Goal: Task Accomplishment & Management: Manage account settings

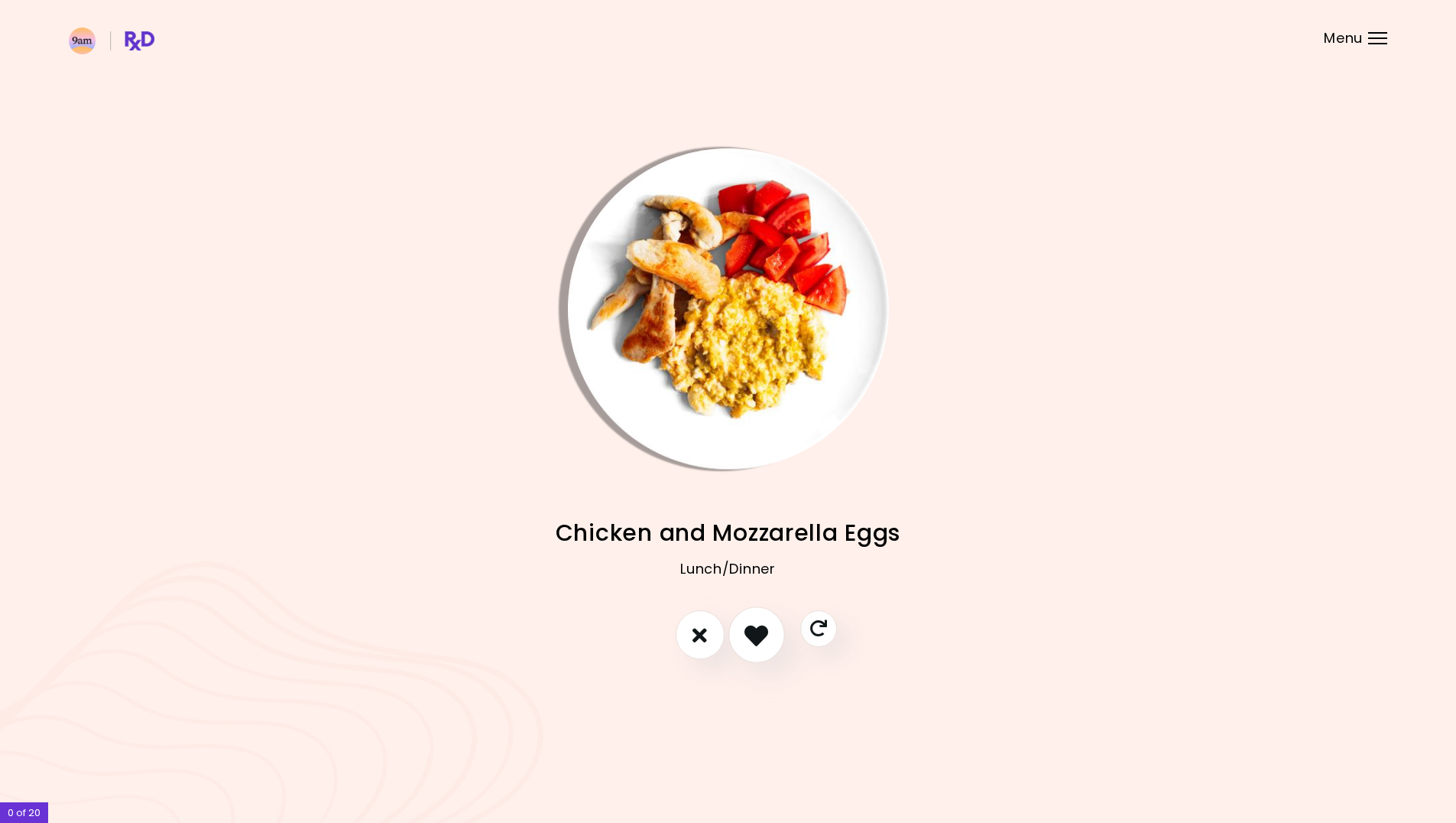
click at [752, 626] on icon "I like this recipe" at bounding box center [756, 635] width 24 height 24
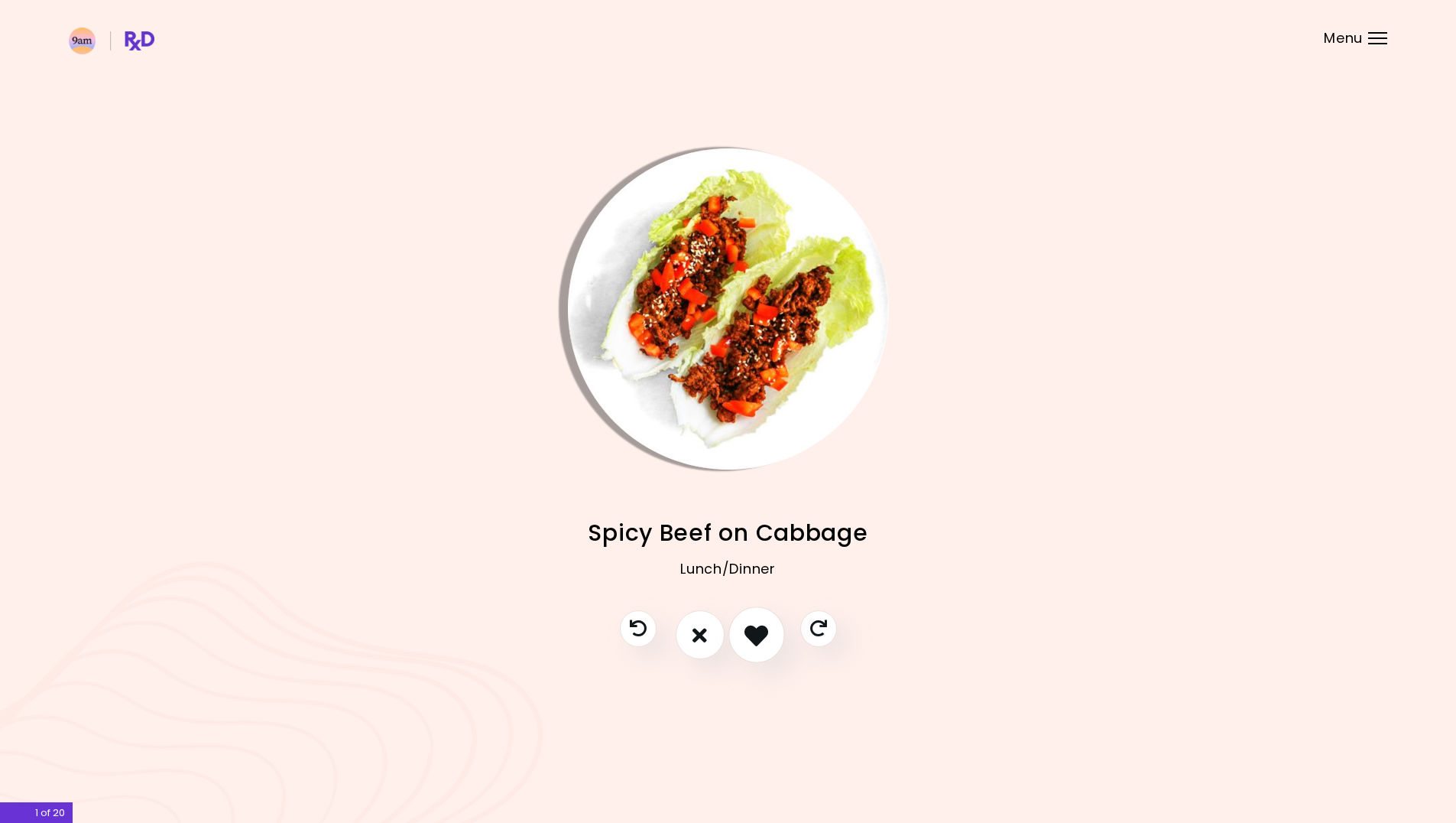
click at [760, 636] on icon "I like this recipe" at bounding box center [756, 635] width 24 height 24
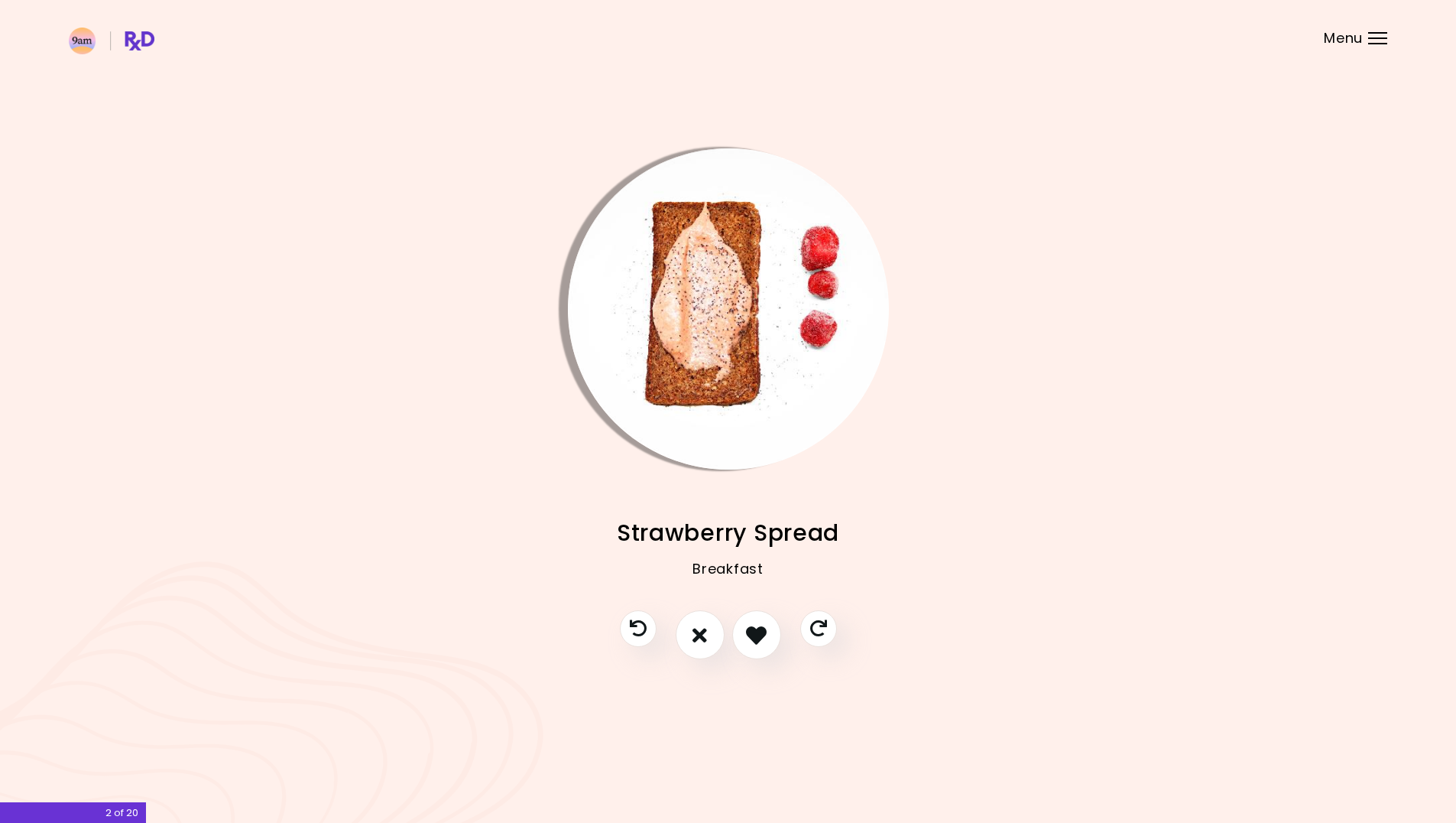
click at [677, 333] on img "Info - Strawberry Spread" at bounding box center [728, 309] width 321 height 321
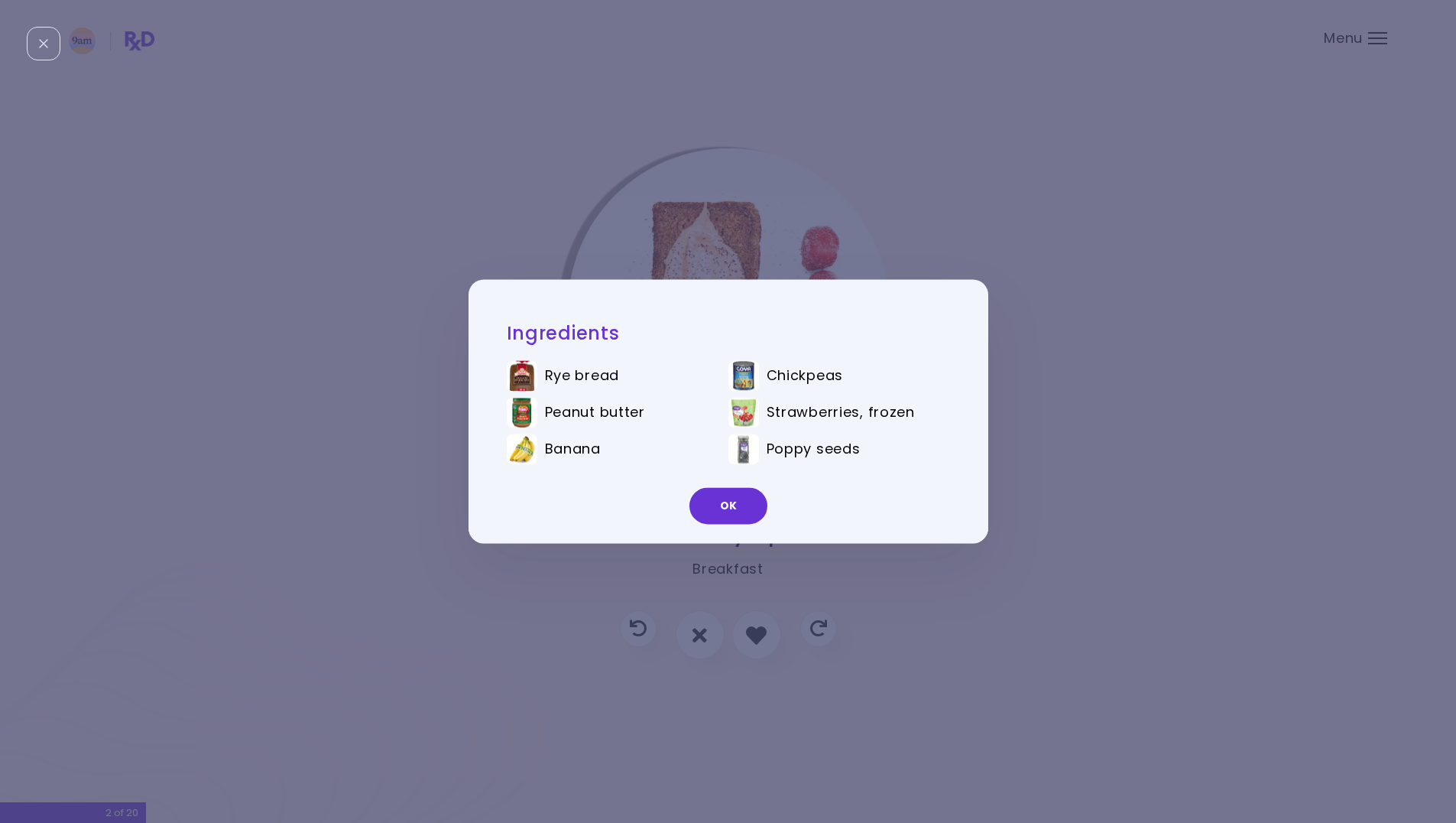
click at [828, 207] on div "Ingredients Rye bread Chickpeas Peanut butter Strawberries, frozen Banana Poppy…" at bounding box center [728, 411] width 1456 height 823
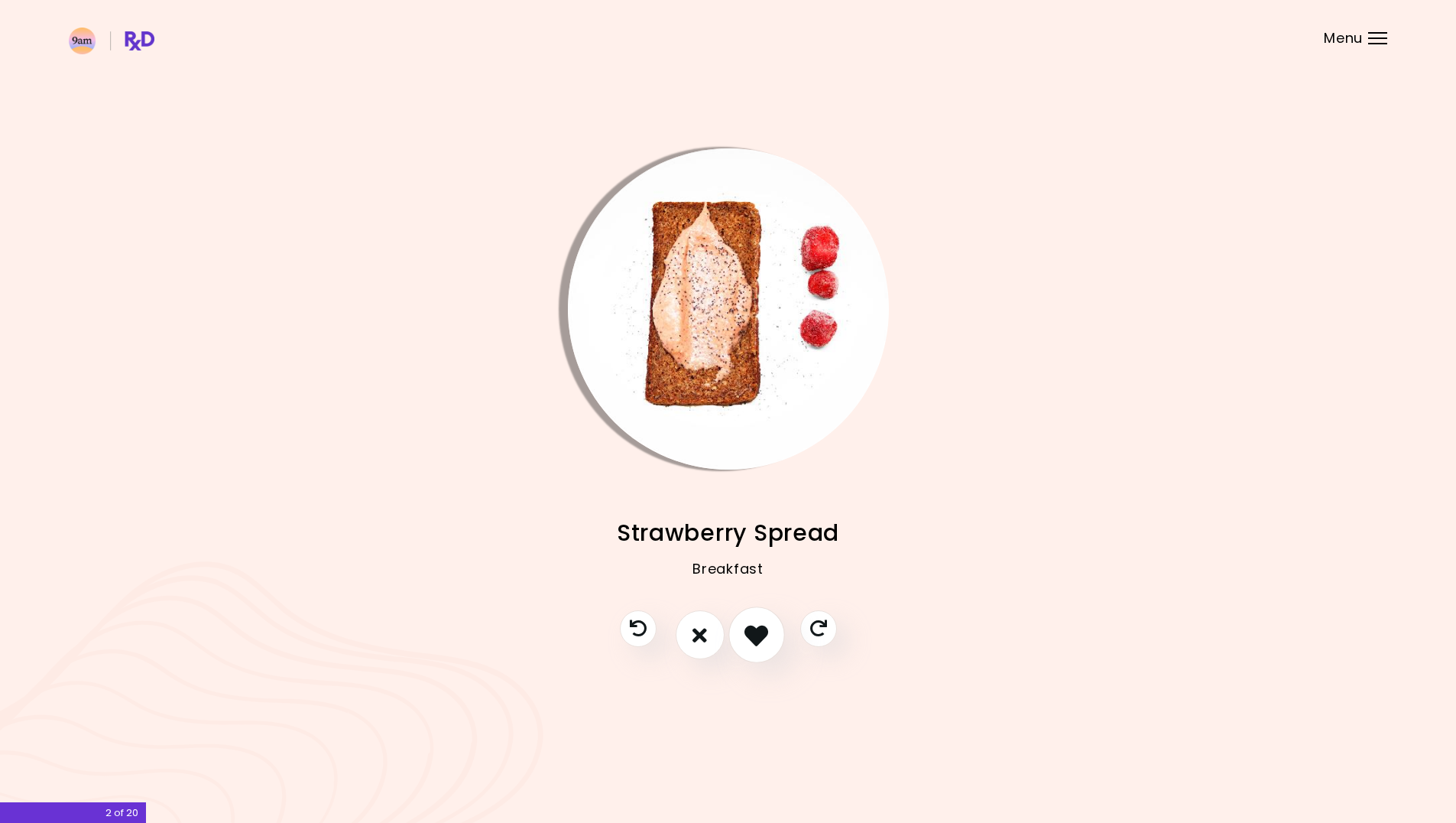
click at [767, 655] on button "I like this recipe" at bounding box center [756, 635] width 57 height 57
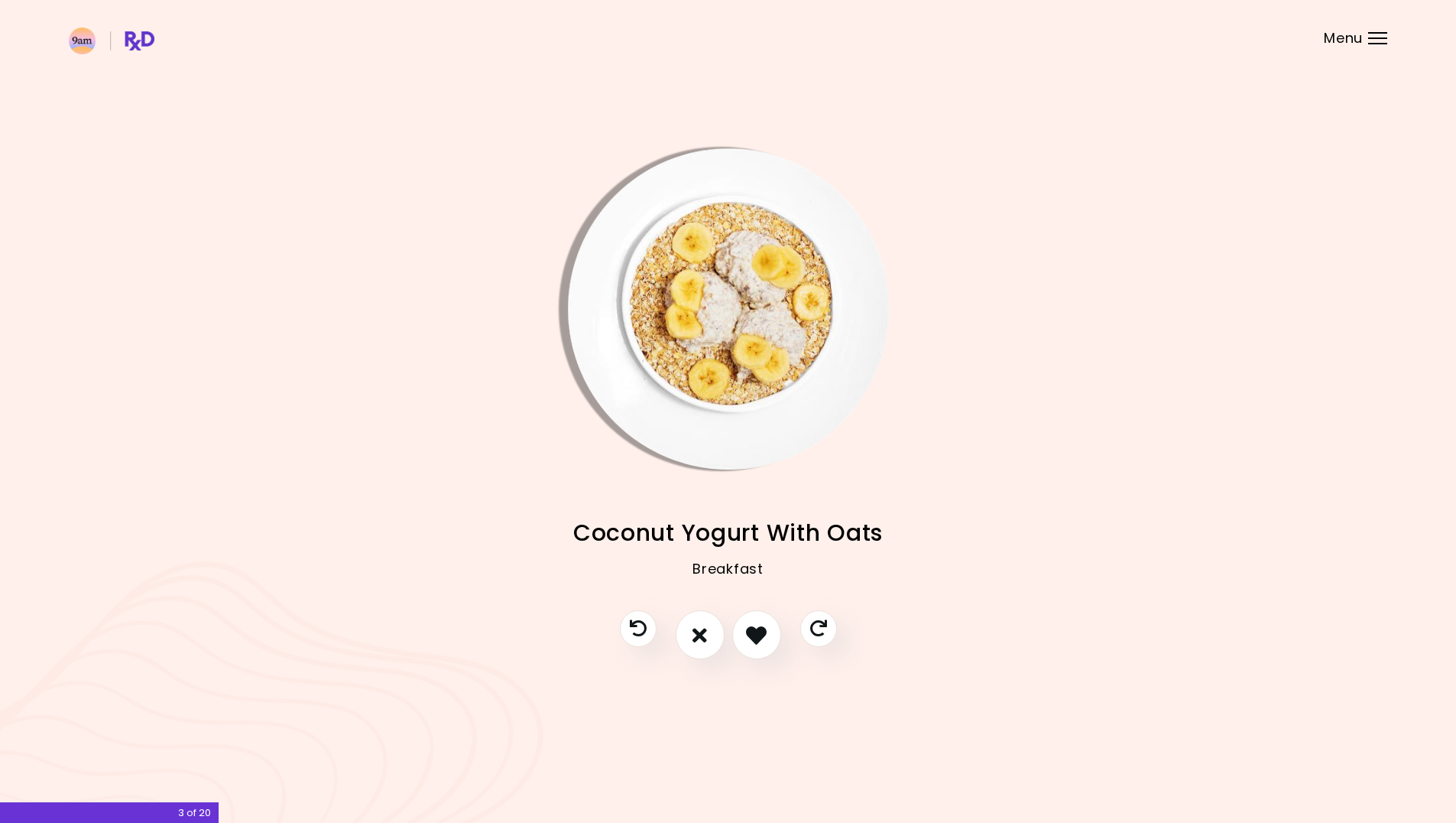
click at [786, 324] on img "Info - Coconut Yogurt With Oats" at bounding box center [728, 309] width 321 height 321
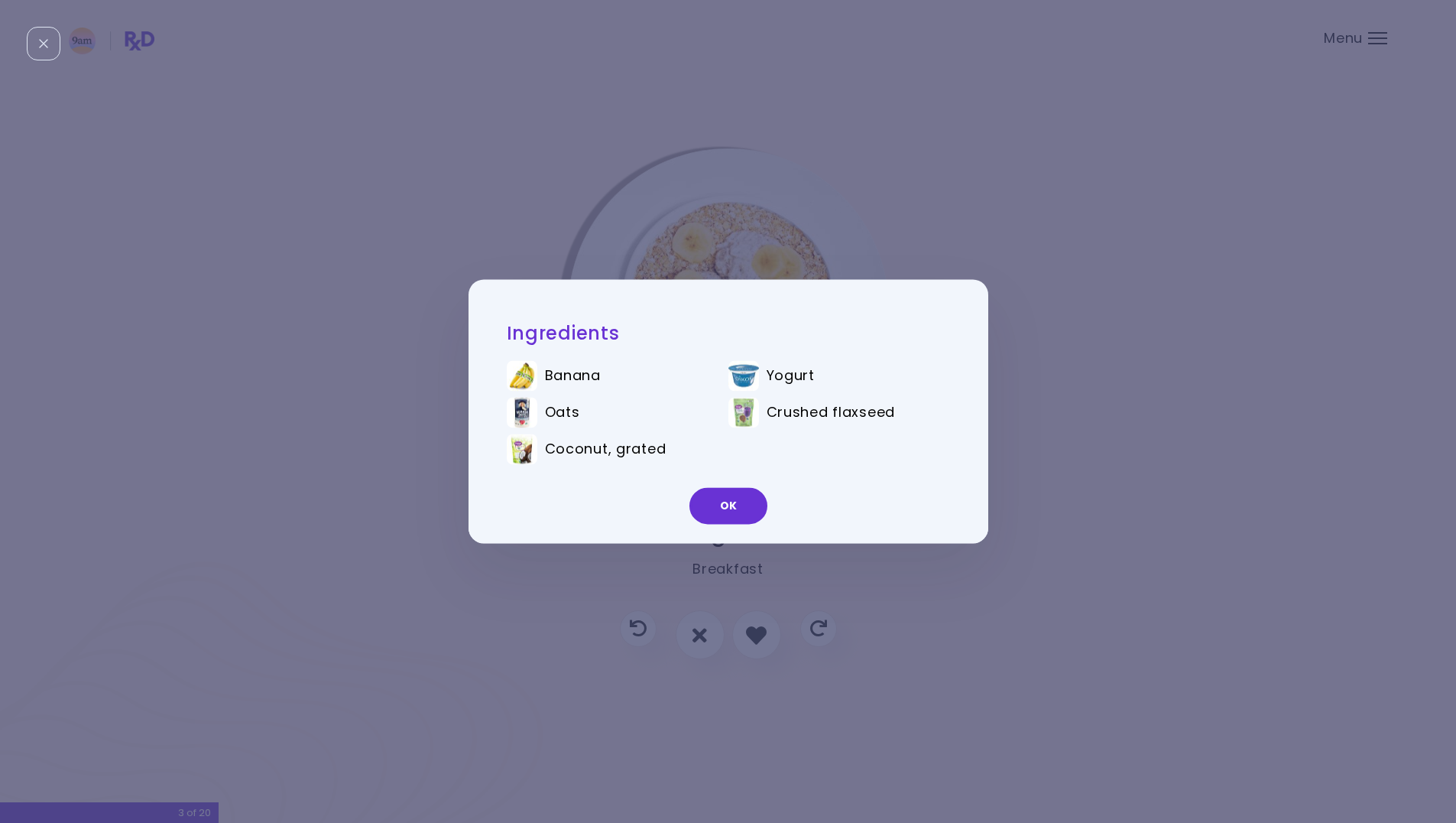
click at [777, 293] on div "Ingredients Banana Yogurt Oats Crushed flaxseed Coconut, grated OK" at bounding box center [728, 411] width 520 height 264
click at [777, 267] on div "Ingredients Banana Yogurt Oats Crushed flaxseed Coconut, grated OK" at bounding box center [728, 411] width 1456 height 823
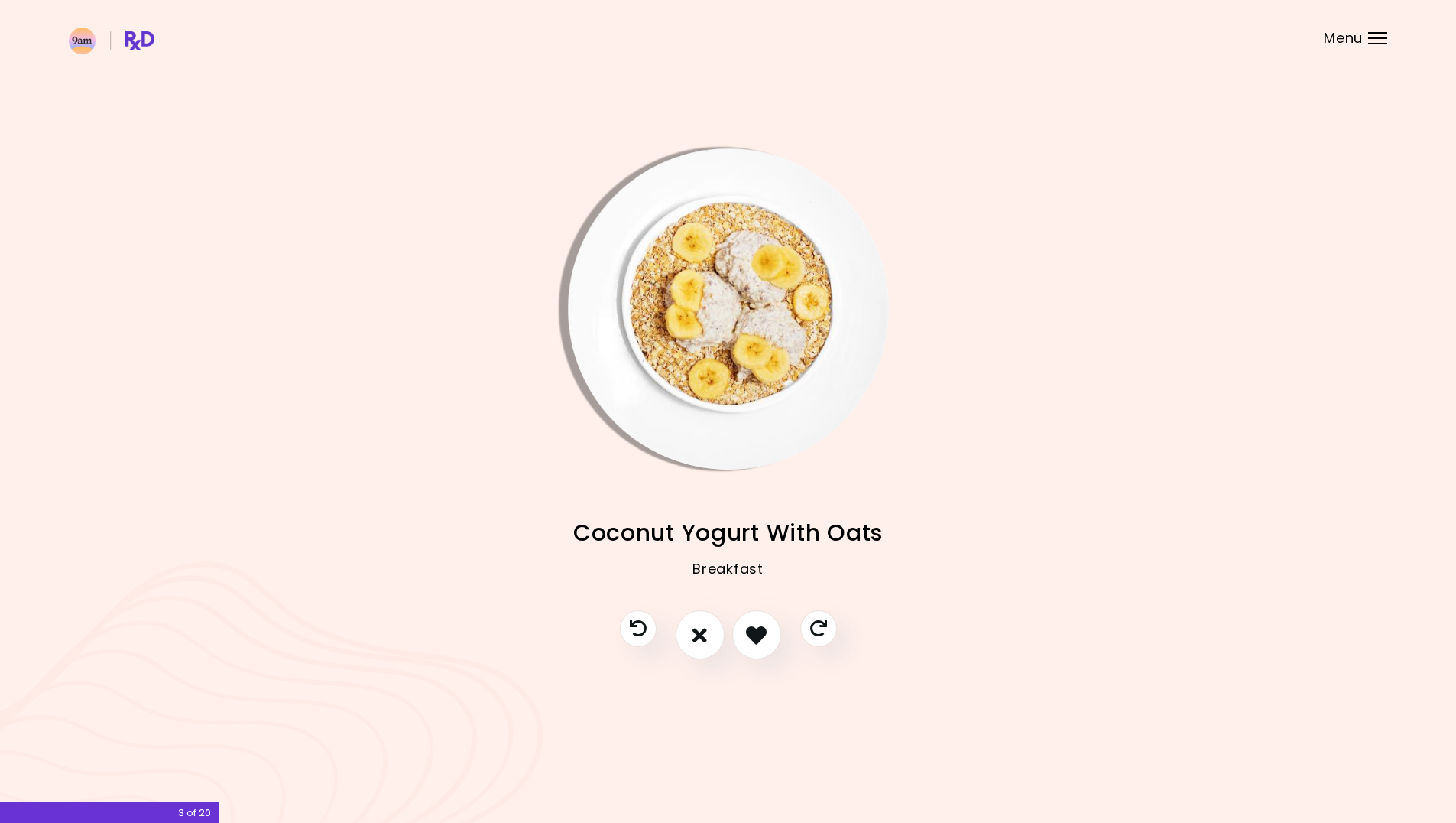
click at [668, 342] on img "Info - Coconut Yogurt With Oats" at bounding box center [728, 309] width 321 height 321
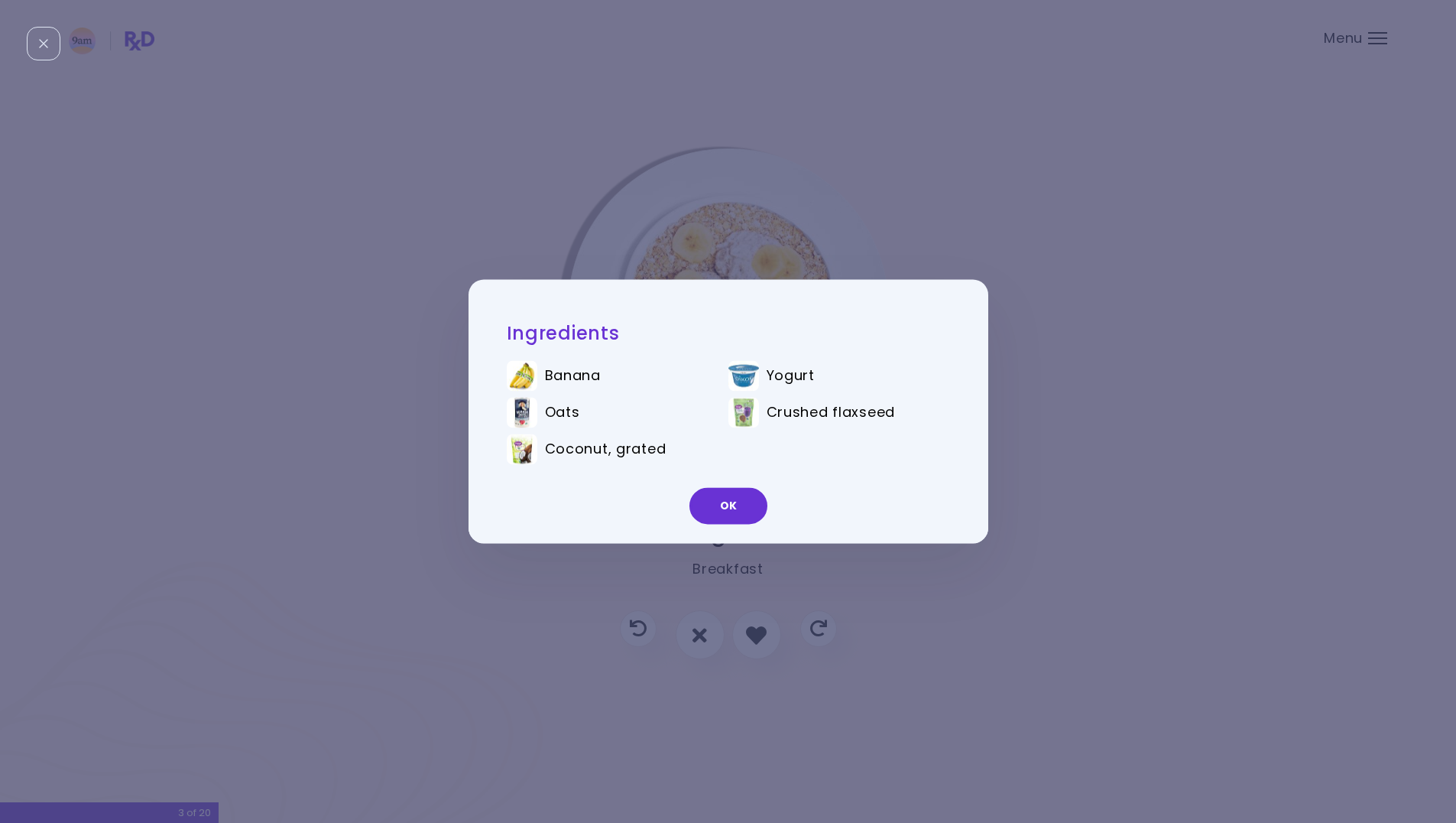
click at [700, 271] on div "Ingredients Banana Yogurt Oats Crushed flaxseed Coconut, grated OK" at bounding box center [728, 411] width 1456 height 823
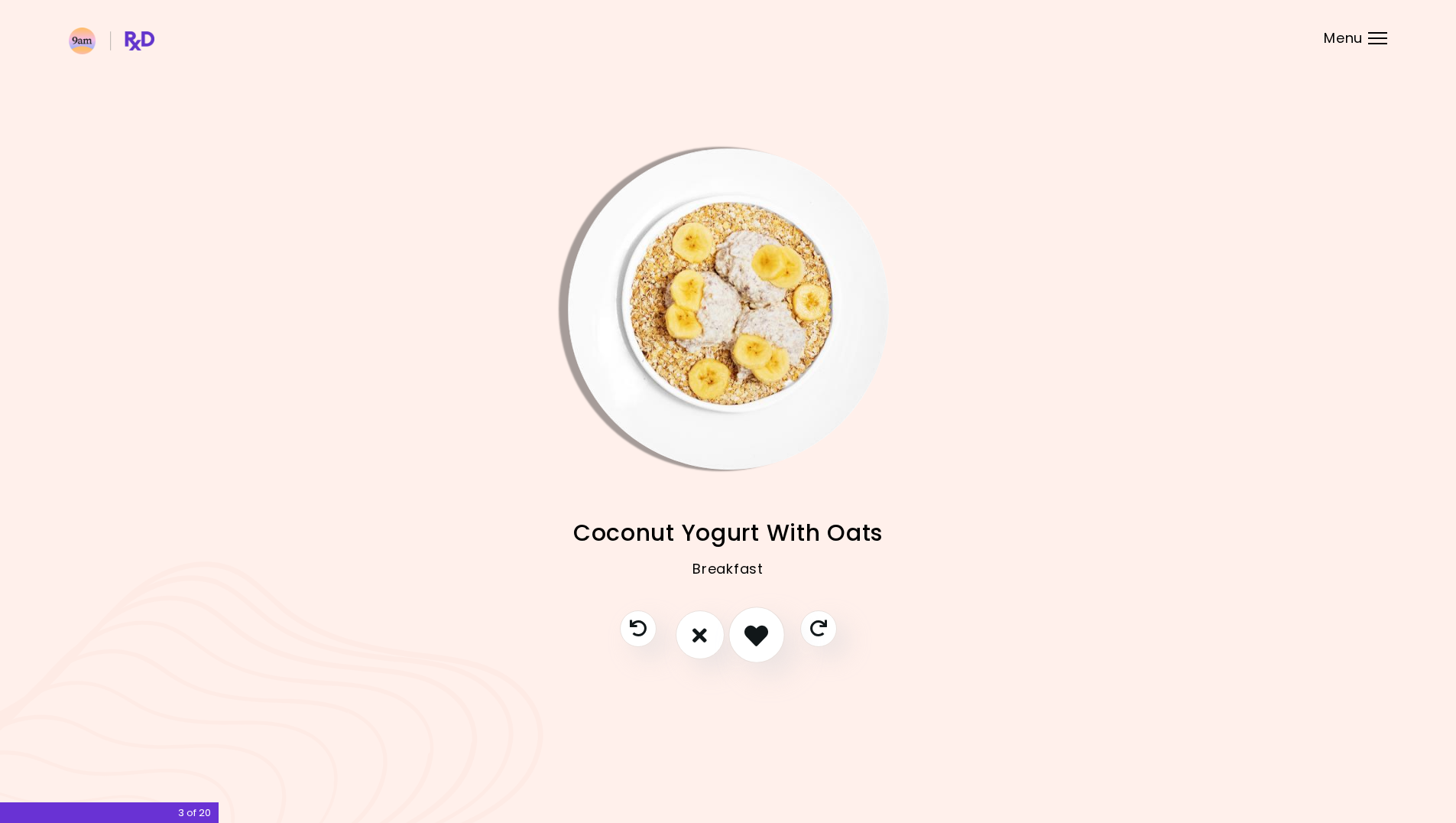
click at [748, 624] on icon "I like this recipe" at bounding box center [756, 635] width 24 height 24
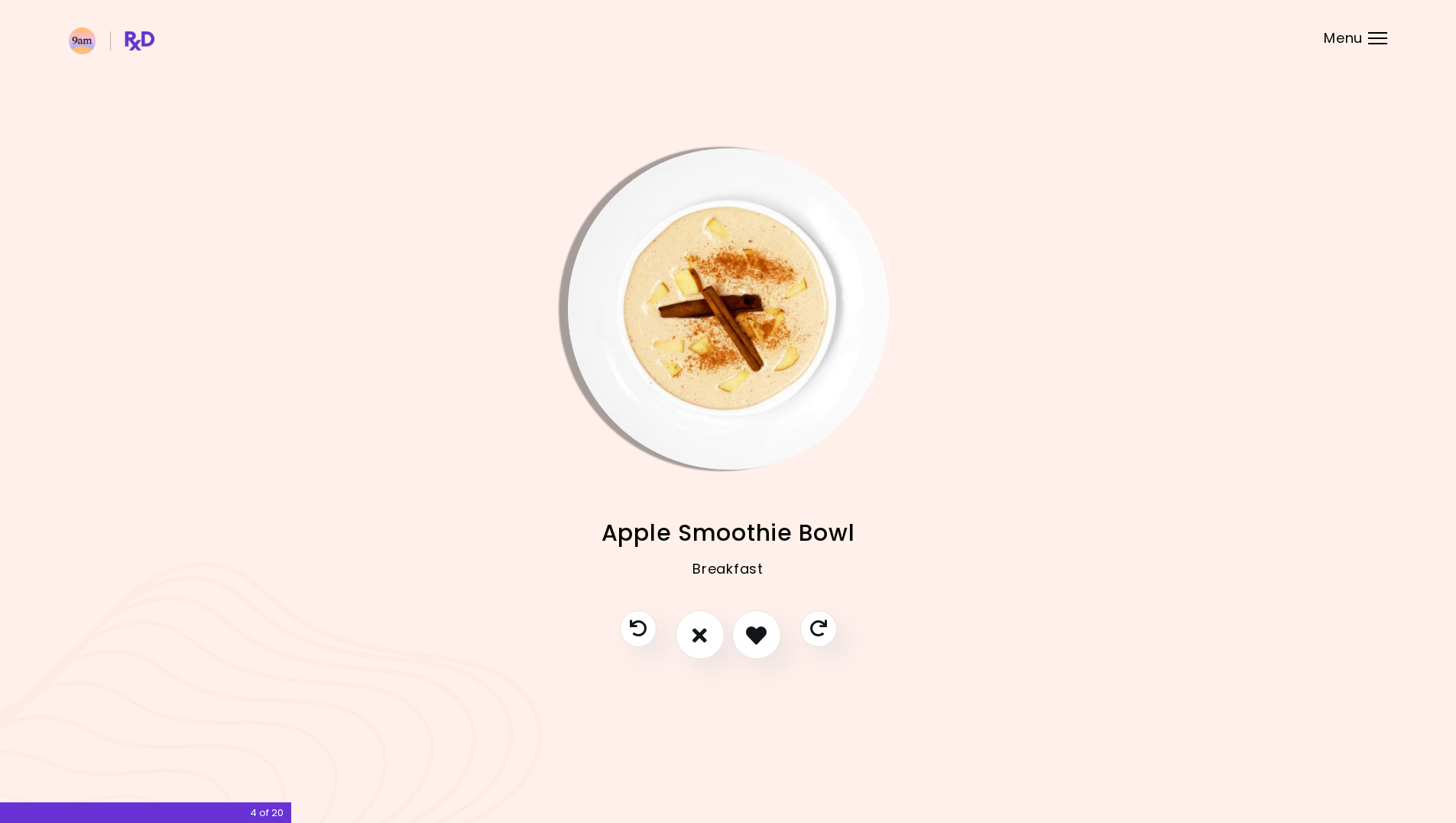
click at [704, 371] on img "Info - Apple Smoothie Bowl" at bounding box center [728, 309] width 321 height 321
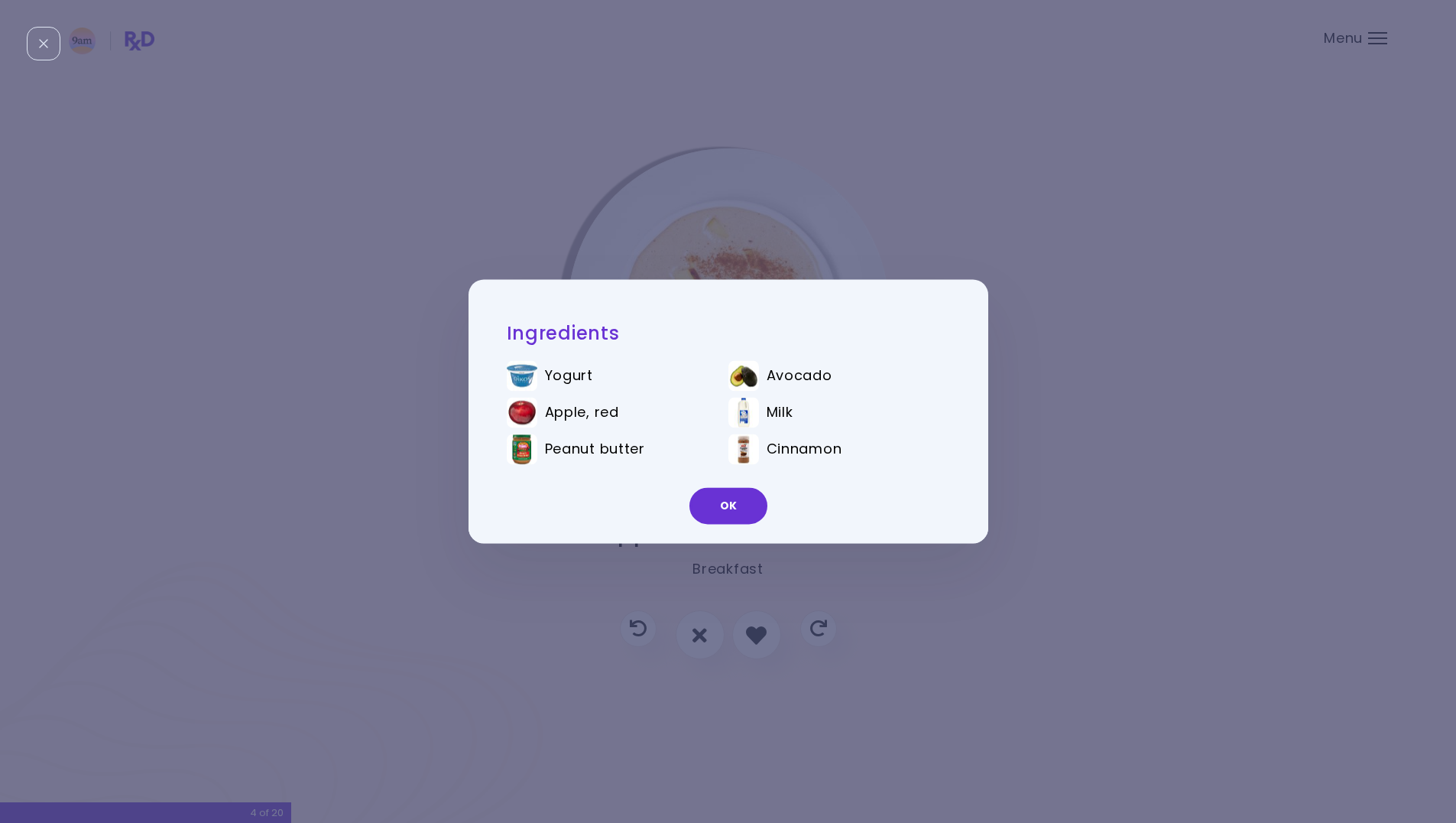
click at [726, 496] on button "OK" at bounding box center [728, 506] width 78 height 37
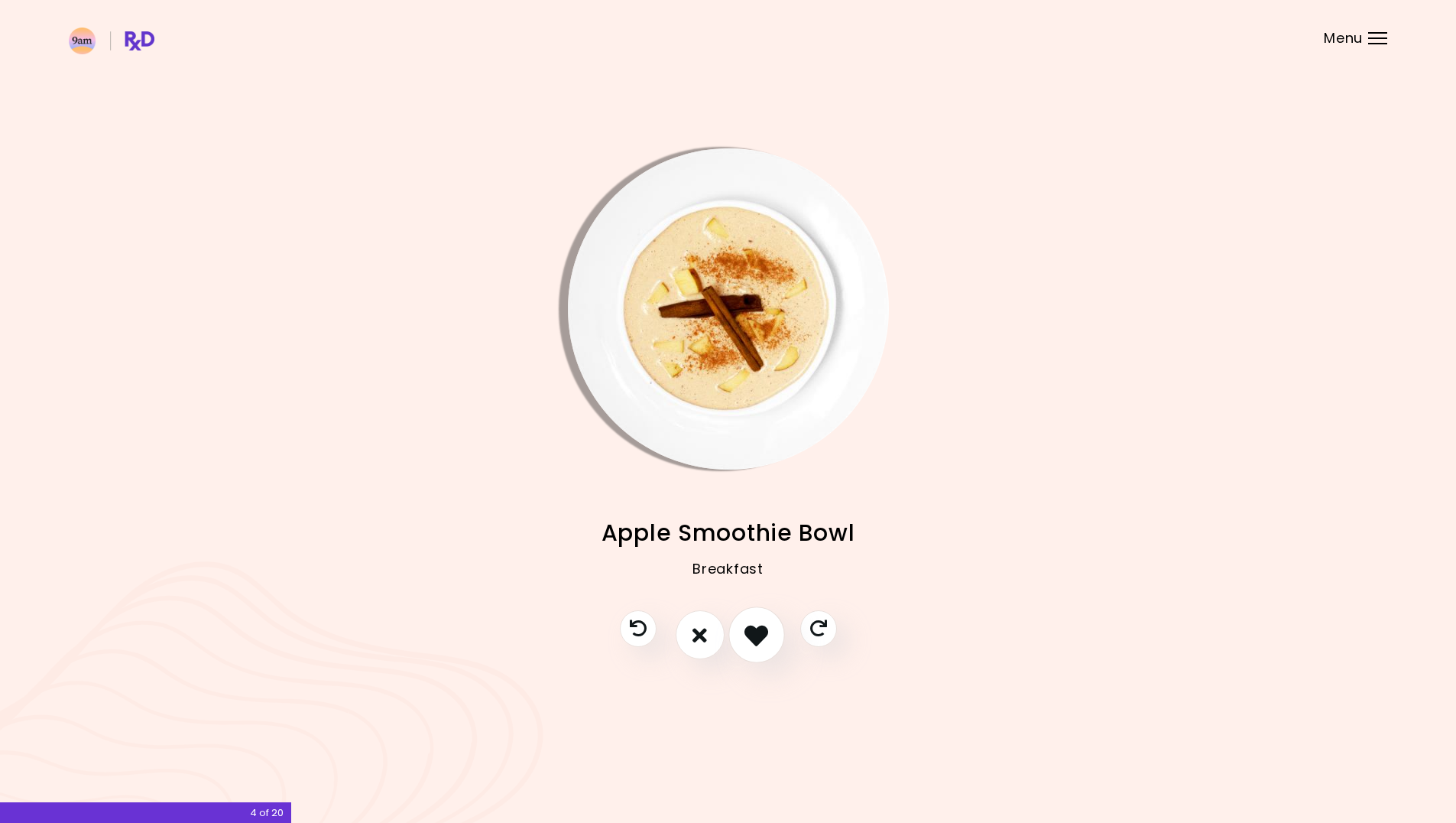
click at [760, 635] on icon "I like this recipe" at bounding box center [756, 635] width 24 height 24
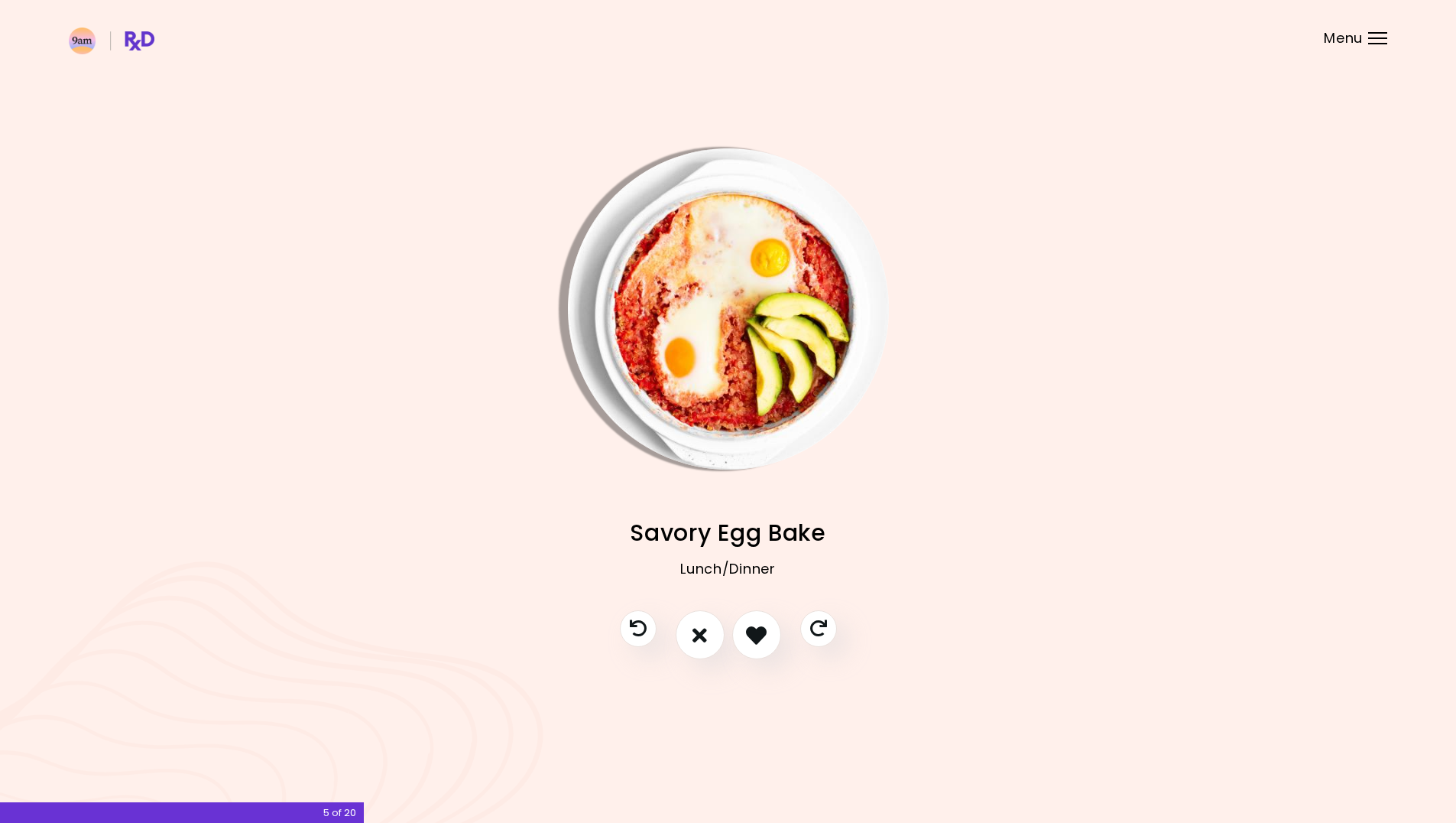
click at [742, 307] on img "Info - Savory Egg Bake" at bounding box center [728, 309] width 321 height 321
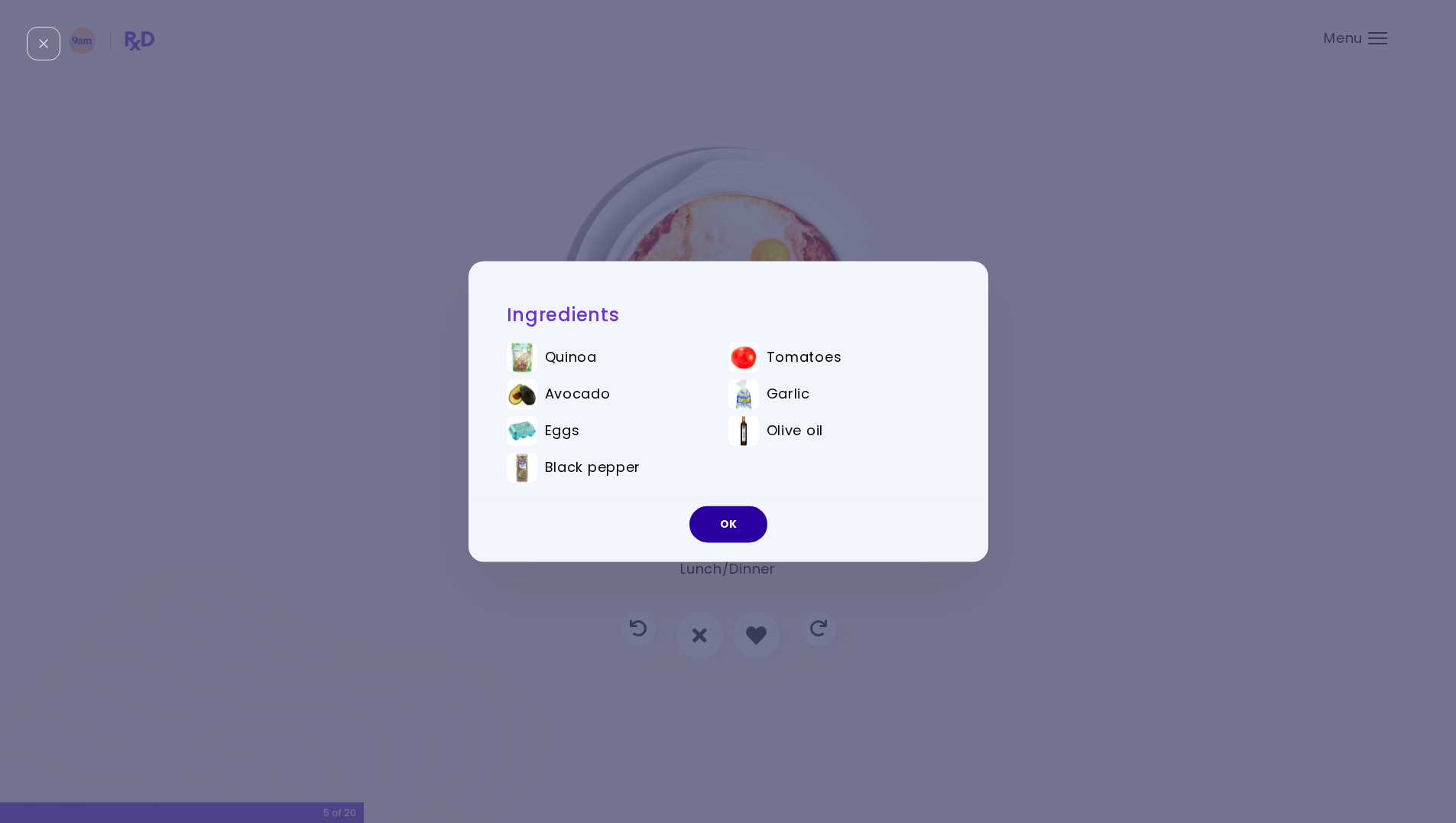
click at [740, 520] on button "OK" at bounding box center [728, 524] width 78 height 37
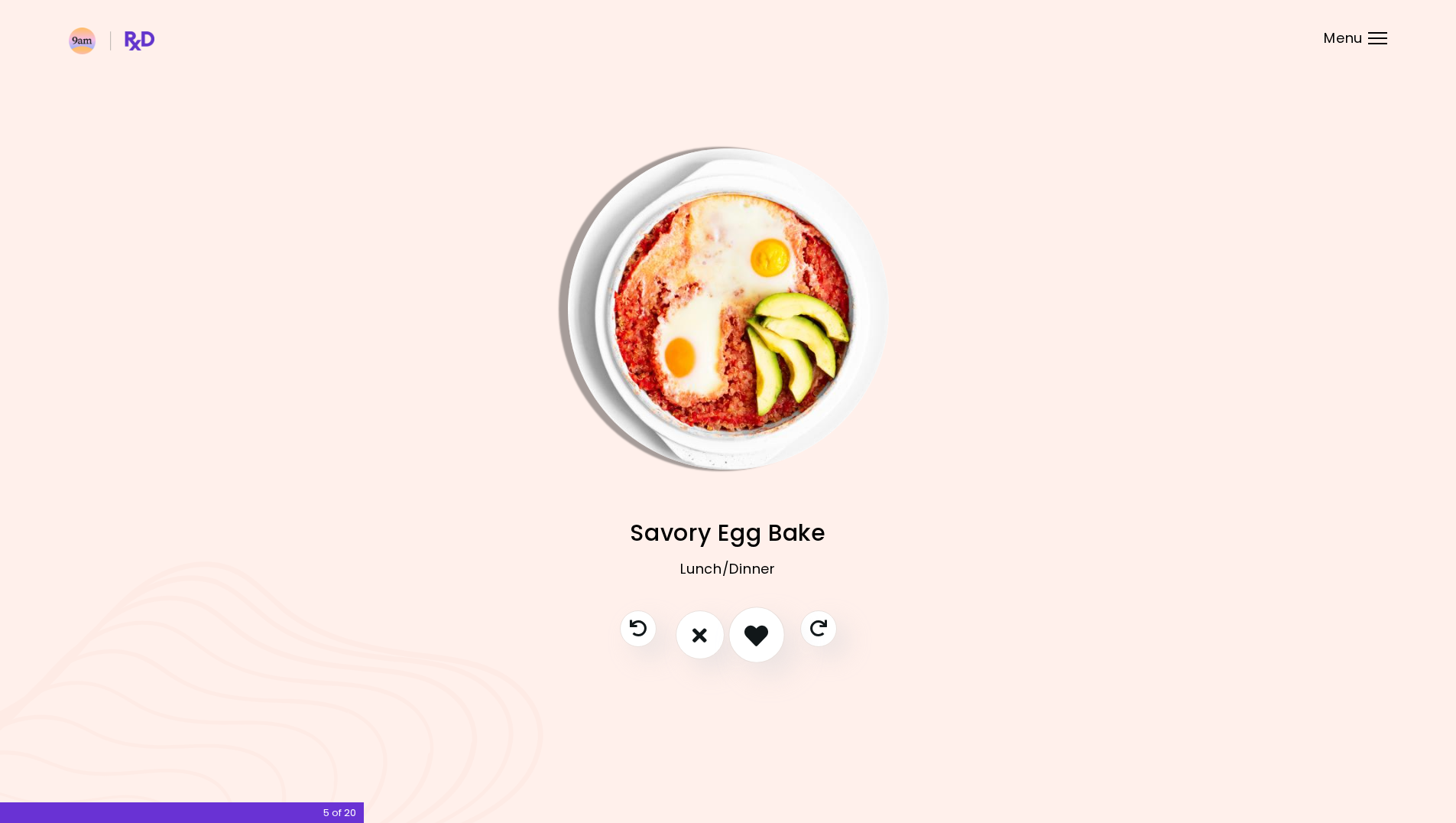
click at [752, 645] on icon "I like this recipe" at bounding box center [756, 635] width 24 height 24
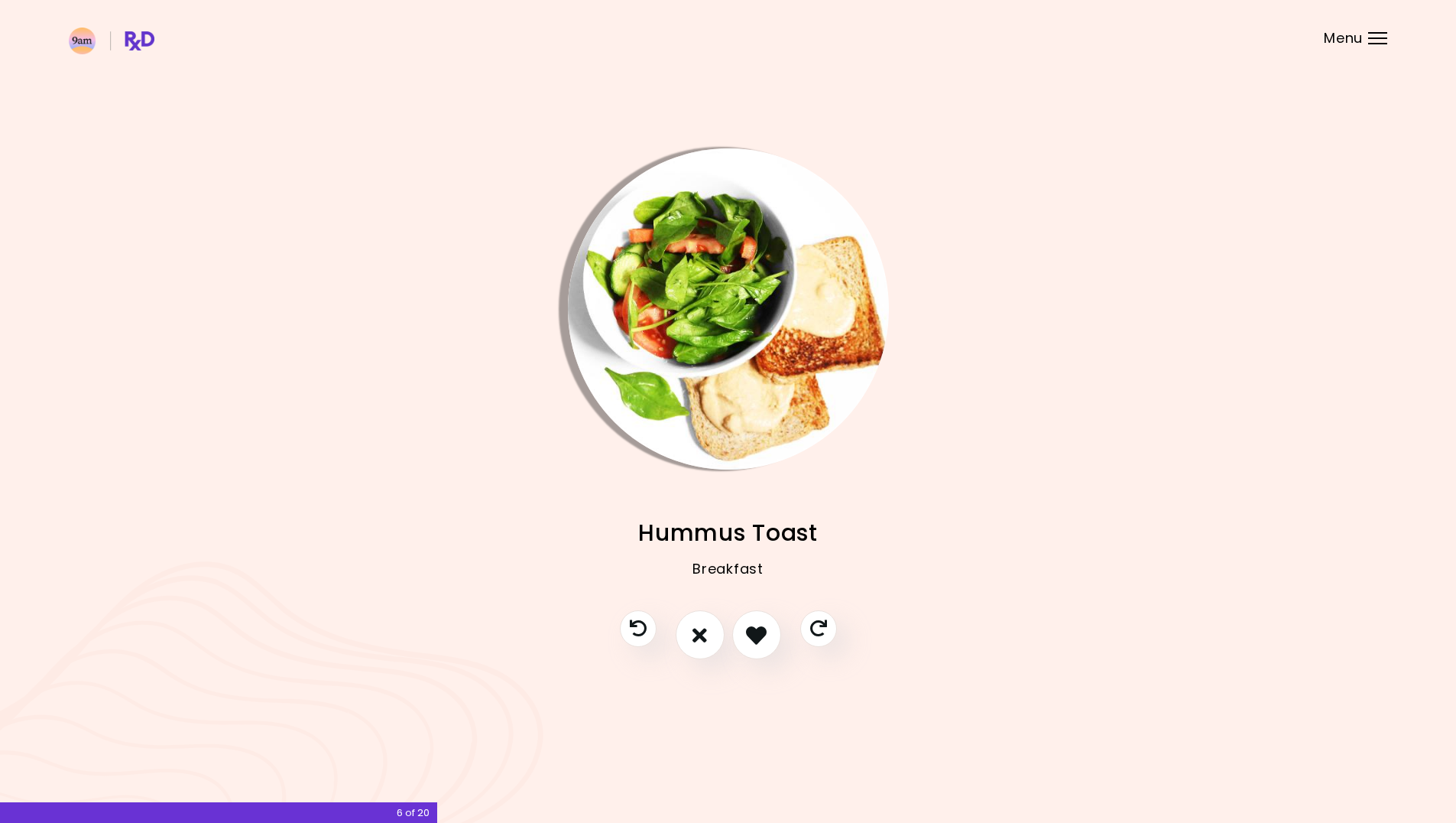
click at [705, 352] on img "Info - Hummus Toast" at bounding box center [728, 309] width 321 height 321
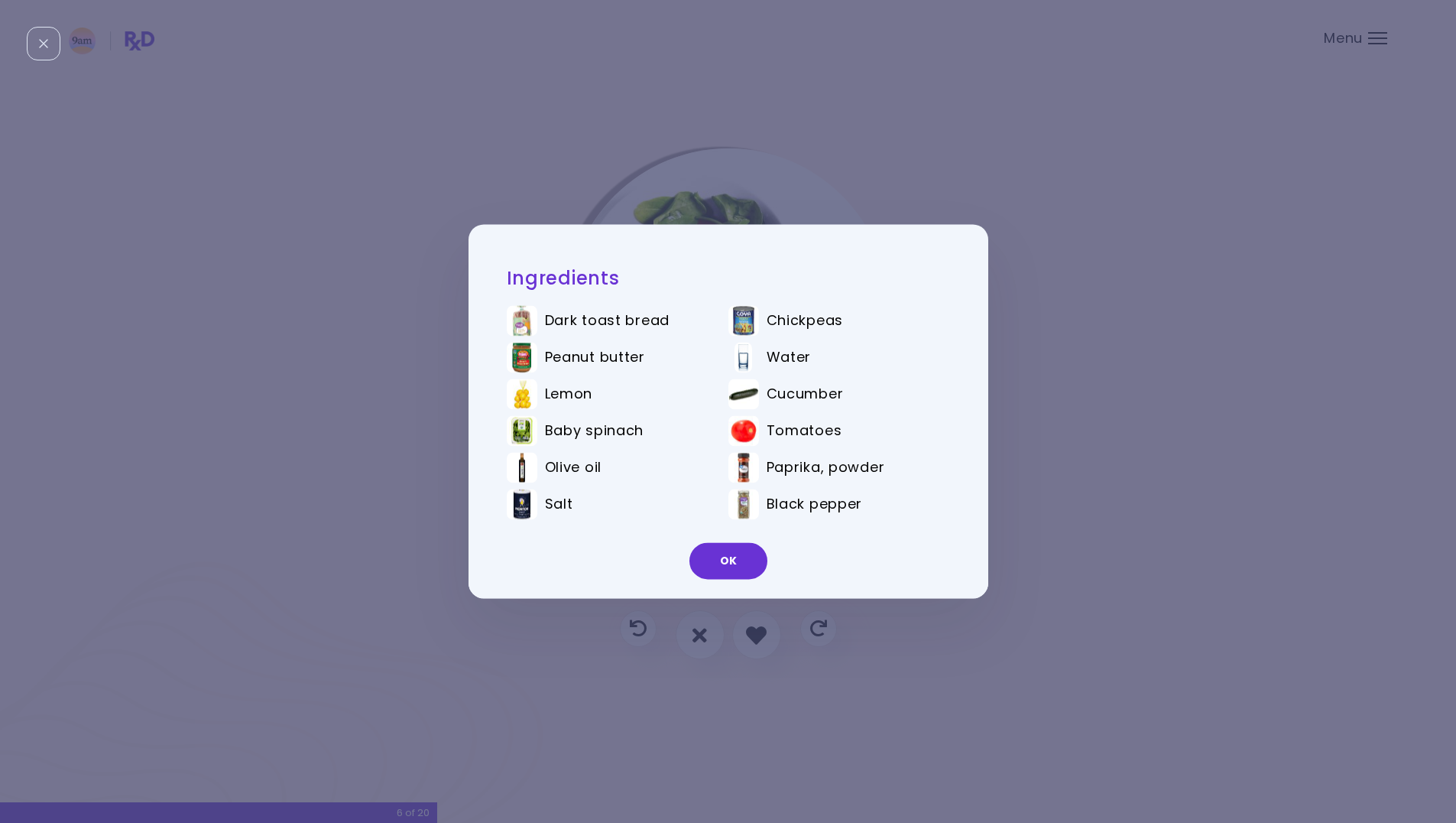
click at [766, 148] on div "Ingredients Dark toast bread Chickpeas Peanut butter Water Lemon Cucumber Baby …" at bounding box center [728, 411] width 1456 height 823
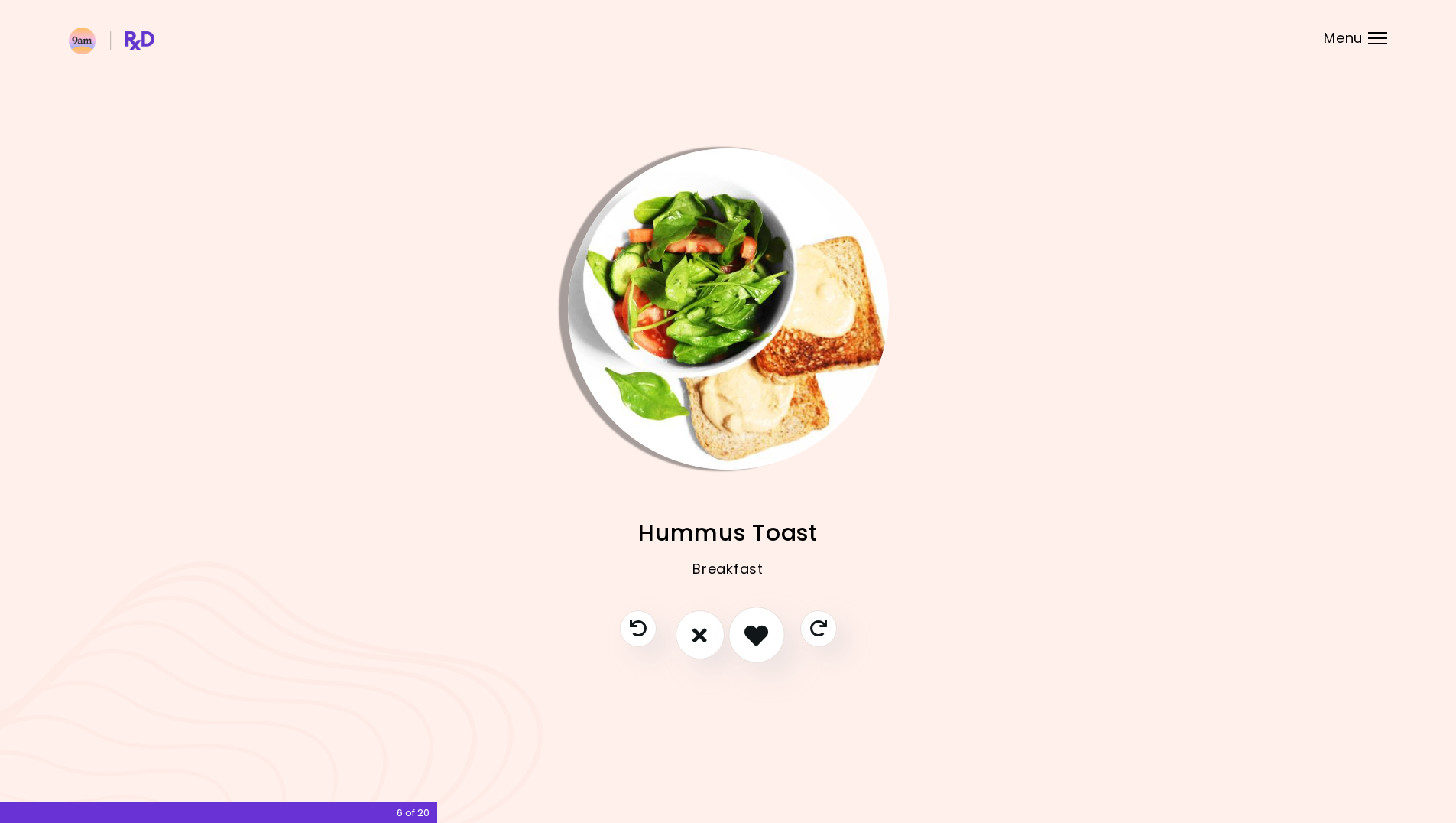
click at [735, 630] on button "I like this recipe" at bounding box center [756, 635] width 57 height 57
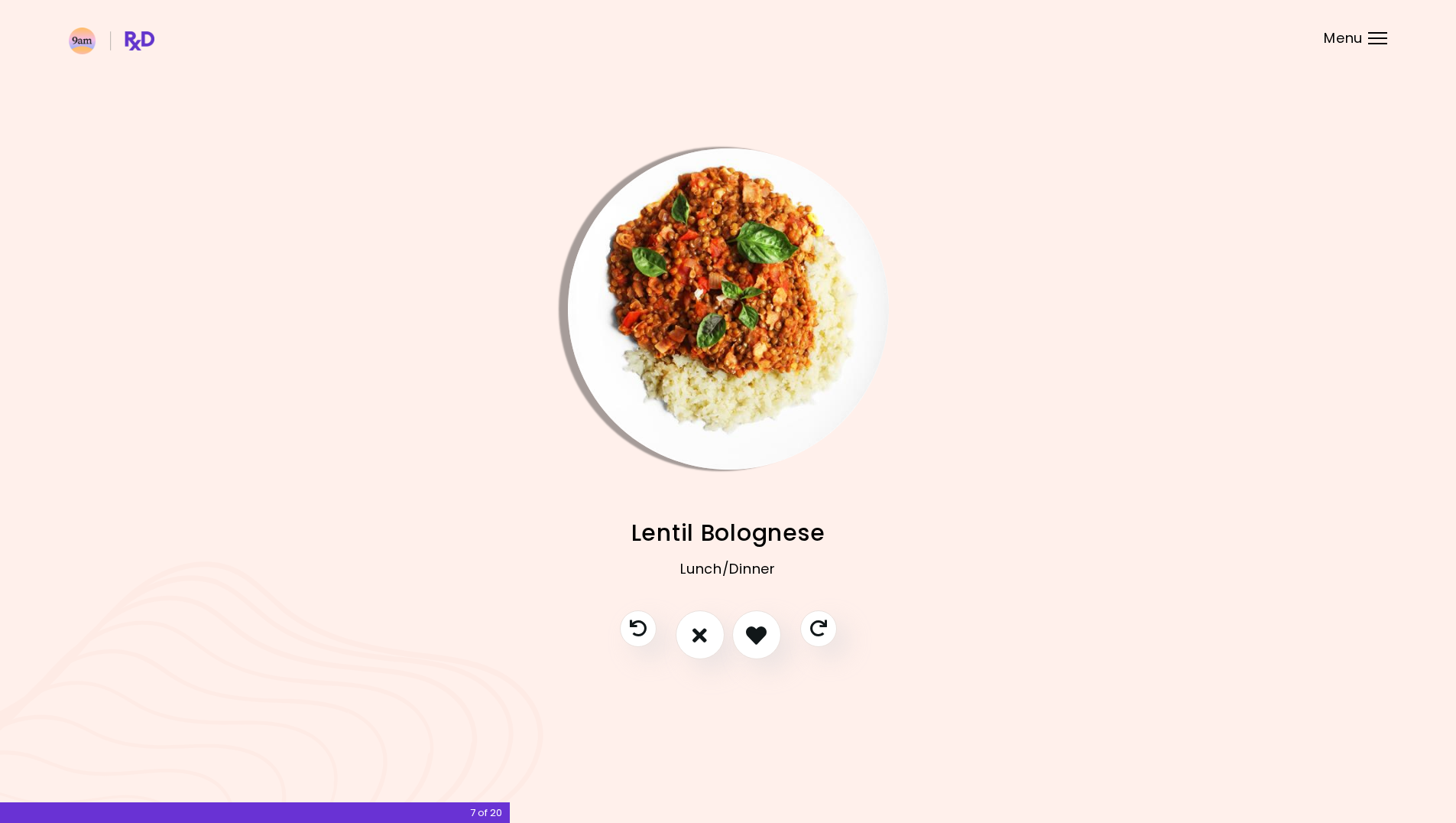
click at [812, 309] on img "Info - Lentil Bolognese" at bounding box center [728, 309] width 321 height 321
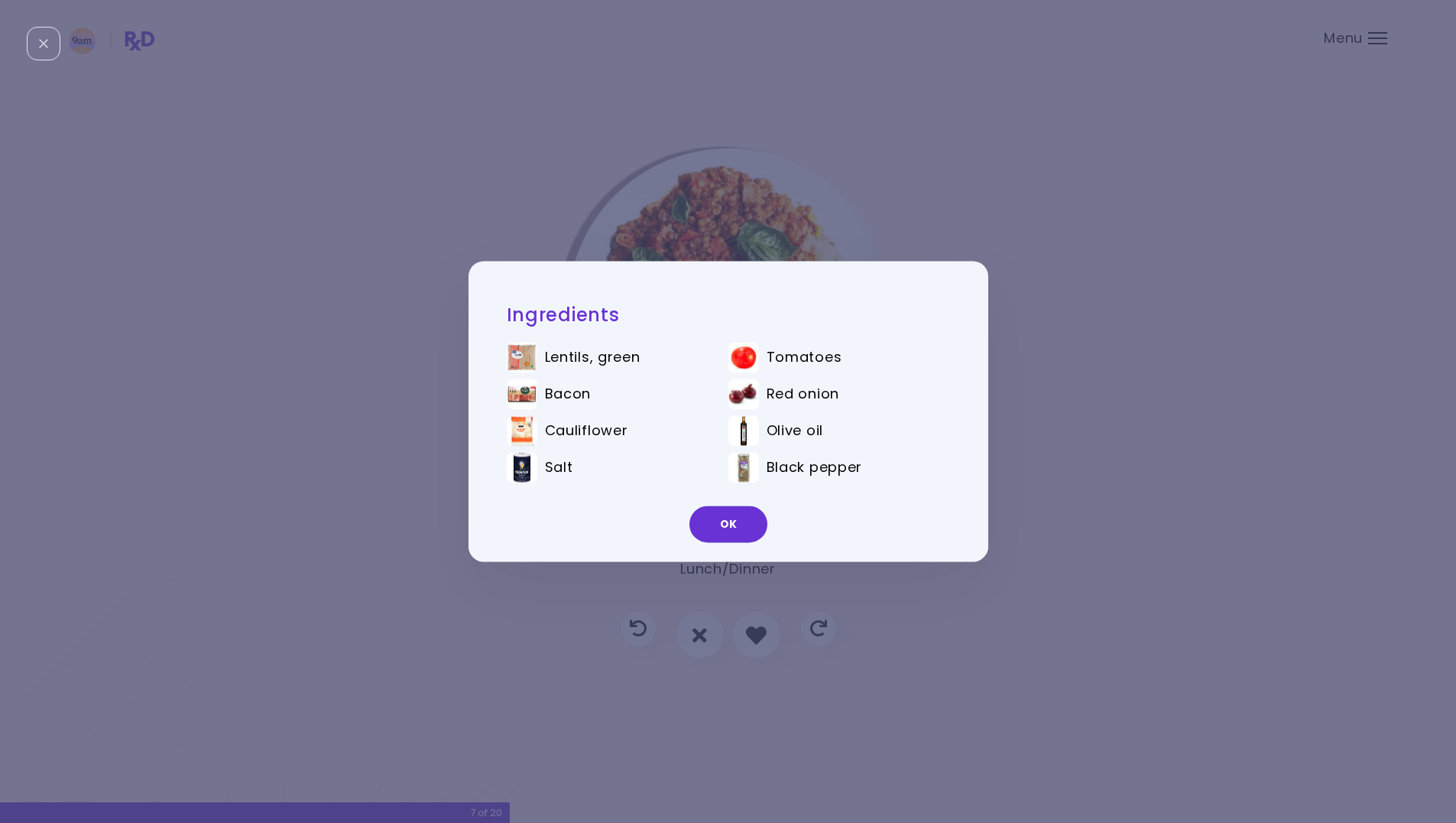
click at [733, 229] on div "Ingredients Lentils, green Tomatoes Bacon Red onion Cauliflower Olive oil Salt …" at bounding box center [728, 411] width 1456 height 823
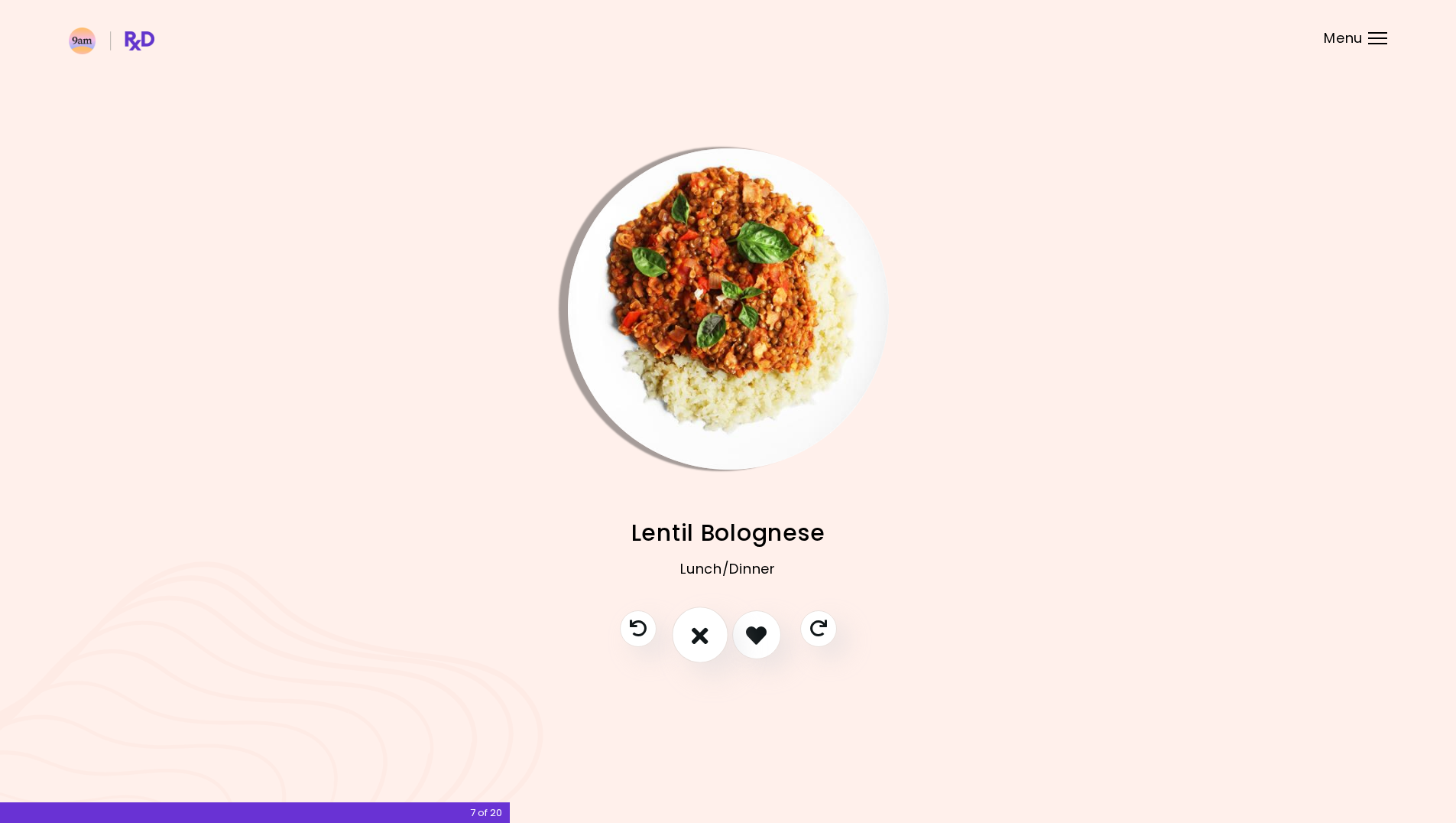
click at [714, 629] on button "I don't like this recipe" at bounding box center [700, 635] width 57 height 57
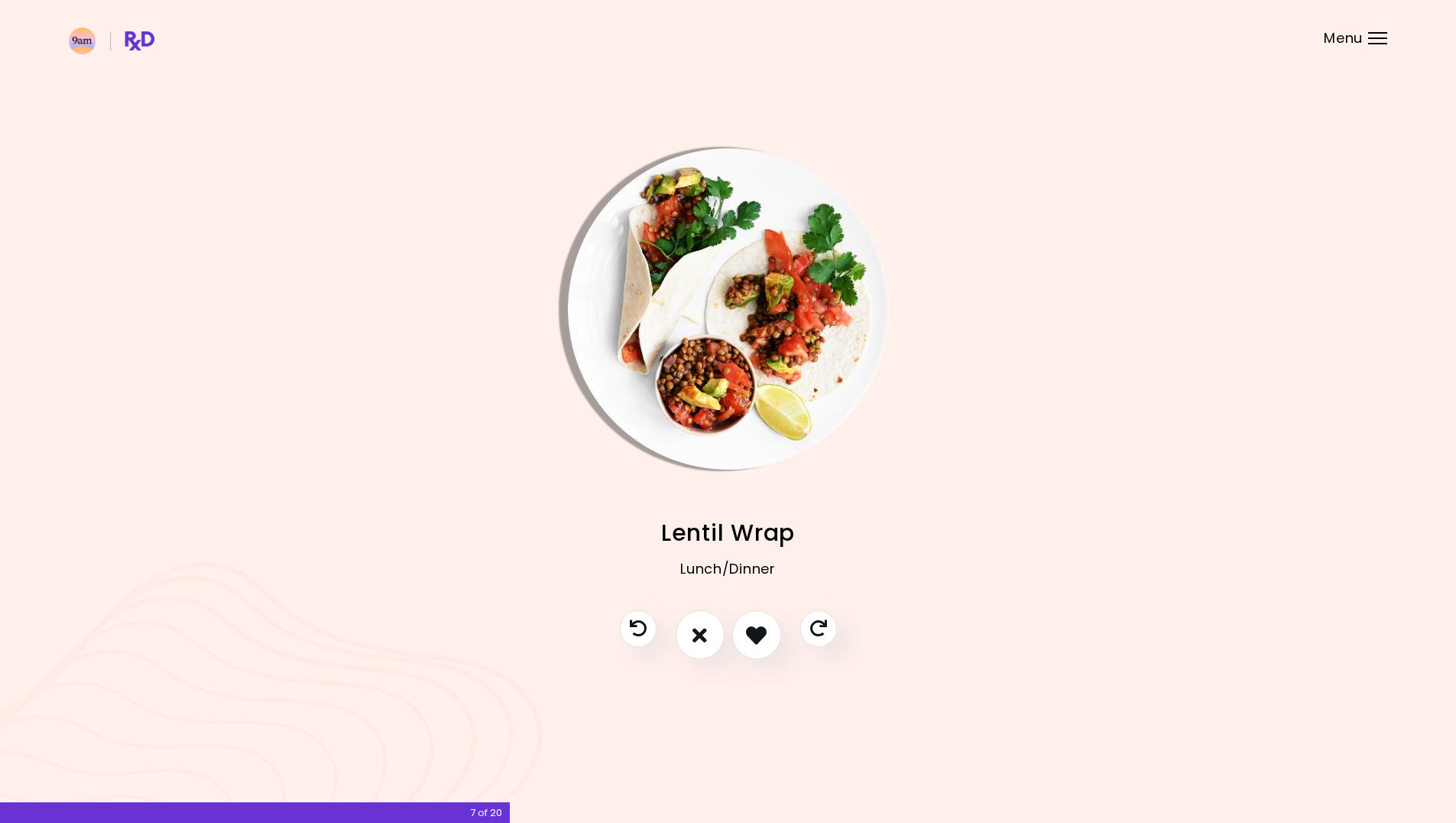
click at [749, 388] on img "Info - Lentil Wrap" at bounding box center [728, 309] width 321 height 321
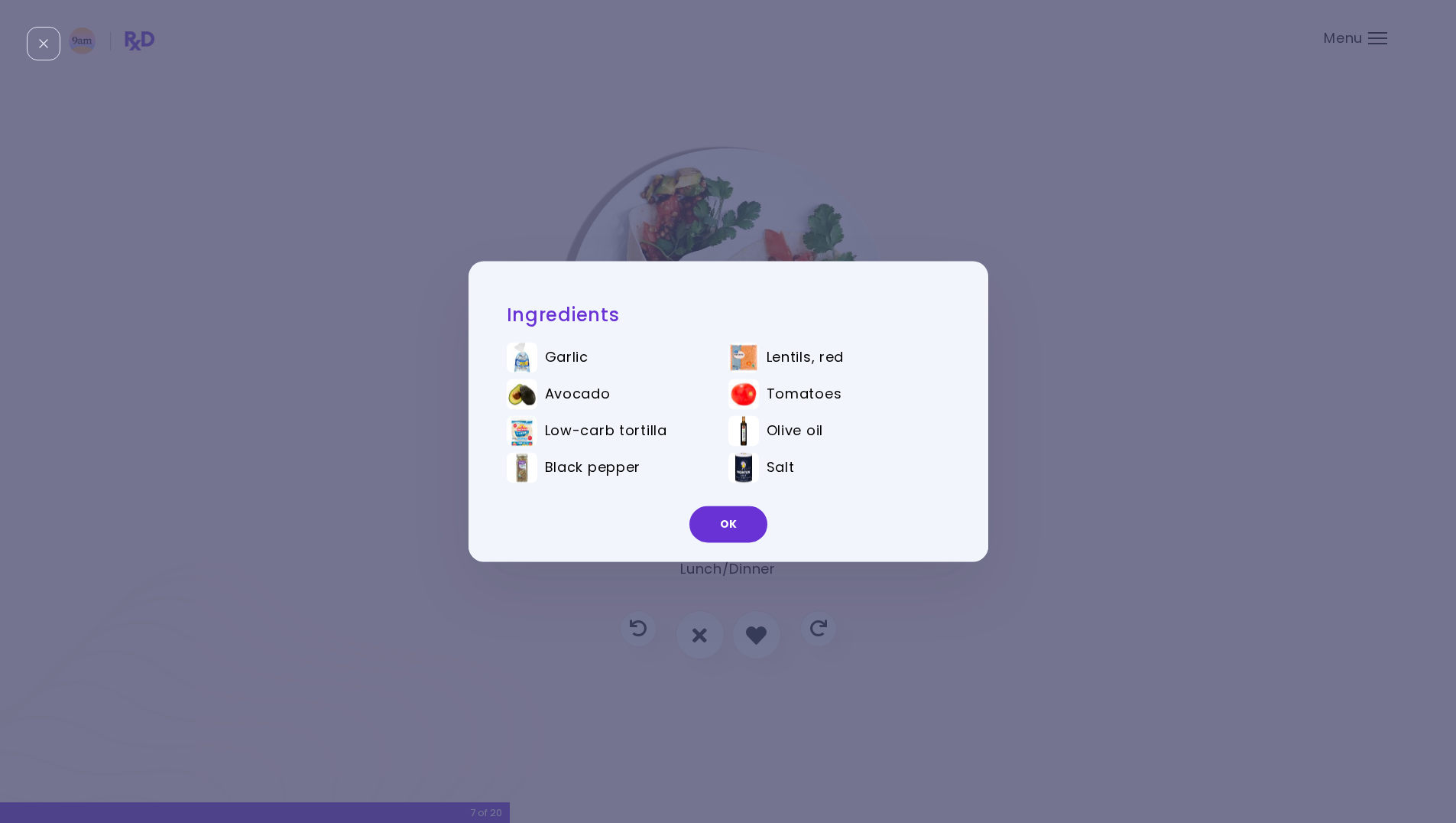
drag, startPoint x: 705, startPoint y: 181, endPoint x: 722, endPoint y: 224, distance: 46.2
click at [705, 181] on div "Ingredients Garlic Lentils, red Avocado Tomatoes Low-carb tortilla Olive oil Bl…" at bounding box center [728, 411] width 1456 height 823
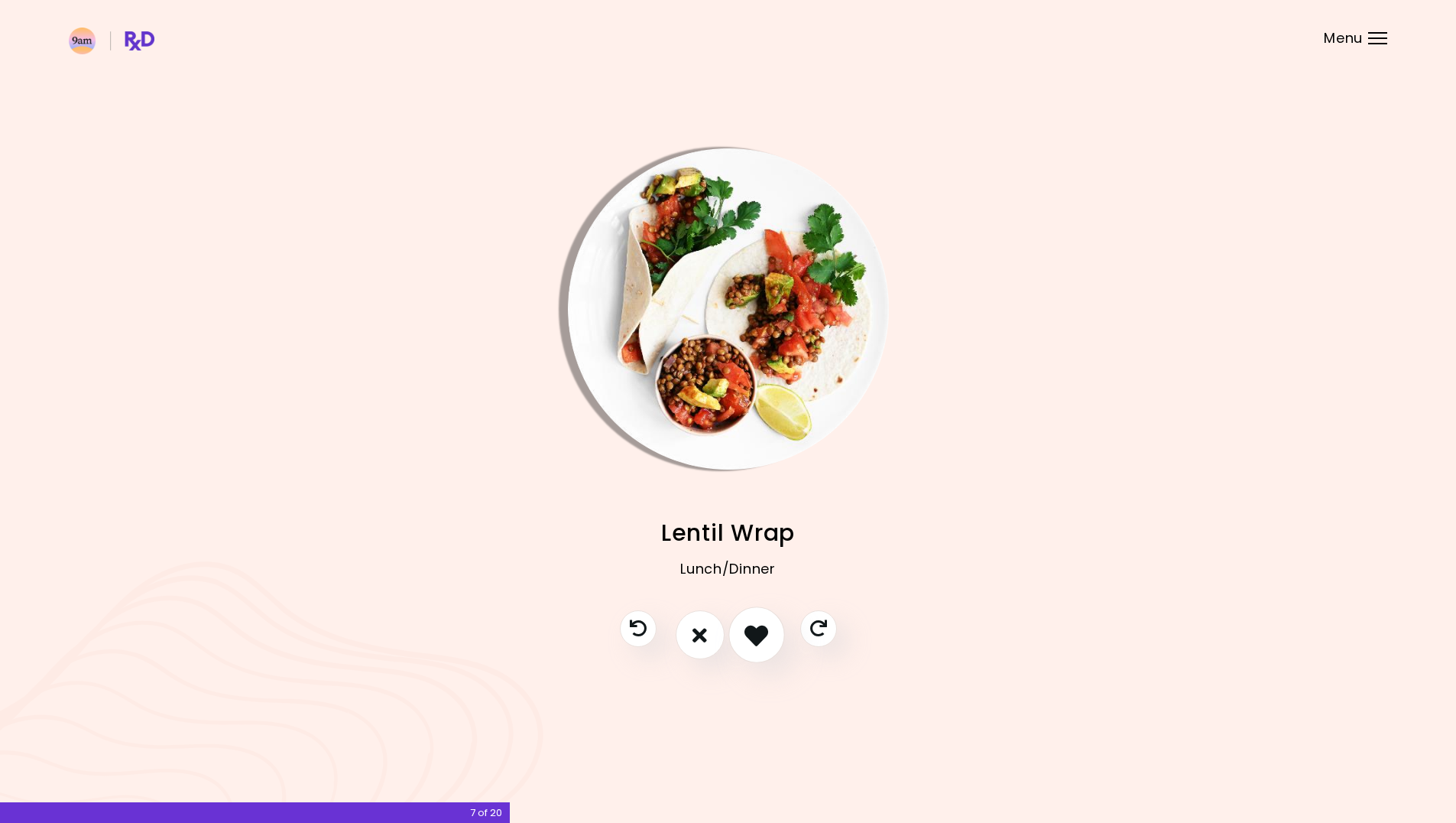
click at [761, 625] on icon "I like this recipe" at bounding box center [756, 635] width 24 height 24
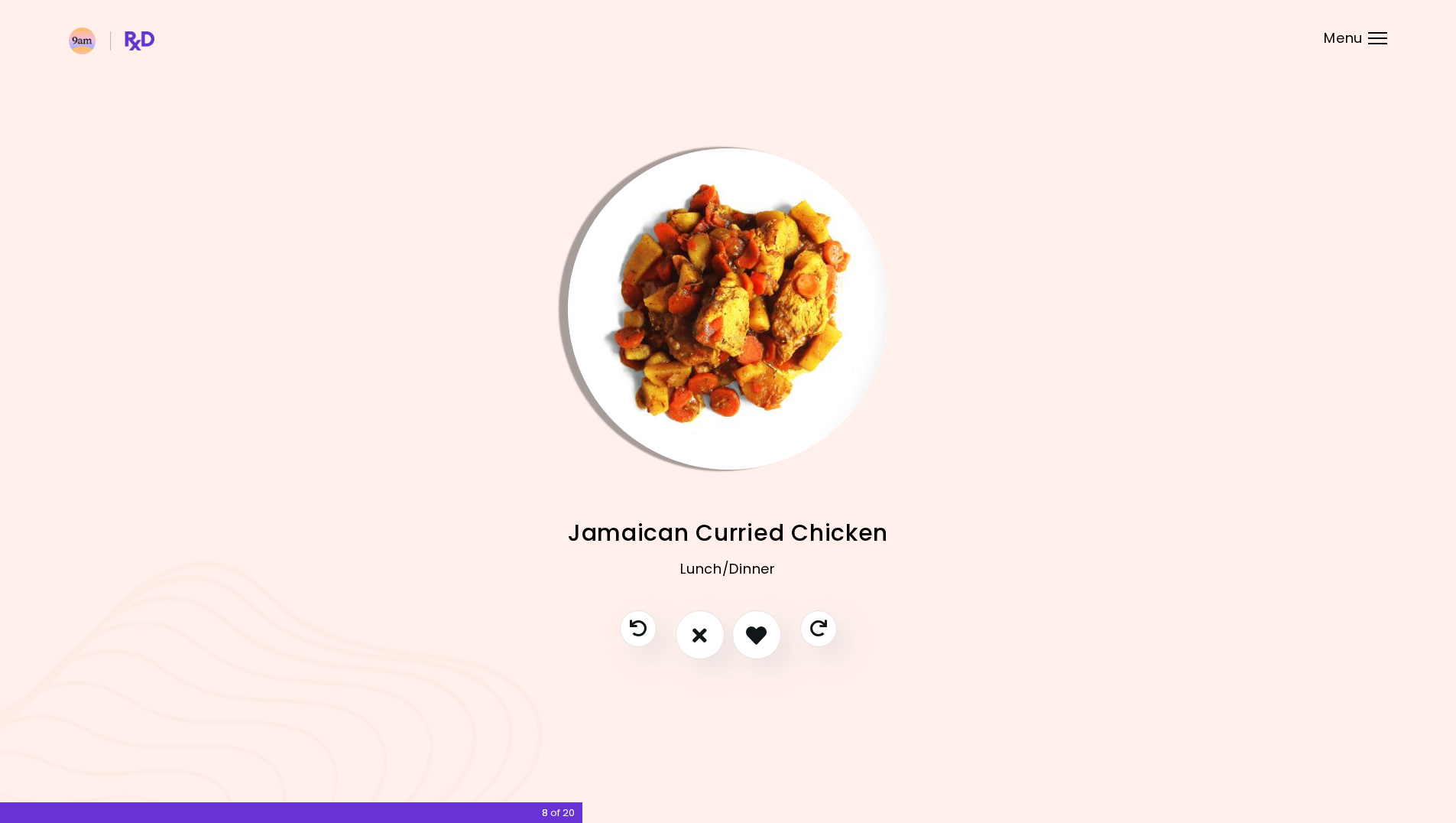
click at [767, 607] on div "Lunch/Dinner" at bounding box center [728, 581] width 1319 height 62
click at [756, 632] on icon "I like this recipe" at bounding box center [756, 635] width 24 height 24
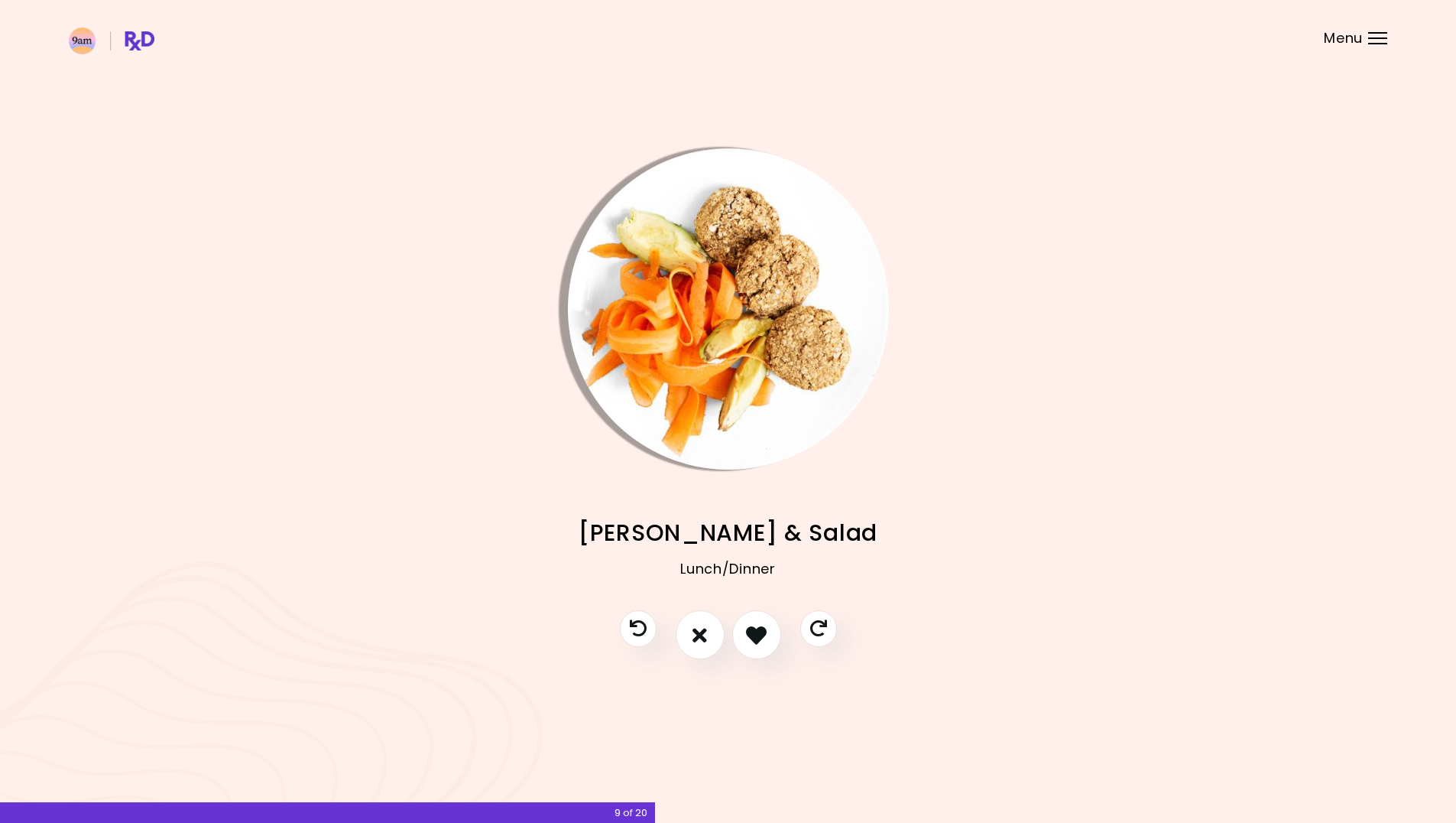
click at [726, 307] on img "Info - Tuna Patties & Salad" at bounding box center [728, 309] width 321 height 321
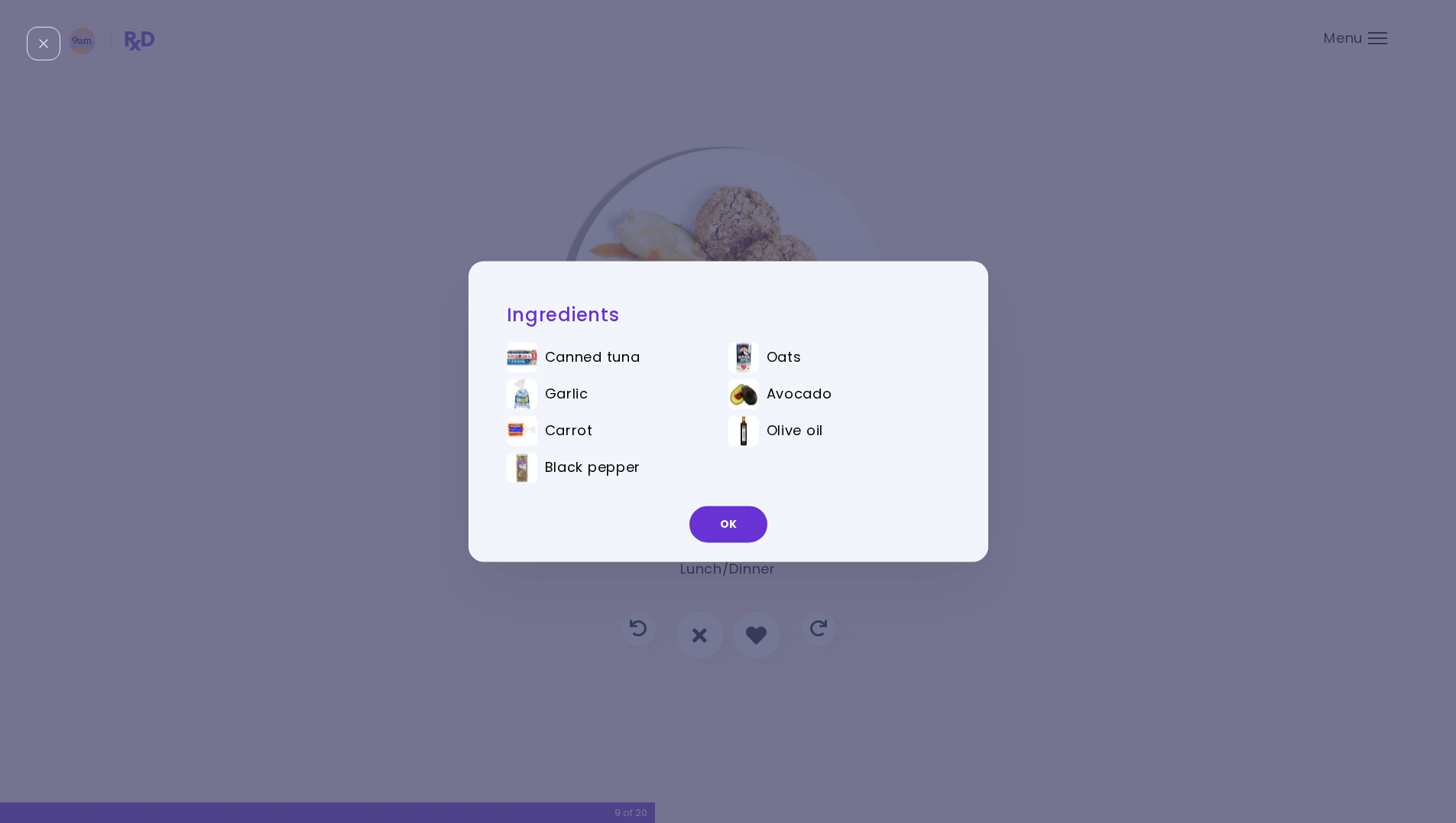
click at [724, 184] on div "Ingredients Canned tuna Oats Garlic Avocado Carrot Olive oil Black pepper OK" at bounding box center [728, 411] width 1456 height 823
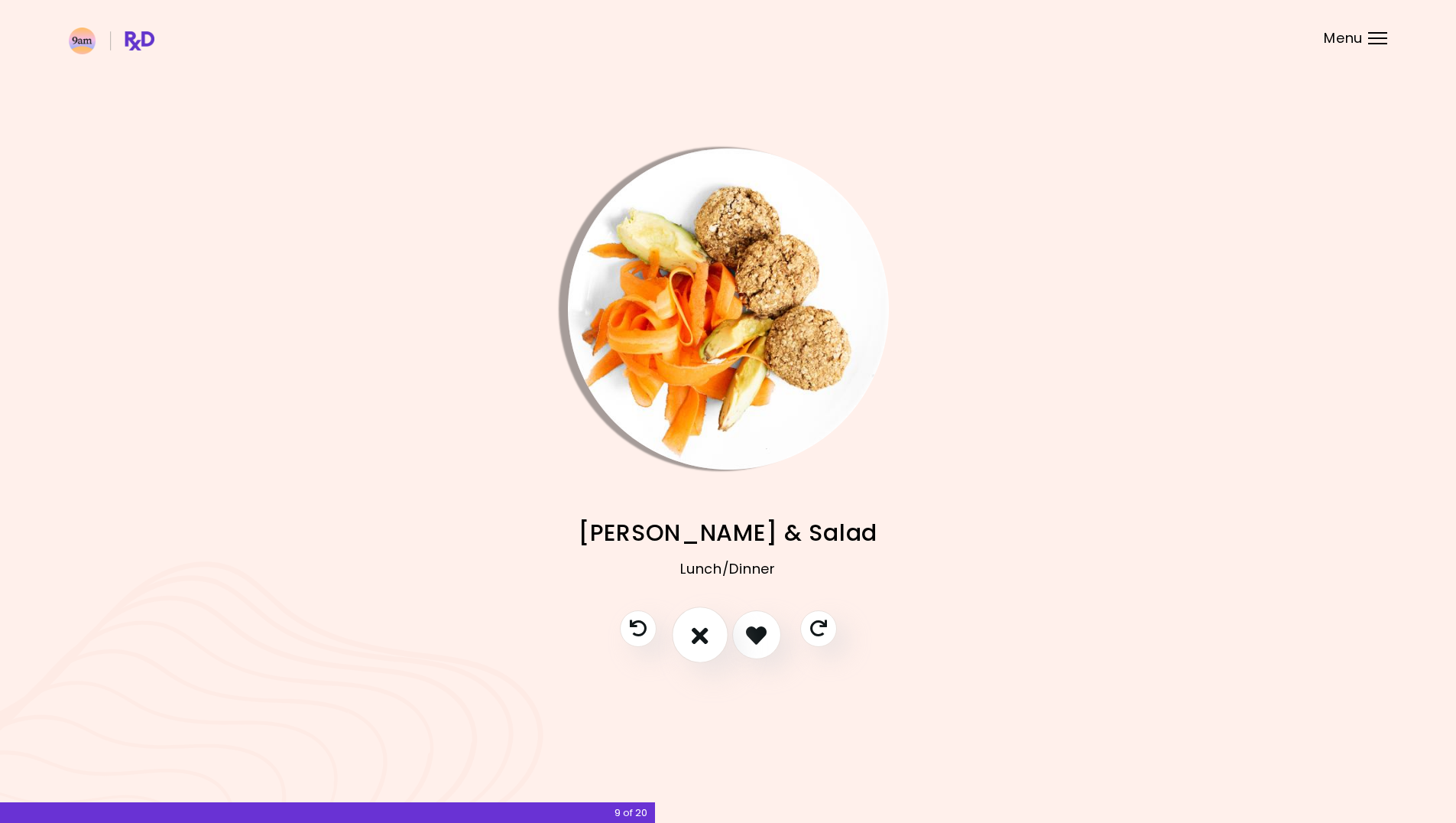
click at [685, 629] on button "I don't like this recipe" at bounding box center [700, 635] width 57 height 57
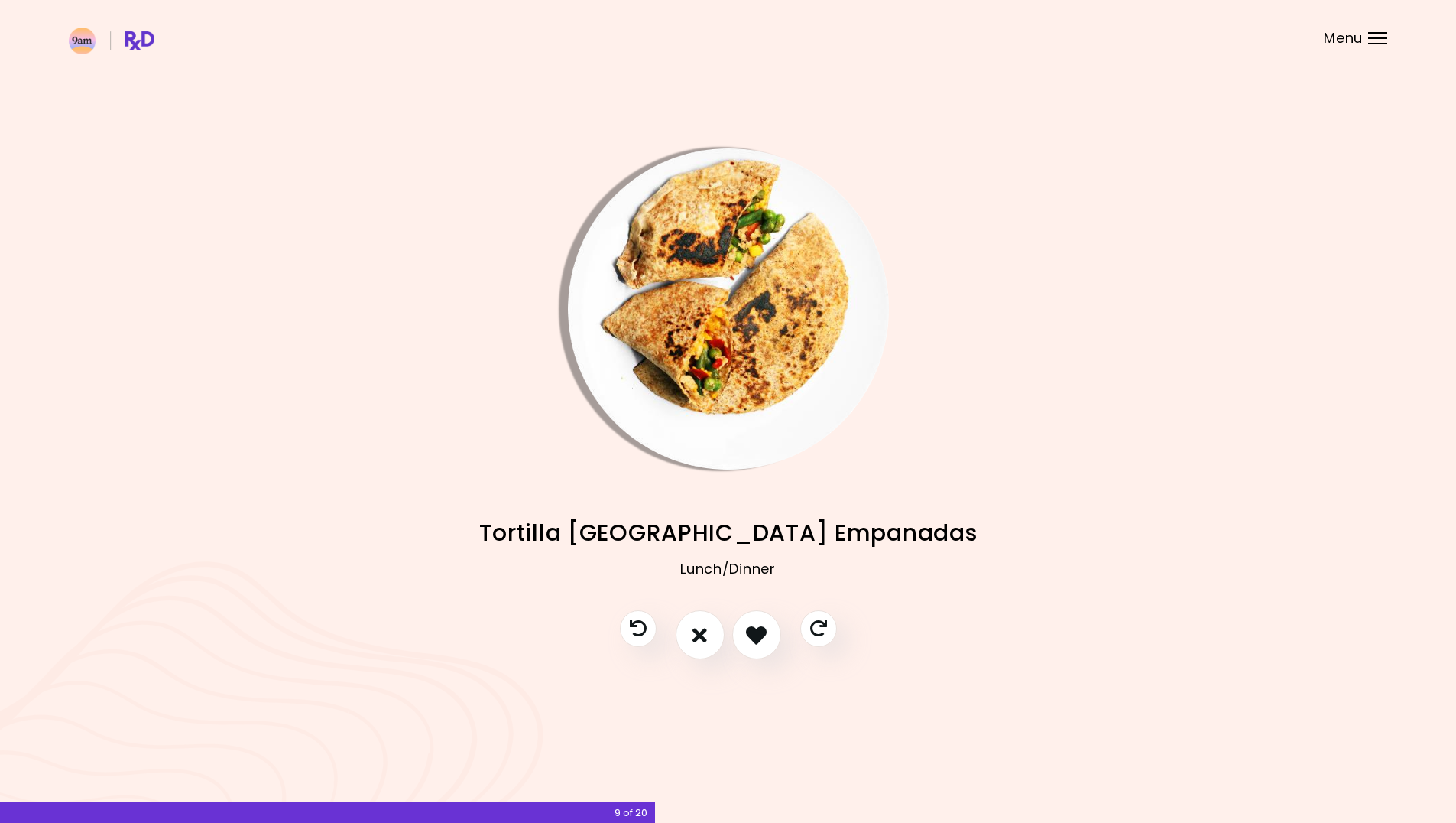
click at [724, 296] on img "Info - Tortilla Turkey Empanadas" at bounding box center [728, 309] width 321 height 321
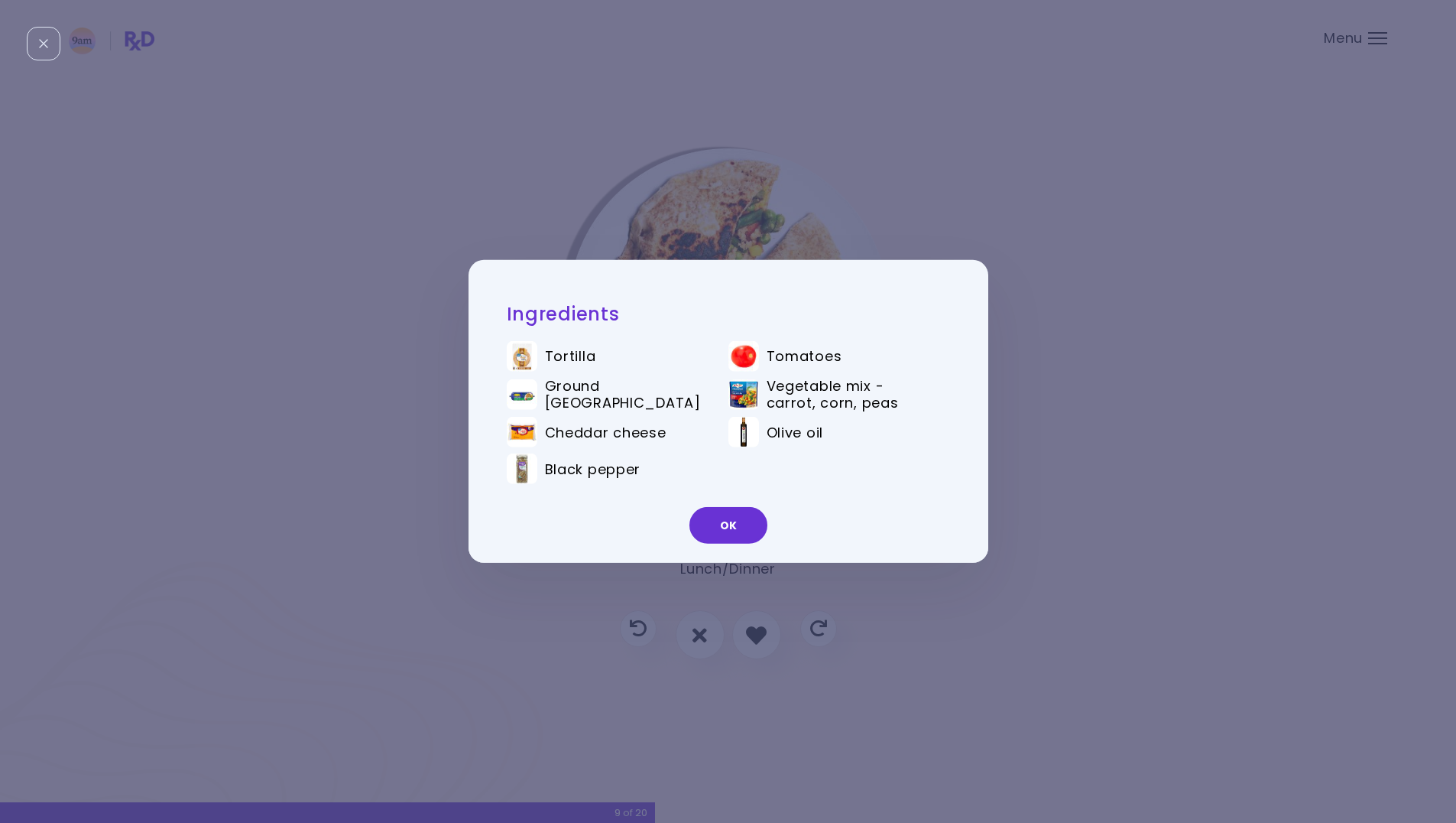
click at [736, 234] on div "Ingredients Tortilla Tomatoes Ground turkey Vegetable mix - carrot, corn, peas …" at bounding box center [728, 411] width 1456 height 823
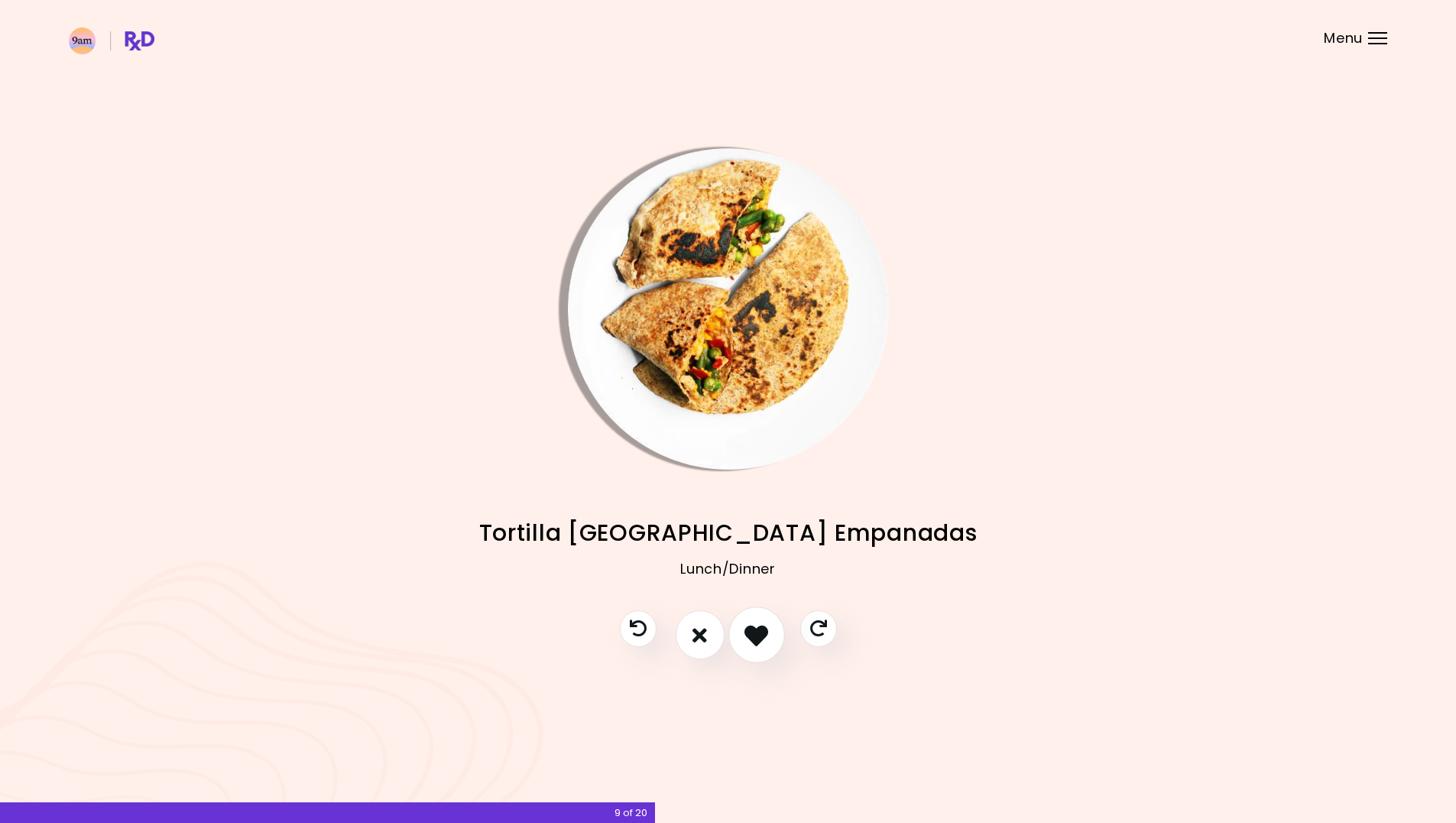
click at [745, 630] on icon "I like this recipe" at bounding box center [756, 635] width 24 height 24
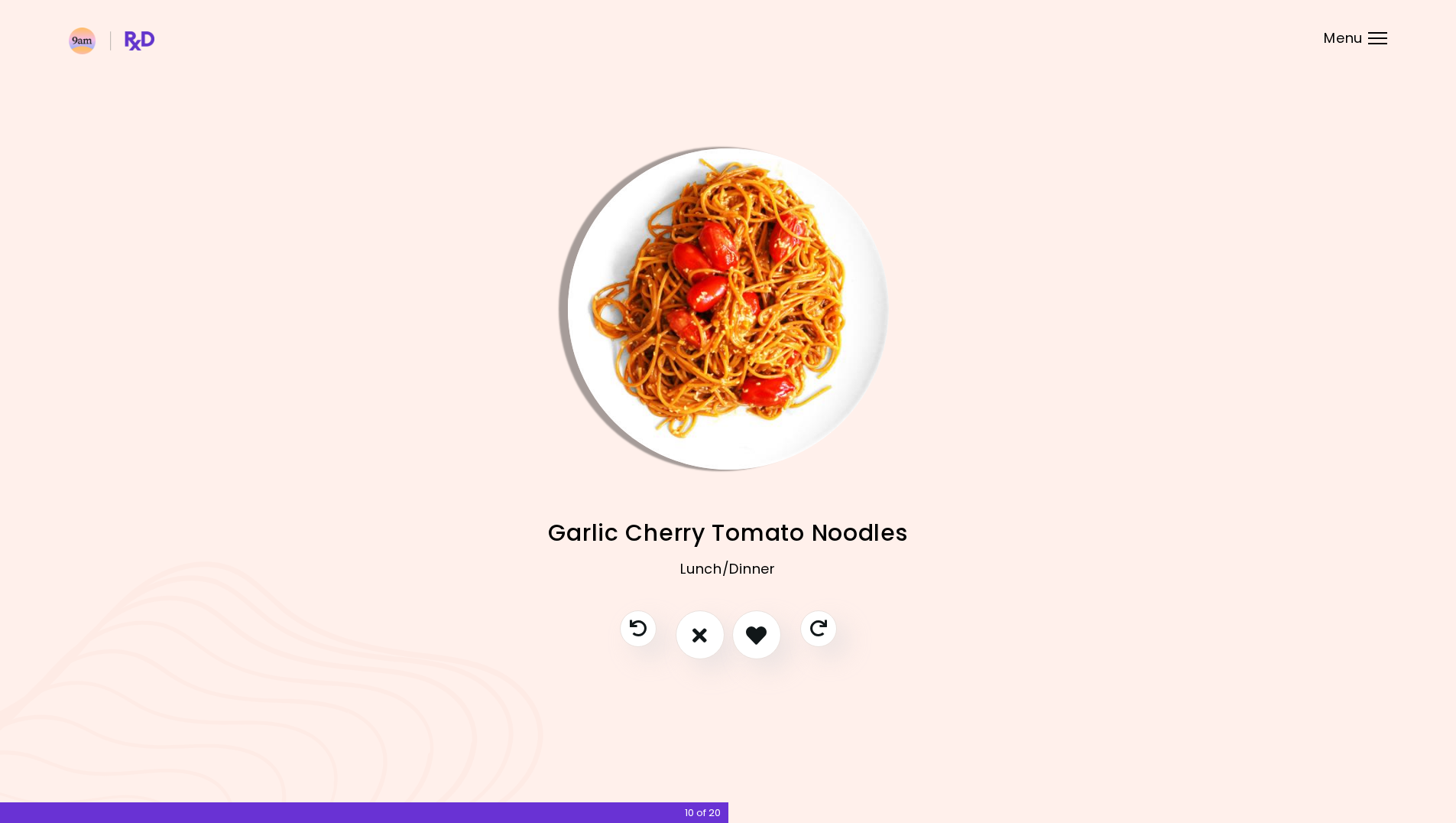
click at [733, 387] on img "Info - Garlic Cherry Tomato Noodles" at bounding box center [728, 309] width 321 height 321
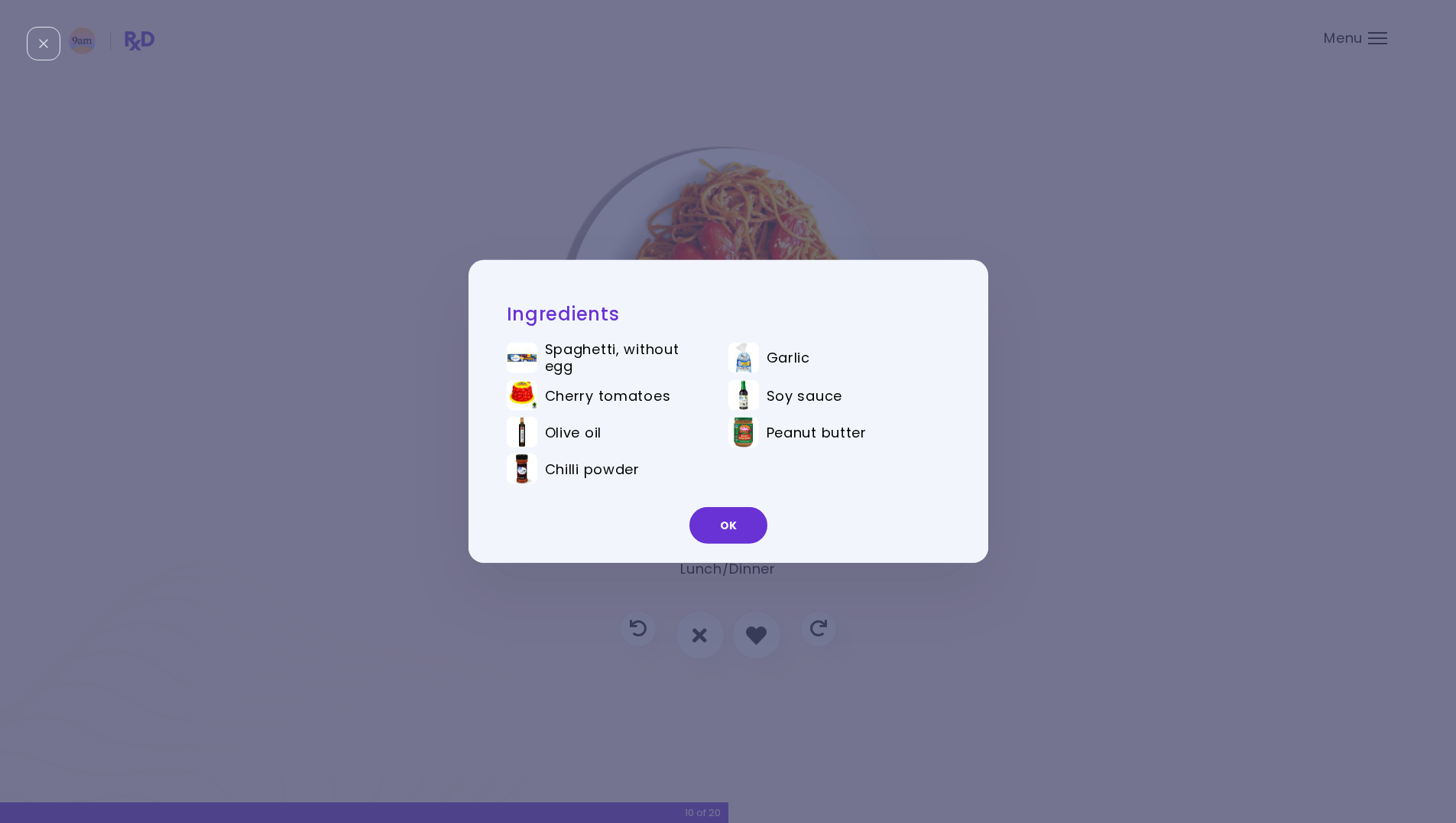
click at [700, 190] on div "Ingredients Spaghetti, without egg Garlic Cherry tomatoes Soy sauce Olive oil P…" at bounding box center [728, 411] width 1456 height 823
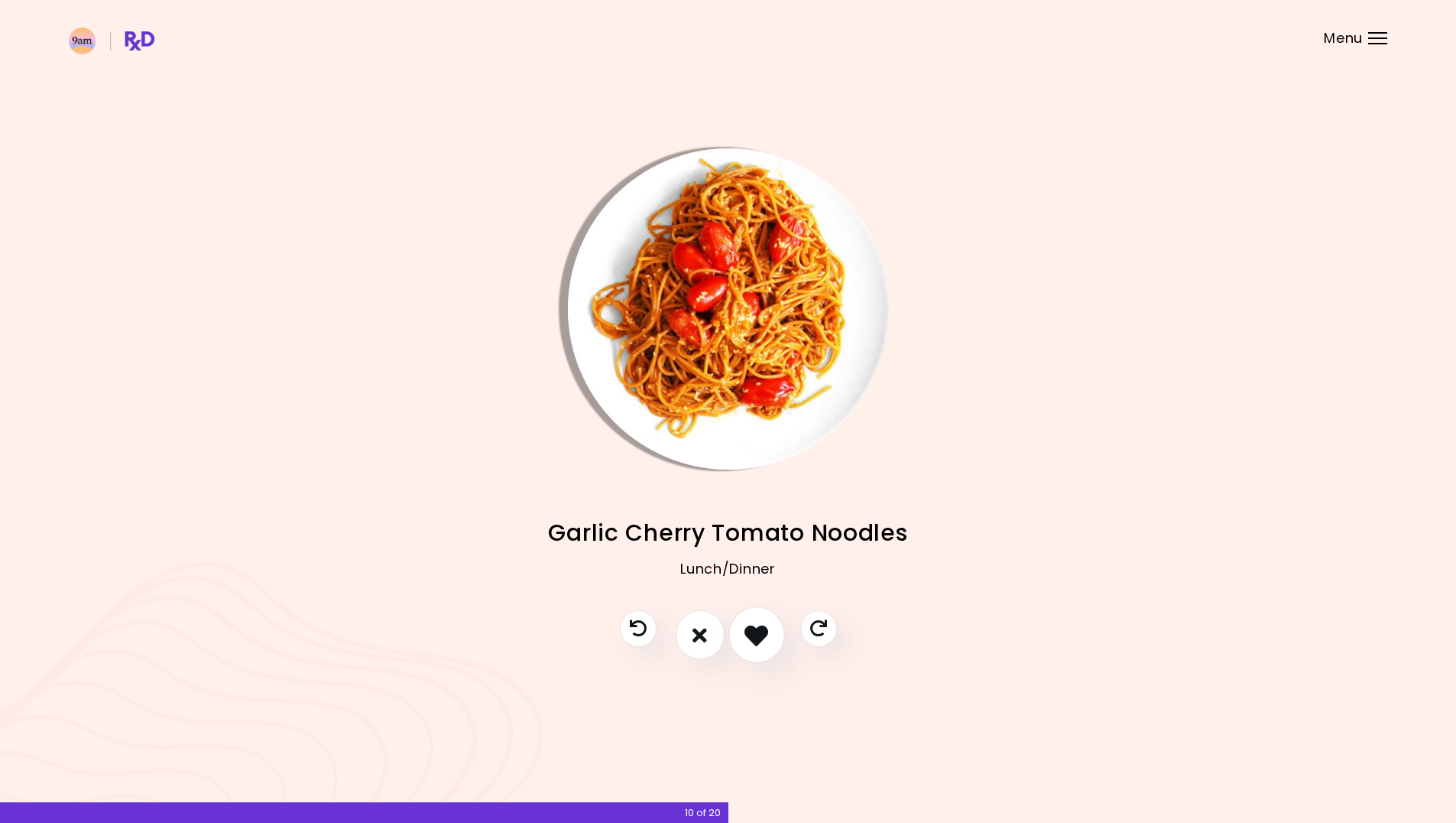
click at [745, 645] on button "I like this recipe" at bounding box center [756, 635] width 57 height 57
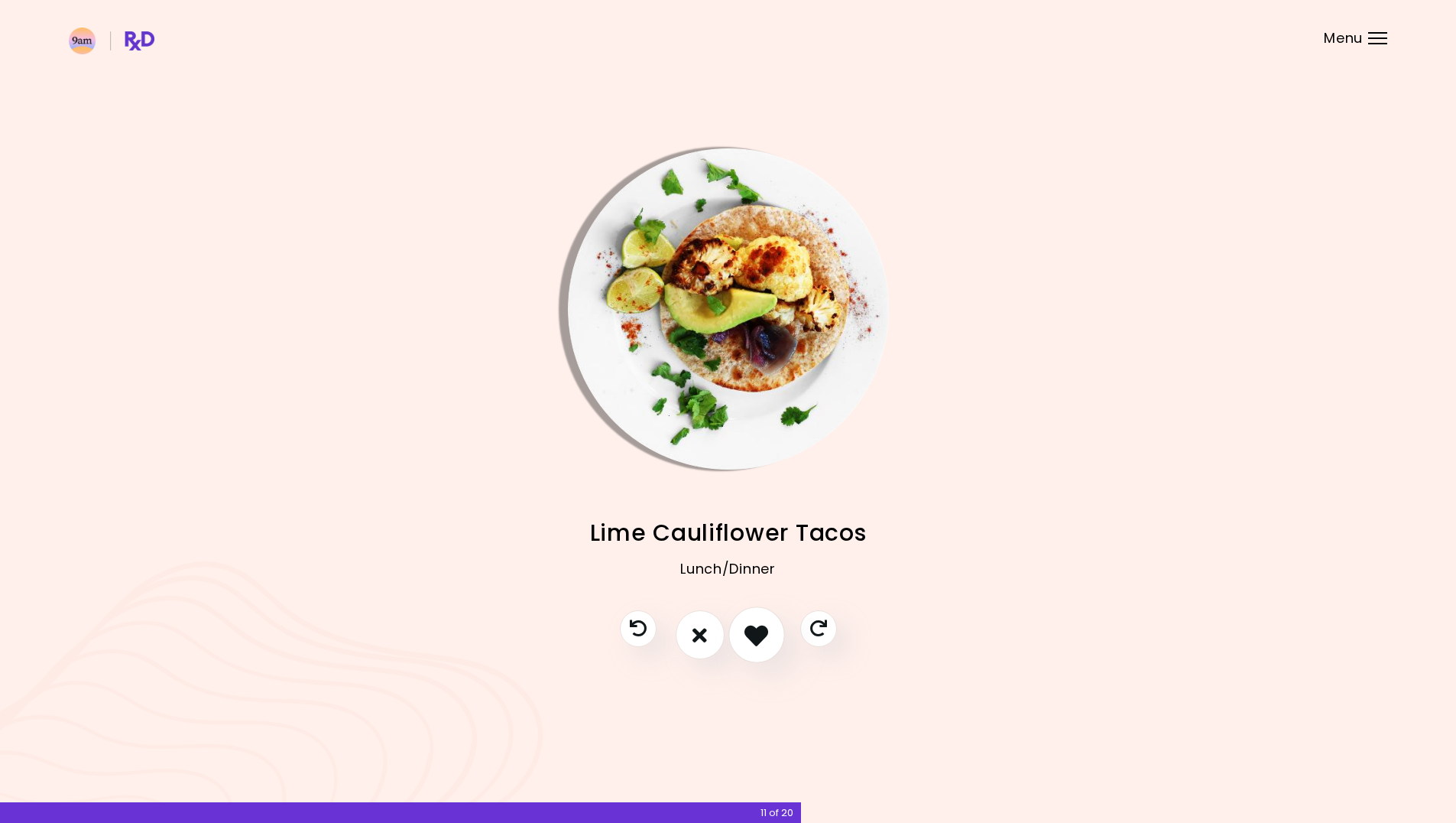
click at [758, 642] on icon "I like this recipe" at bounding box center [756, 635] width 24 height 24
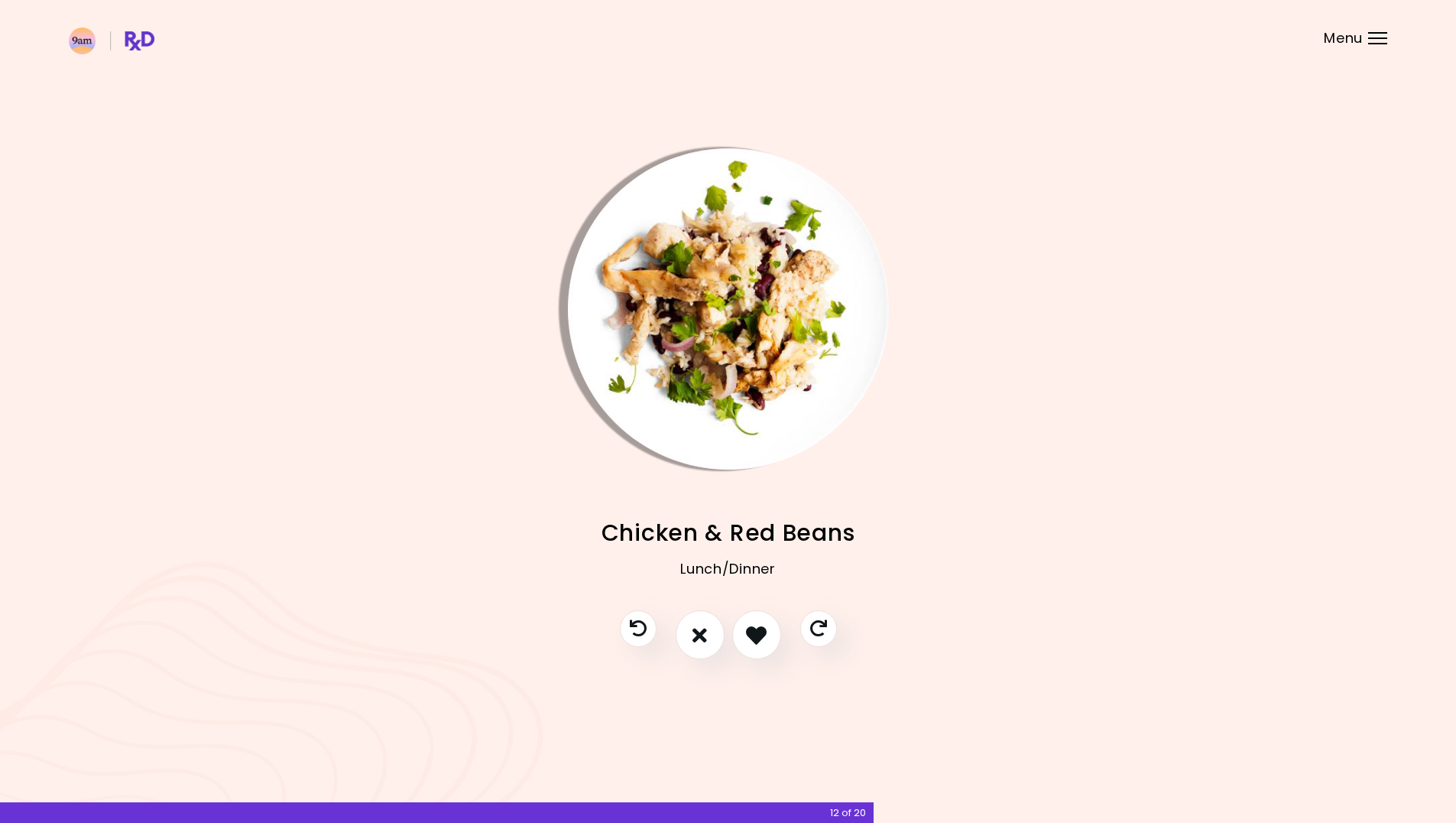
click at [707, 354] on img "Info - Chicken & Red Beans" at bounding box center [728, 309] width 321 height 321
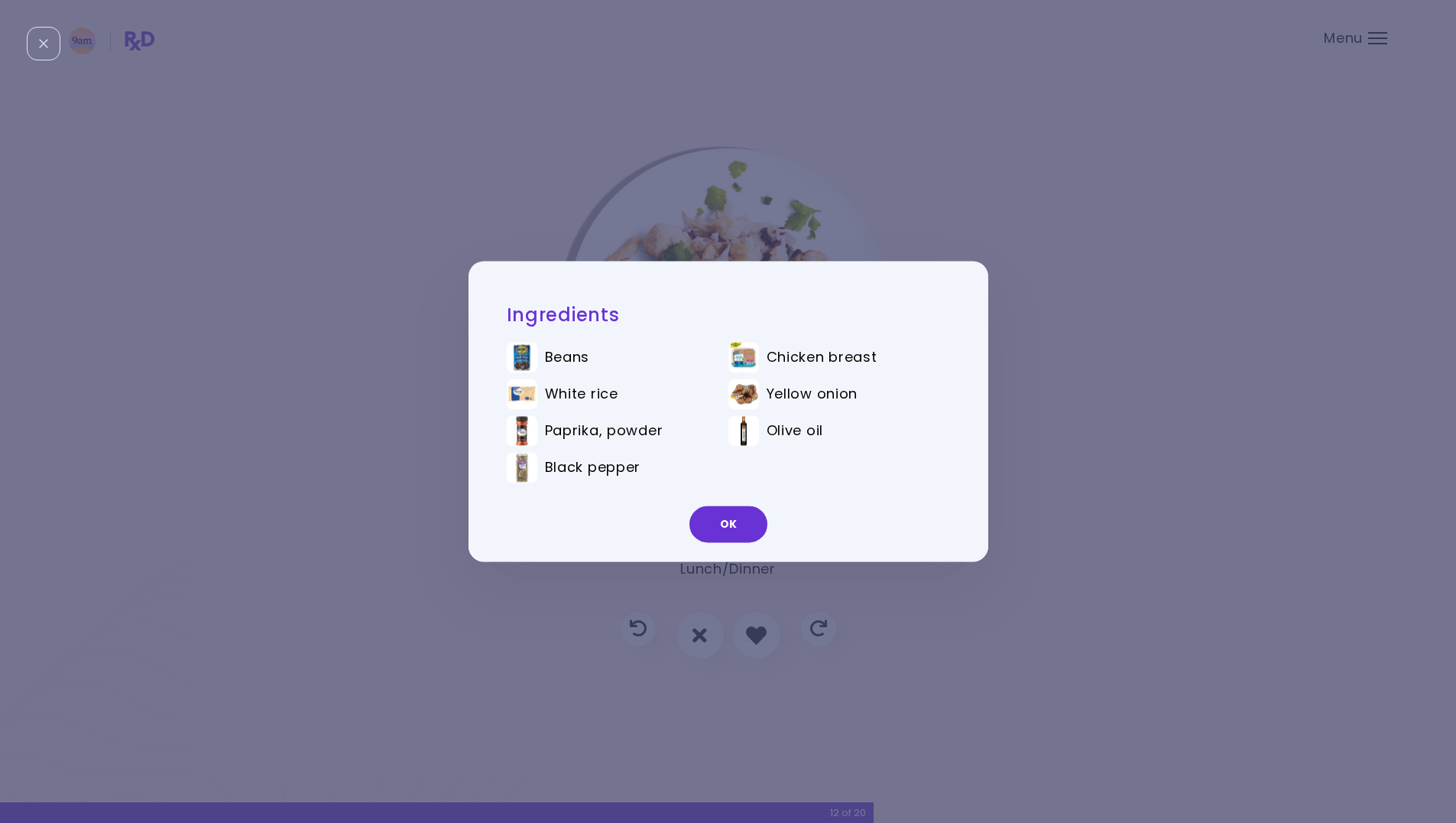
click at [723, 228] on div "Ingredients Beans Chicken breast White rice Yellow onion Paprika, powder Olive …" at bounding box center [728, 411] width 1456 height 823
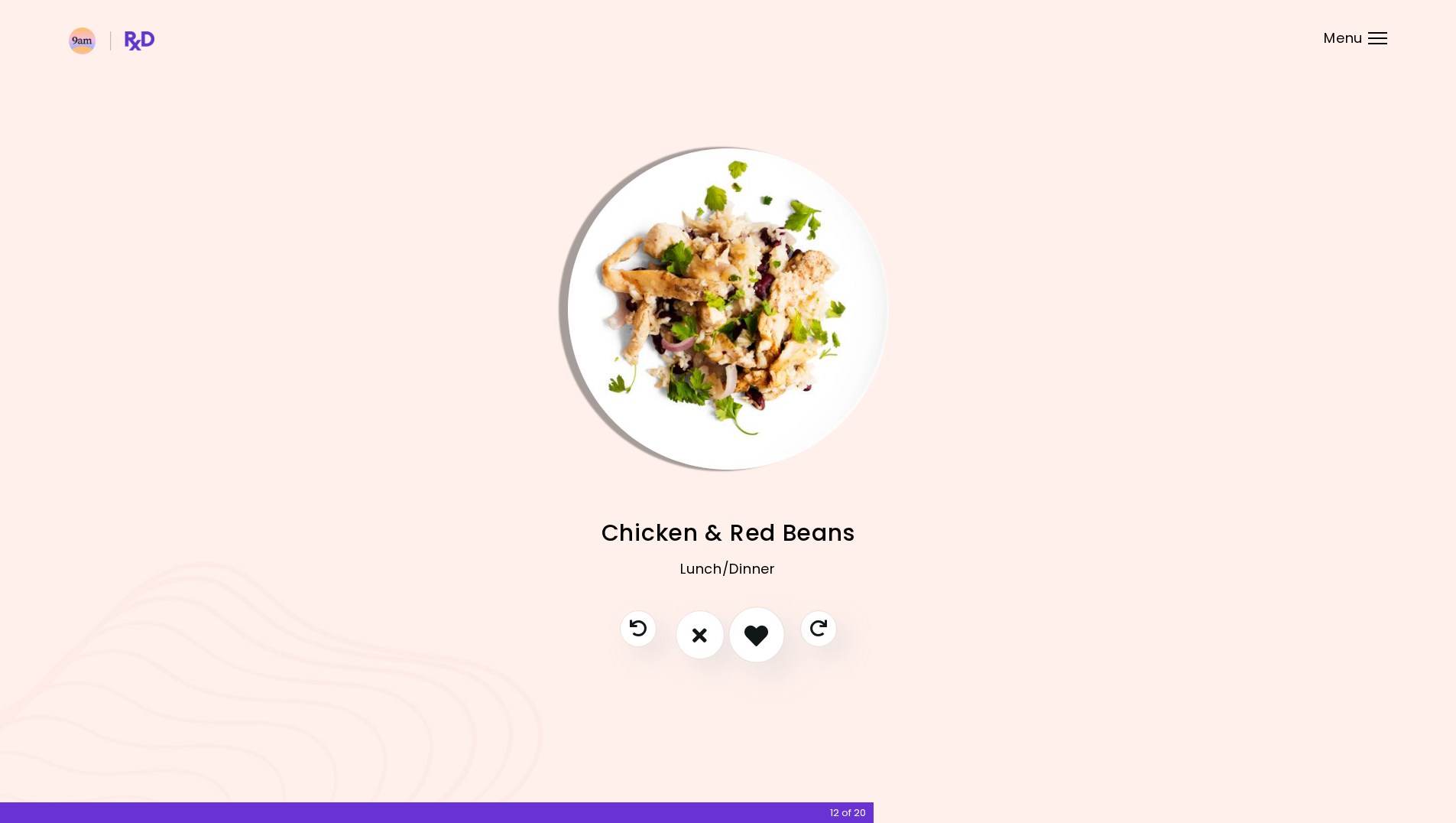
click at [747, 634] on icon "I like this recipe" at bounding box center [756, 635] width 24 height 24
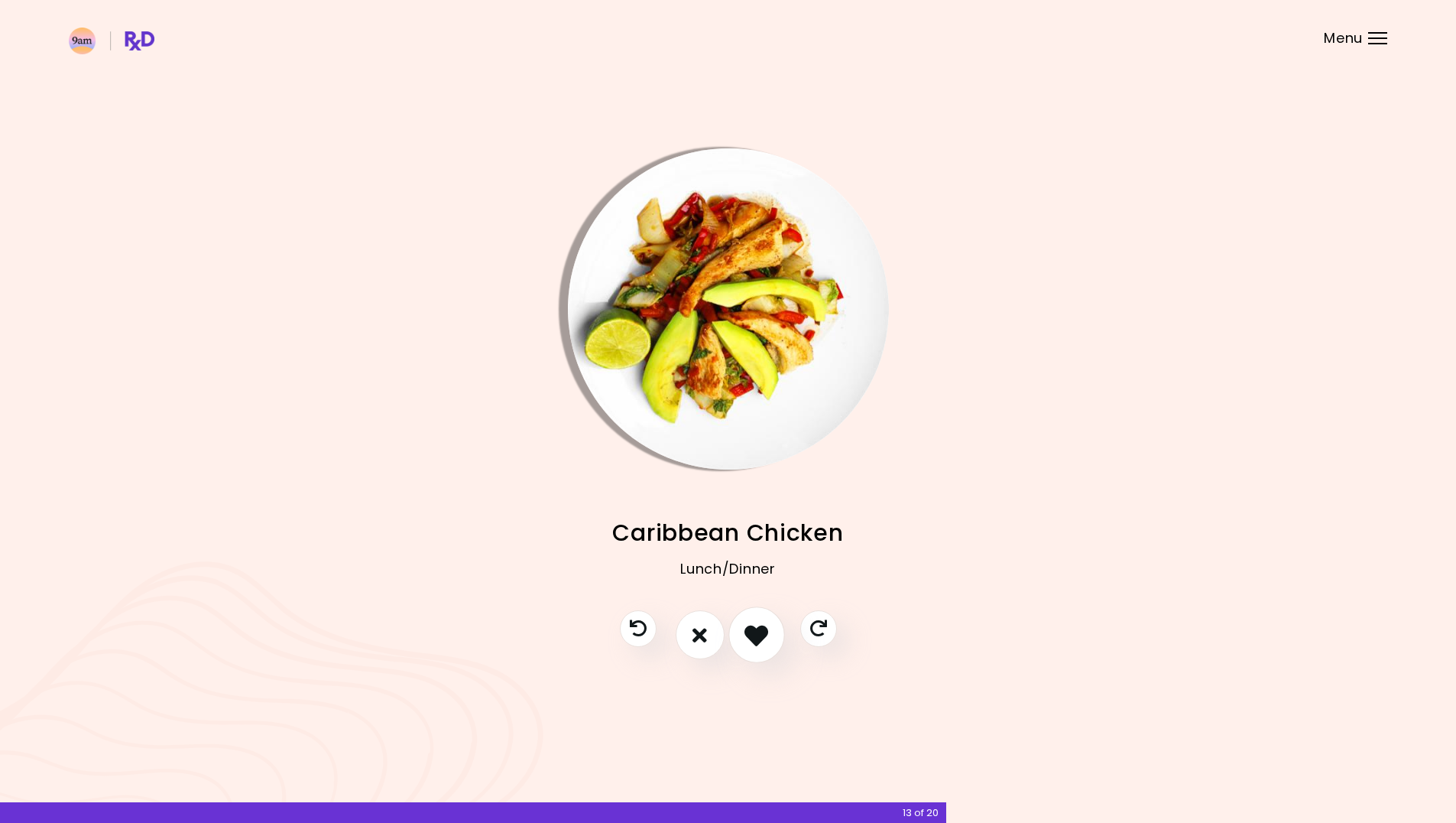
click at [775, 629] on button "I like this recipe" at bounding box center [756, 635] width 57 height 57
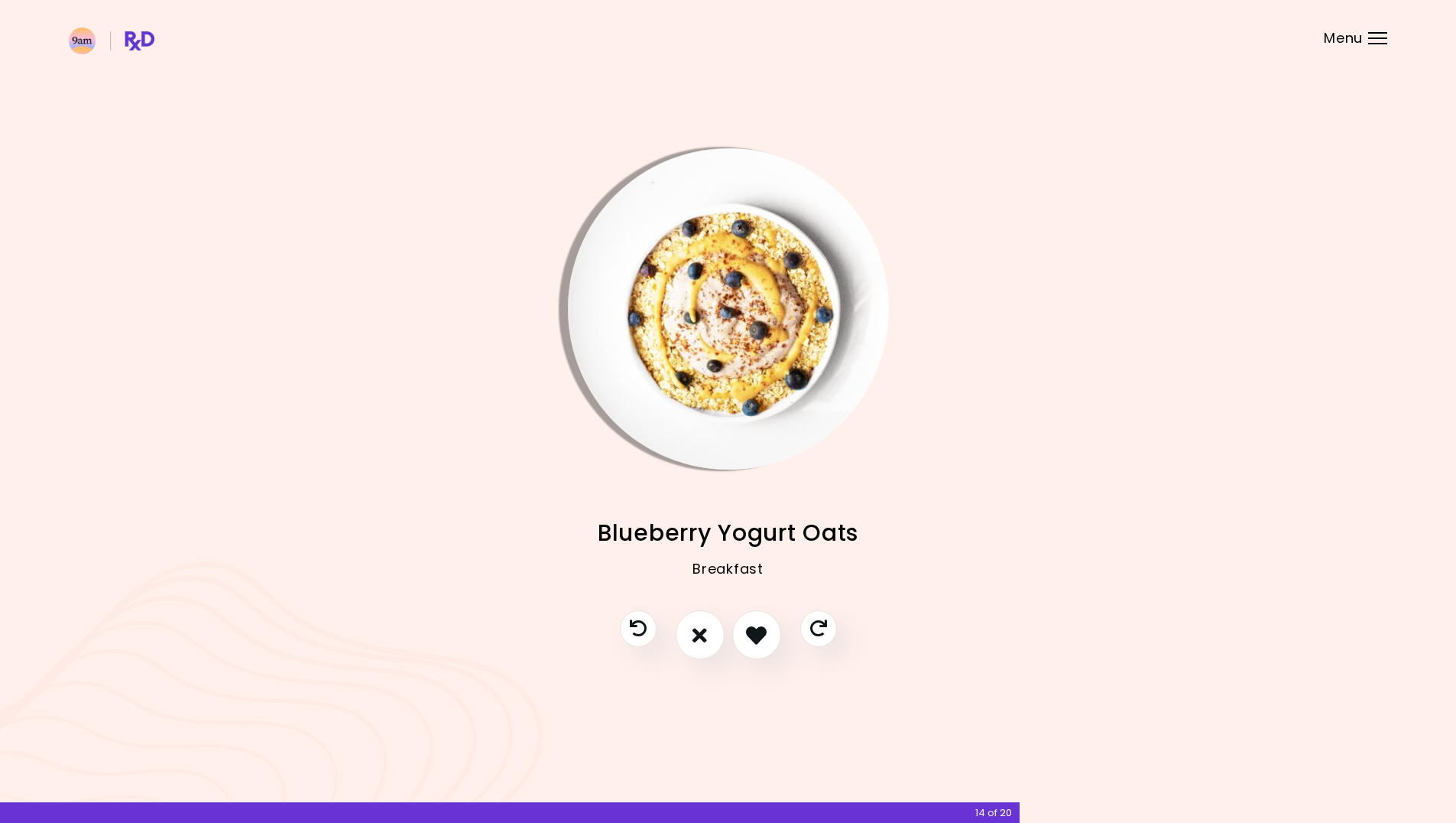
click at [786, 369] on img "Info - Blueberry Yogurt Oats" at bounding box center [728, 309] width 321 height 321
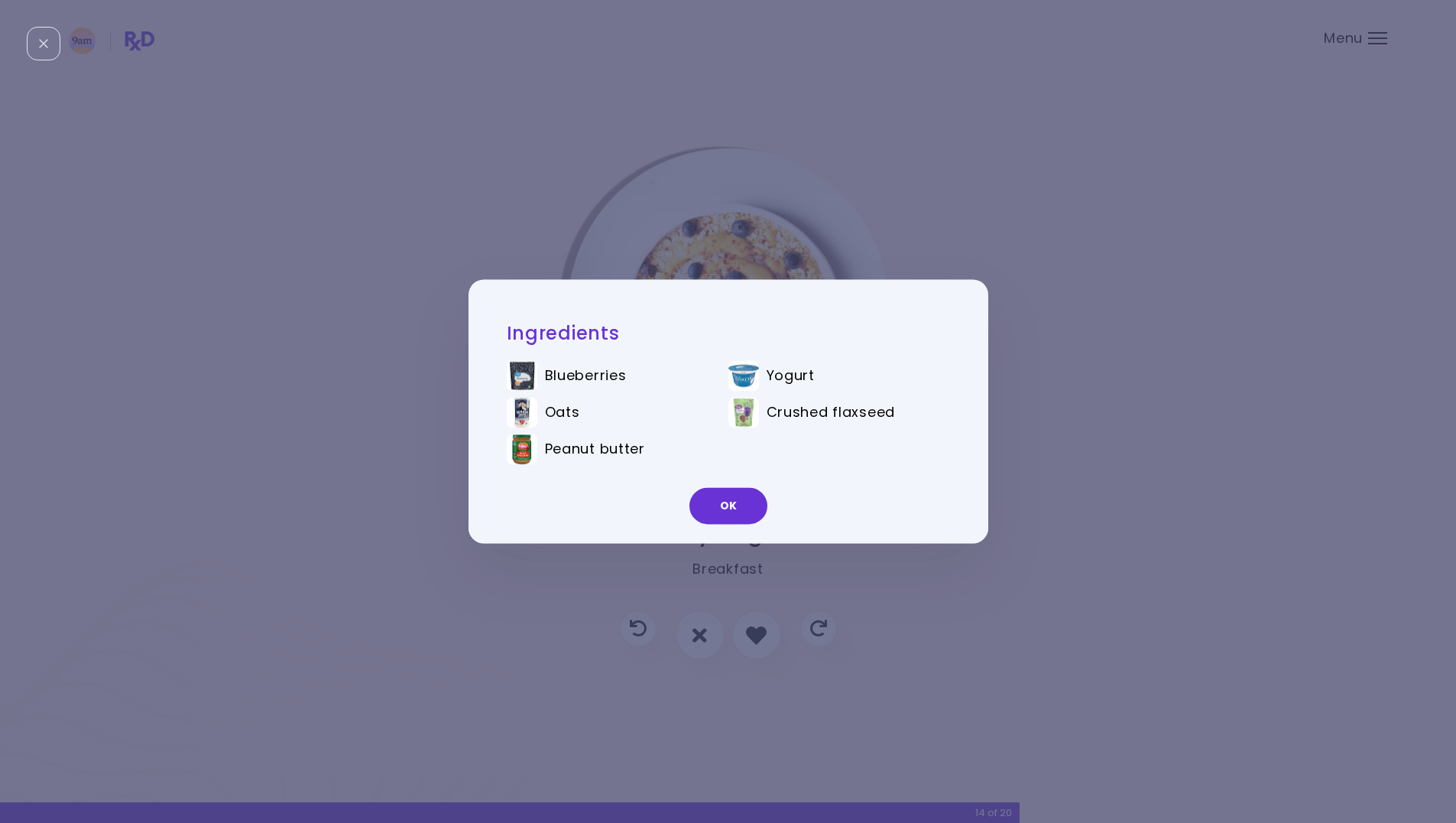
click at [694, 271] on div "Ingredients Blueberries Yogurt Oats Crushed flaxseed Peanut butter OK" at bounding box center [728, 411] width 1456 height 823
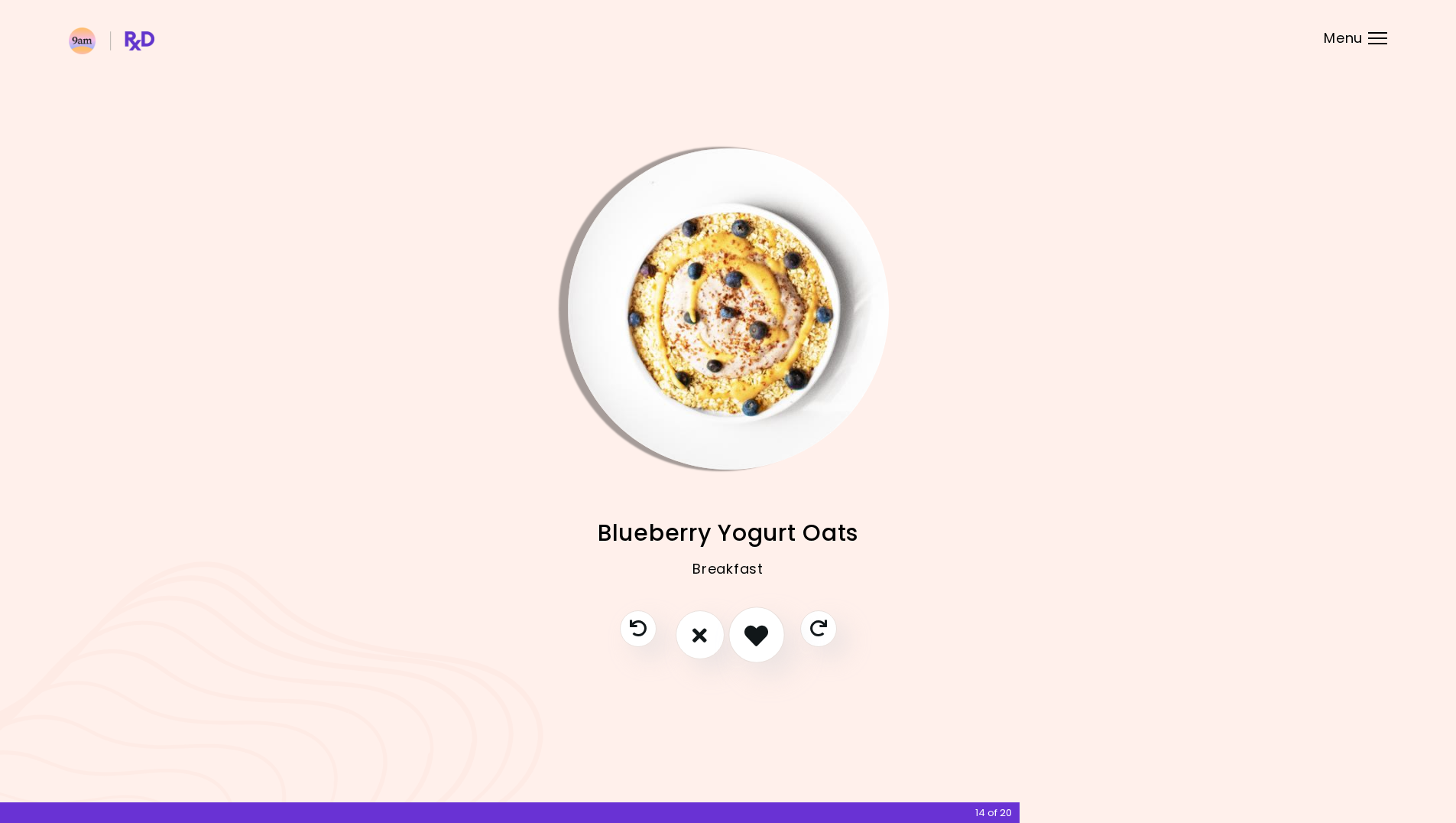
click at [751, 638] on icon "I like this recipe" at bounding box center [756, 635] width 24 height 24
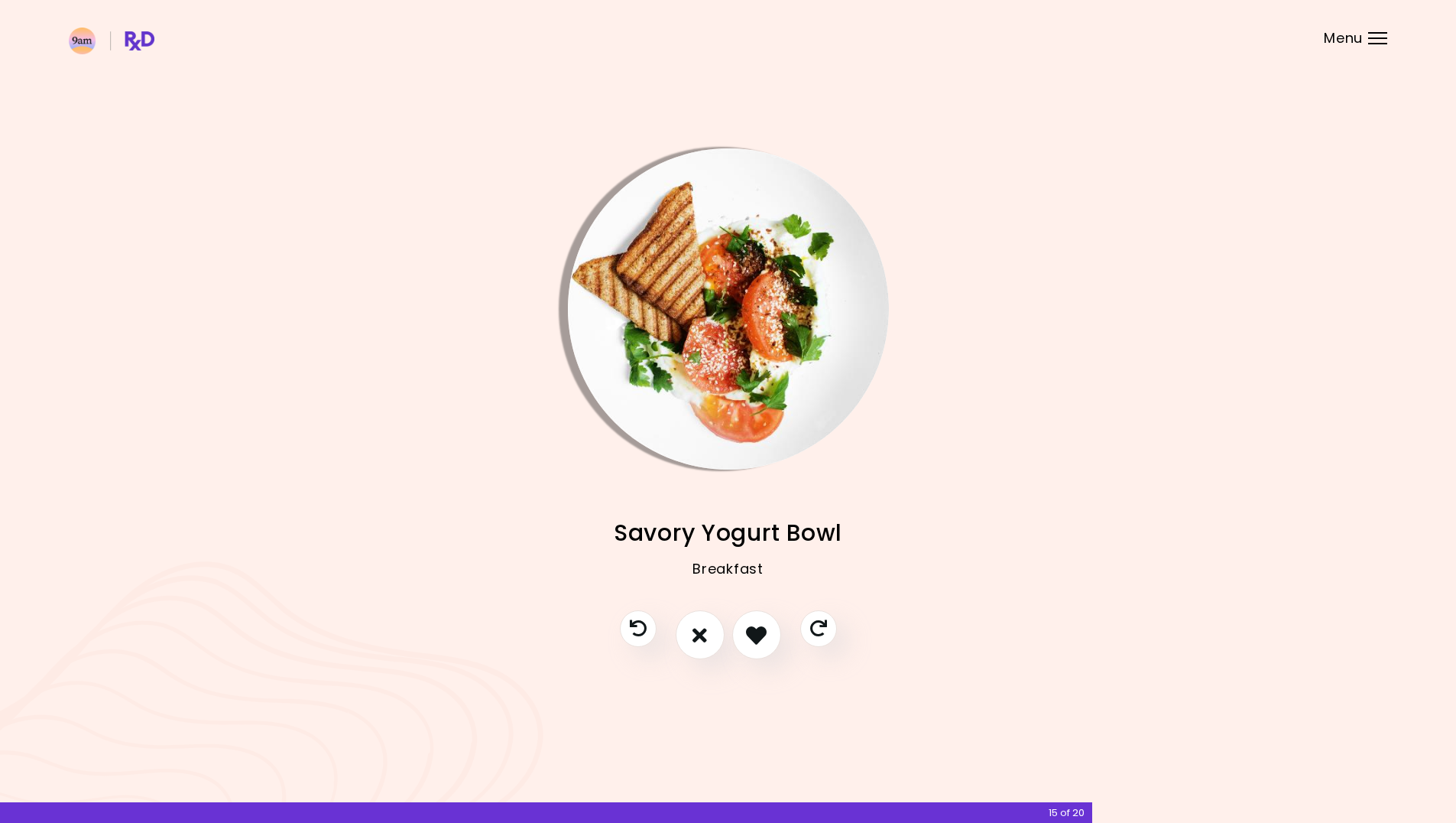
click at [739, 378] on img "Info - Savory Yogurt Bowl" at bounding box center [728, 309] width 321 height 321
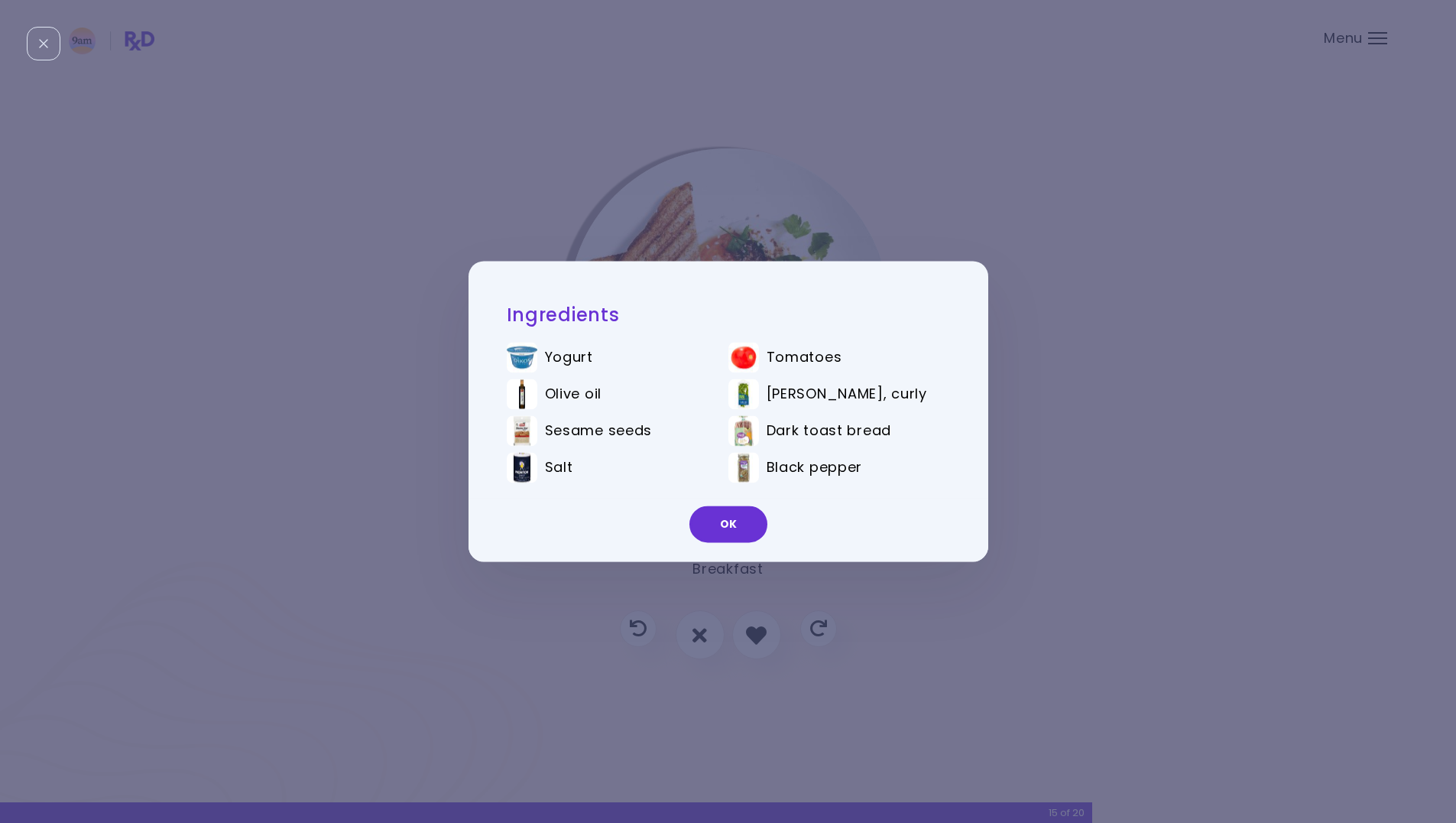
click at [704, 221] on div "Ingredients Yogurt Tomatoes Olive oil Parsley, curly Sesame seeds Dark toast br…" at bounding box center [728, 411] width 1456 height 823
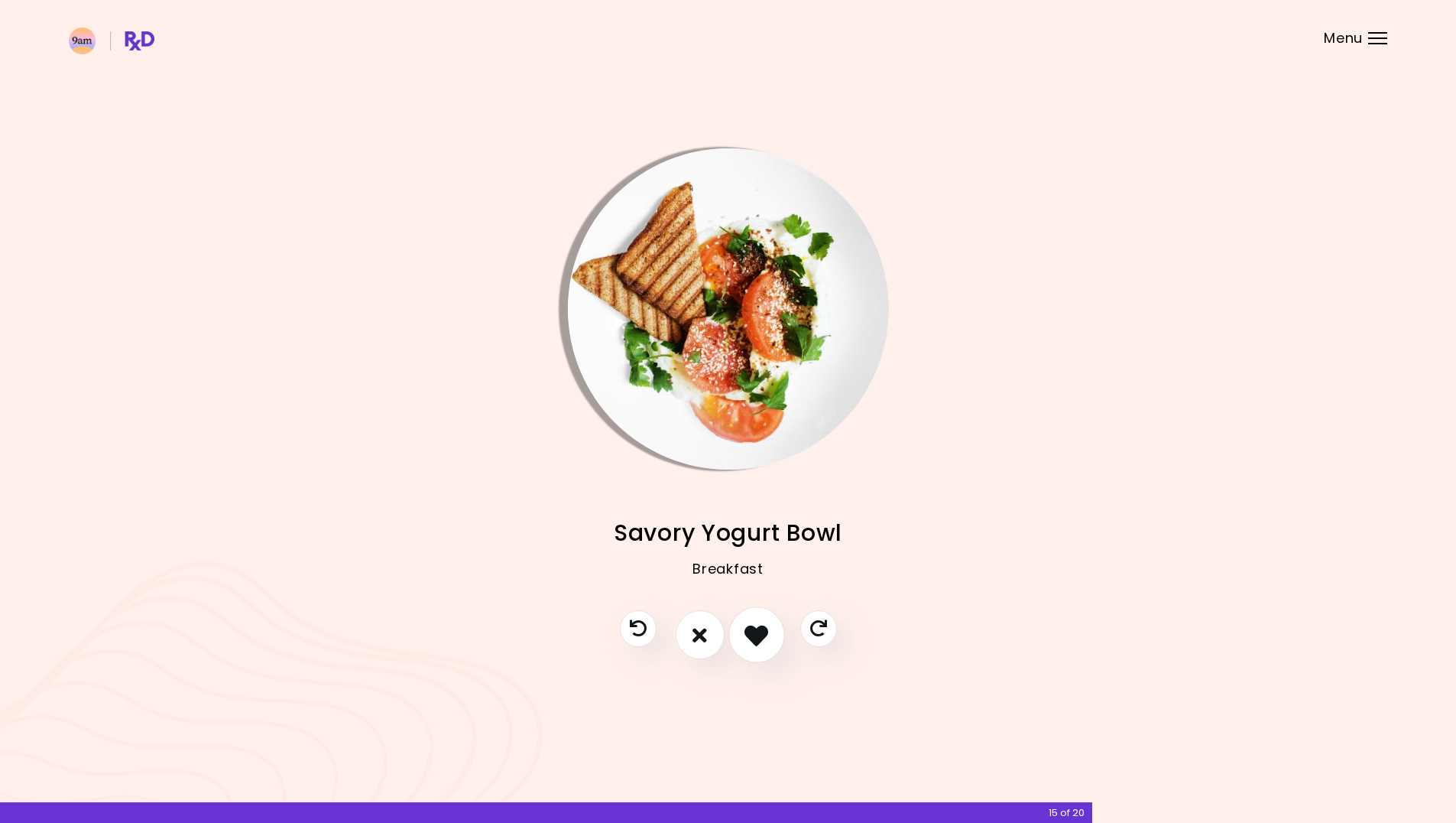
click at [741, 645] on button "I like this recipe" at bounding box center [756, 635] width 57 height 57
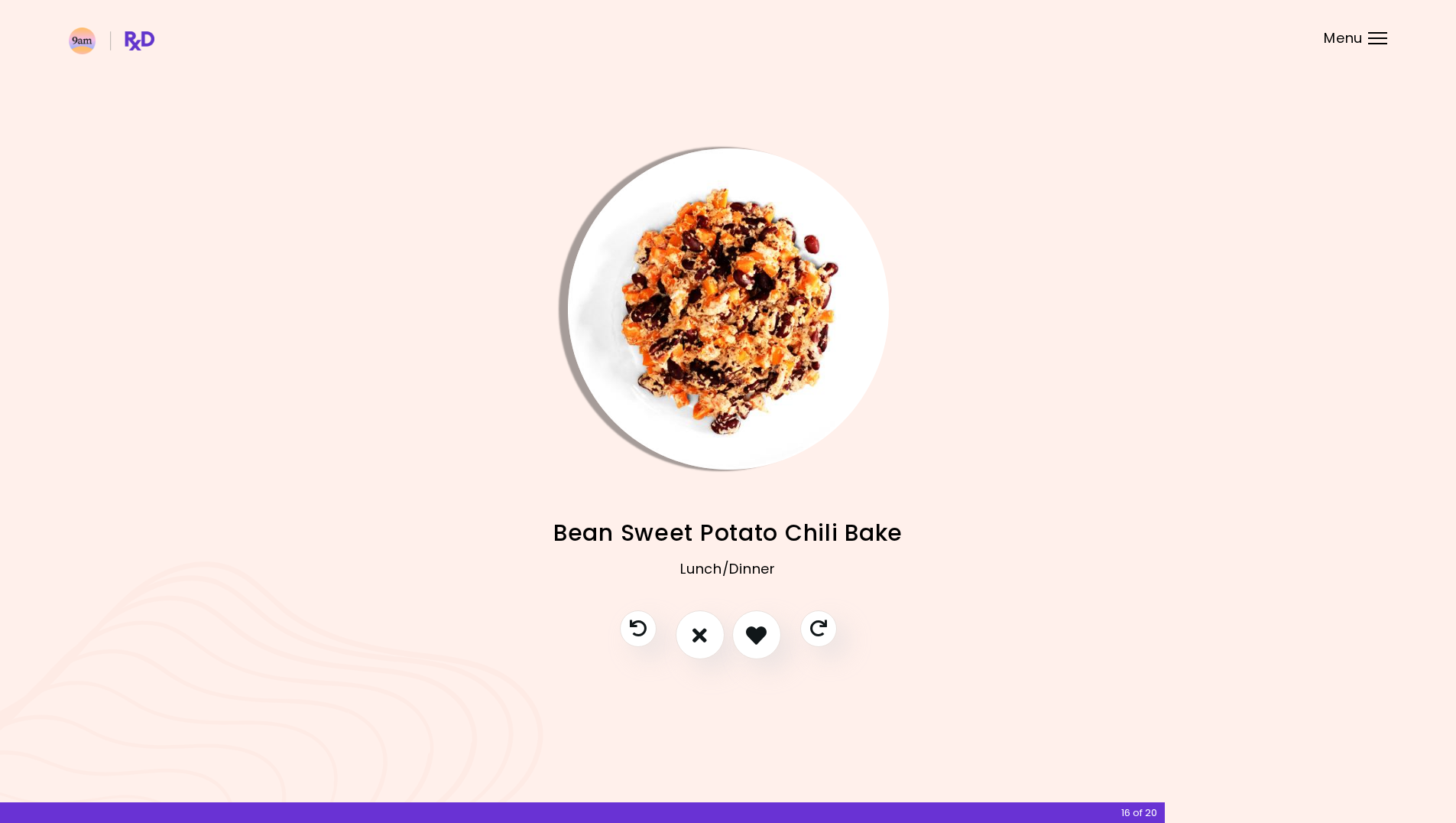
click at [641, 351] on img "Info - Bean Sweet Potato Chili Bake" at bounding box center [728, 309] width 321 height 321
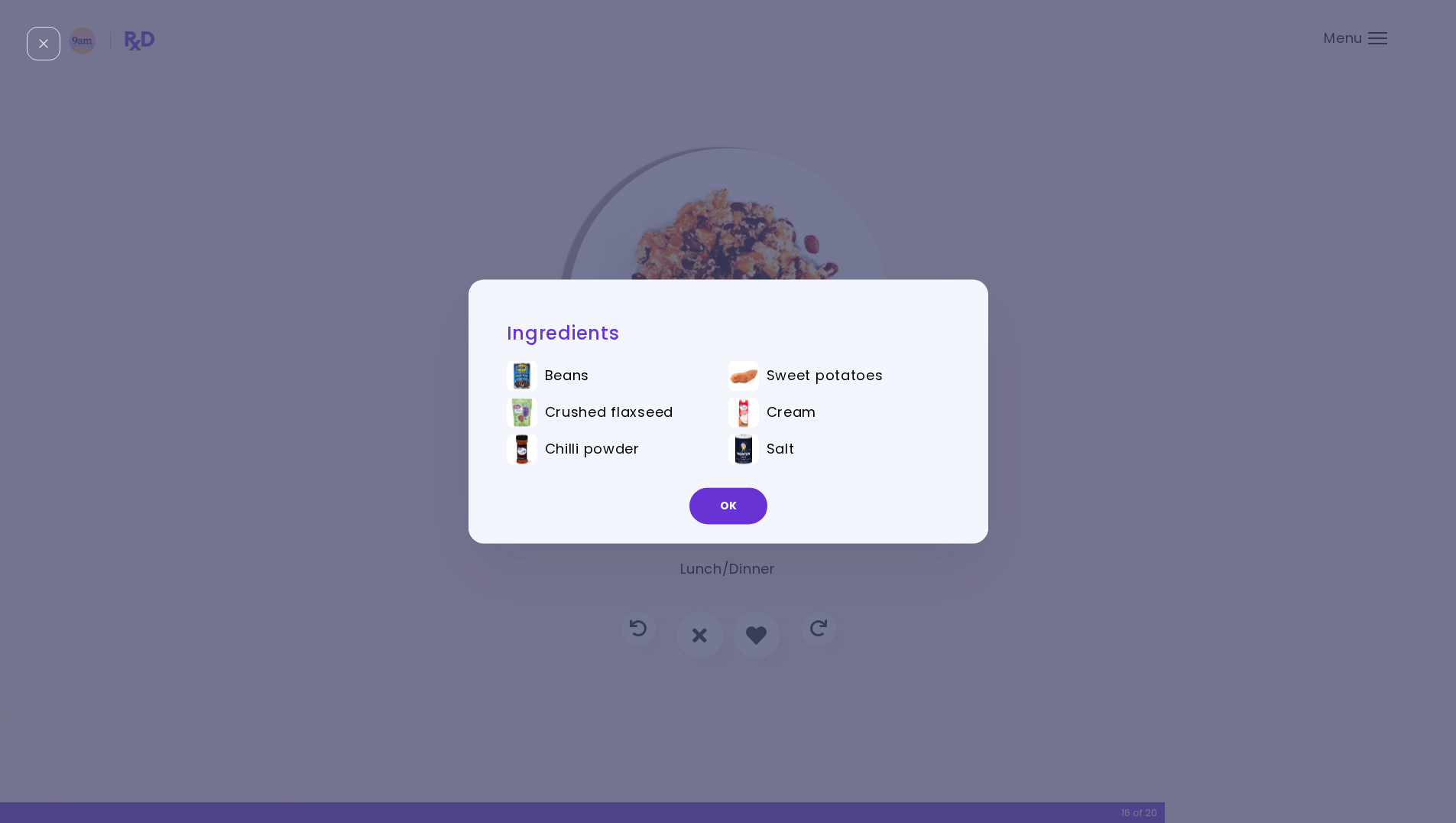
click at [727, 168] on div "Ingredients Beans Sweet potatoes Crushed flaxseed Cream Chilli powder Salt OK" at bounding box center [728, 411] width 1456 height 823
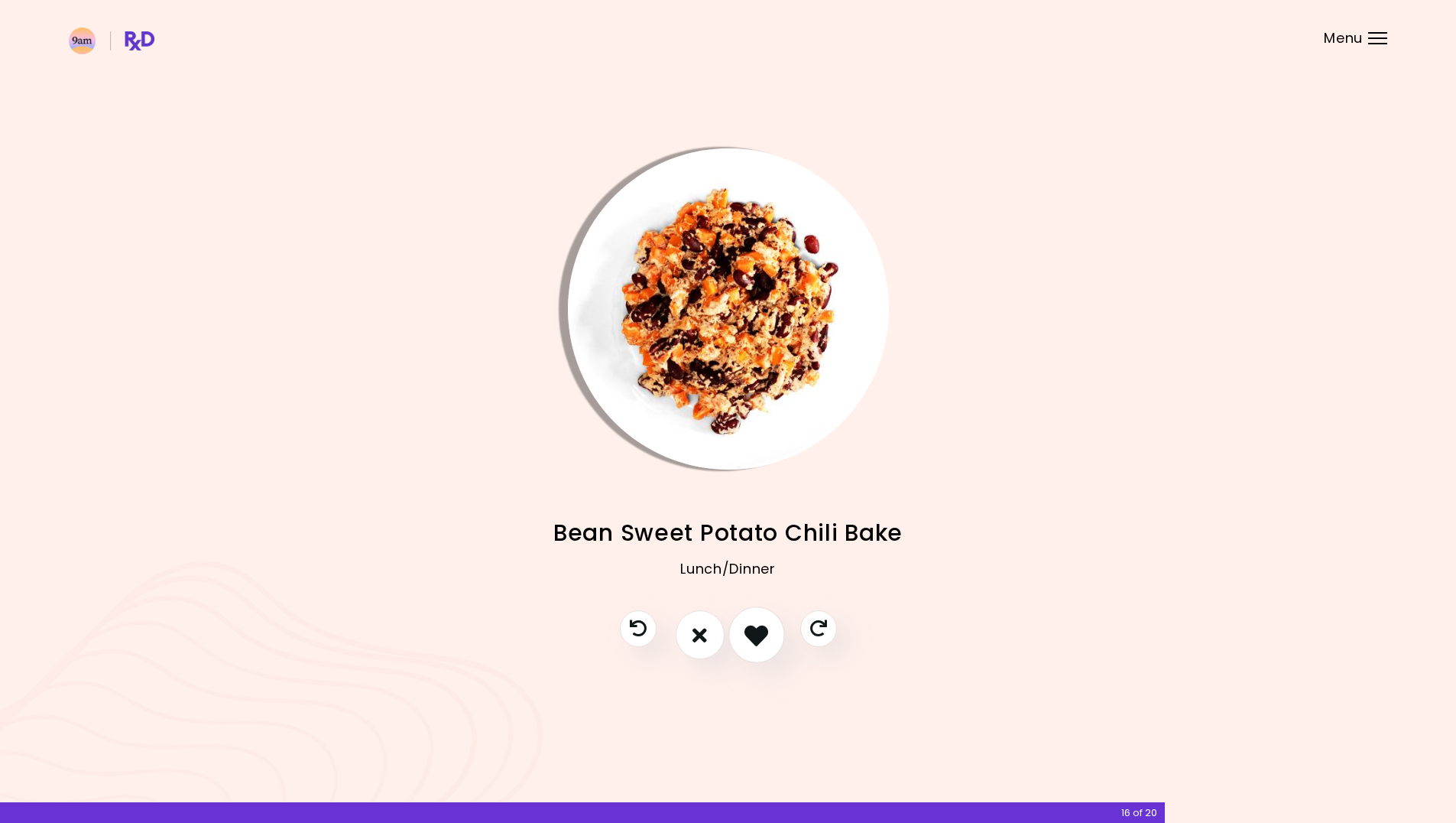
click at [775, 633] on button "I like this recipe" at bounding box center [756, 635] width 57 height 57
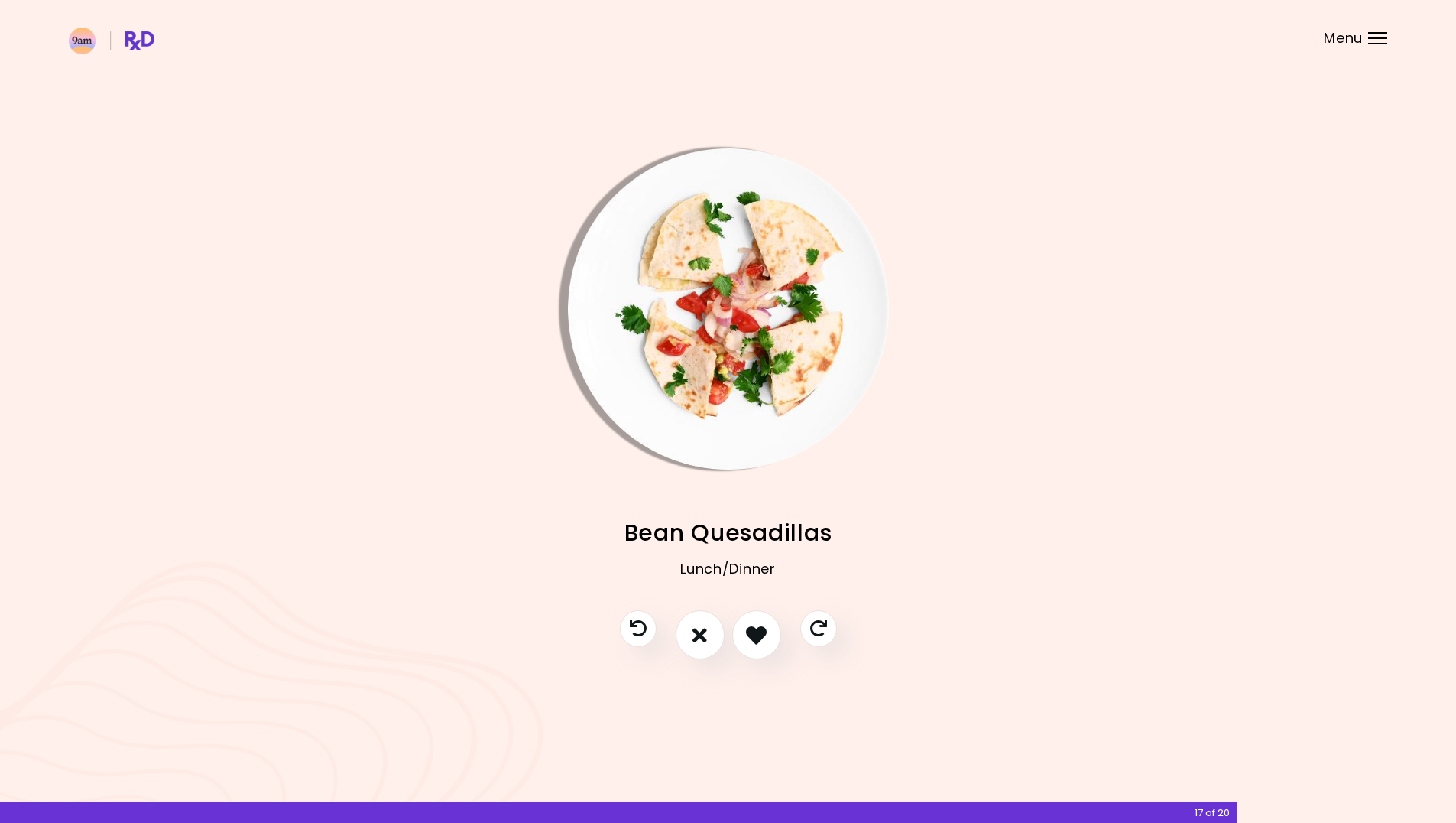
click at [716, 299] on img "Info - Bean Quesadillas" at bounding box center [728, 309] width 321 height 321
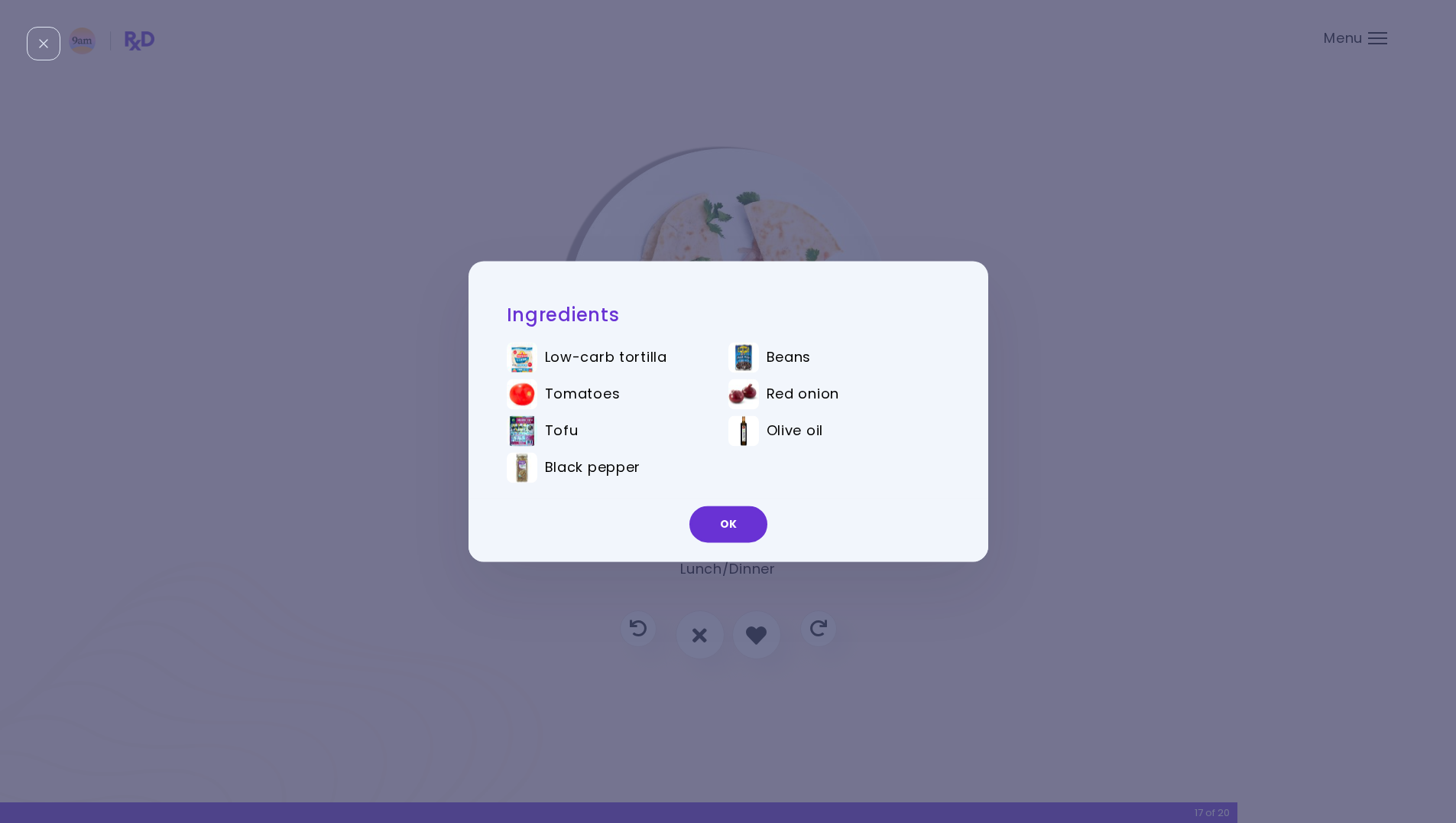
click at [741, 214] on div "Ingredients Low-carb tortilla Beans Tomatoes Red onion Tofu Olive oil Black pep…" at bounding box center [728, 411] width 1456 height 823
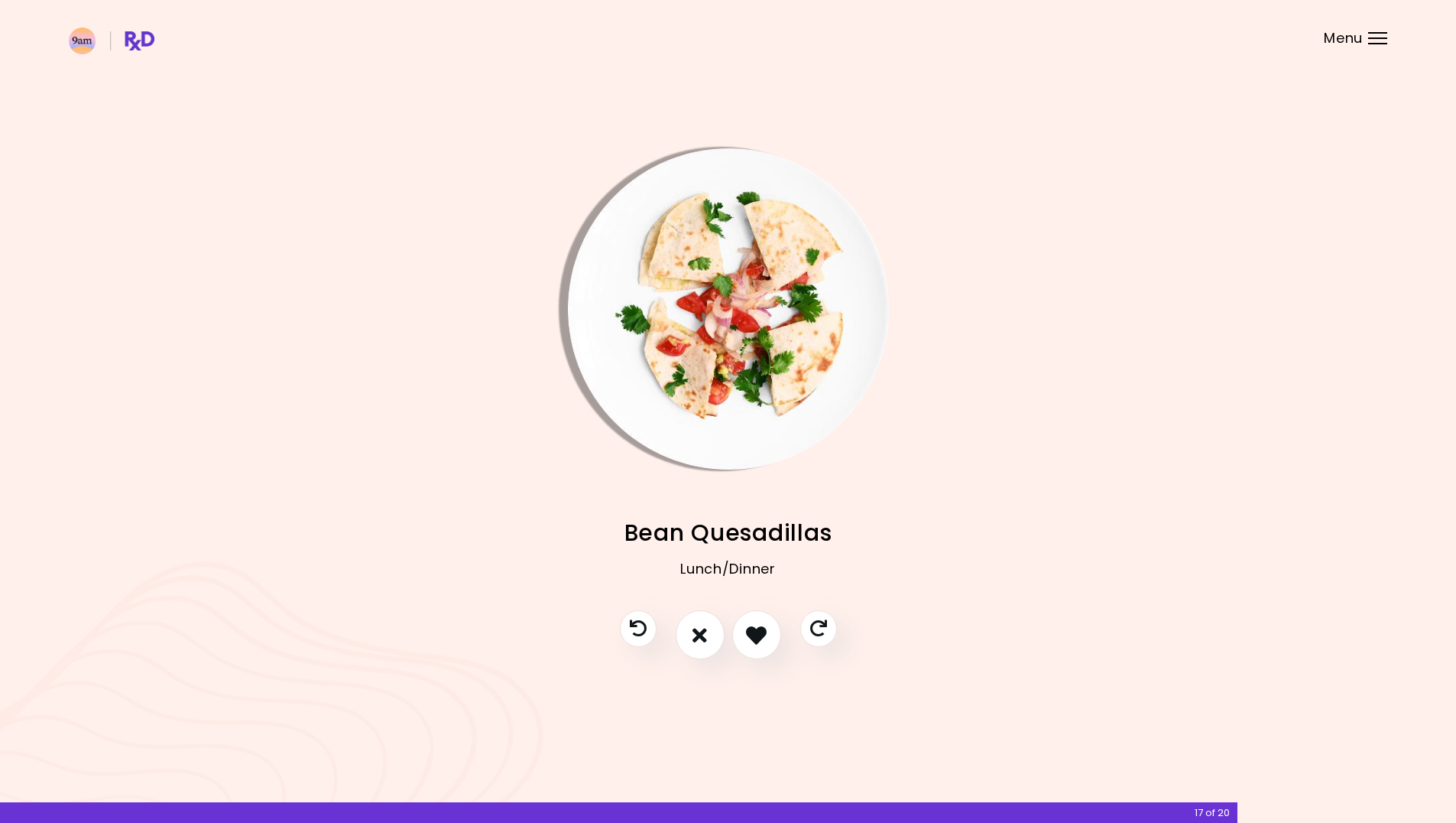
click at [740, 215] on img "Info - Bean Quesadillas" at bounding box center [728, 309] width 321 height 321
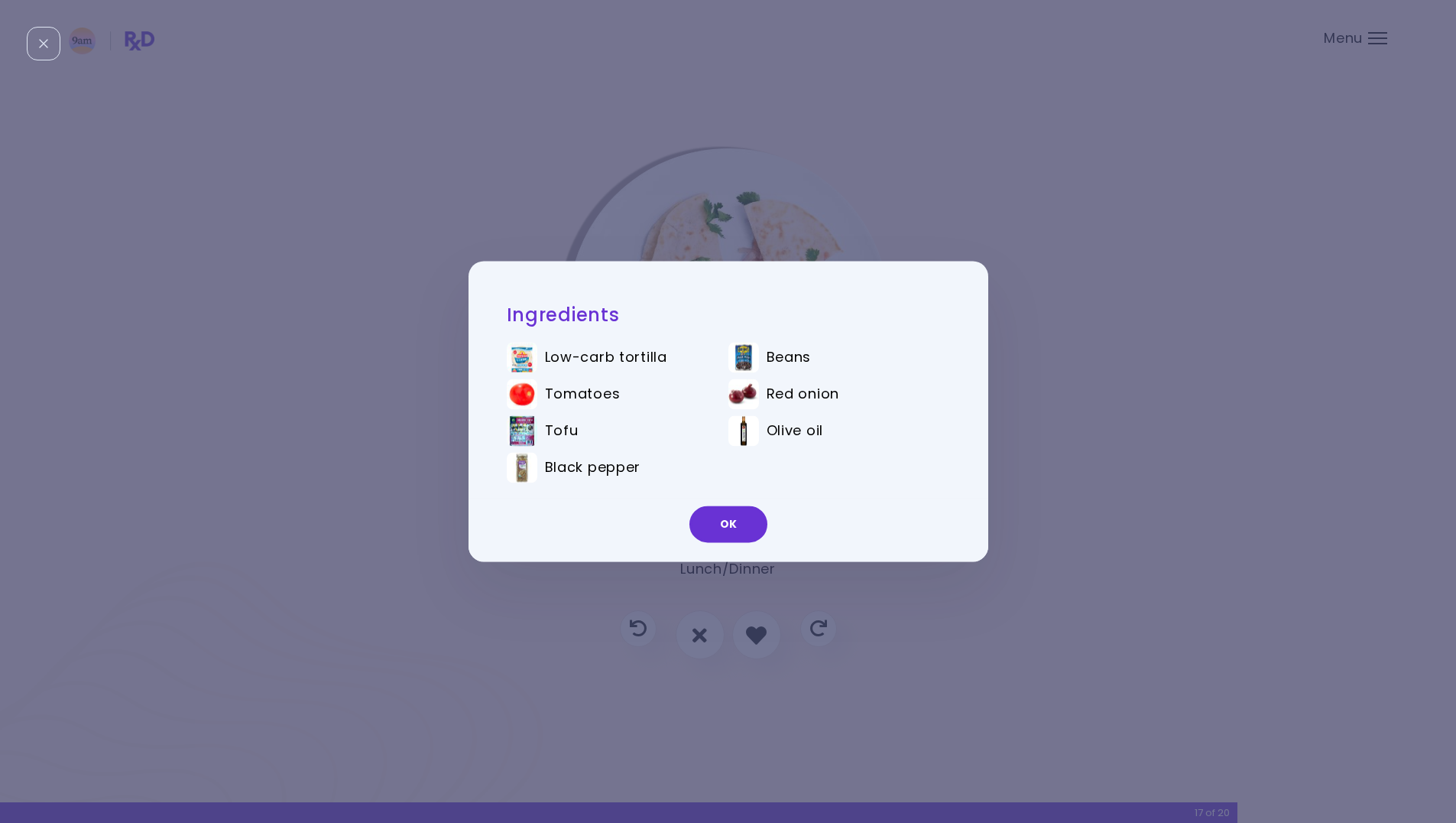
click at [741, 266] on div "Ingredients Low-carb tortilla Beans Tomatoes Red onion Tofu Olive oil Black pep…" at bounding box center [728, 410] width 520 height 301
drag, startPoint x: 741, startPoint y: 256, endPoint x: 741, endPoint y: 265, distance: 9.0
click at [741, 254] on div "Ingredients Low-carb tortilla Beans Tomatoes Red onion Tofu Olive oil Black pep…" at bounding box center [728, 411] width 1456 height 823
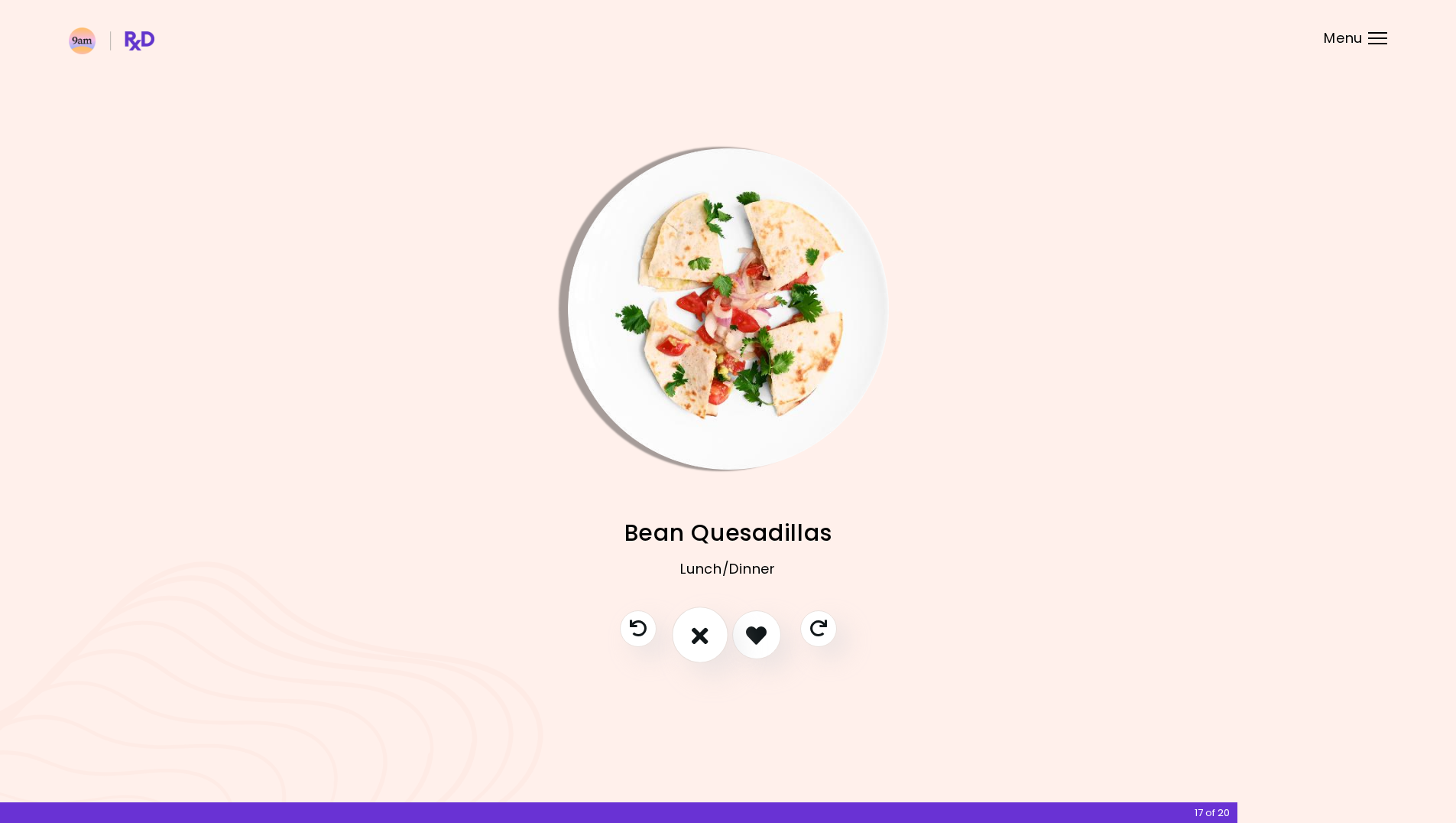
click at [694, 642] on icon "I don't like this recipe" at bounding box center [700, 635] width 17 height 24
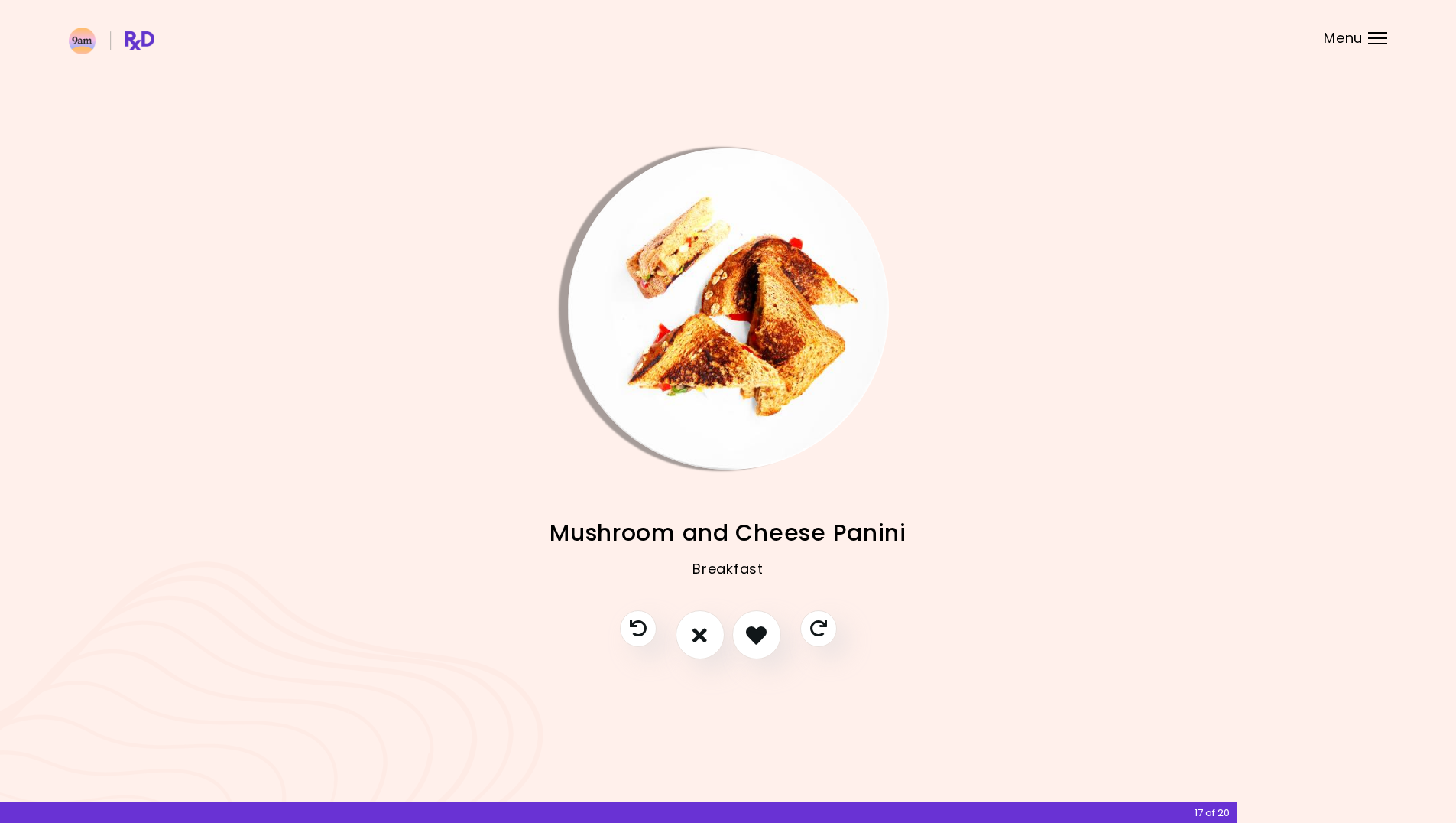
click at [678, 336] on img "Info - Mushroom and Cheese Panini" at bounding box center [728, 309] width 321 height 321
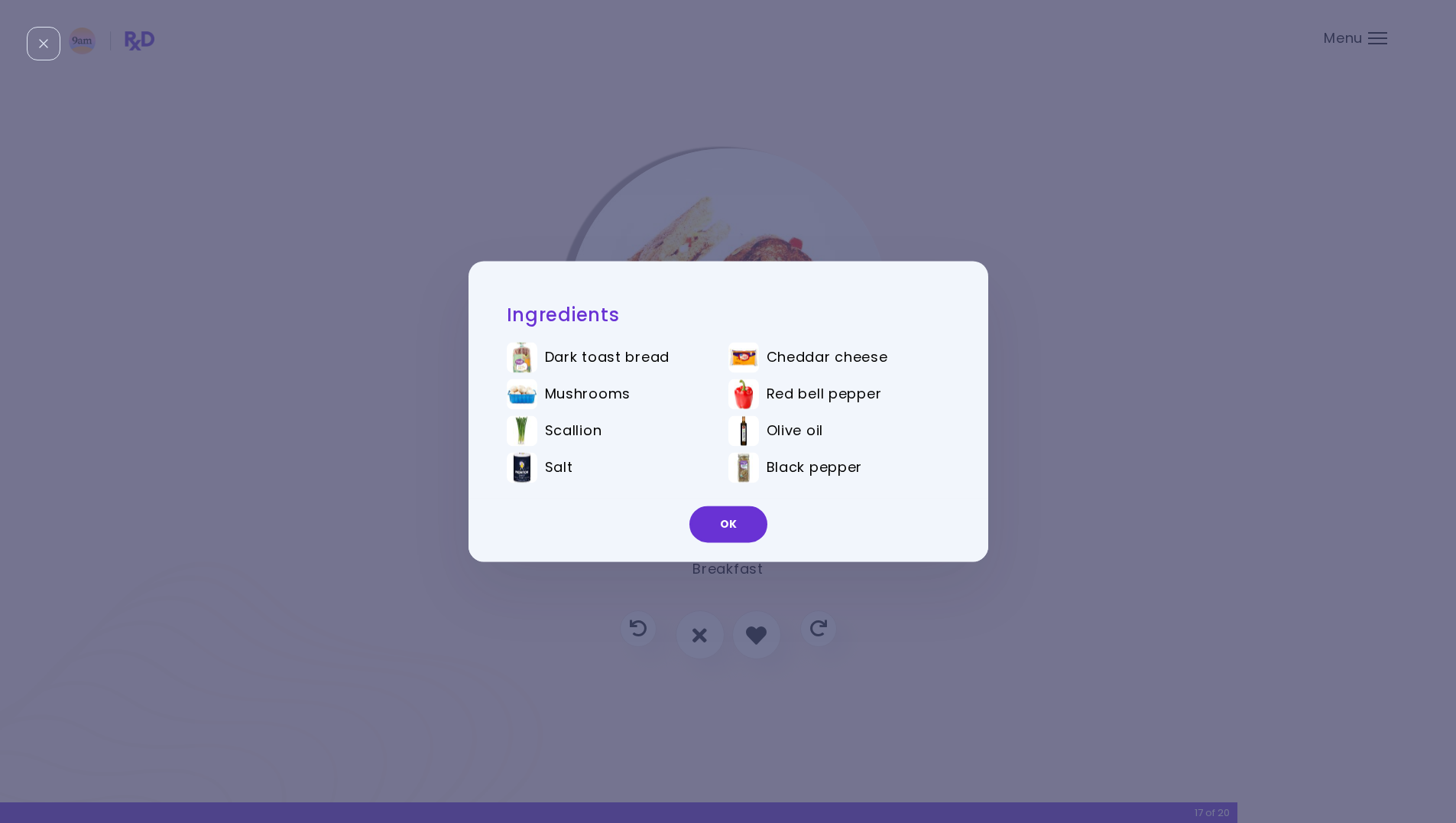
drag, startPoint x: 814, startPoint y: 138, endPoint x: 825, endPoint y: 162, distance: 26.4
click at [819, 146] on div "Ingredients Dark toast bread Cheddar cheese Mushrooms Red bell pepper Scallion …" at bounding box center [728, 411] width 1456 height 823
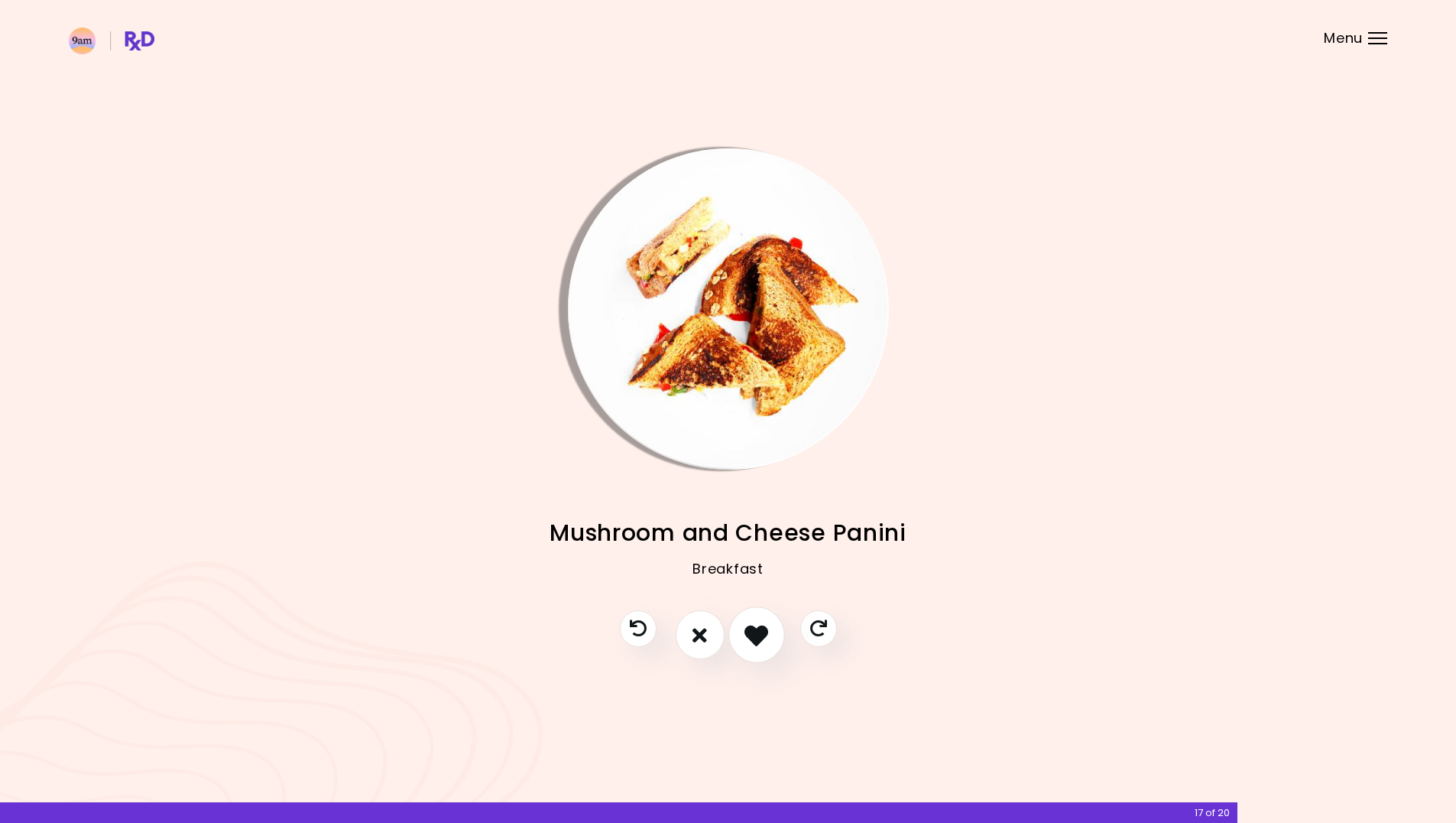
click at [767, 629] on icon "I like this recipe" at bounding box center [756, 635] width 24 height 24
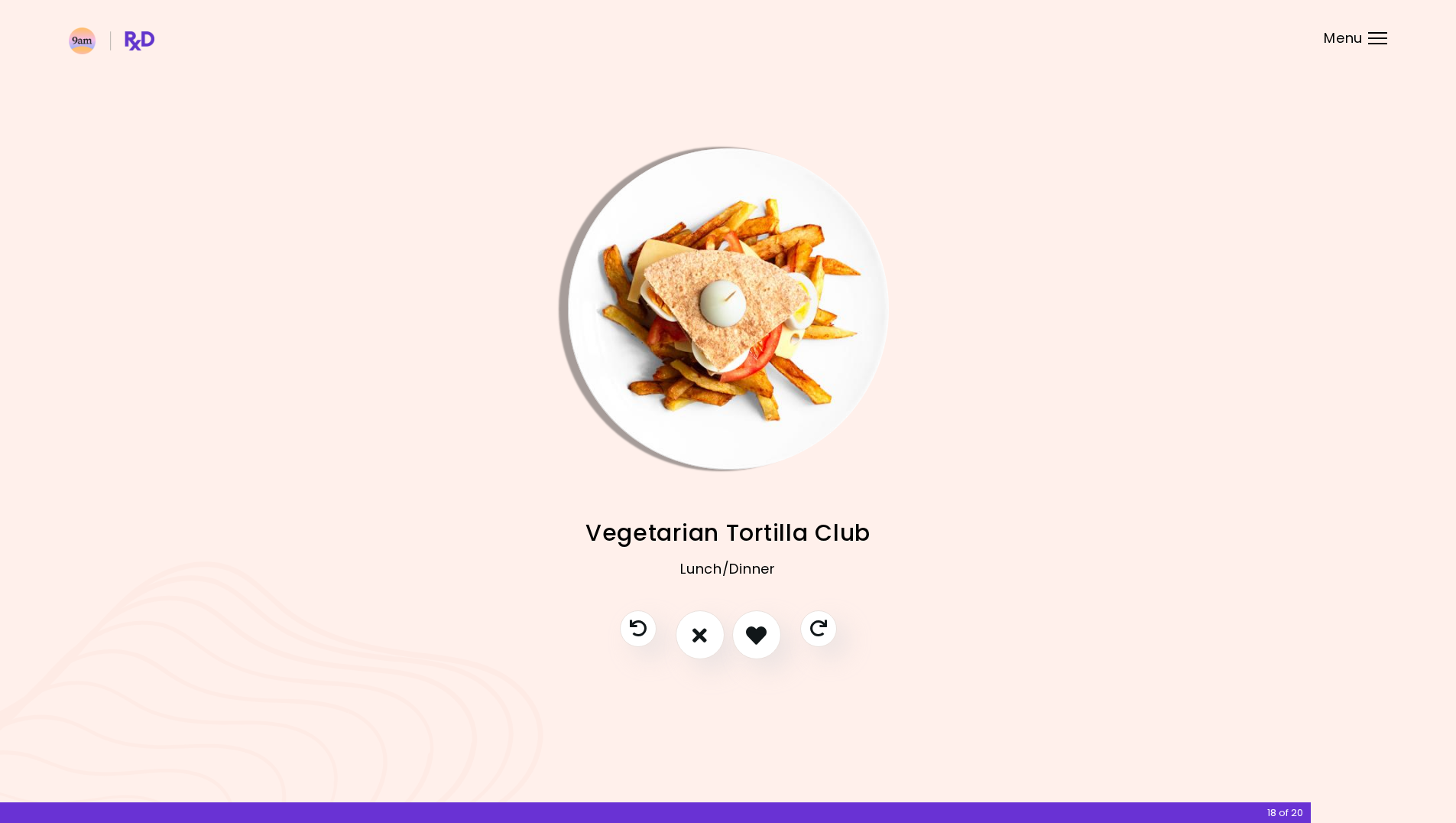
click at [674, 329] on img "Info - Vegetarian Tortilla Club" at bounding box center [728, 309] width 321 height 321
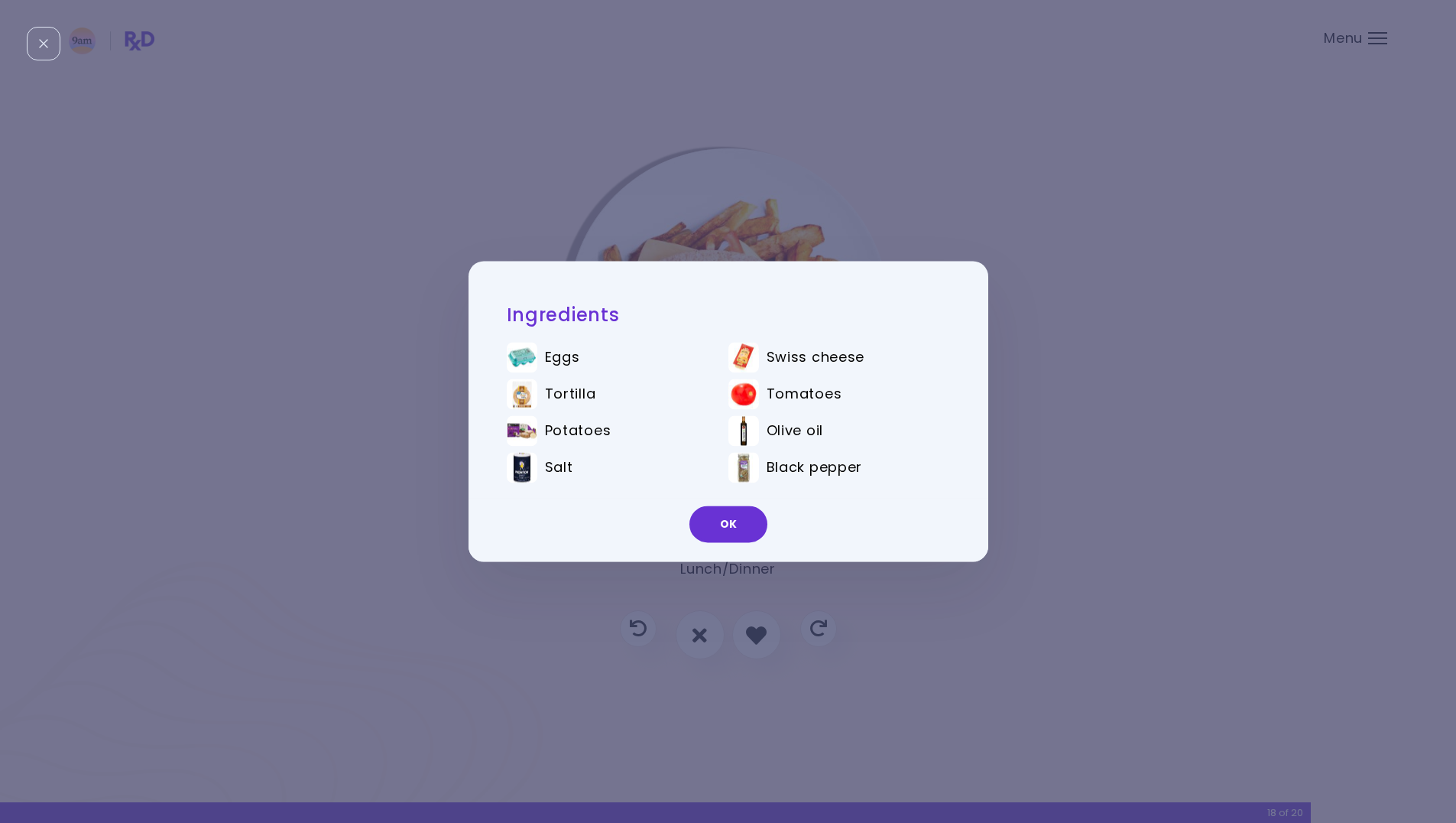
click at [1137, 197] on div "Ingredients Eggs Swiss cheese Tortilla Tomatoes Potatoes Olive oil Salt Black p…" at bounding box center [728, 411] width 1456 height 823
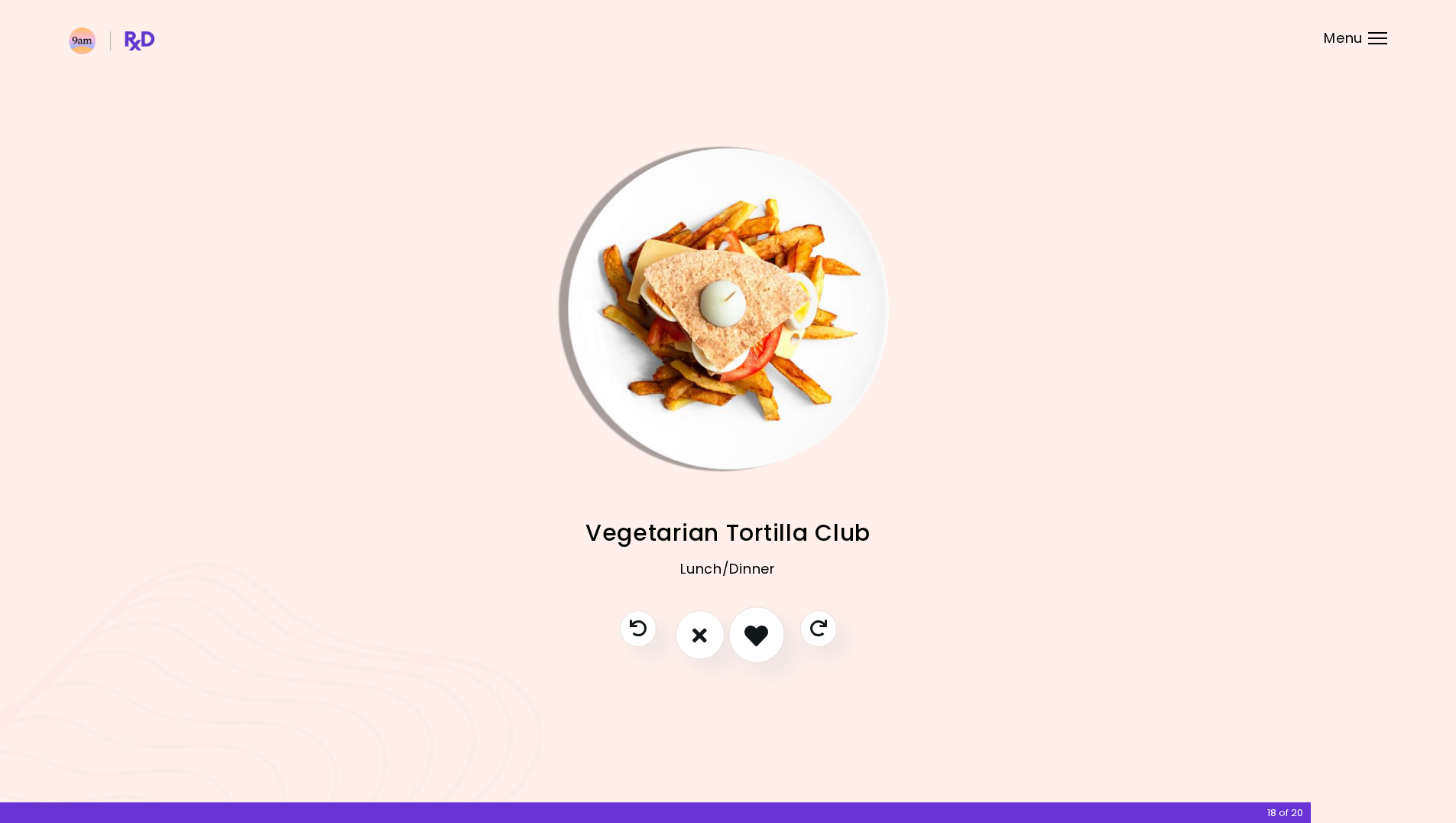
click at [749, 637] on icon "I like this recipe" at bounding box center [756, 635] width 24 height 24
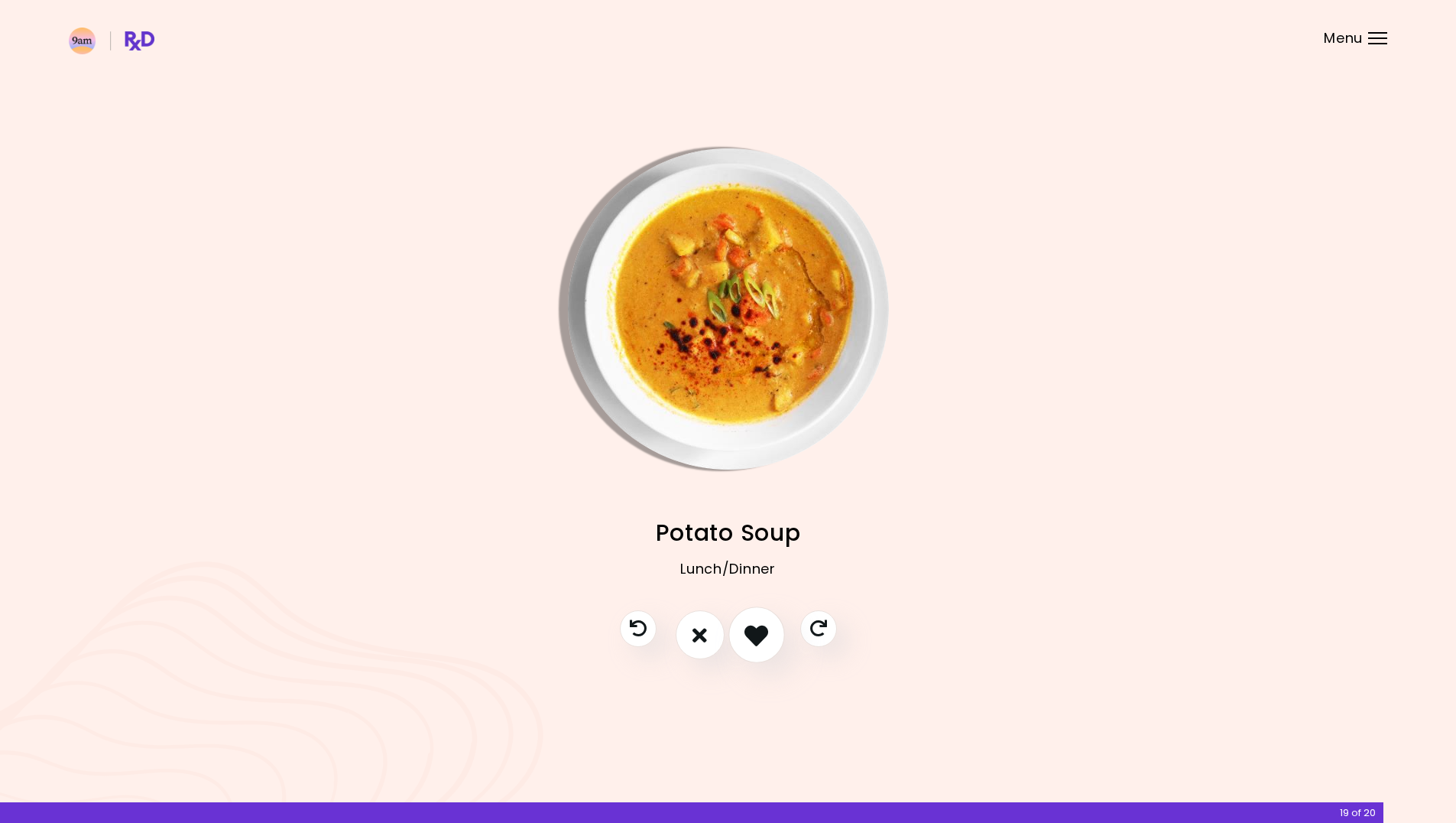
click at [767, 634] on button "I like this recipe" at bounding box center [756, 635] width 57 height 57
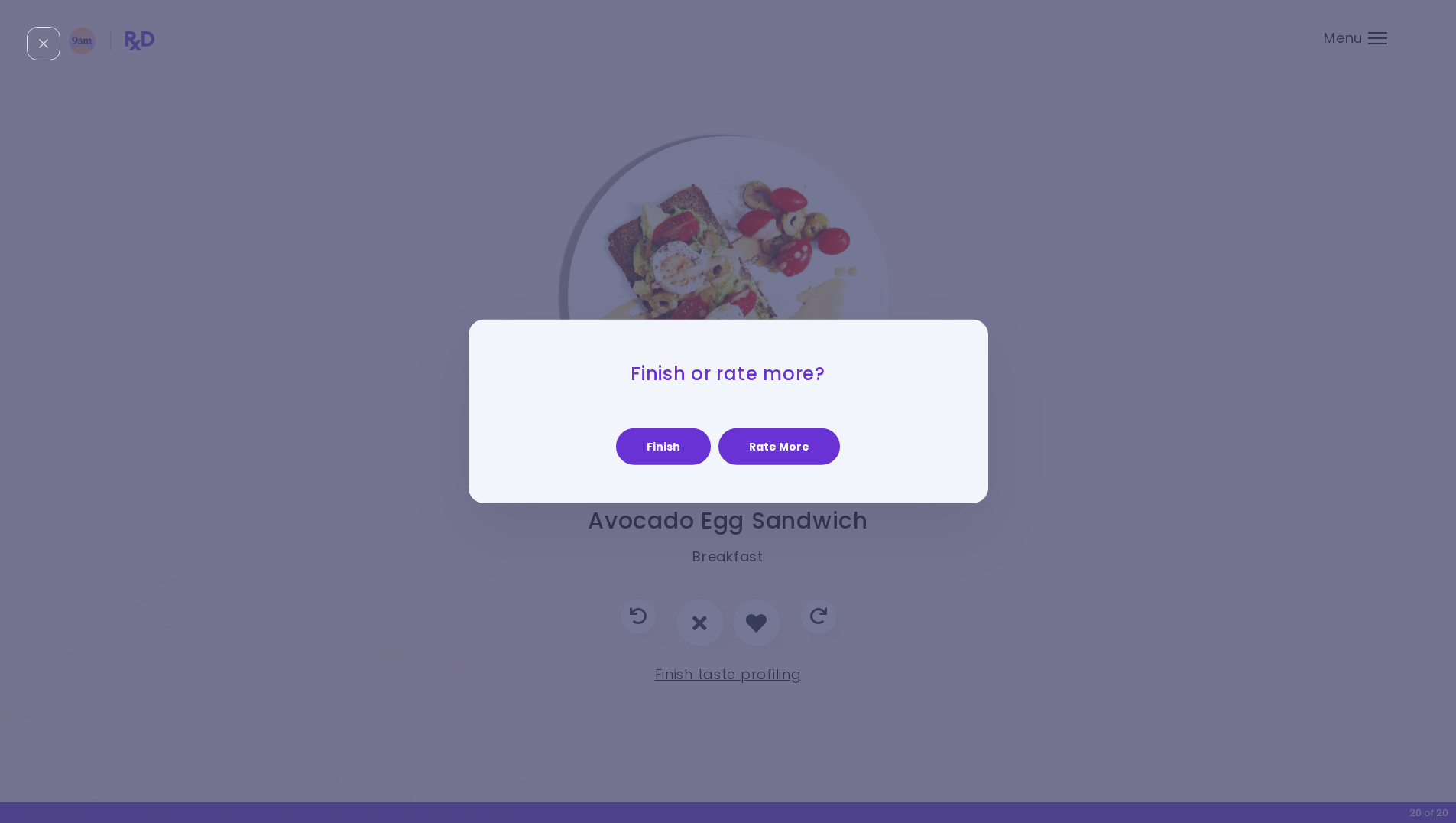
drag, startPoint x: 800, startPoint y: 440, endPoint x: 802, endPoint y: 476, distance: 36.1
click at [800, 440] on button "Rate More" at bounding box center [779, 447] width 121 height 37
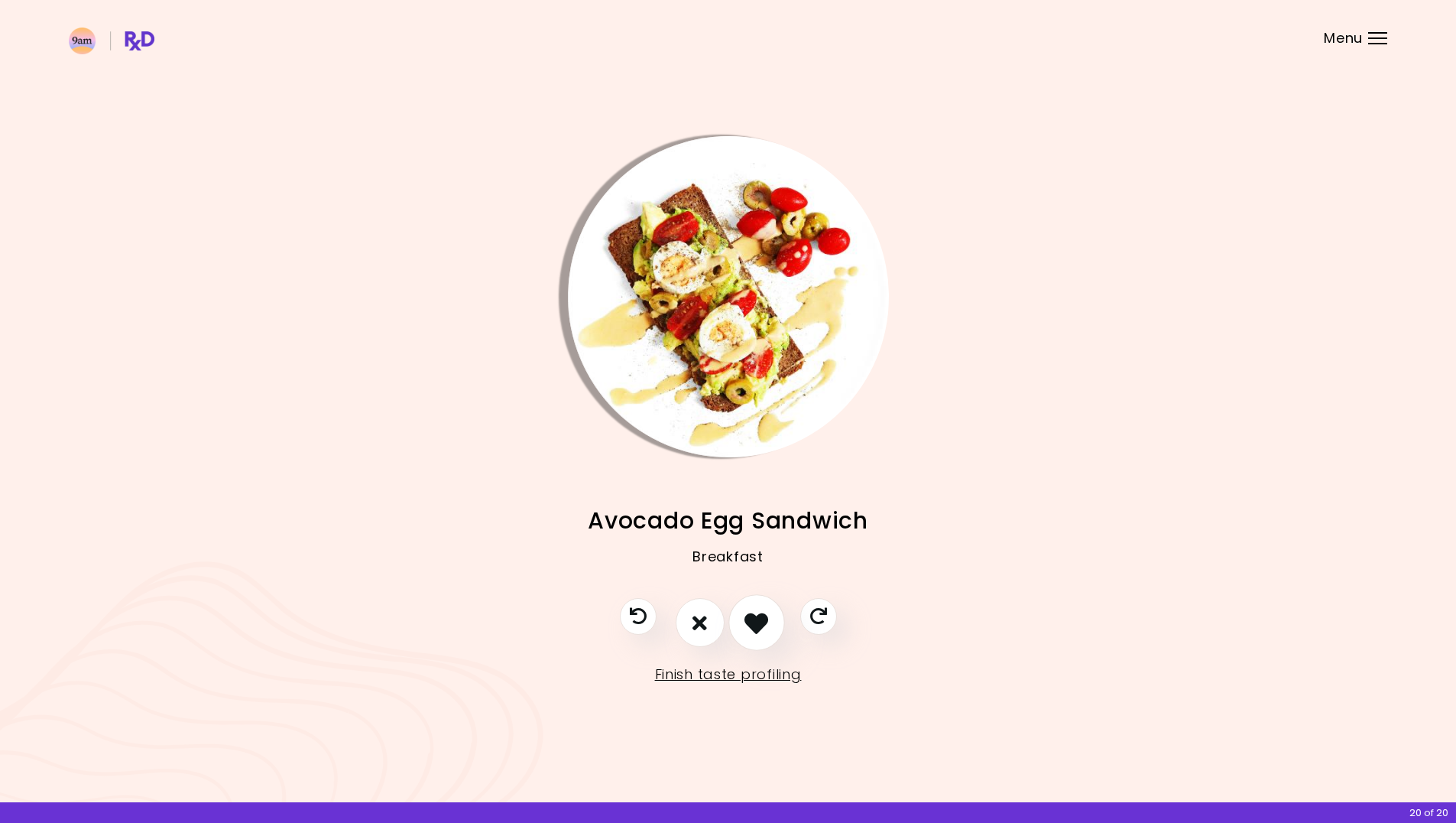
click at [756, 620] on icon "I like this recipe" at bounding box center [756, 623] width 24 height 24
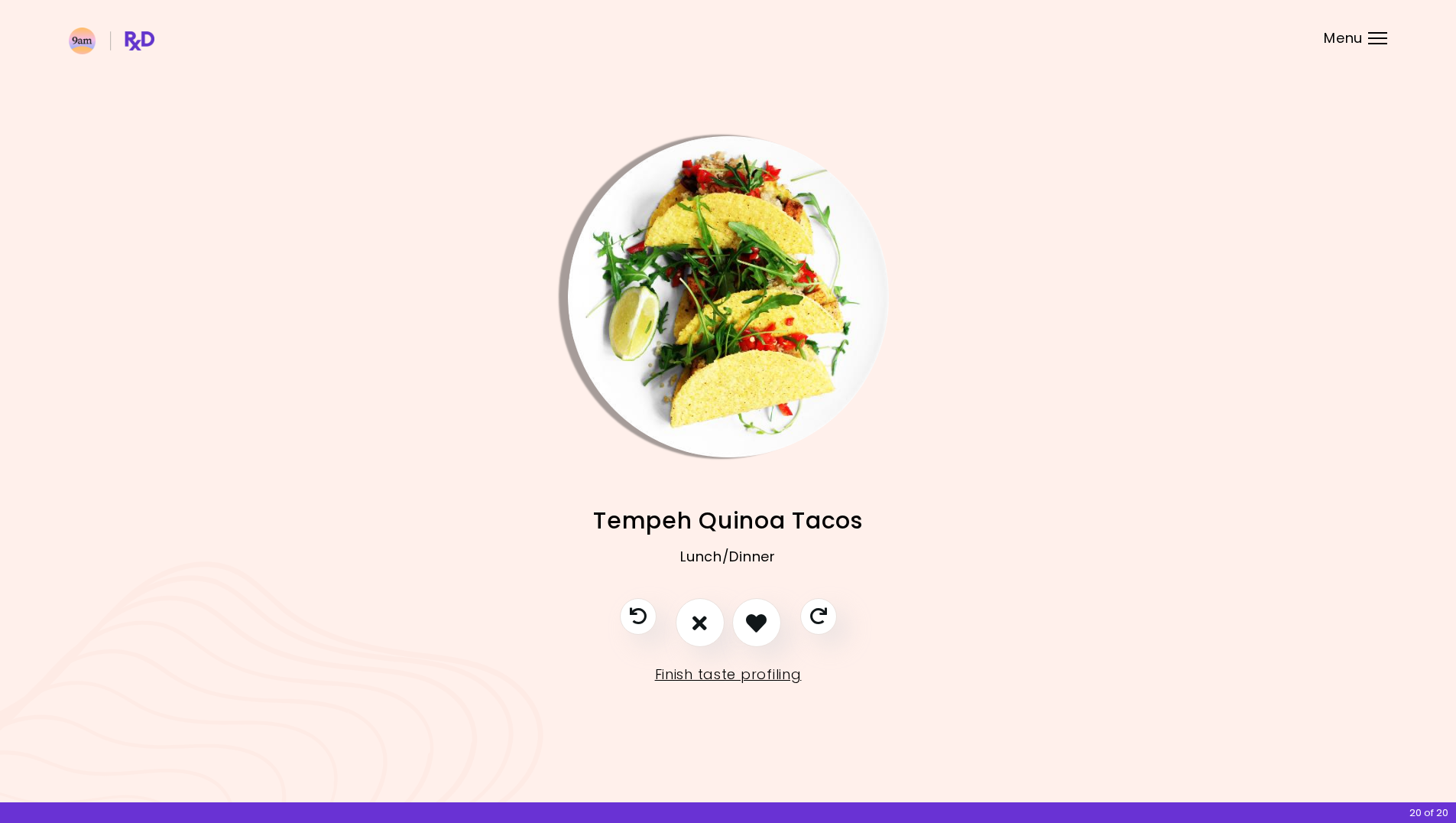
click at [644, 328] on img "Info - Tempeh Quinoa Tacos" at bounding box center [728, 296] width 321 height 321
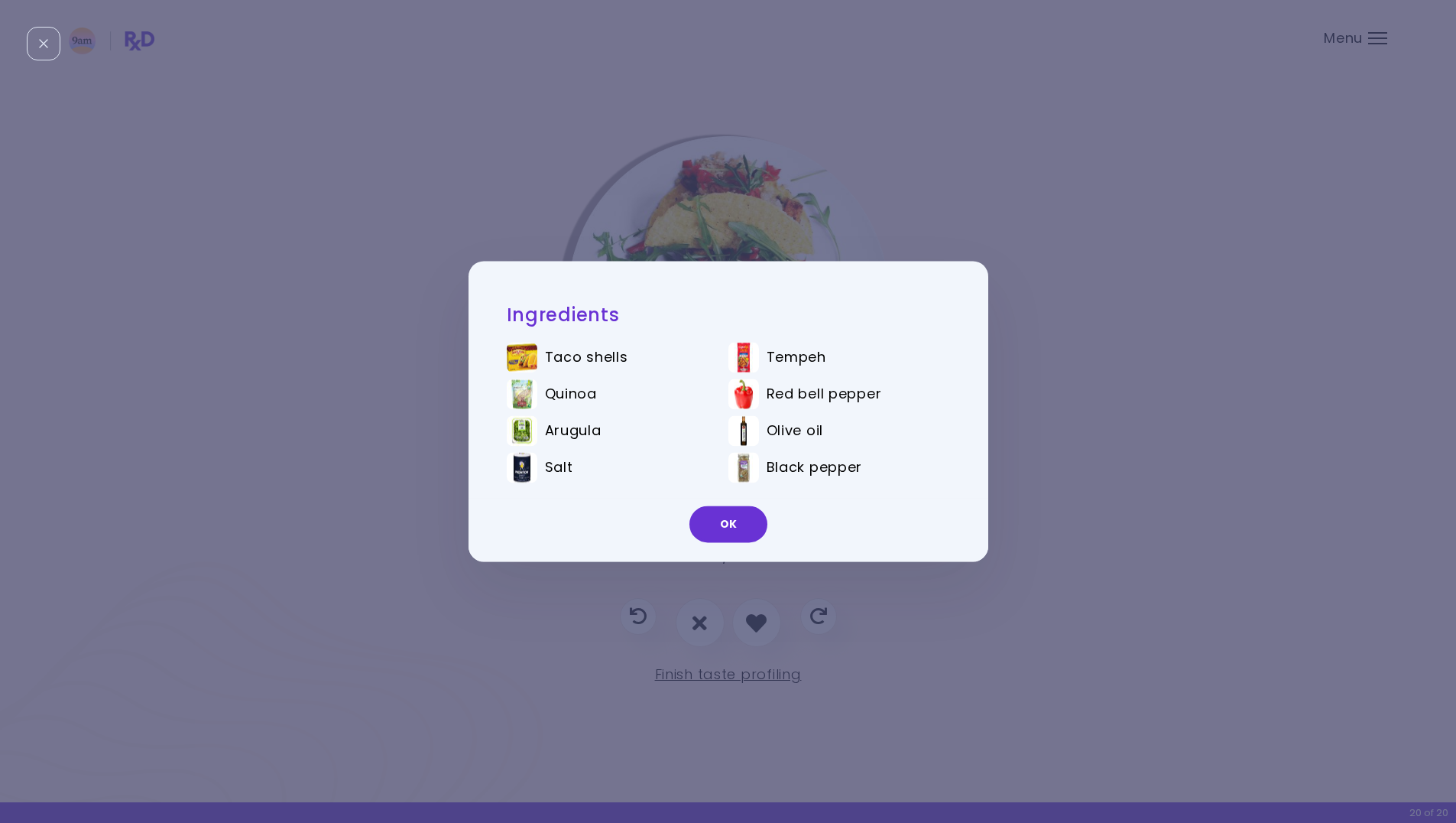
click at [800, 215] on div "Ingredients Taco shells Tempeh Quinoa Red bell pepper Arugula Olive oil Salt Bl…" at bounding box center [728, 411] width 1456 height 823
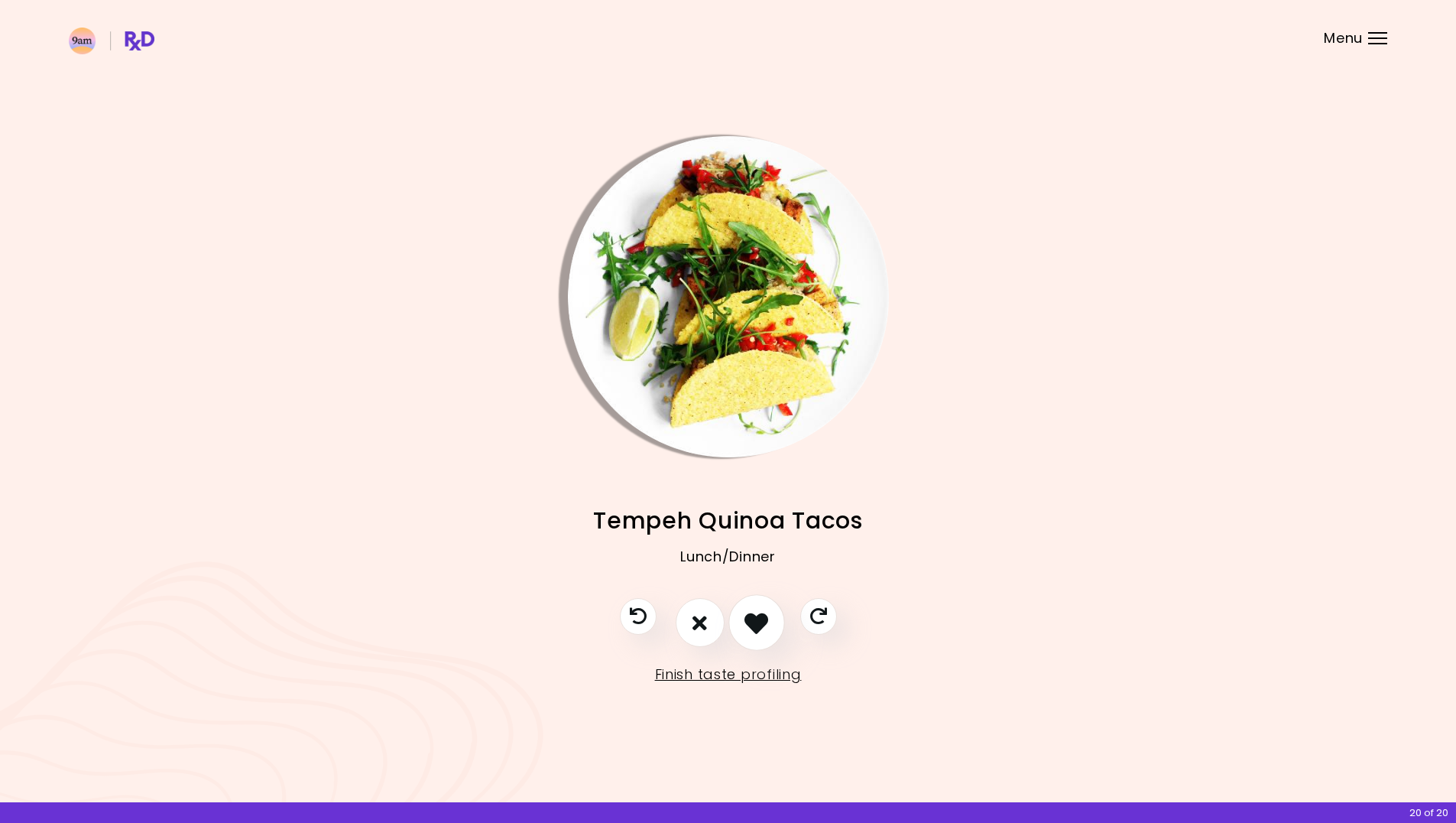
click at [775, 642] on button "I like this recipe" at bounding box center [756, 623] width 57 height 57
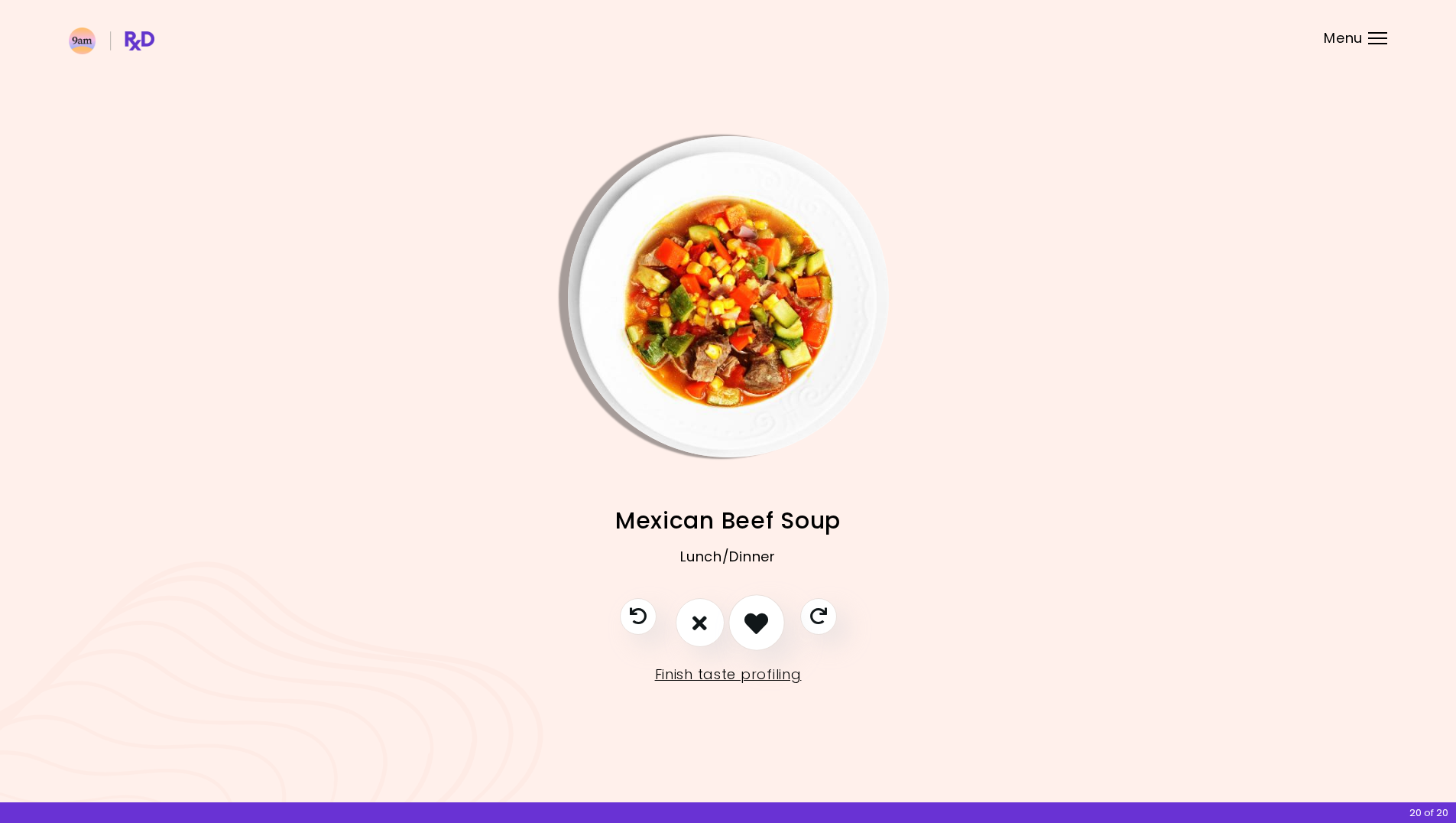
click at [767, 619] on icon "I like this recipe" at bounding box center [756, 623] width 24 height 24
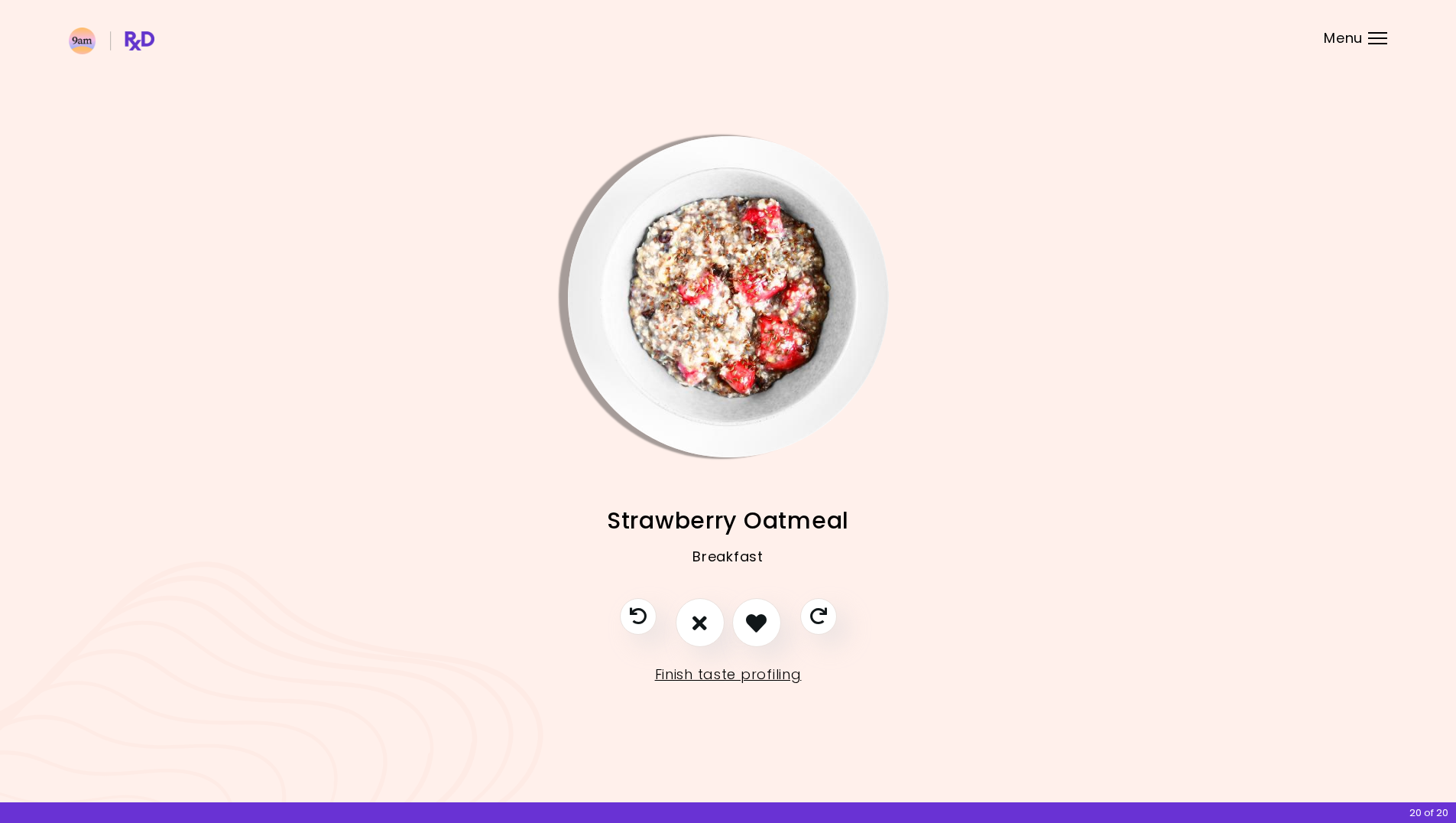
click at [756, 597] on div "Breakfast" at bounding box center [728, 568] width 1319 height 62
click at [755, 612] on icon "I like this recipe" at bounding box center [756, 623] width 24 height 24
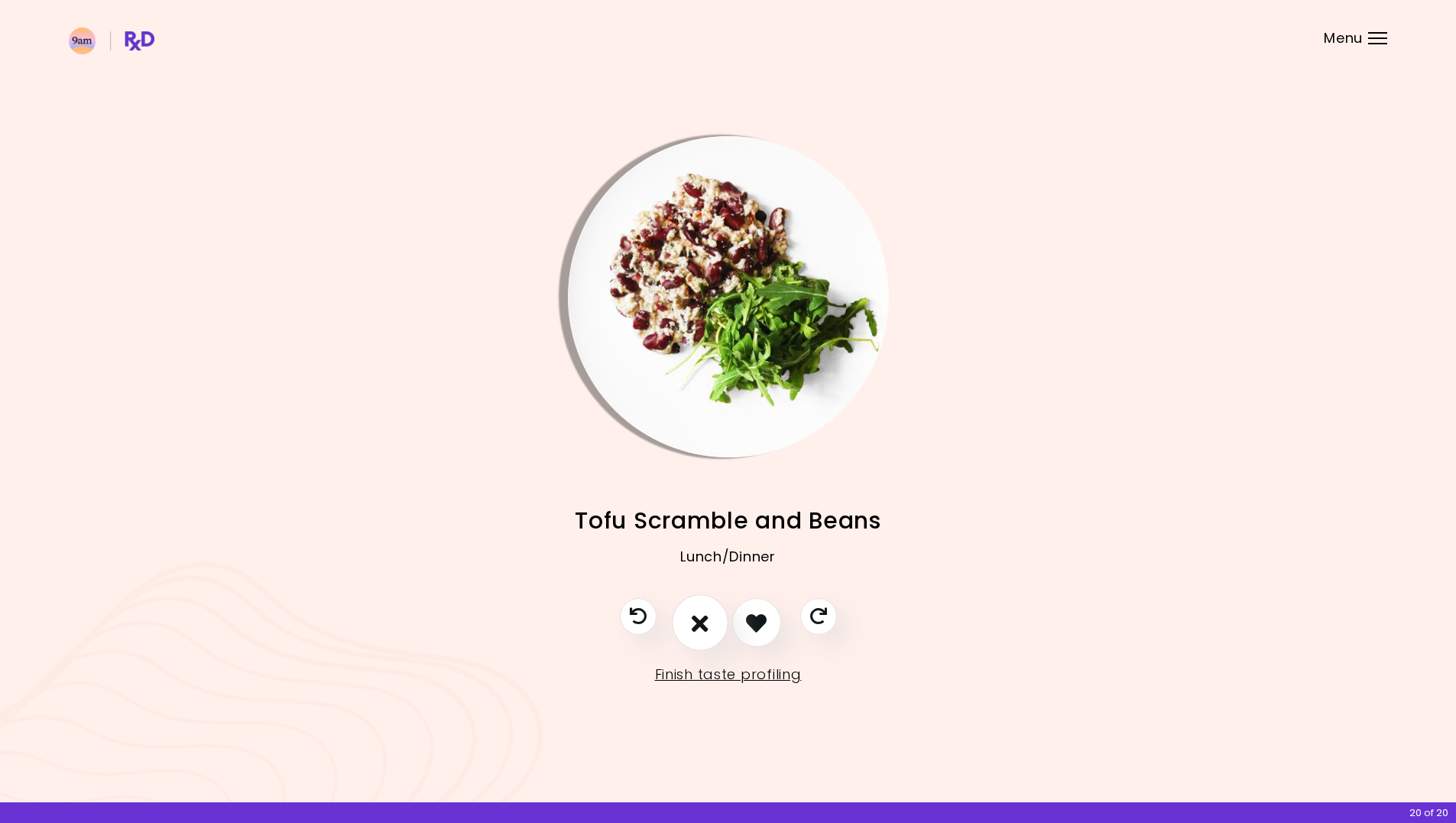
click at [705, 626] on icon "I don't like this recipe" at bounding box center [700, 623] width 17 height 24
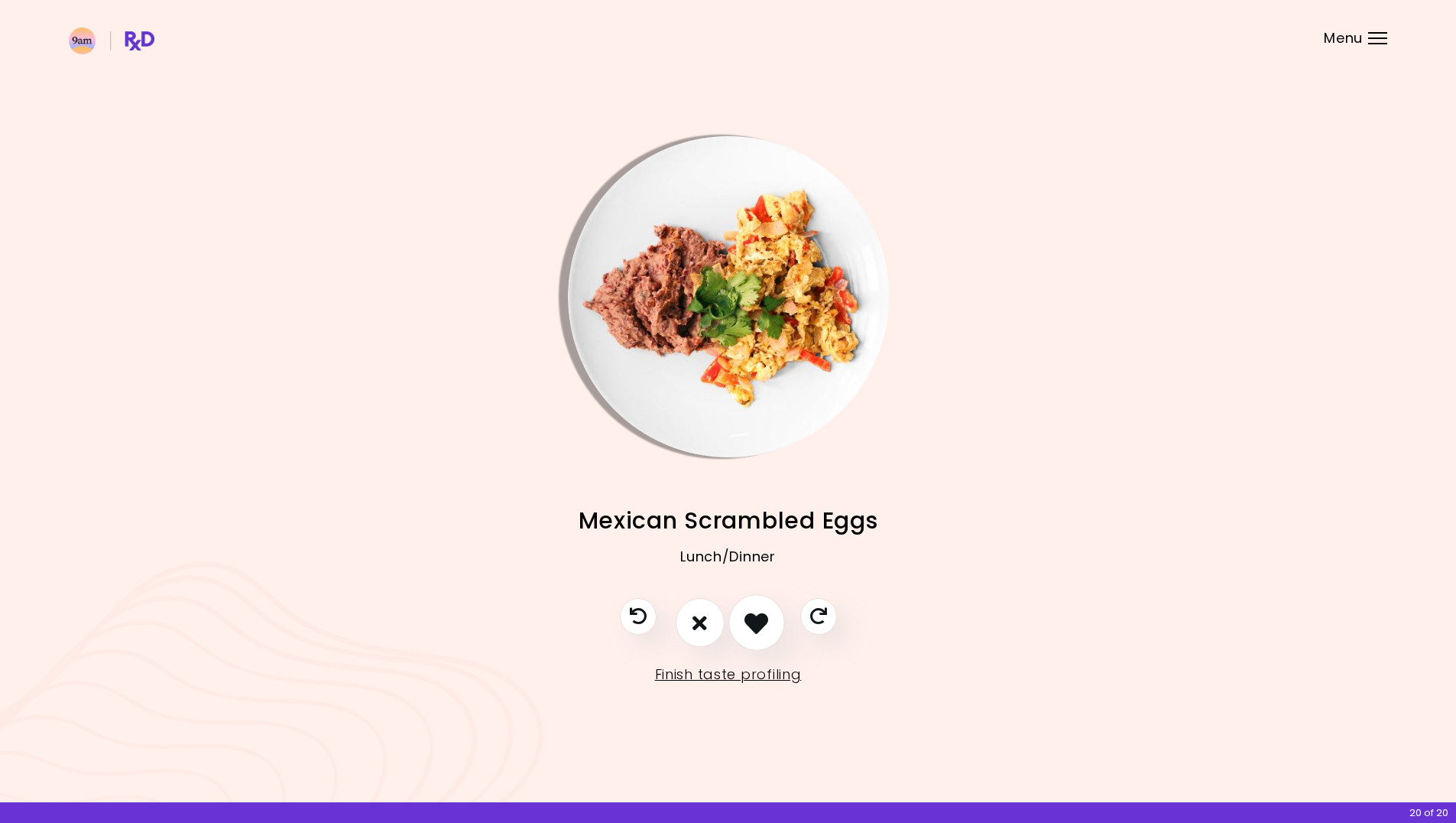
drag, startPoint x: 759, startPoint y: 649, endPoint x: 753, endPoint y: 639, distance: 11.7
click at [758, 645] on button "I like this recipe" at bounding box center [756, 623] width 57 height 57
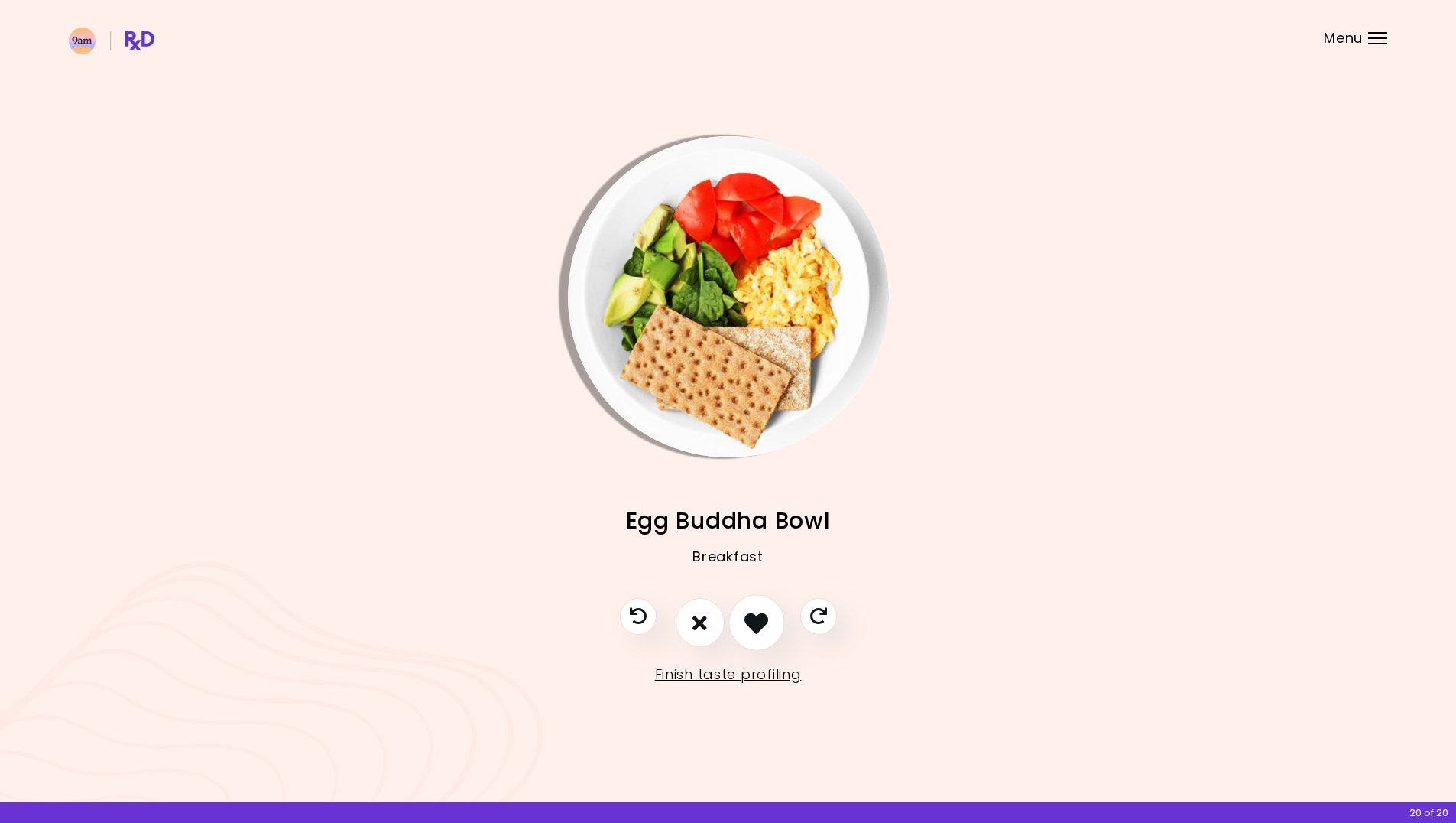
click at [752, 630] on icon "I like this recipe" at bounding box center [756, 623] width 24 height 24
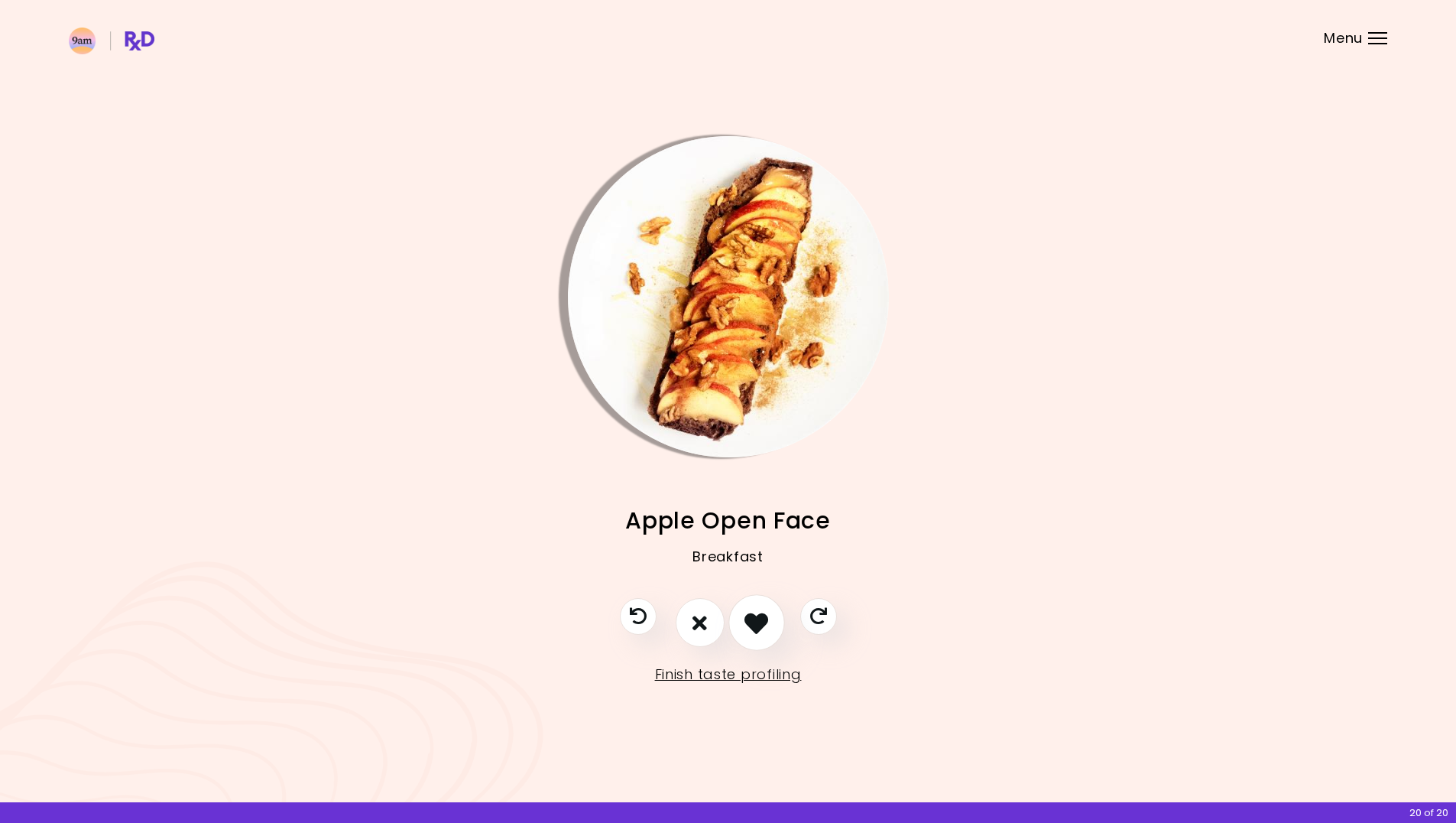
click at [758, 631] on icon "I like this recipe" at bounding box center [756, 623] width 24 height 24
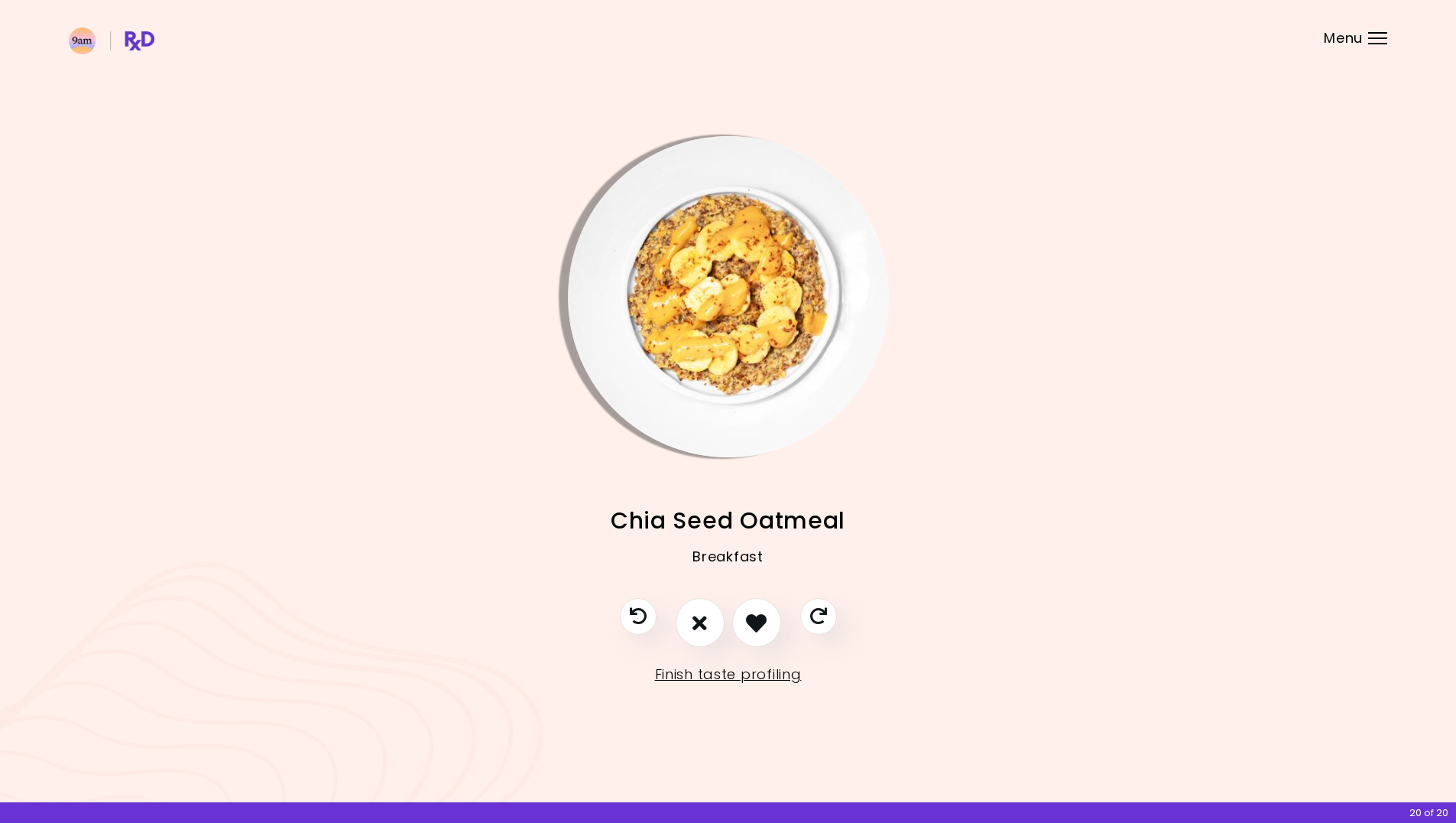
click at [675, 290] on img "Info - Chia Seed Oatmeal" at bounding box center [728, 296] width 321 height 321
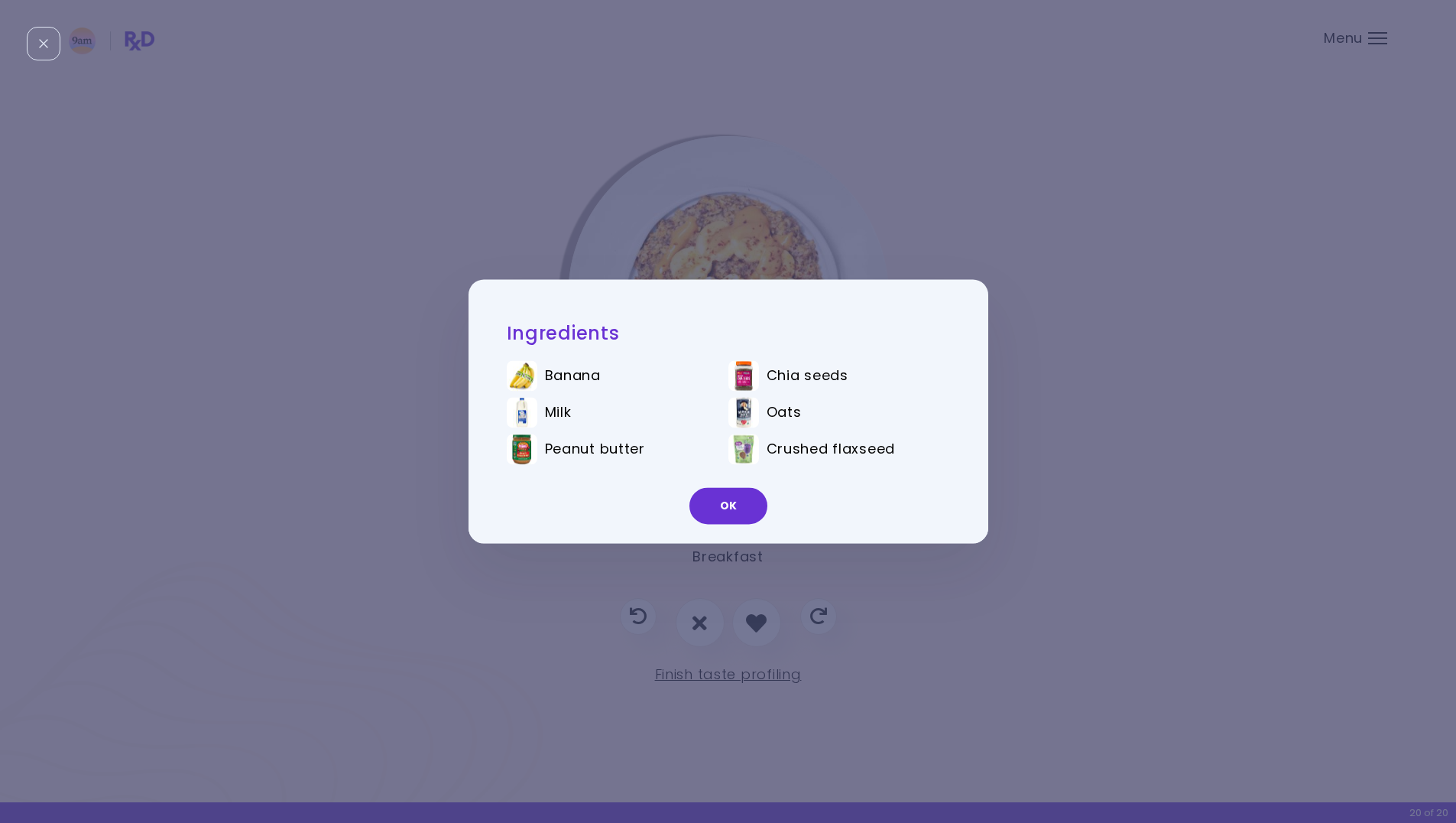
click at [693, 264] on div "Ingredients Banana Chia seeds Milk Oats Peanut butter Crushed flaxseed OK" at bounding box center [728, 411] width 1456 height 823
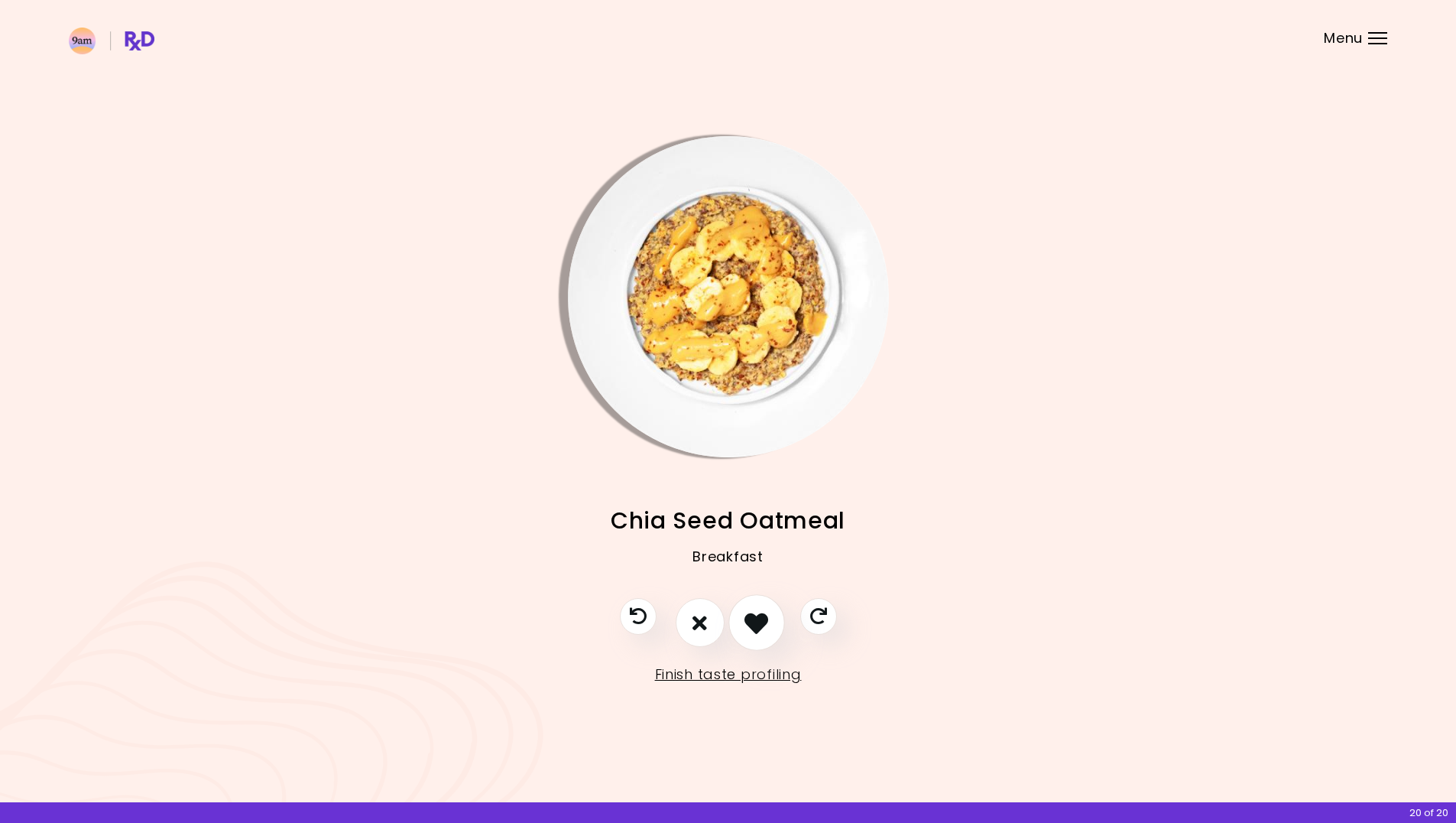
click at [745, 621] on button "I like this recipe" at bounding box center [756, 623] width 57 height 57
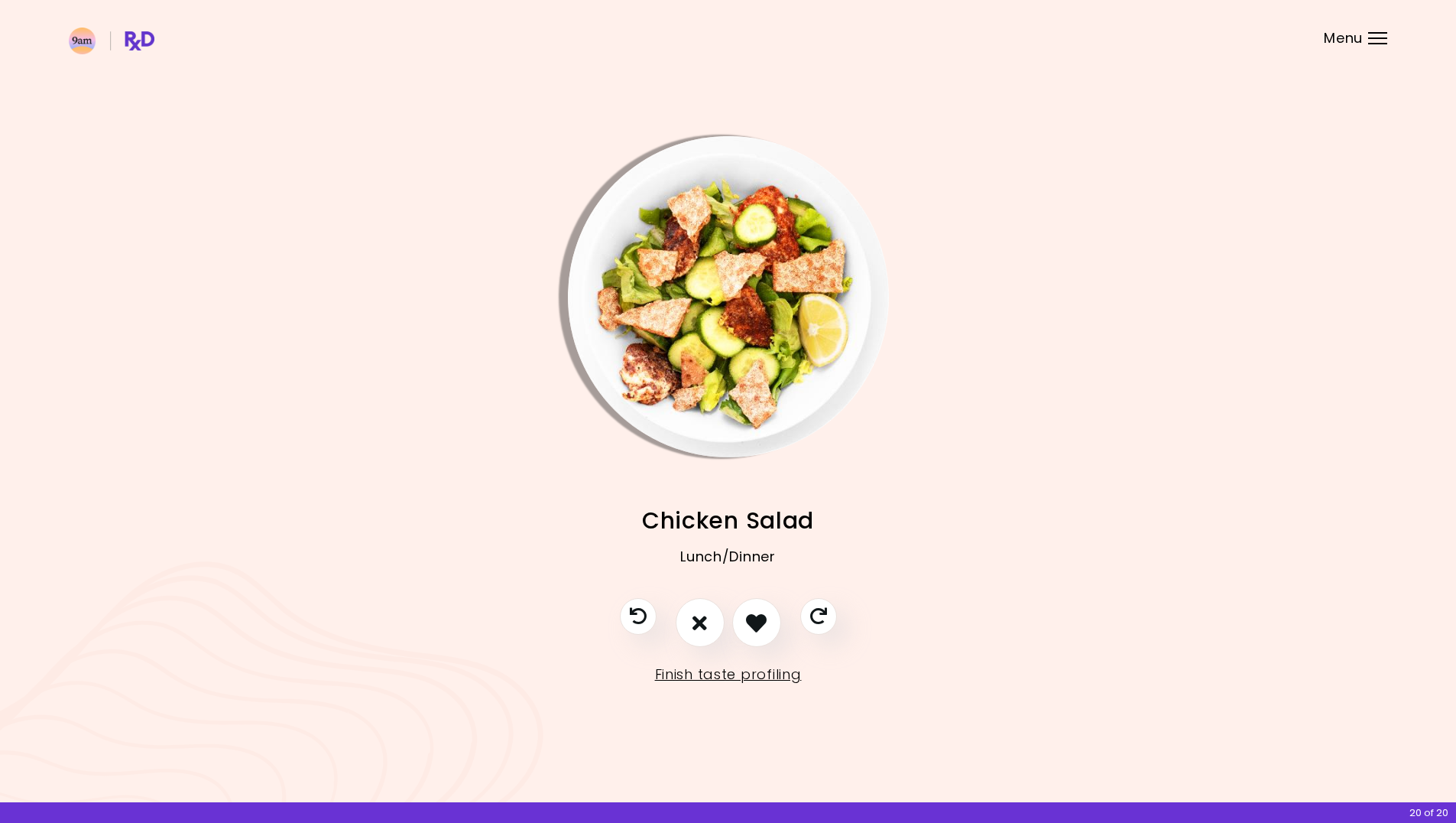
click at [694, 387] on img "Info - Chicken Salad" at bounding box center [728, 296] width 321 height 321
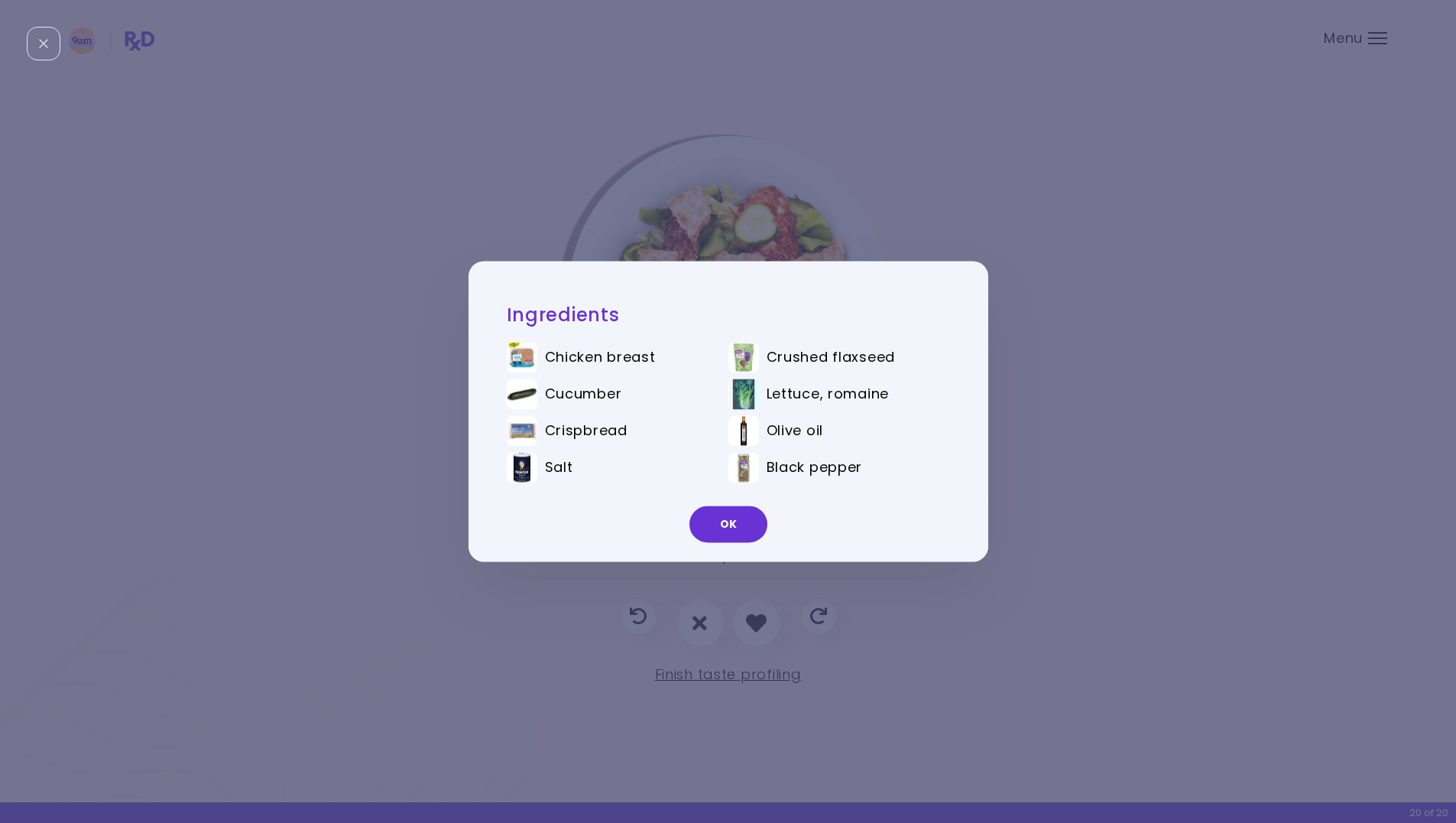
click at [666, 168] on div "Ingredients Chicken breast Crushed flaxseed Cucumber Lettuce, romaine Crispbrea…" at bounding box center [728, 411] width 1456 height 823
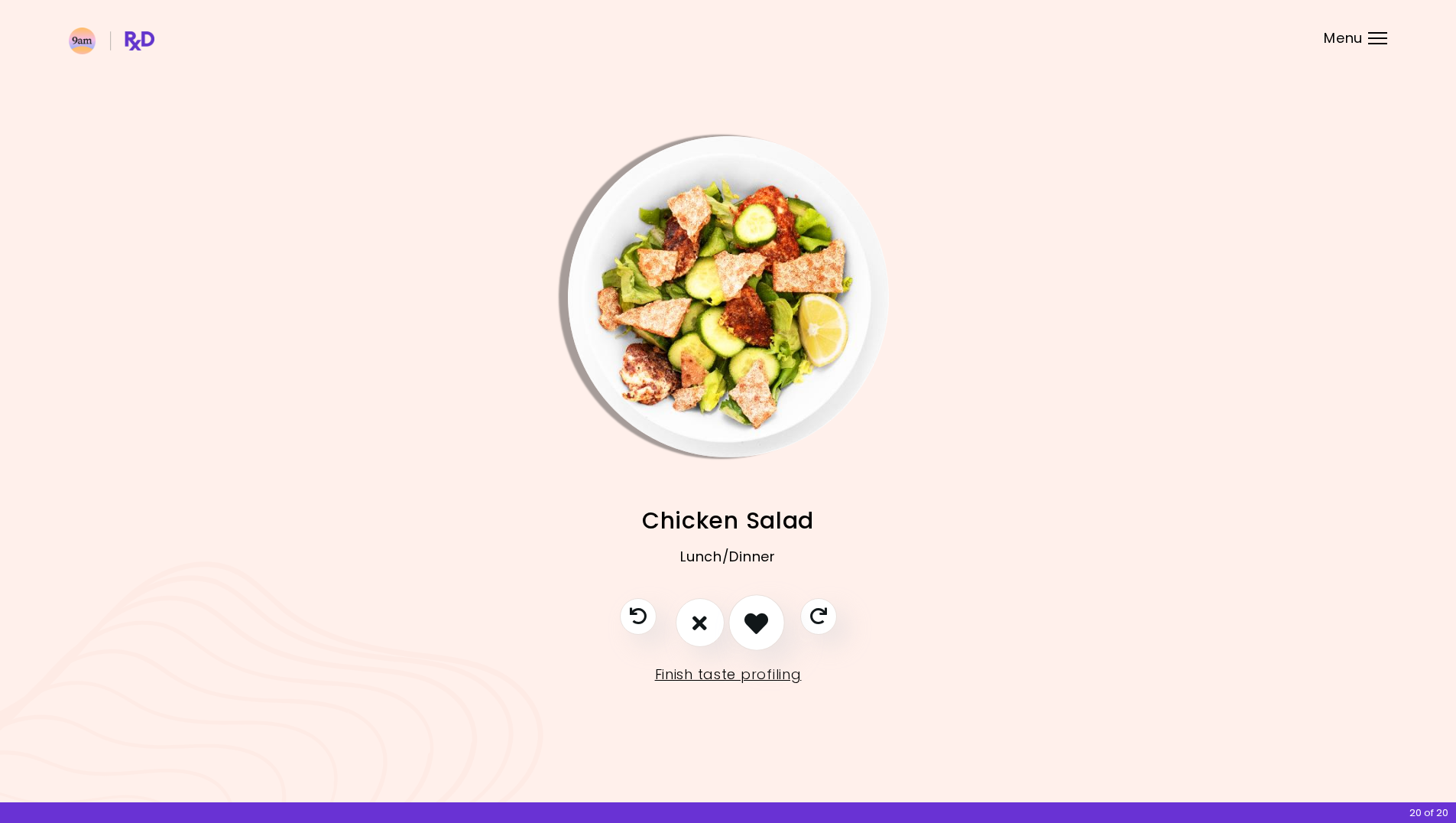
click at [758, 624] on icon "I like this recipe" at bounding box center [756, 623] width 24 height 24
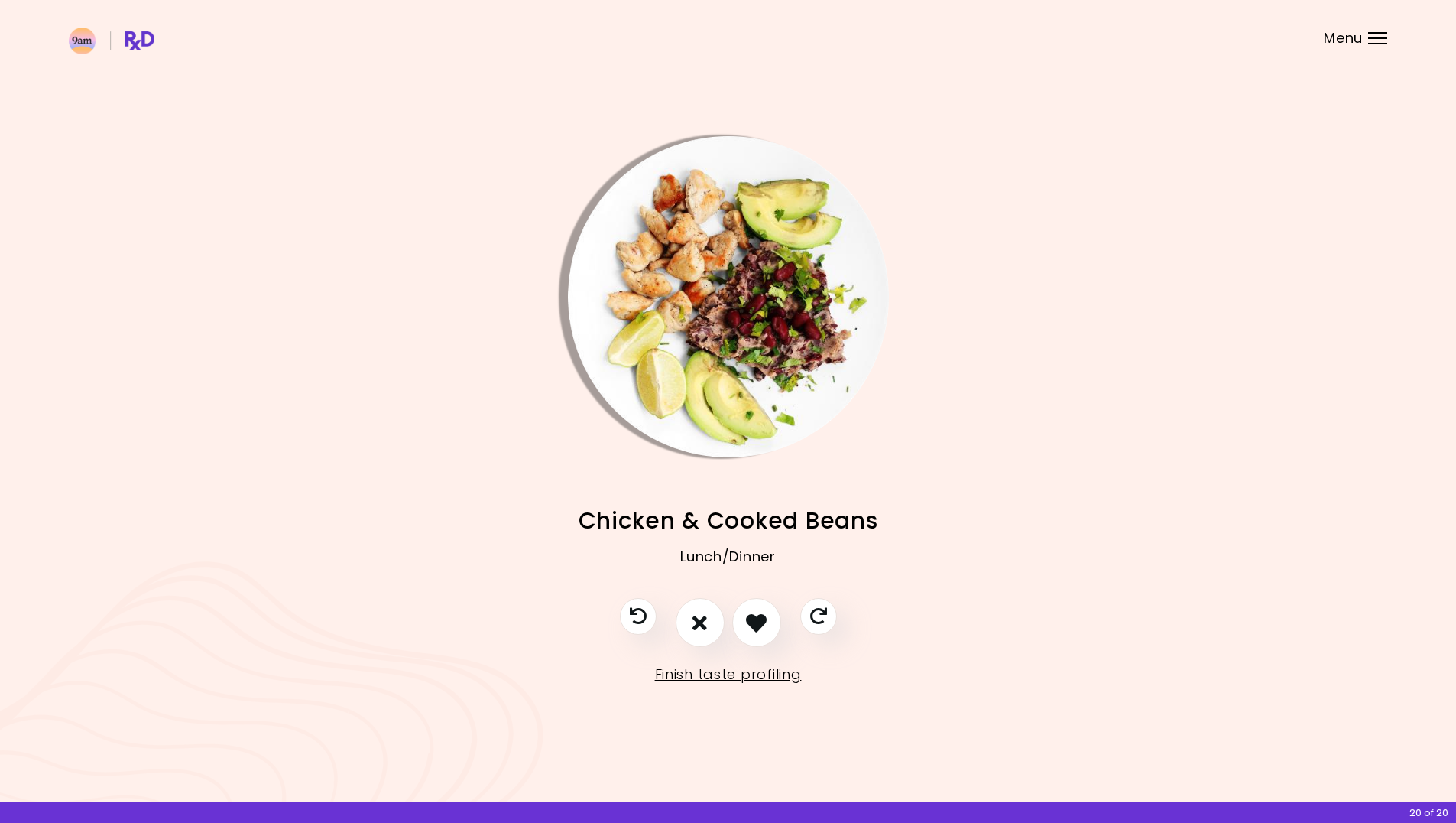
click at [840, 612] on div at bounding box center [728, 630] width 248 height 64
click at [827, 617] on button "Skip" at bounding box center [818, 616] width 42 height 42
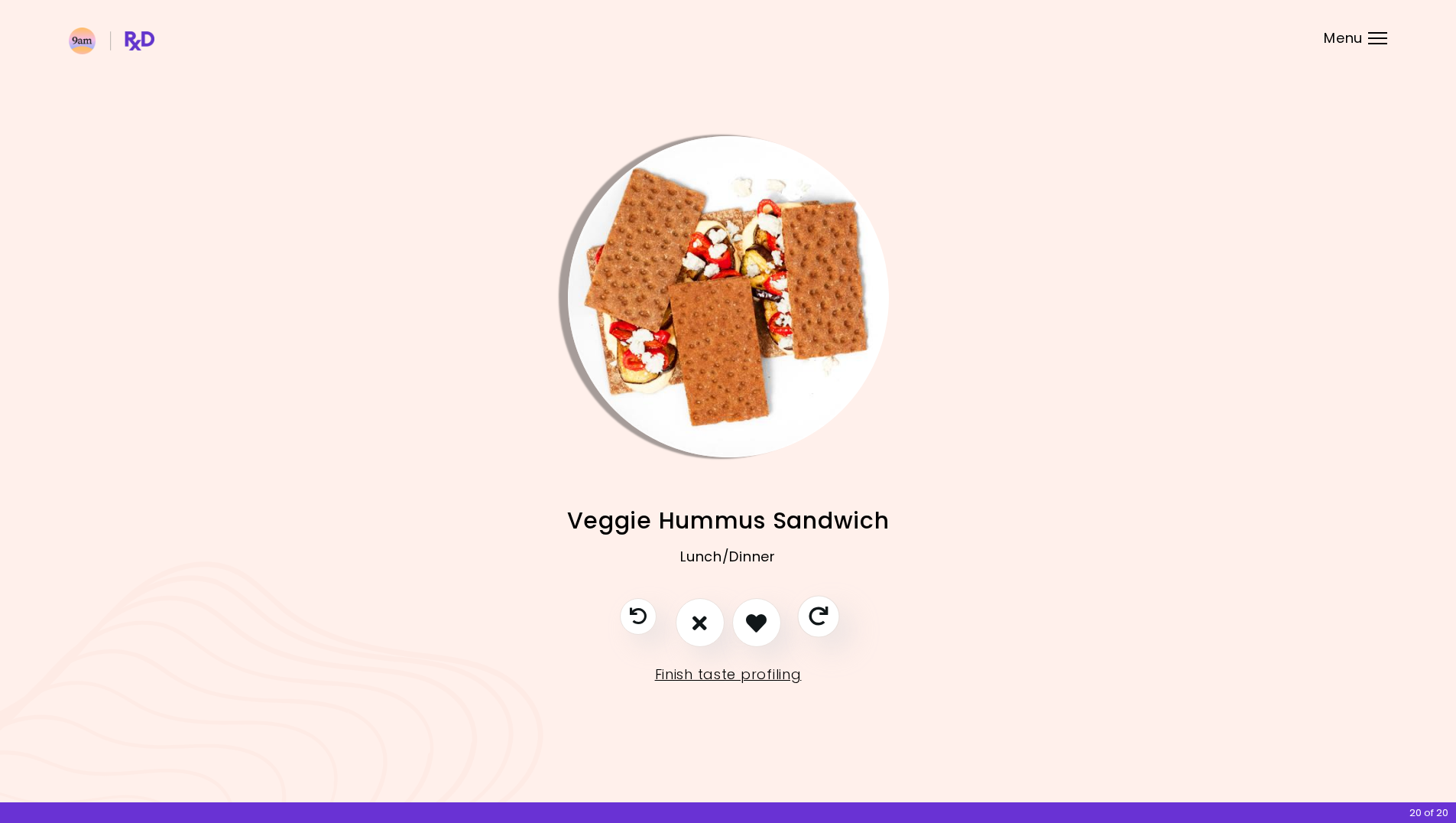
click at [827, 617] on icon "Skip" at bounding box center [818, 616] width 19 height 19
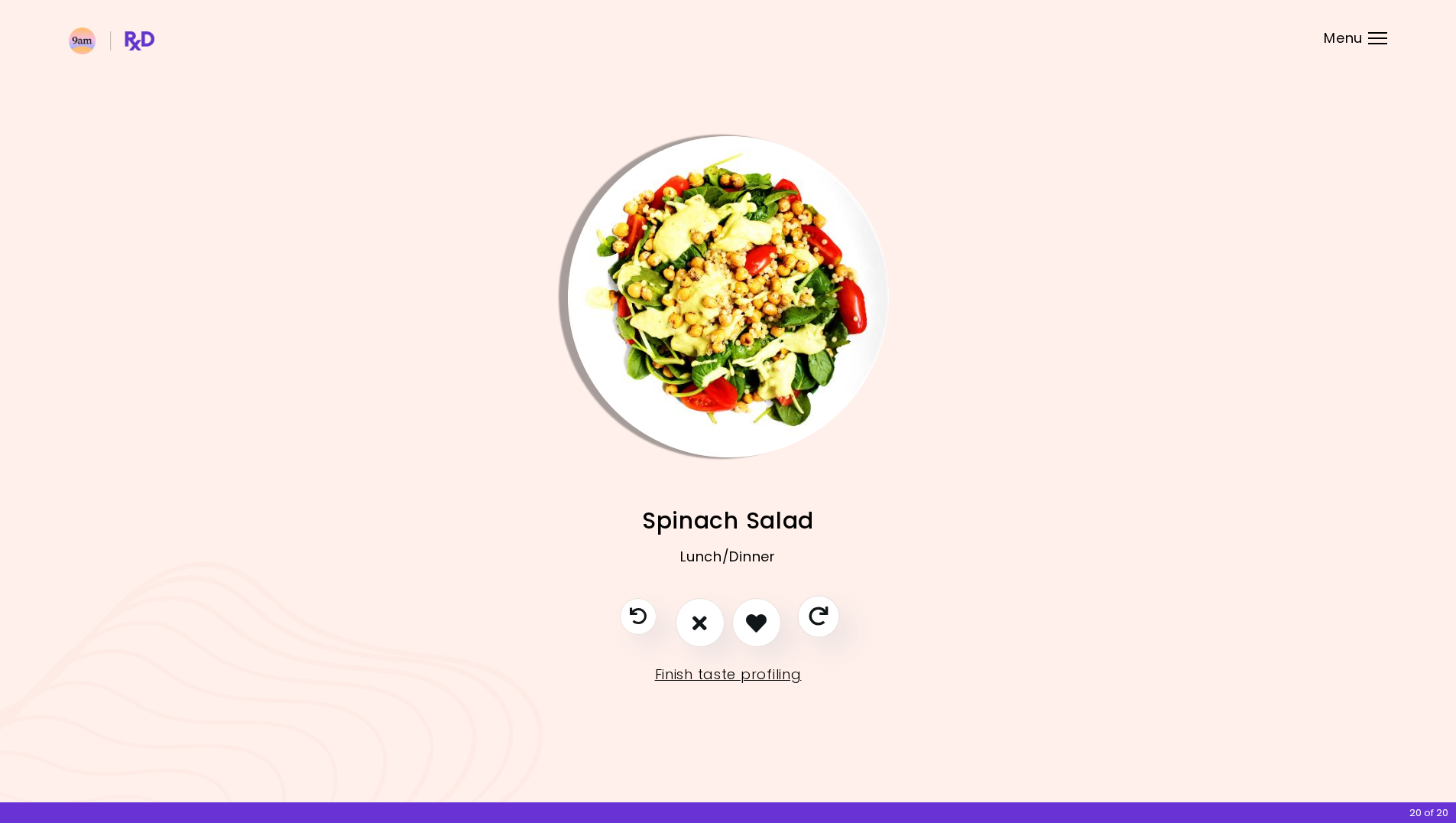
click at [826, 619] on icon "Skip" at bounding box center [818, 616] width 19 height 19
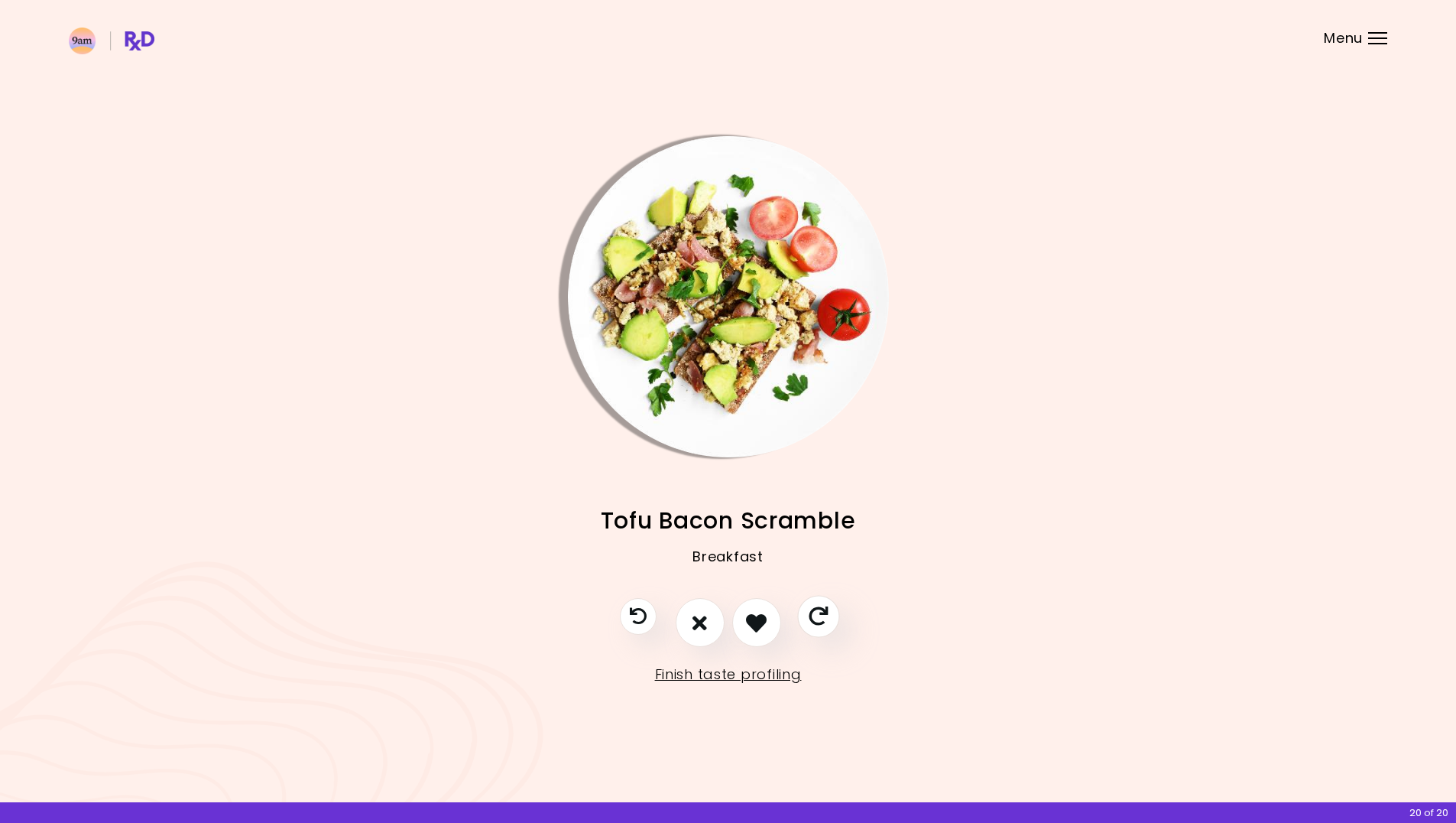
click at [822, 619] on icon "Skip" at bounding box center [818, 616] width 19 height 19
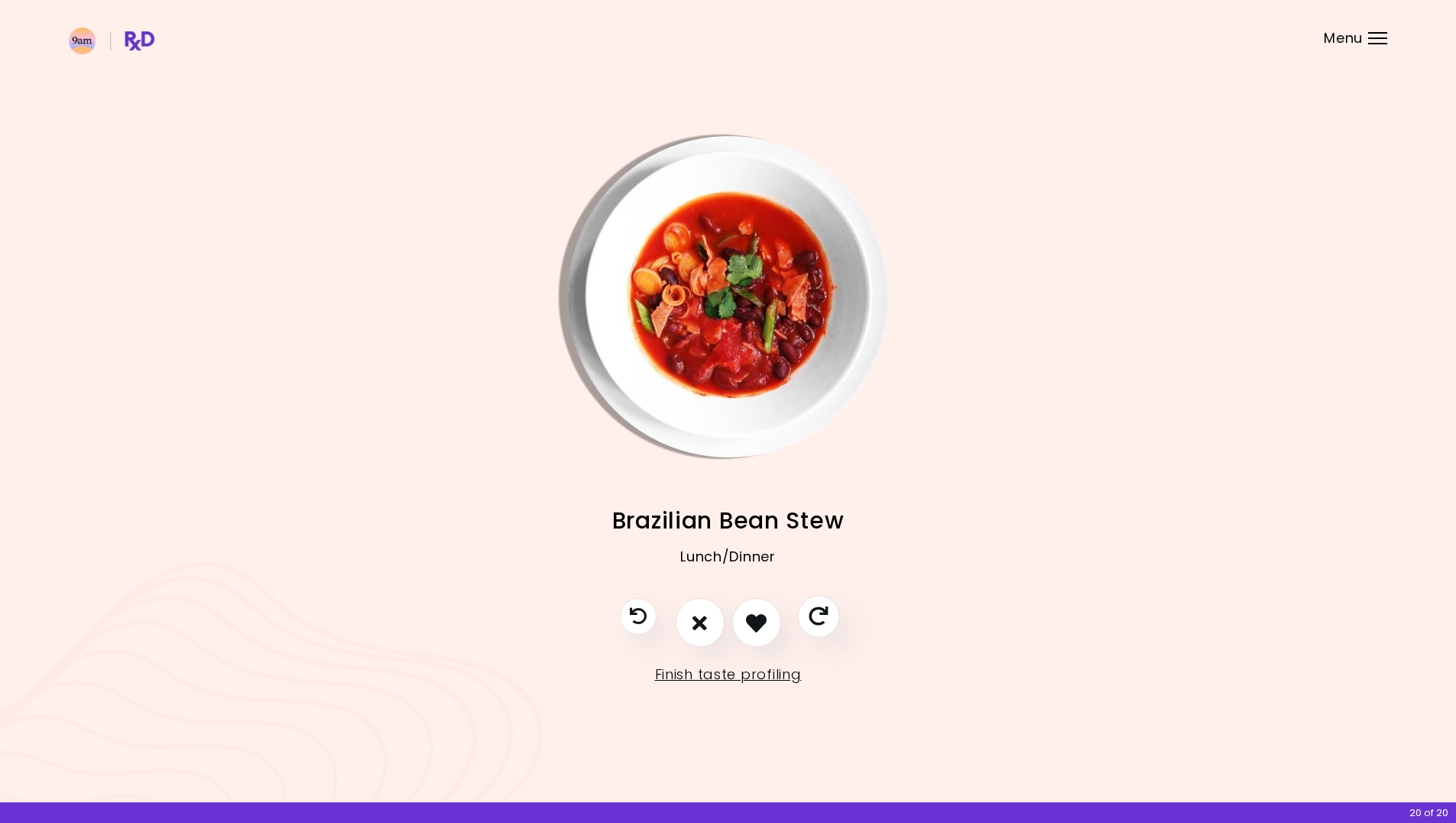
click at [814, 620] on icon "Skip" at bounding box center [818, 616] width 19 height 19
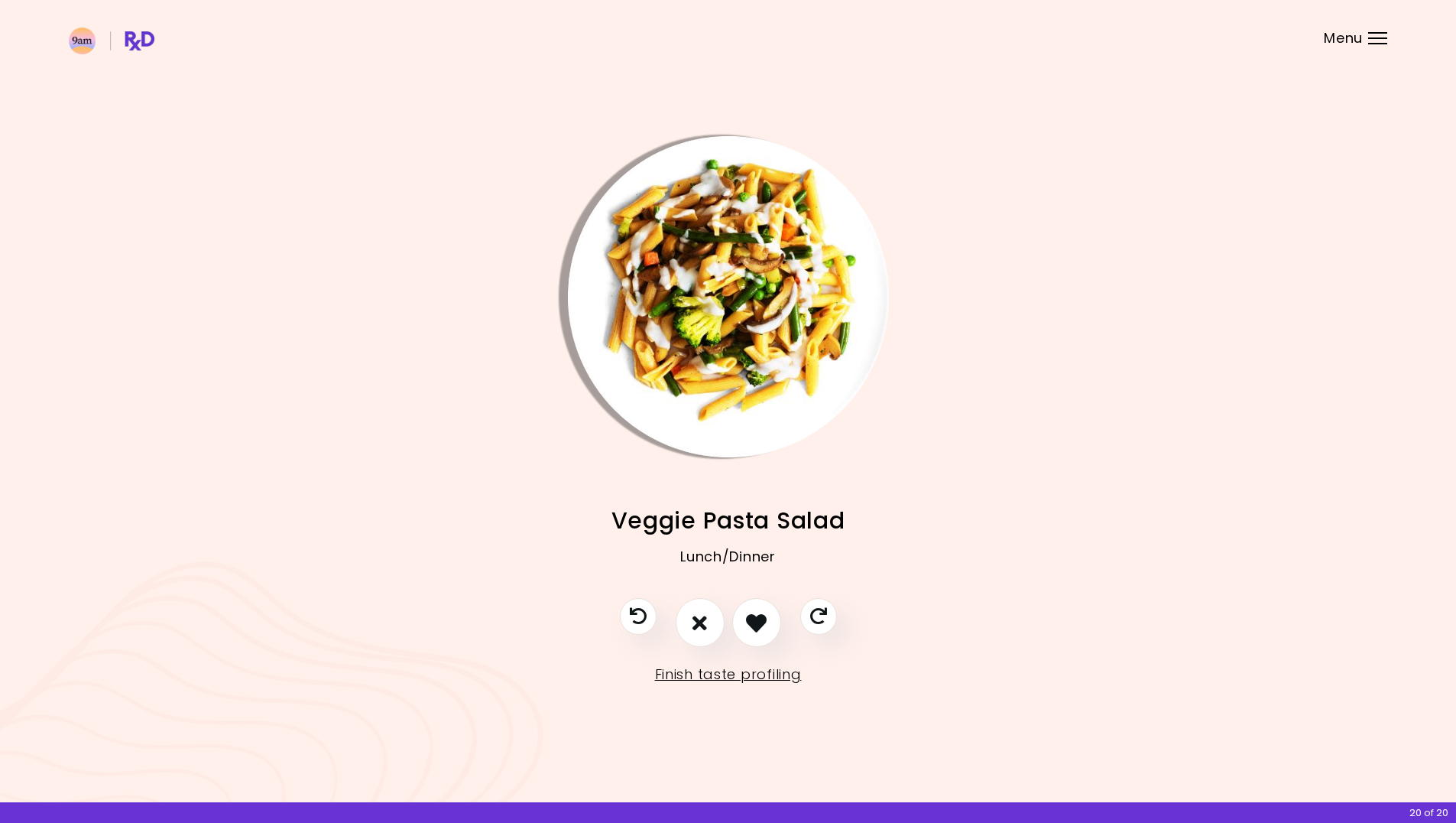
click at [729, 609] on div at bounding box center [728, 630] width 248 height 64
click at [752, 617] on icon "I like this recipe" at bounding box center [756, 623] width 24 height 24
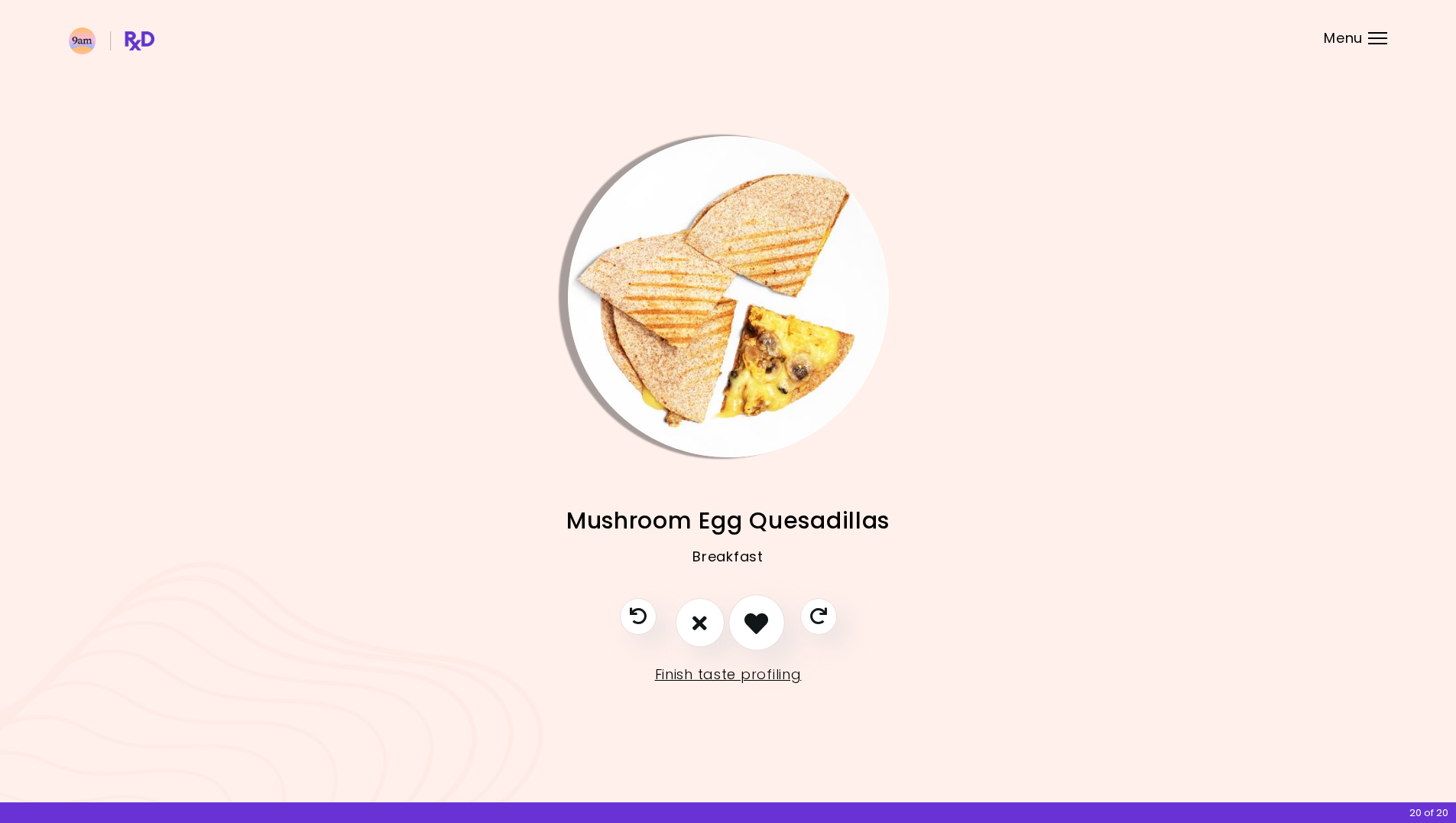
click at [759, 629] on icon "I like this recipe" at bounding box center [756, 623] width 24 height 24
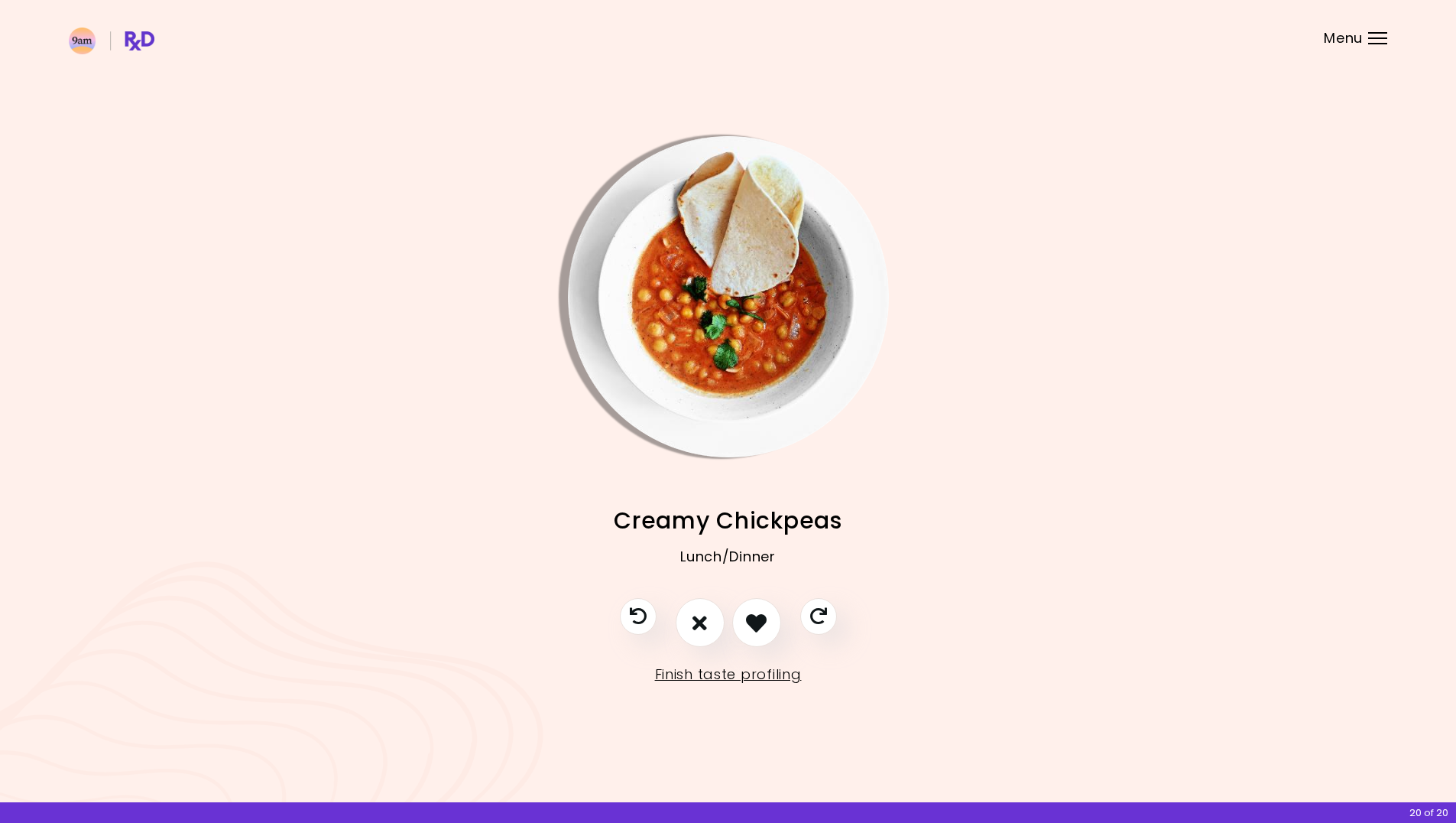
click at [837, 627] on div at bounding box center [728, 630] width 248 height 64
click at [826, 627] on icon "Skip" at bounding box center [818, 616] width 19 height 19
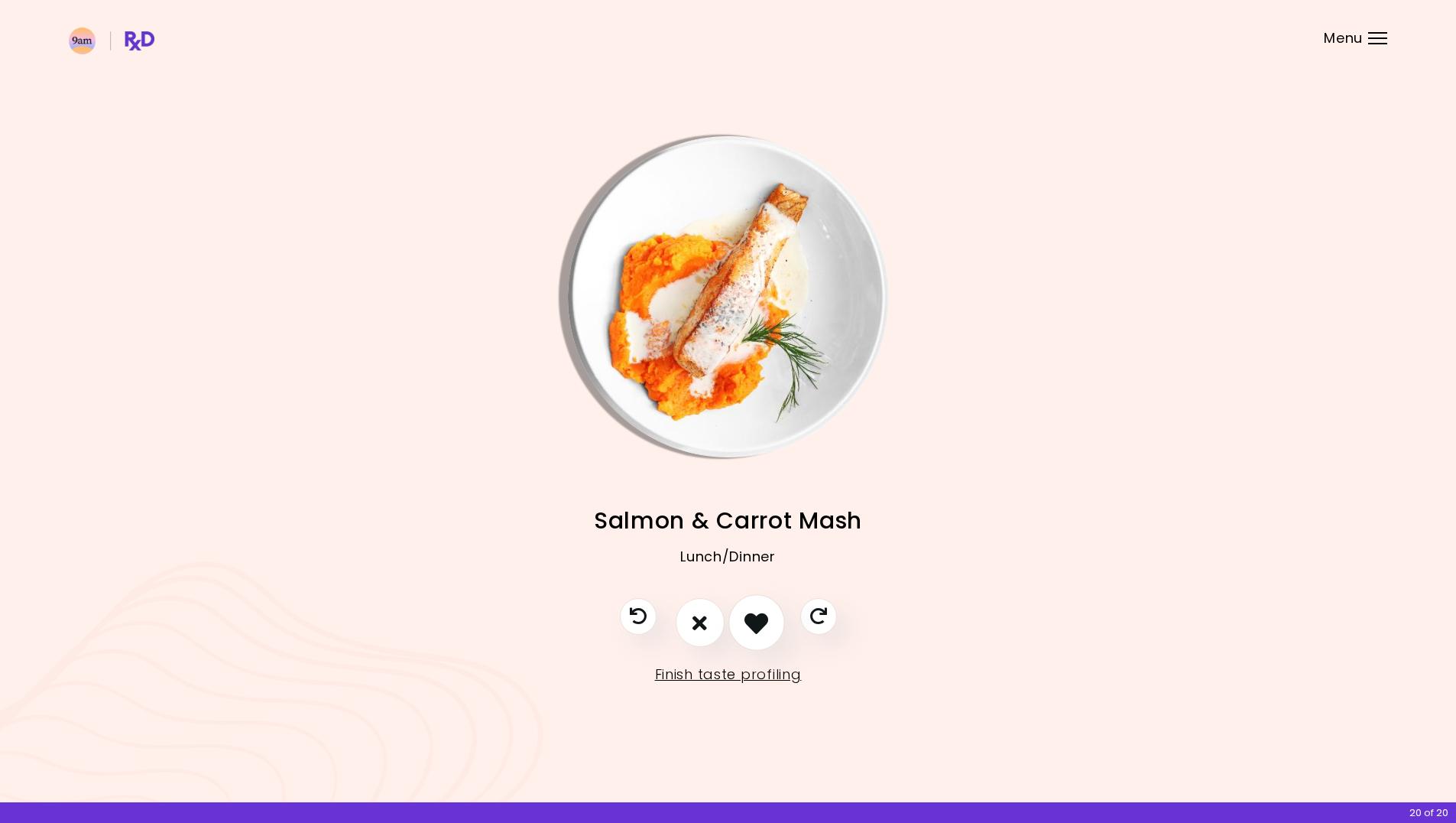
click at [760, 614] on icon "I like this recipe" at bounding box center [756, 623] width 24 height 24
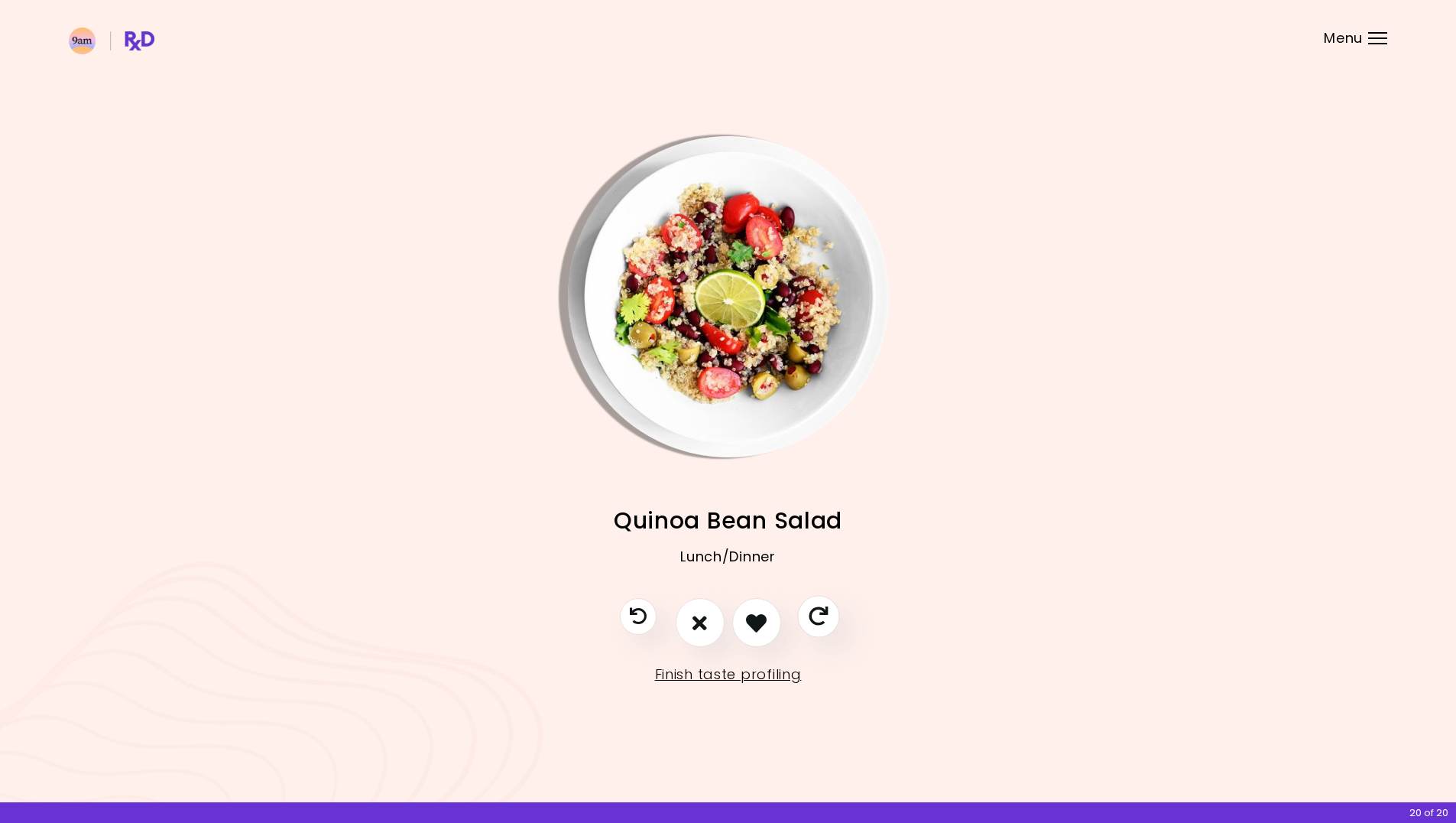
click at [802, 612] on button "Skip" at bounding box center [818, 616] width 42 height 42
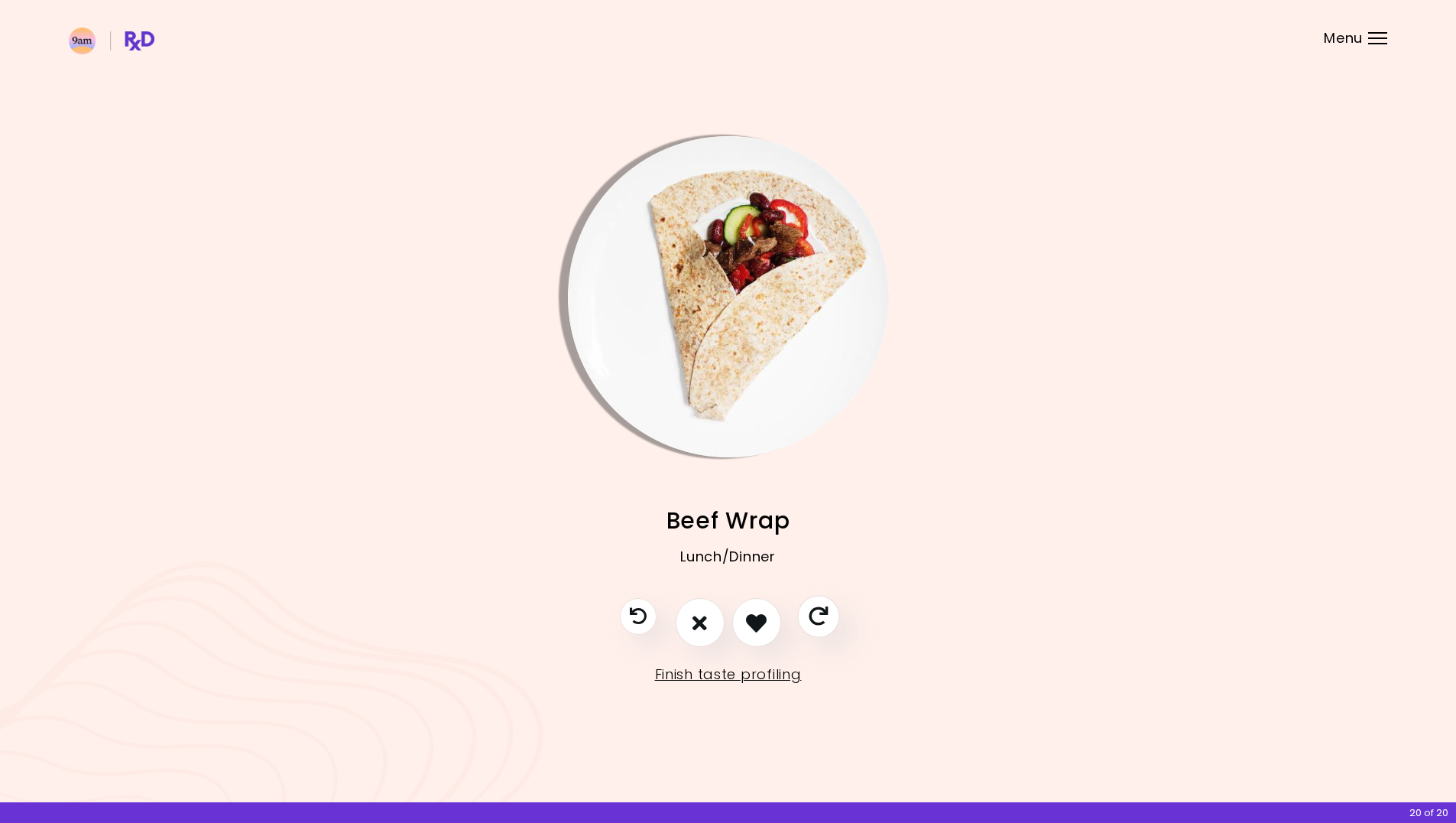
click at [819, 612] on icon "Skip" at bounding box center [818, 616] width 19 height 19
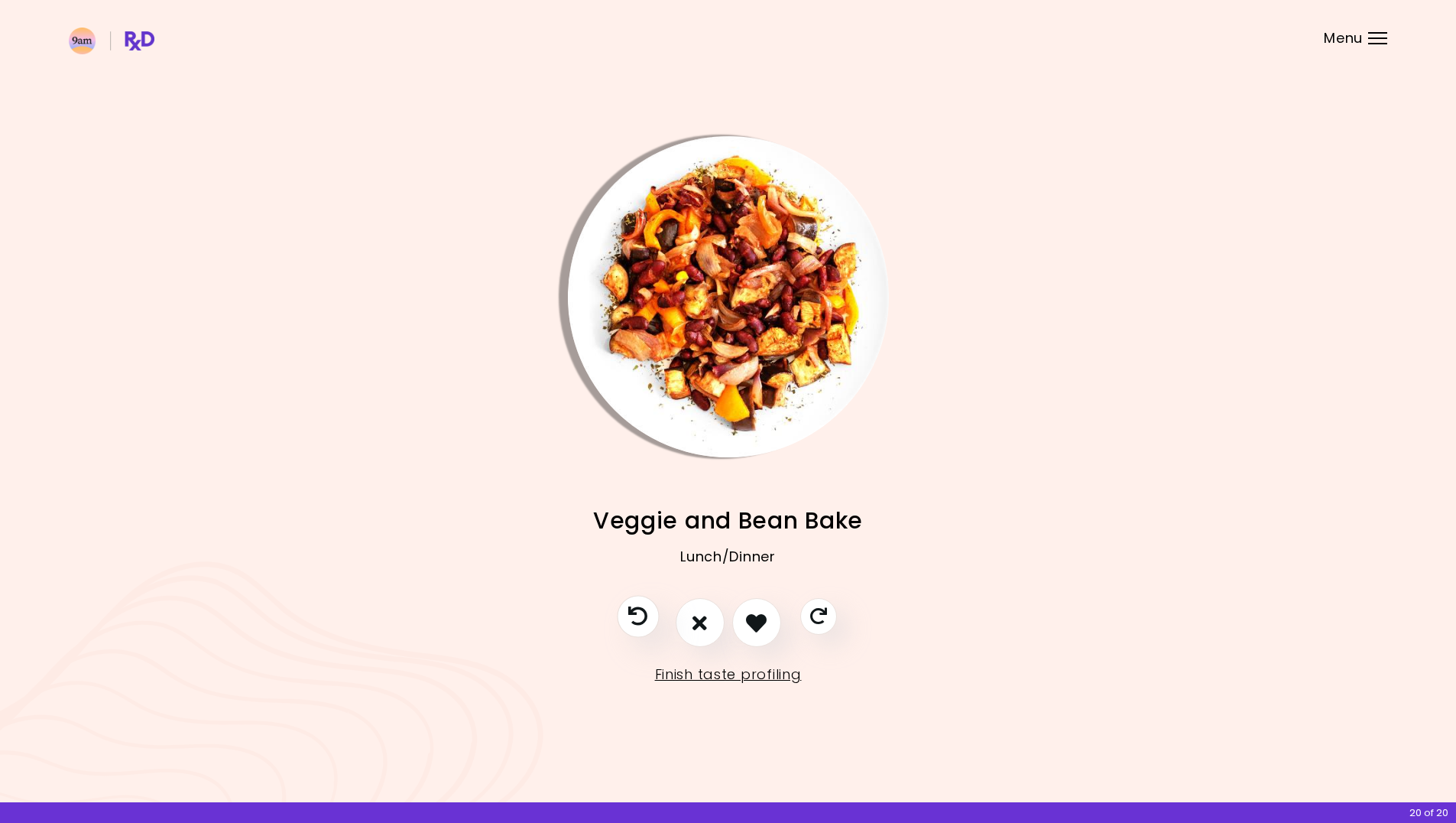
click at [653, 607] on button "Previous recipe" at bounding box center [637, 616] width 42 height 42
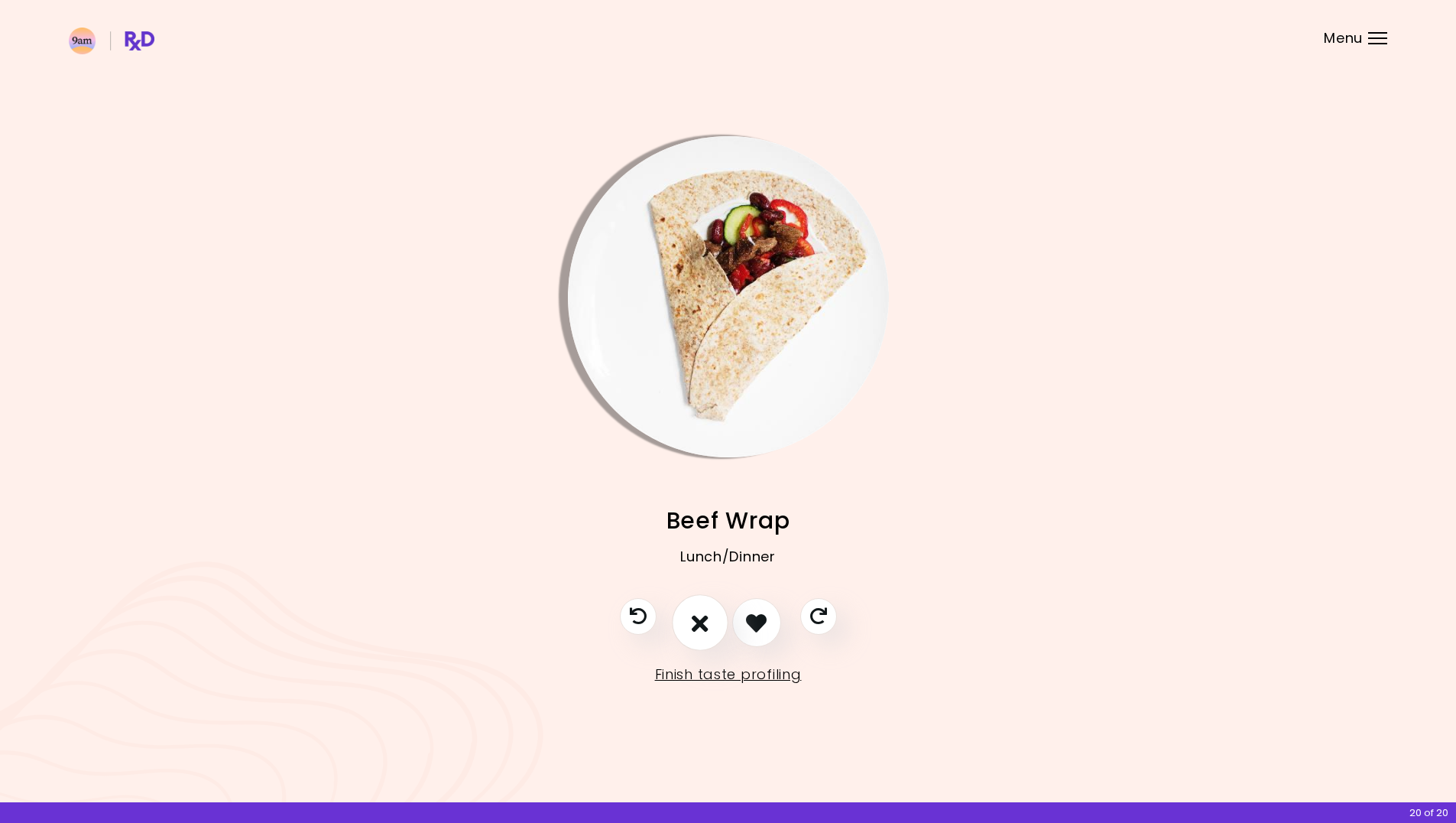
click at [724, 618] on button "I don't like this recipe" at bounding box center [700, 623] width 57 height 57
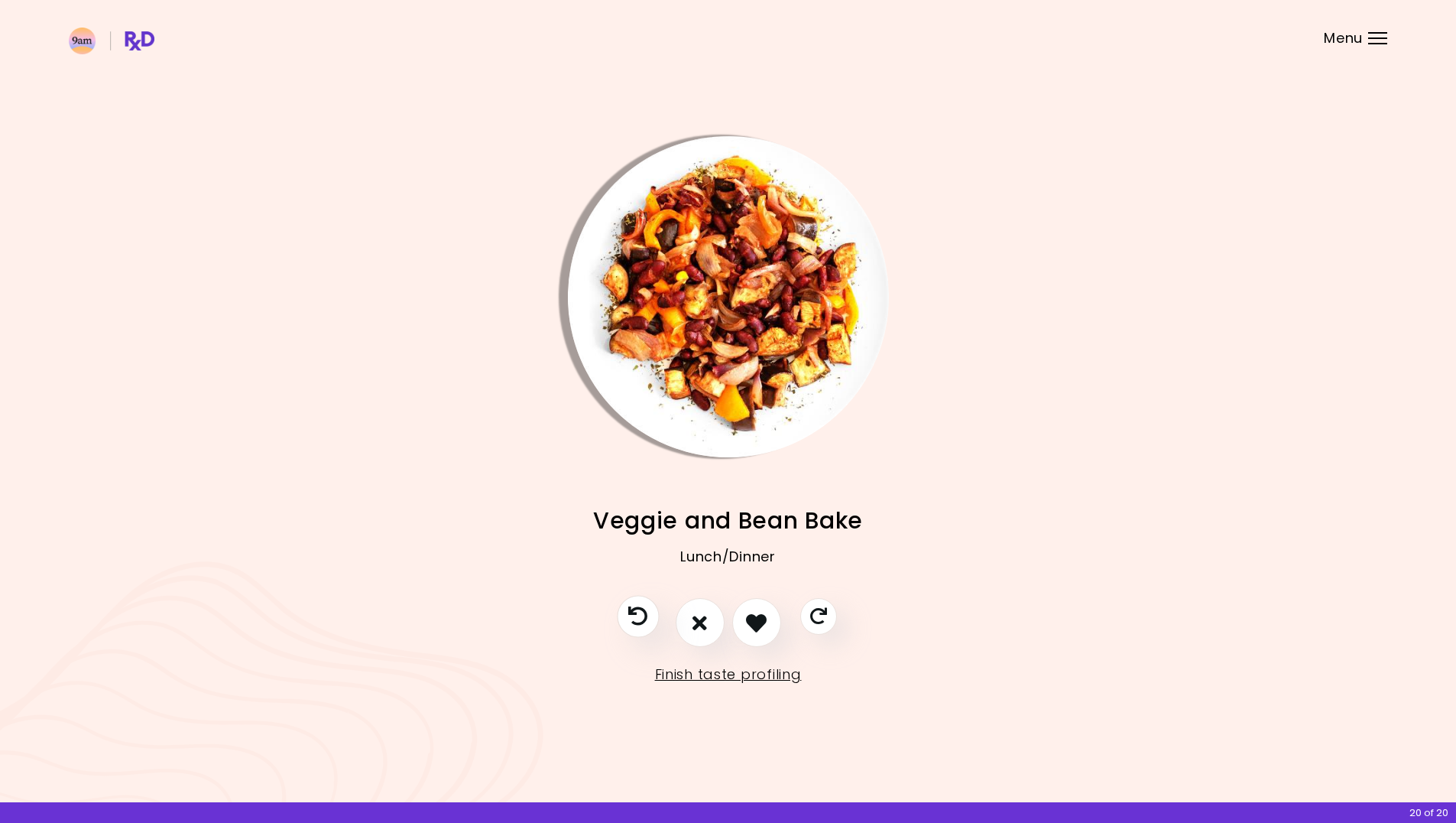
click at [649, 611] on button "Previous recipe" at bounding box center [637, 616] width 42 height 42
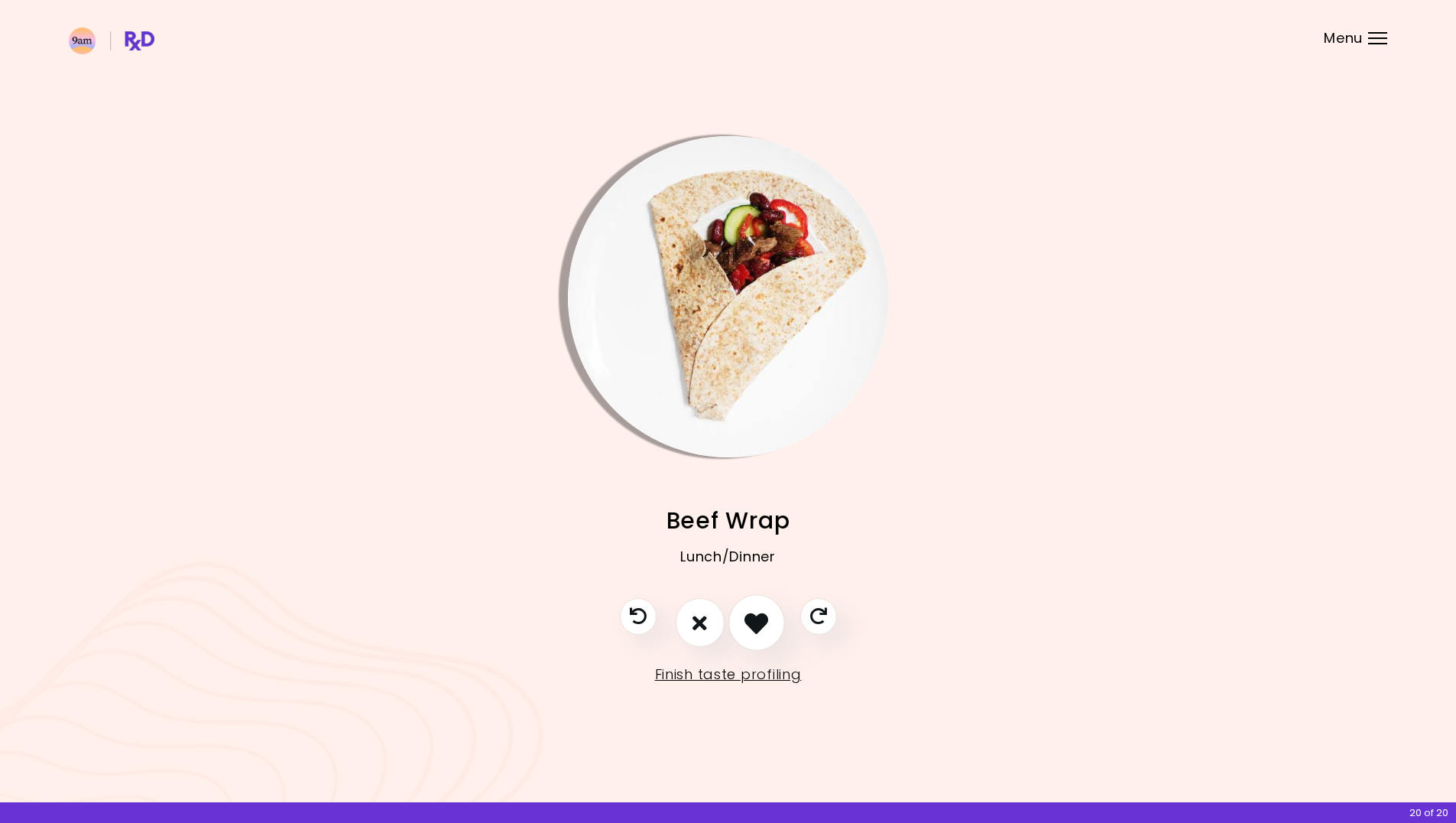
click at [752, 623] on icon "I like this recipe" at bounding box center [756, 623] width 24 height 24
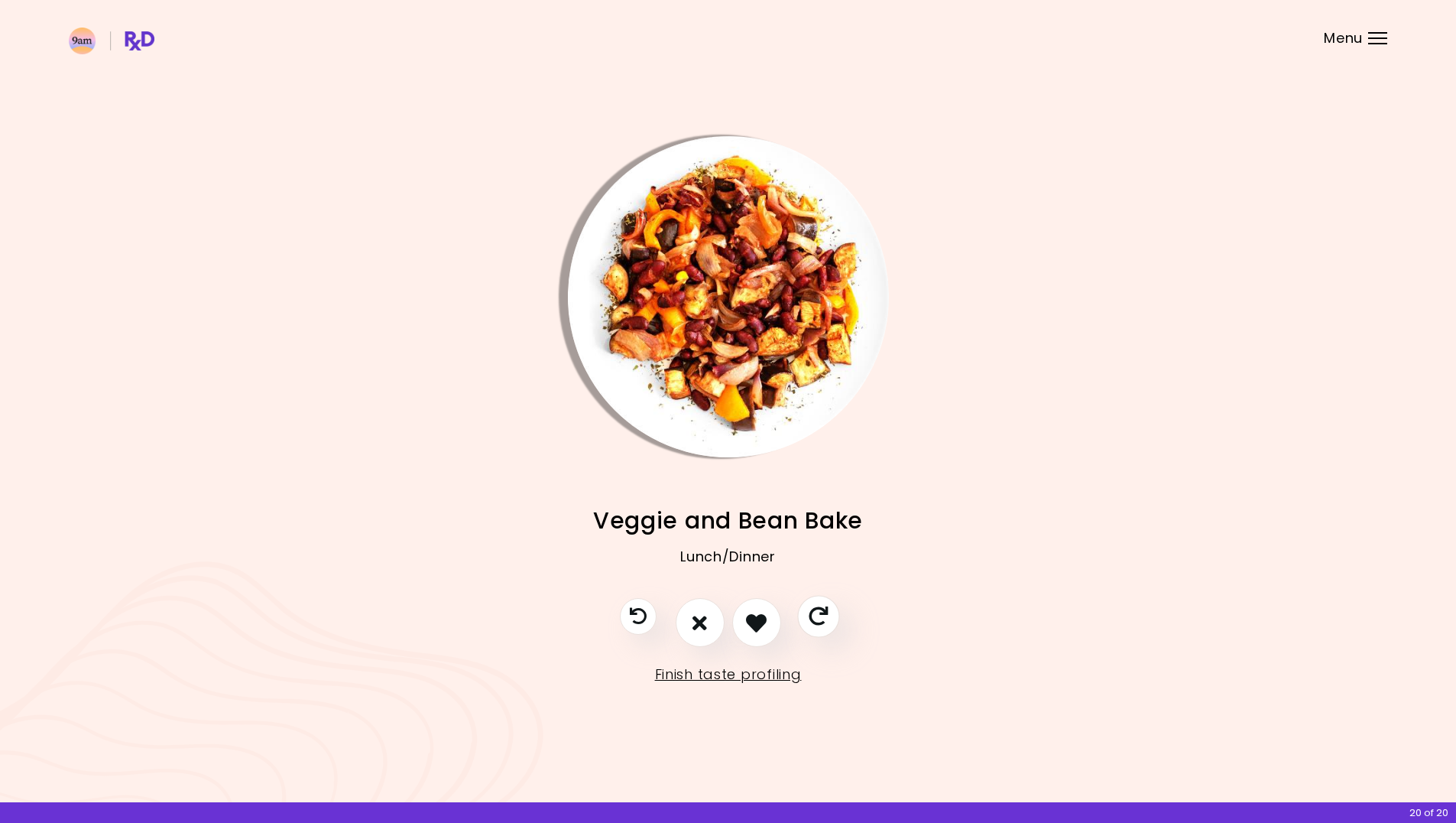
click at [829, 616] on button "Skip" at bounding box center [818, 616] width 42 height 42
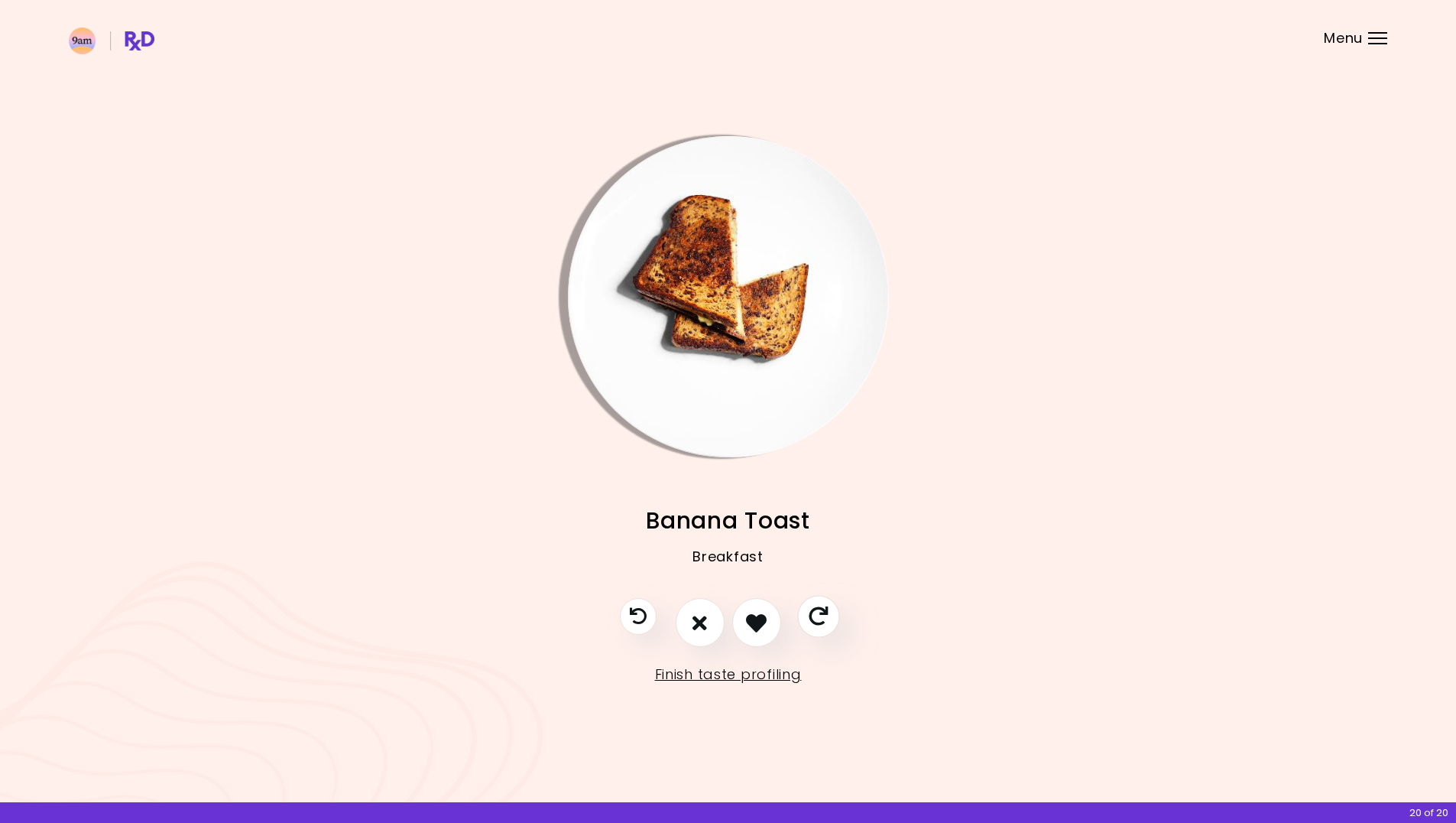
click at [829, 616] on button "Skip" at bounding box center [818, 616] width 42 height 42
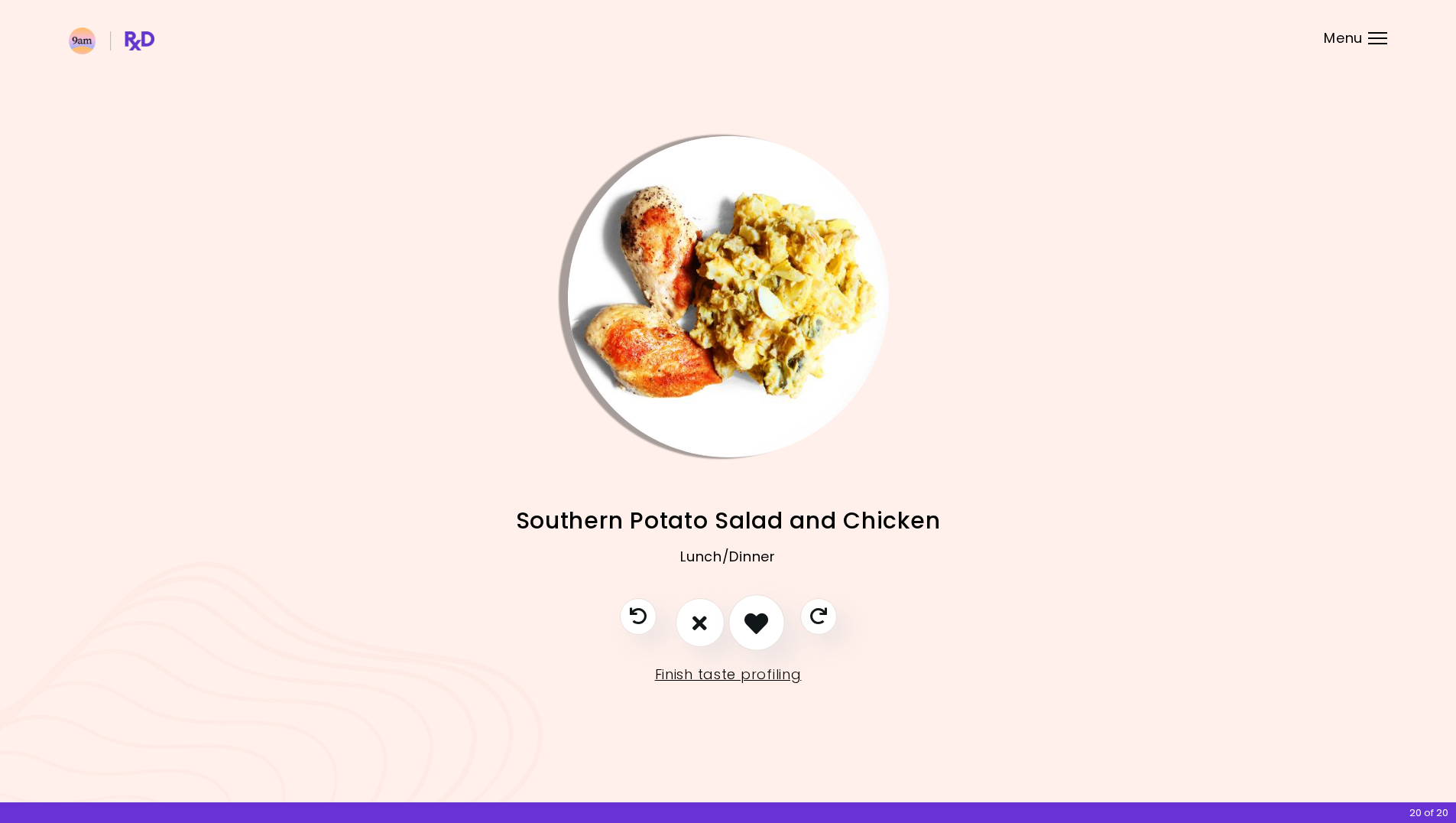
click at [771, 621] on button "I like this recipe" at bounding box center [756, 623] width 57 height 57
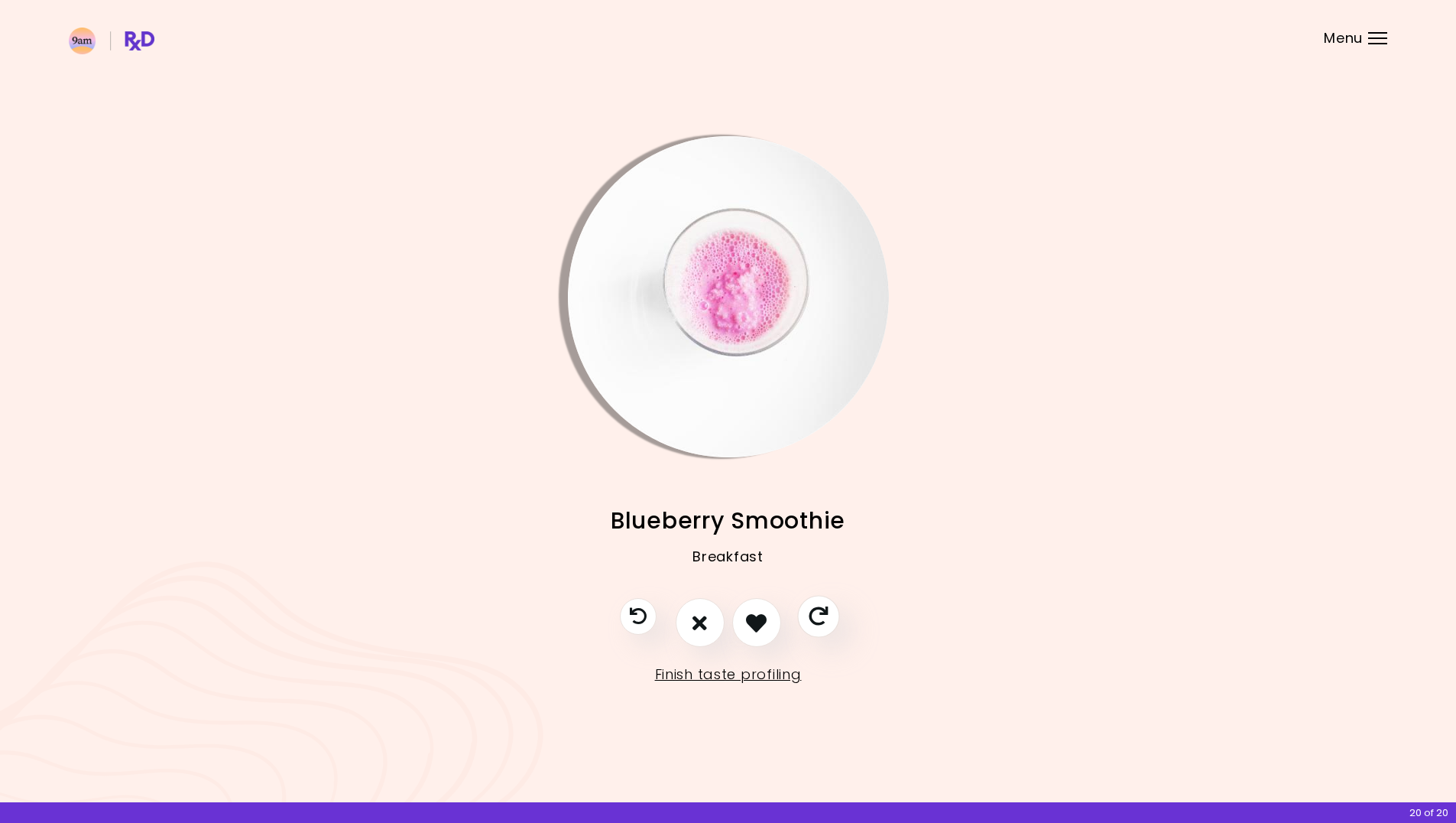
click at [808, 617] on icon "Skip" at bounding box center [818, 616] width 19 height 19
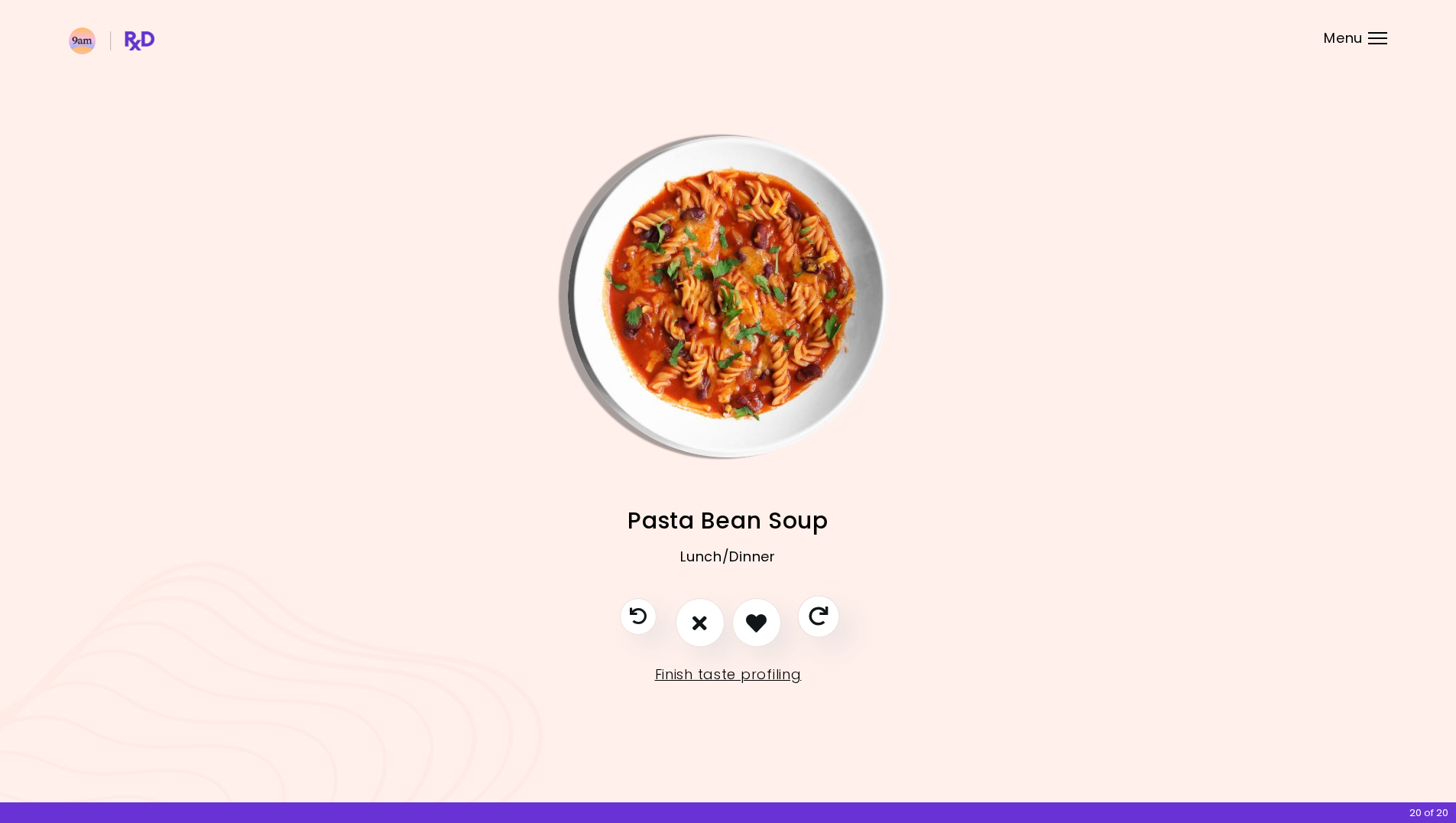
click at [808, 617] on button "Skip" at bounding box center [818, 616] width 42 height 42
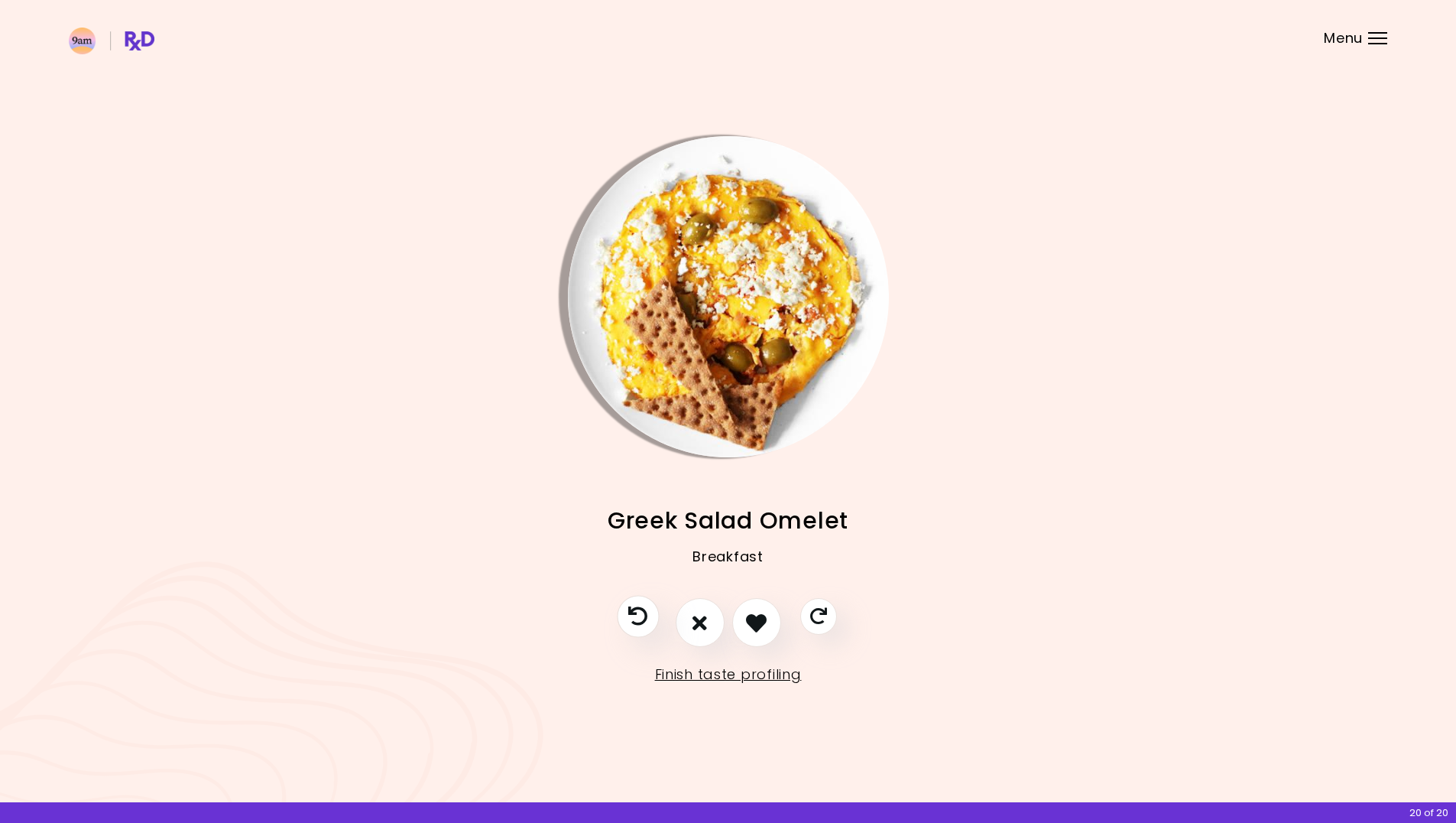
click at [650, 619] on button "Previous recipe" at bounding box center [637, 616] width 42 height 42
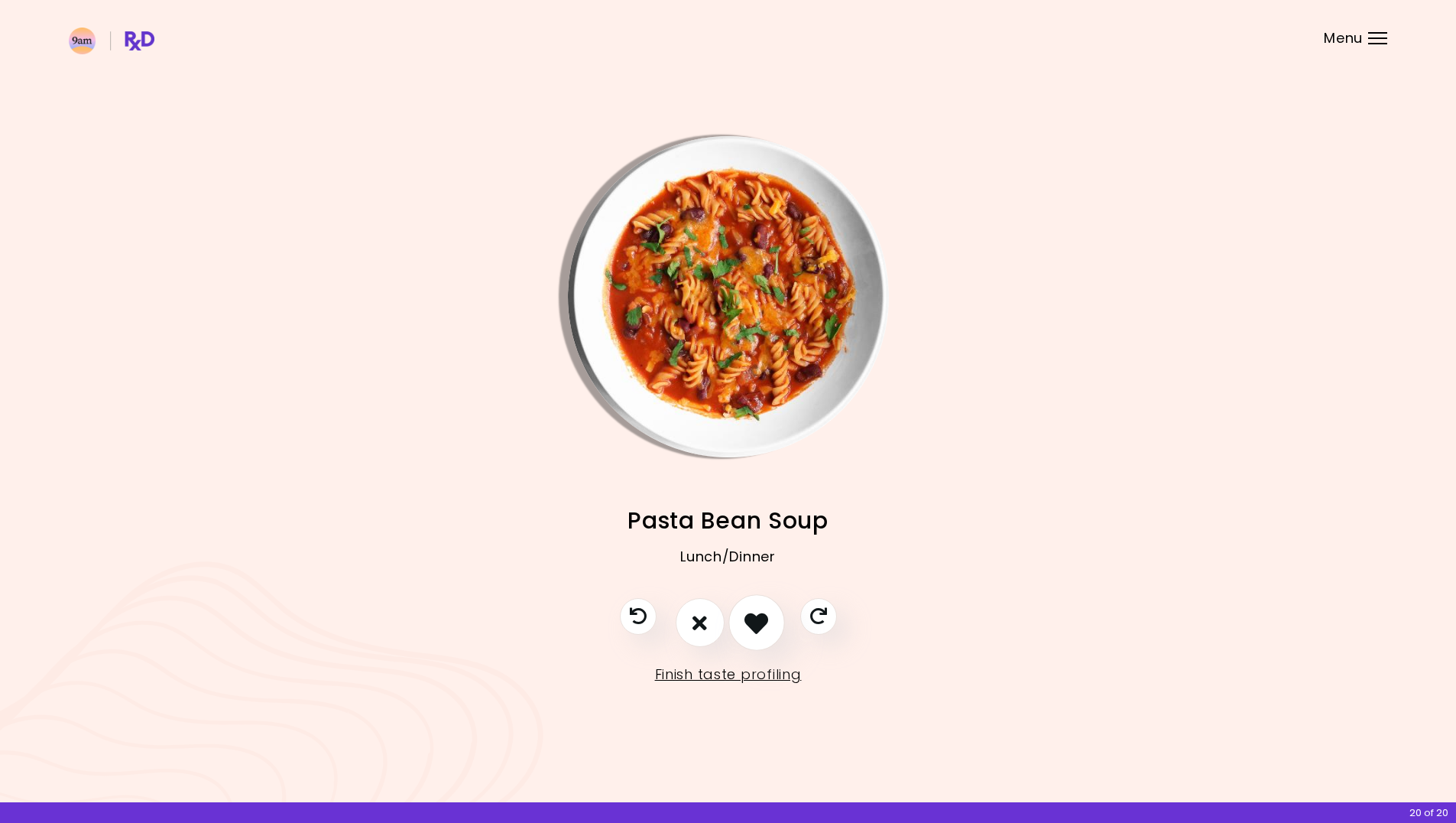
click at [768, 626] on icon "I like this recipe" at bounding box center [756, 623] width 24 height 24
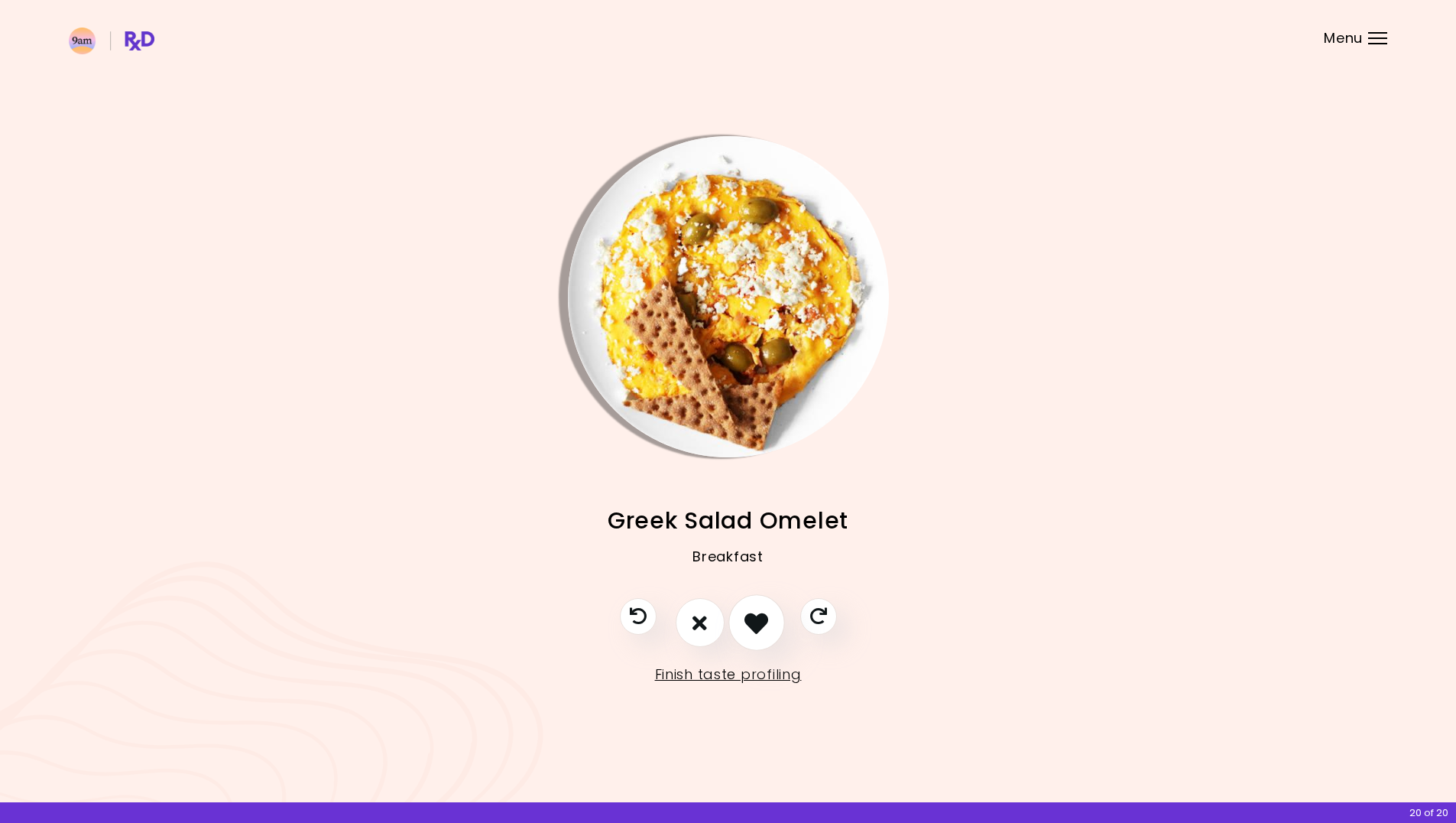
drag, startPoint x: 766, startPoint y: 627, endPoint x: 784, endPoint y: 625, distance: 18.1
click at [767, 627] on icon "I like this recipe" at bounding box center [756, 623] width 24 height 24
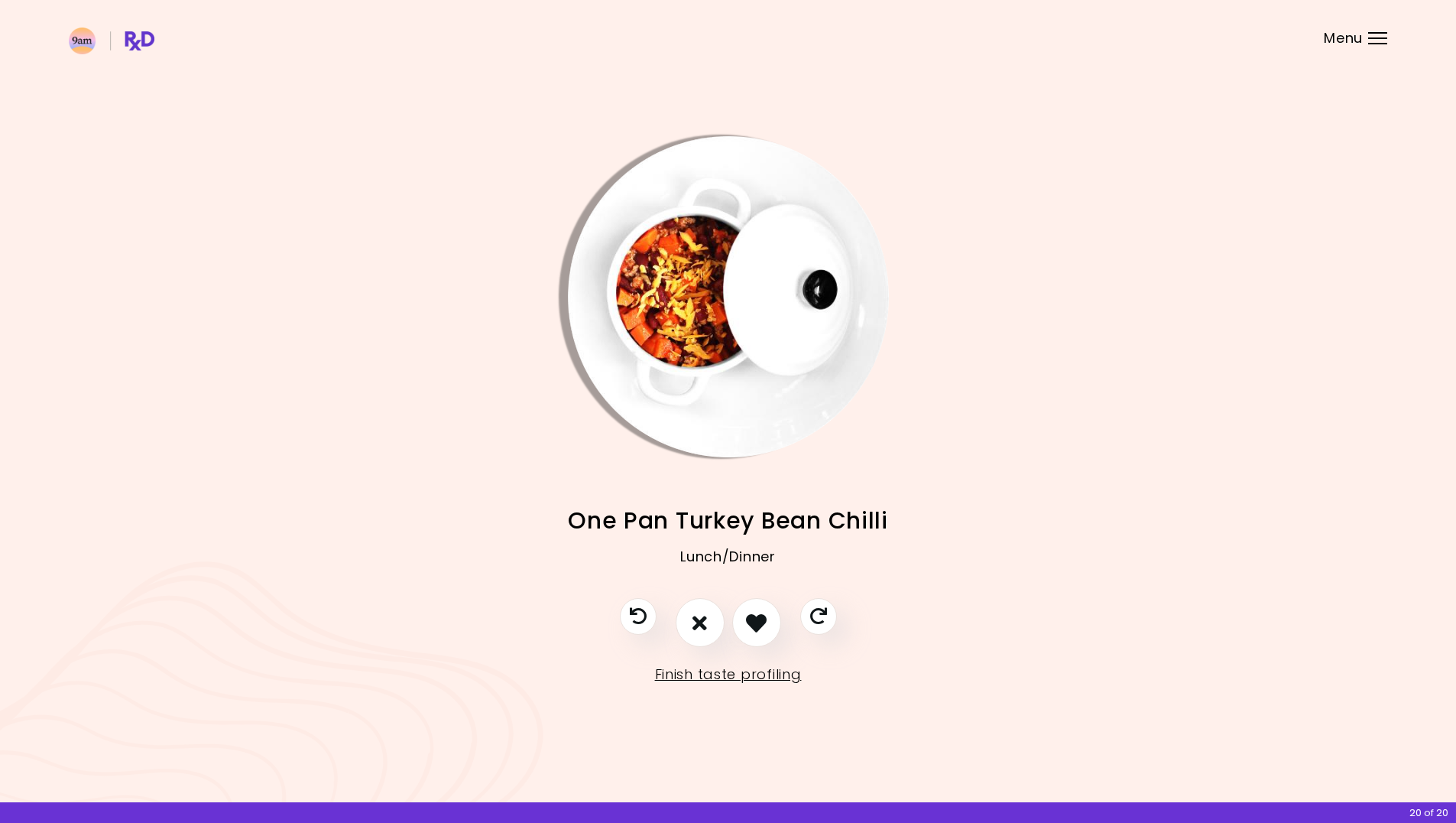
click at [785, 629] on div at bounding box center [728, 630] width 248 height 64
click at [771, 629] on button "I like this recipe" at bounding box center [756, 623] width 57 height 57
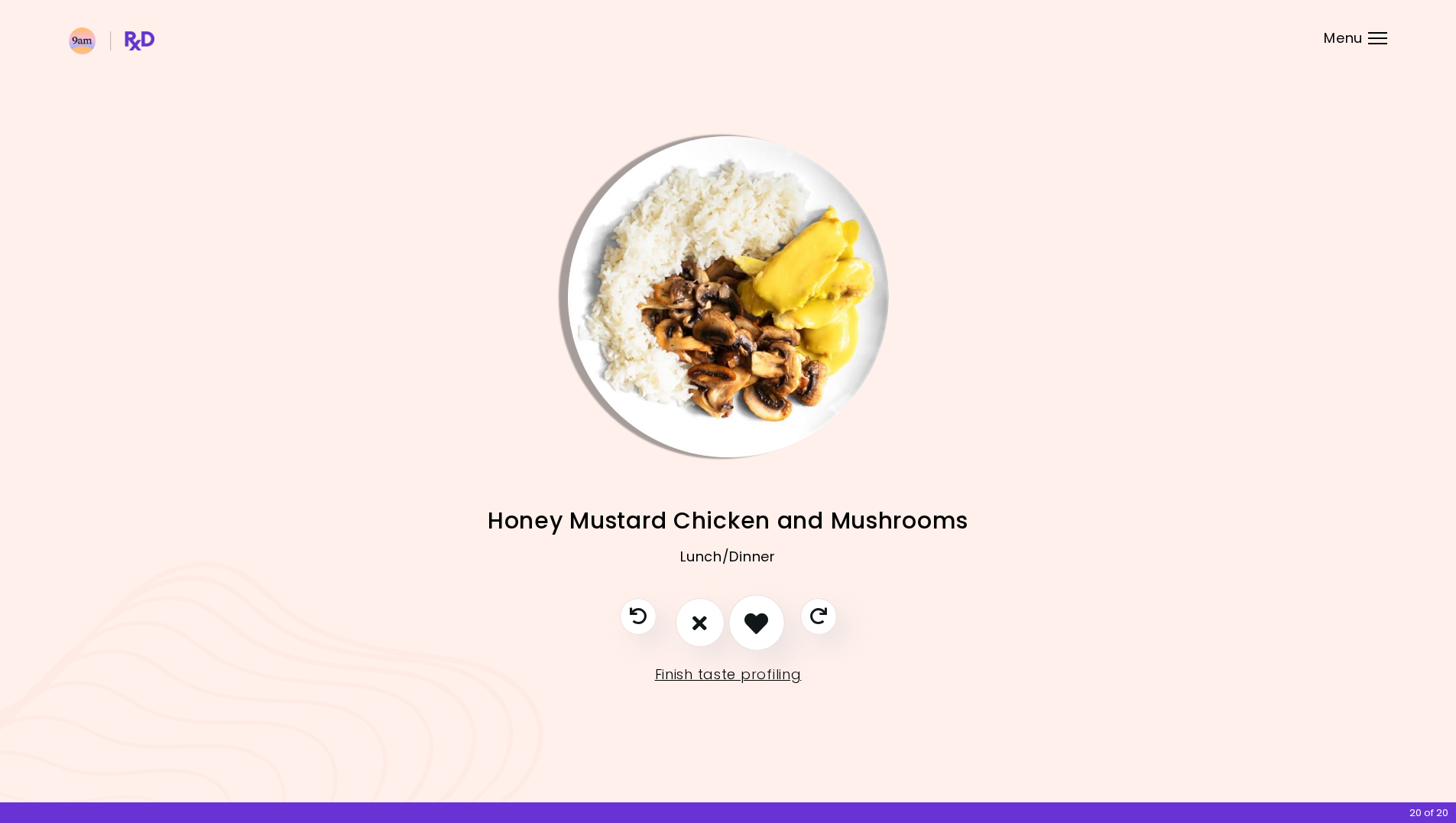
click at [767, 621] on button "I like this recipe" at bounding box center [756, 623] width 57 height 57
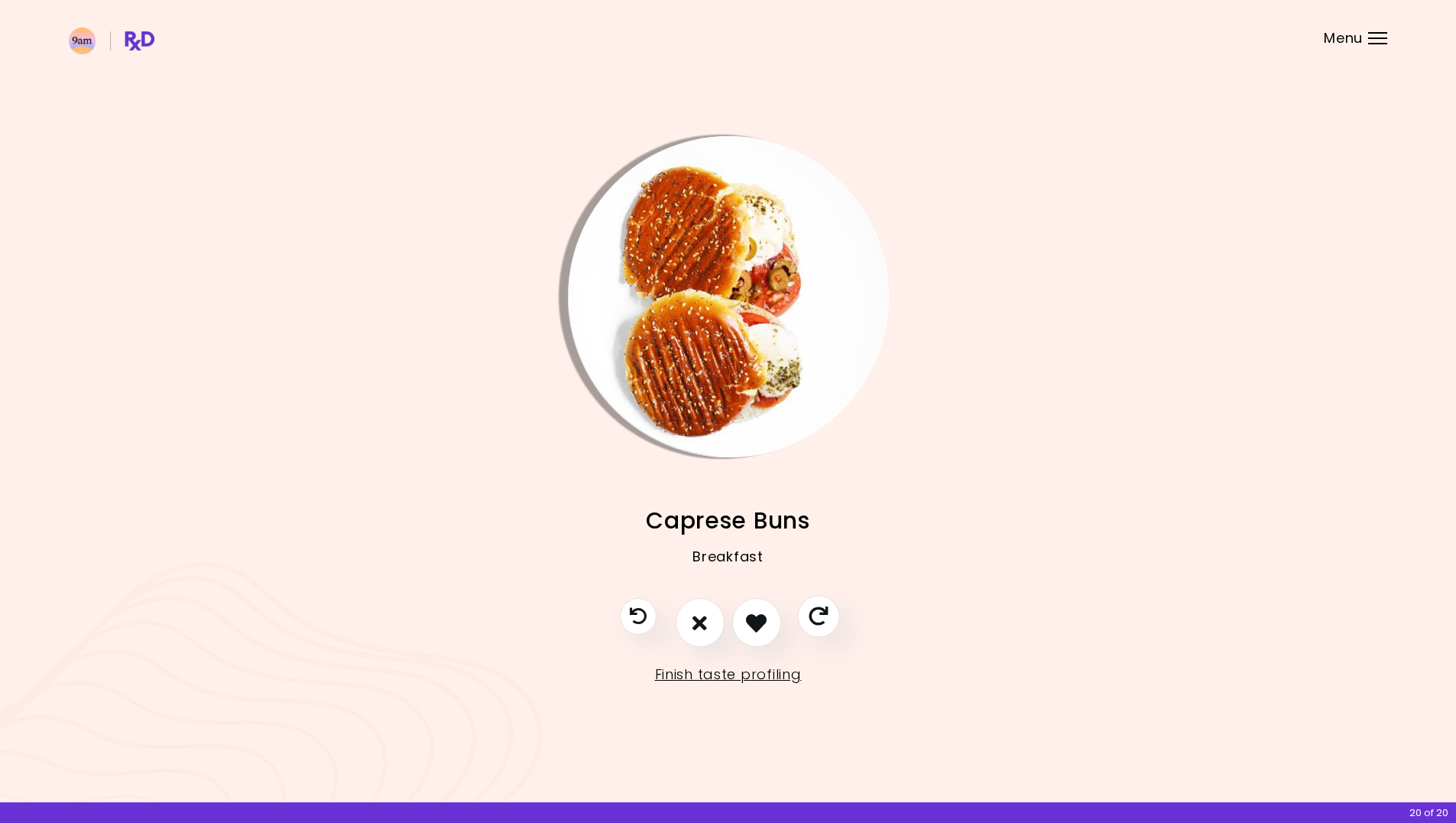
click at [822, 617] on icon "Skip" at bounding box center [818, 616] width 19 height 19
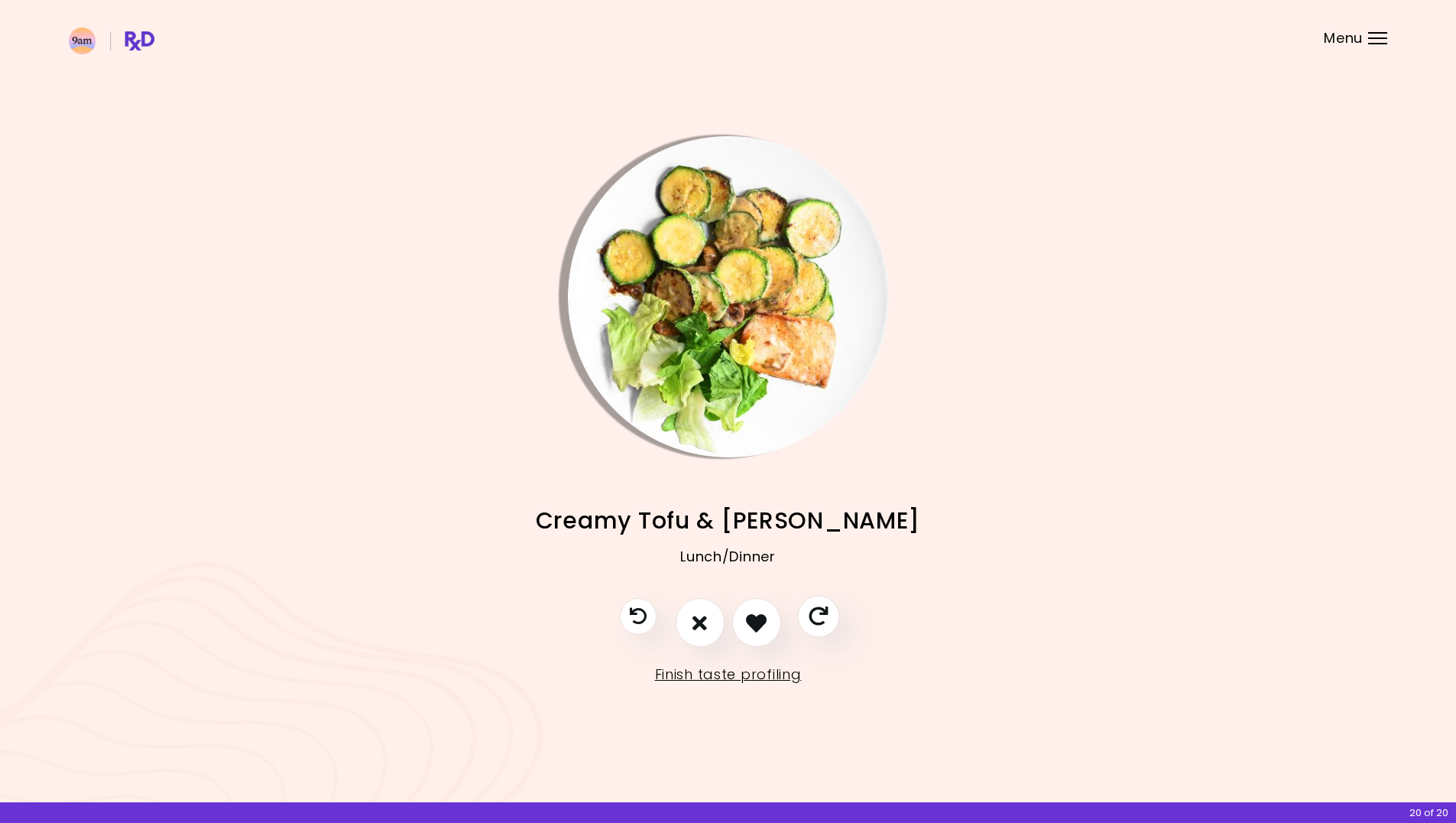
click at [819, 618] on icon "Skip" at bounding box center [818, 616] width 19 height 19
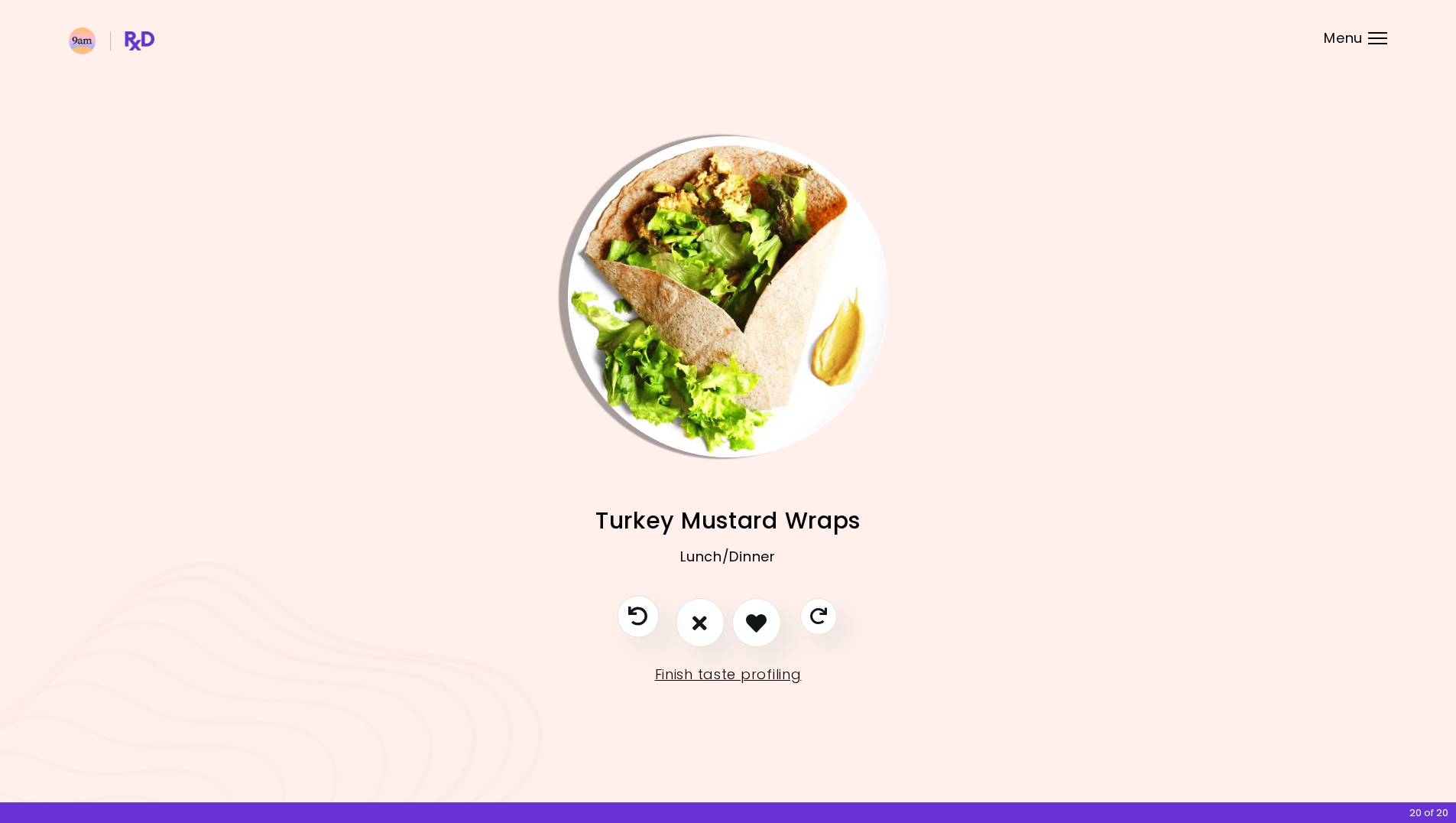
click at [633, 622] on icon "Previous recipe" at bounding box center [638, 616] width 19 height 19
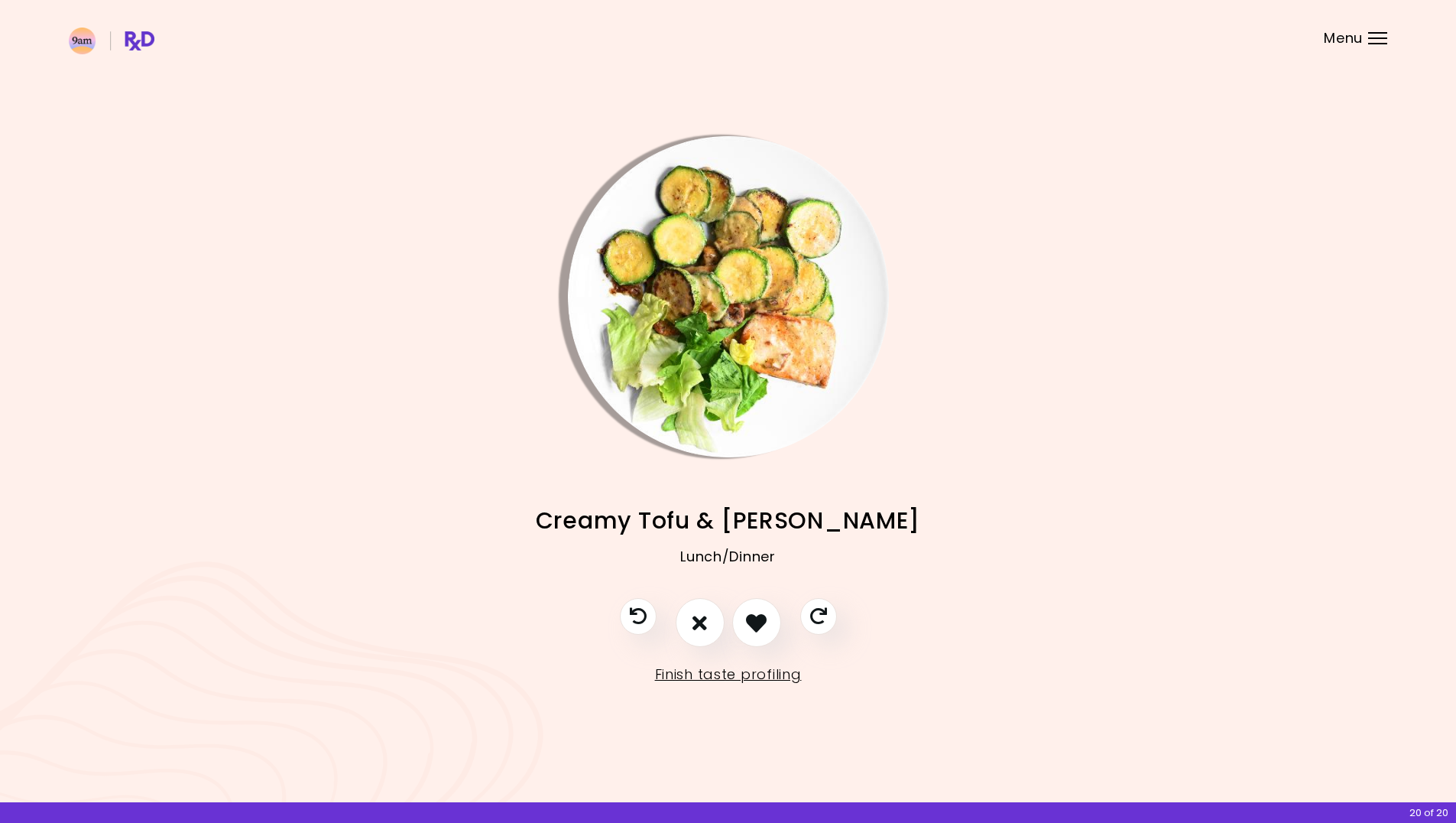
click at [712, 408] on img "Info - Creamy Tofu & Zucchini" at bounding box center [728, 296] width 321 height 321
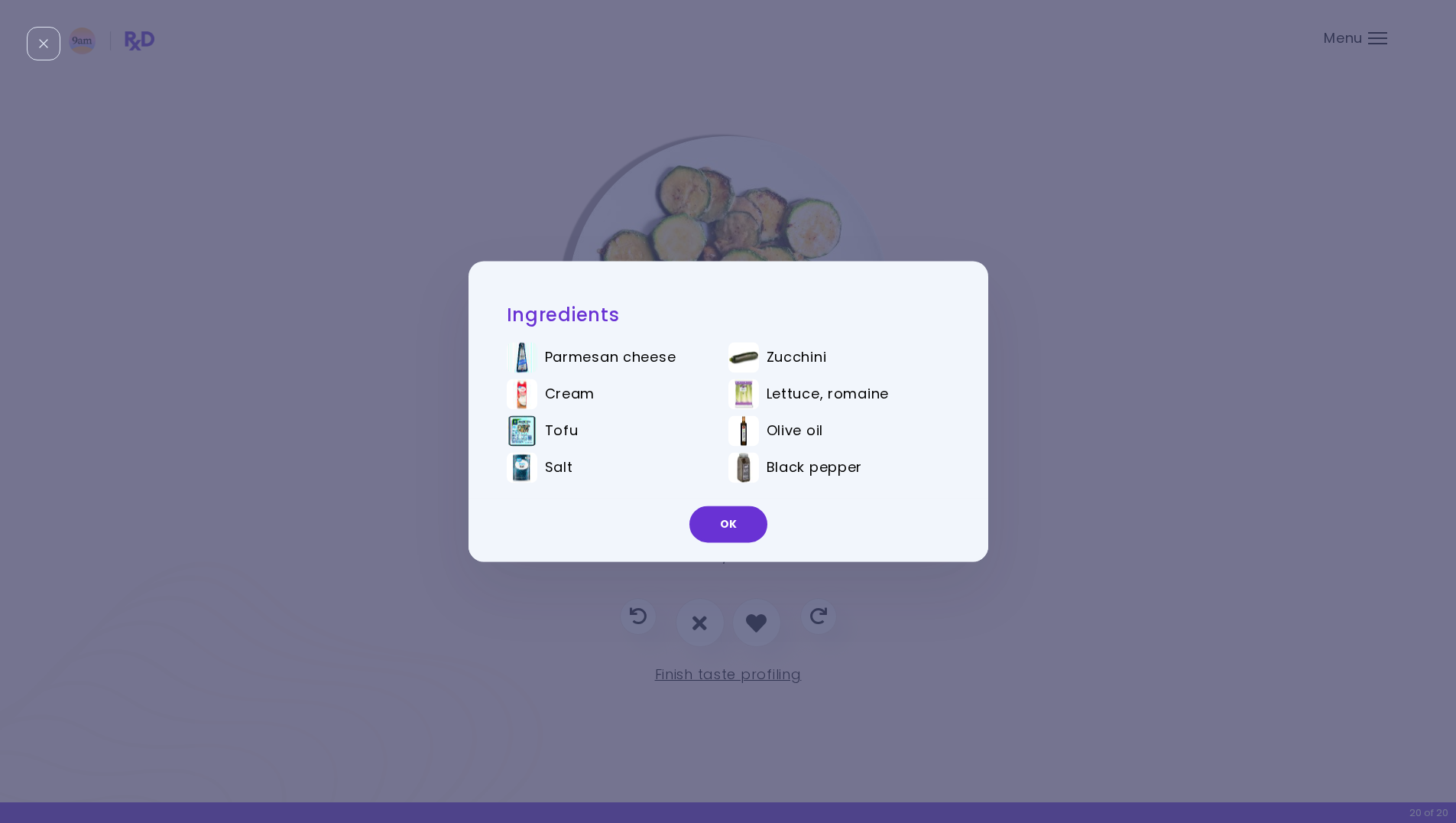
click at [1054, 466] on div "Ingredients Parmesan cheese Zucchini Cream Lettuce, romaine Tofu Olive oil Salt…" at bounding box center [728, 411] width 1456 height 823
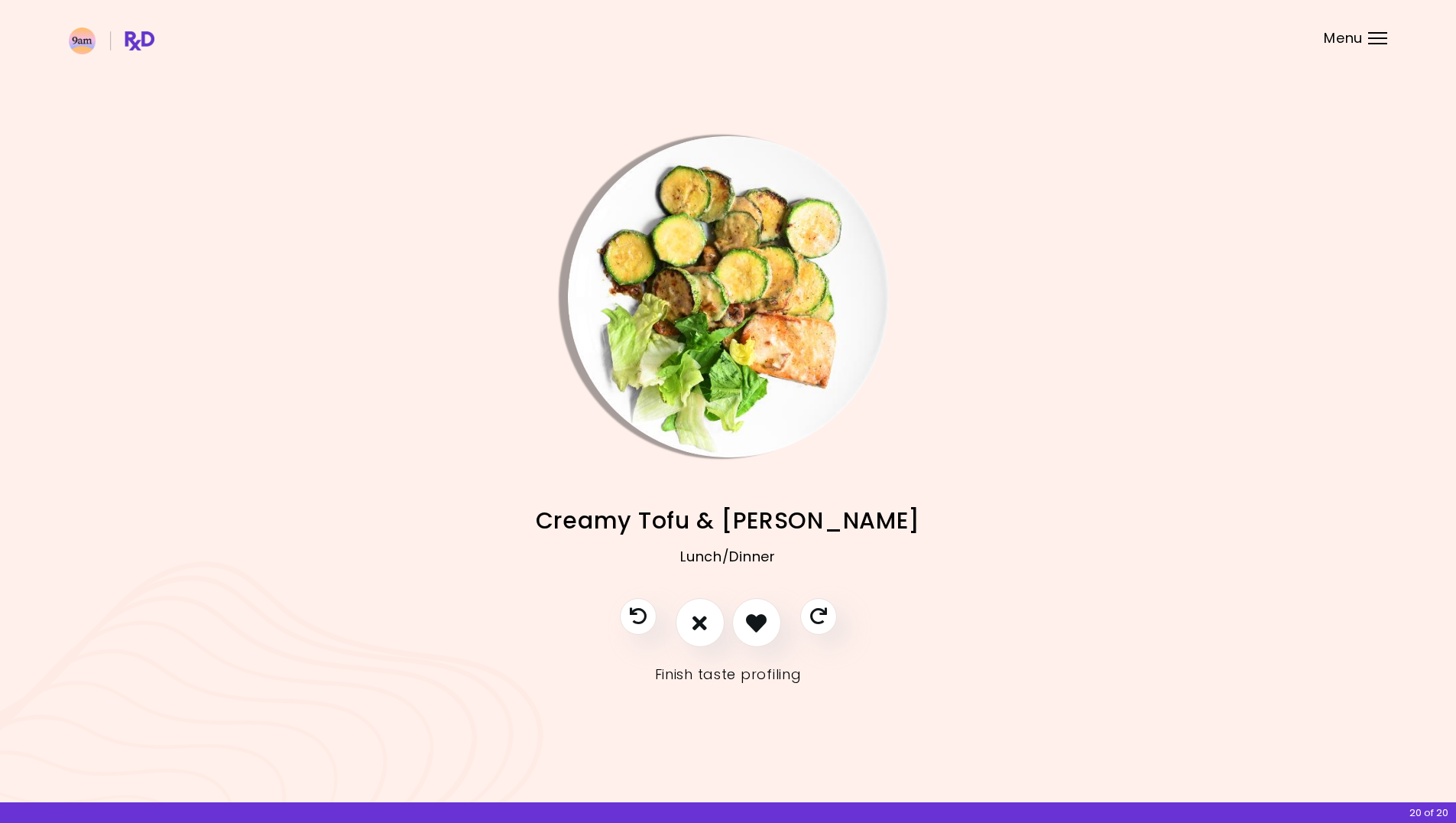
click at [775, 674] on link "Finish taste profiling" at bounding box center [728, 674] width 147 height 24
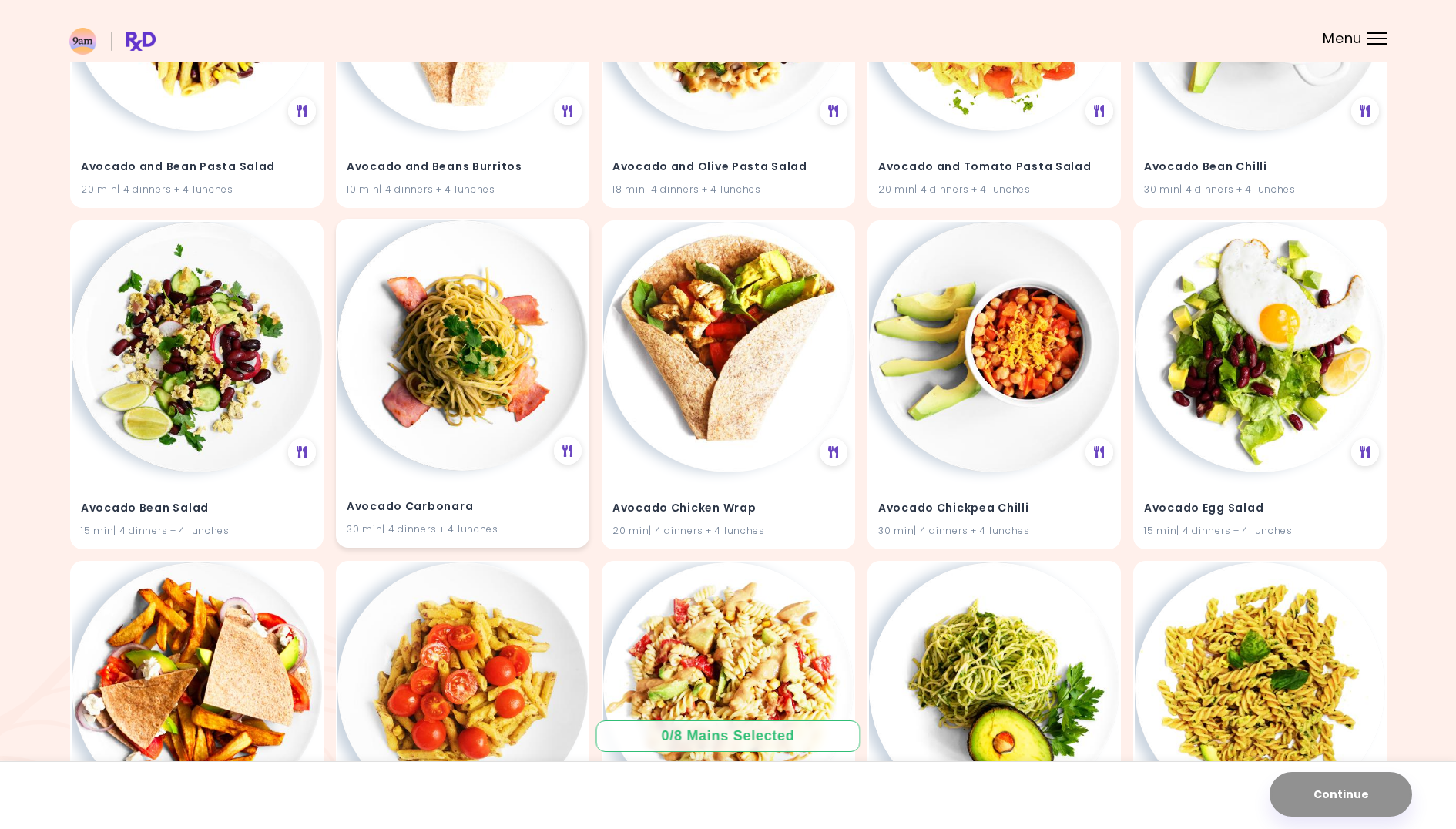
scroll to position [1379, 0]
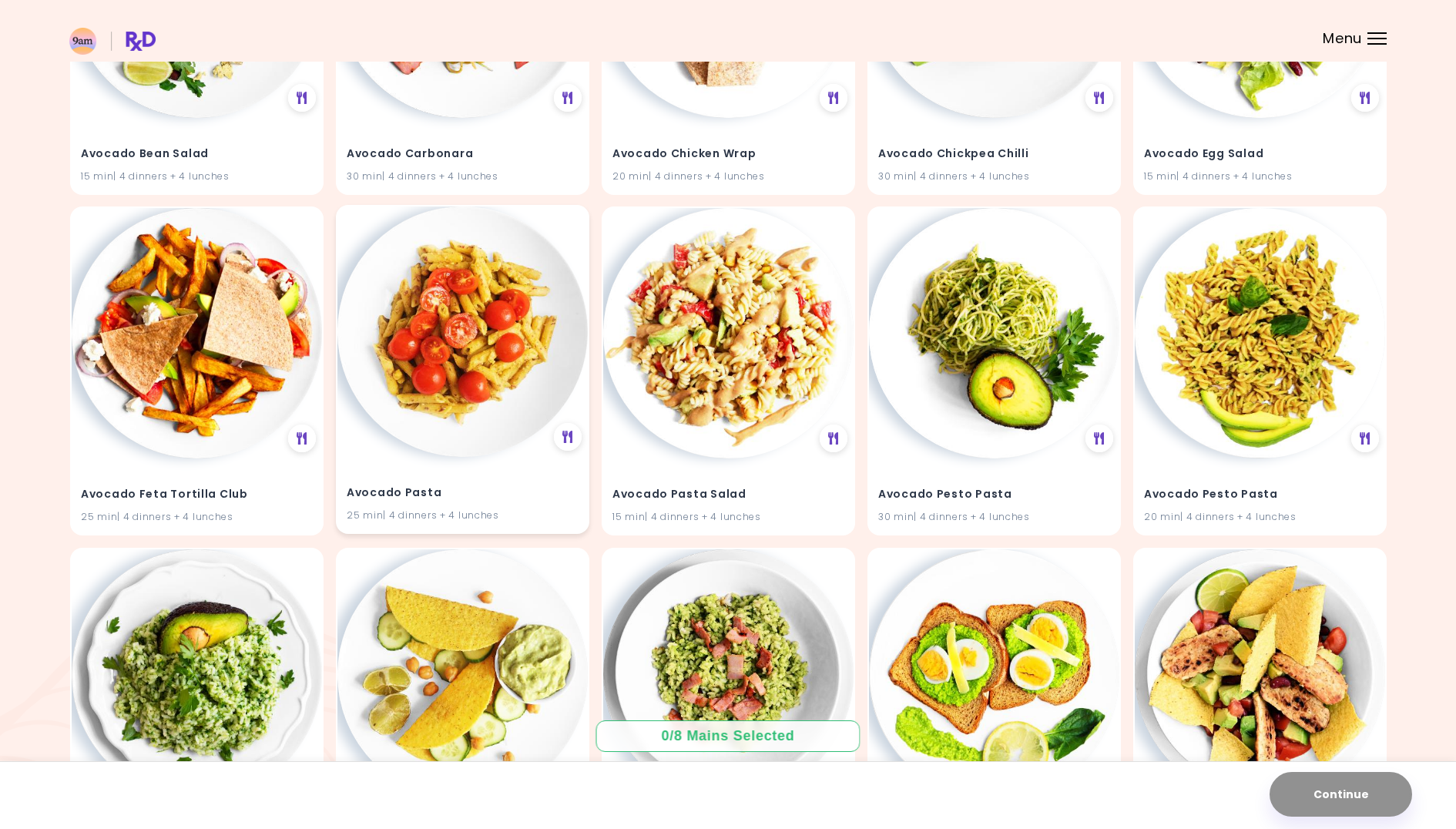
click at [428, 392] on img at bounding box center [462, 331] width 250 height 250
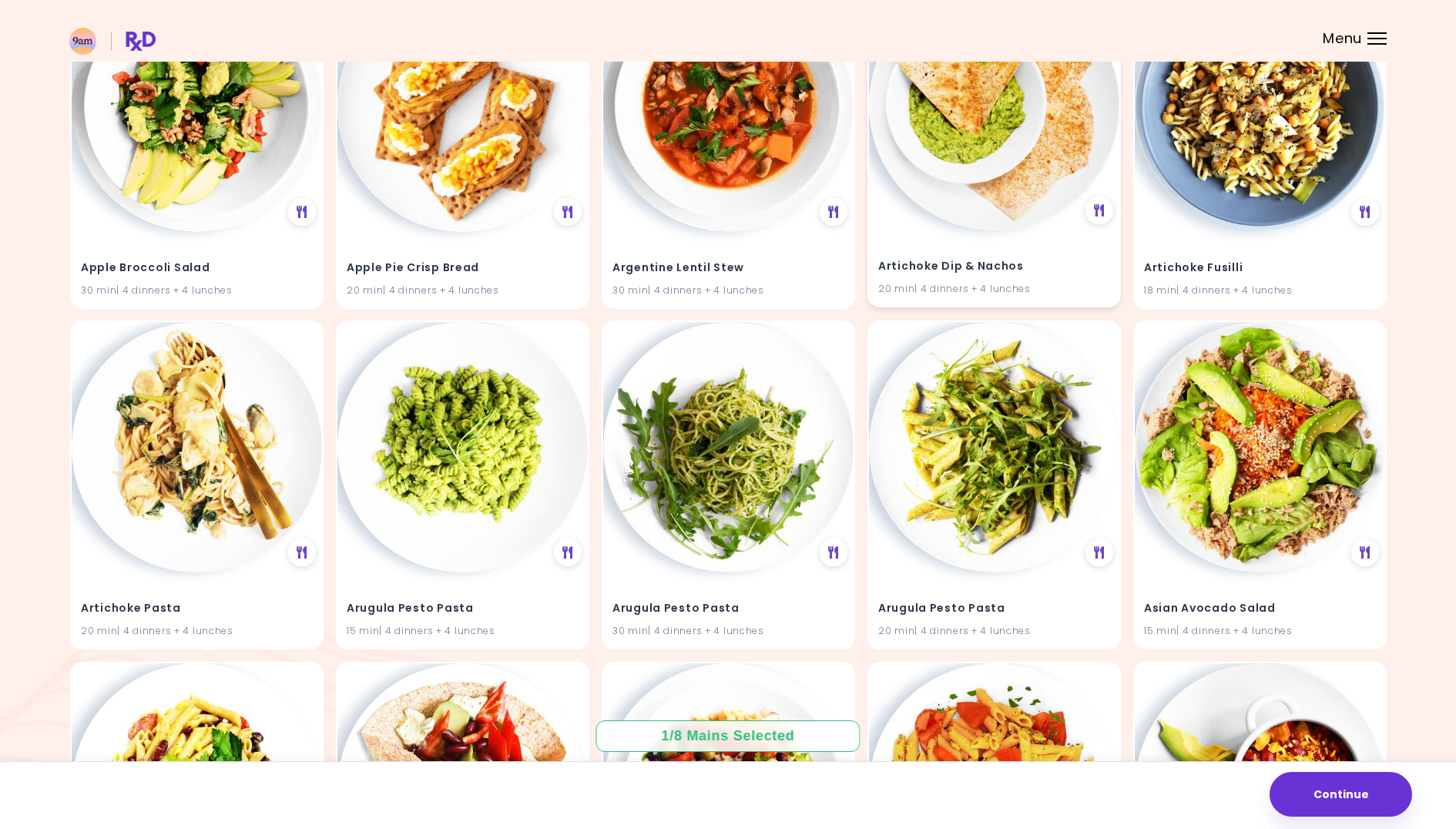
scroll to position [72, 0]
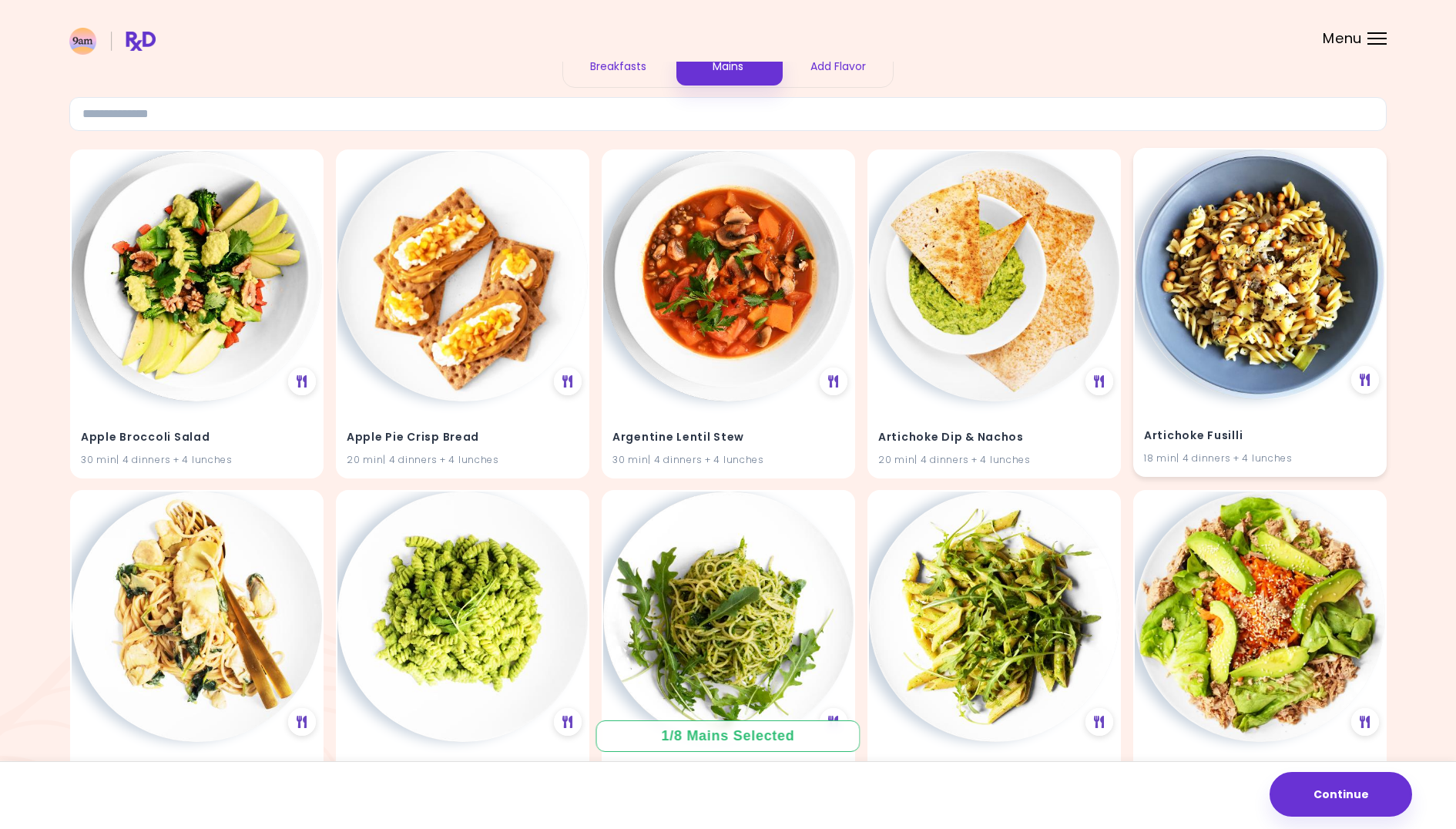
click at [1171, 344] on img at bounding box center [1260, 274] width 250 height 250
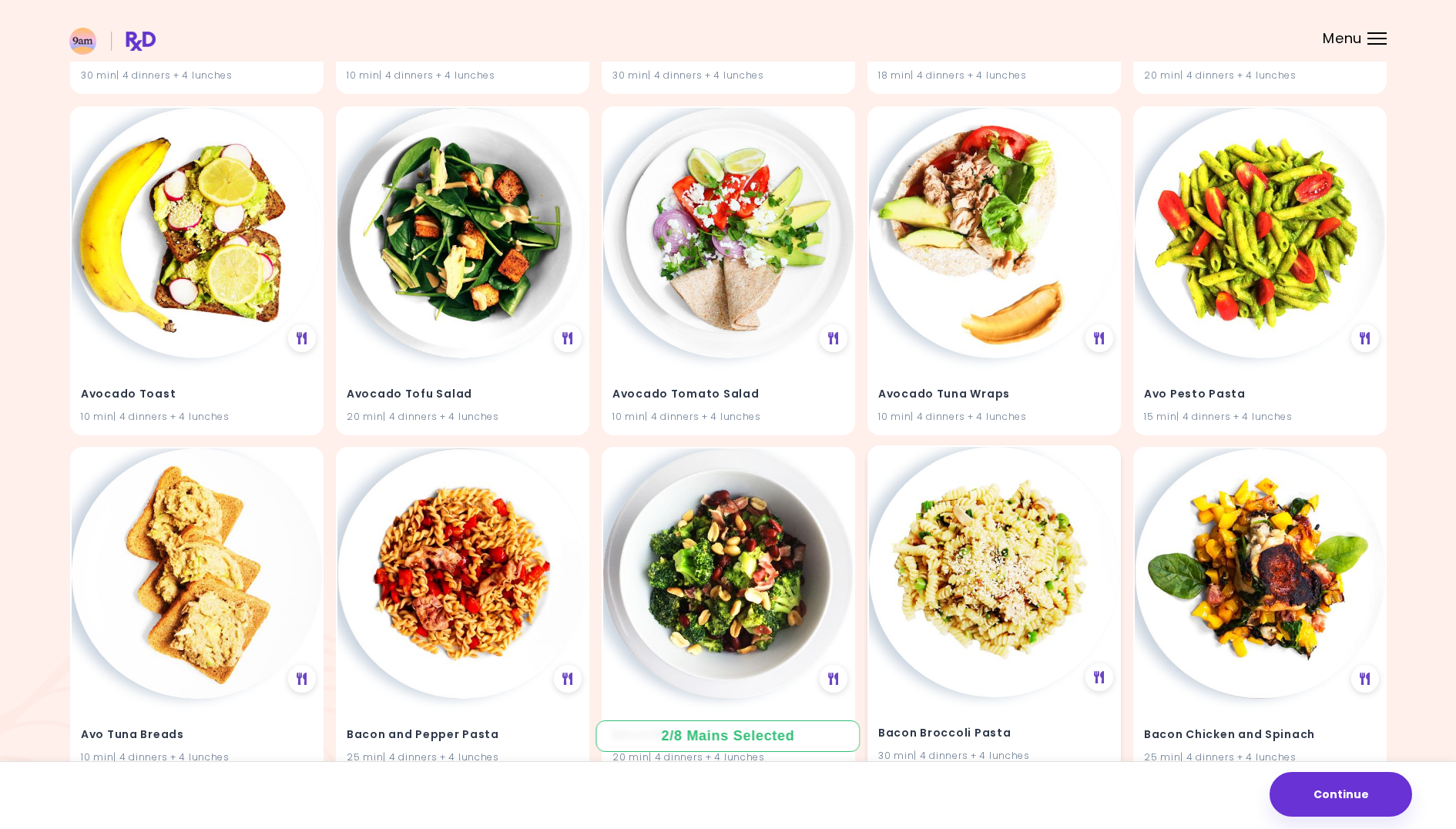
scroll to position [2239, 0]
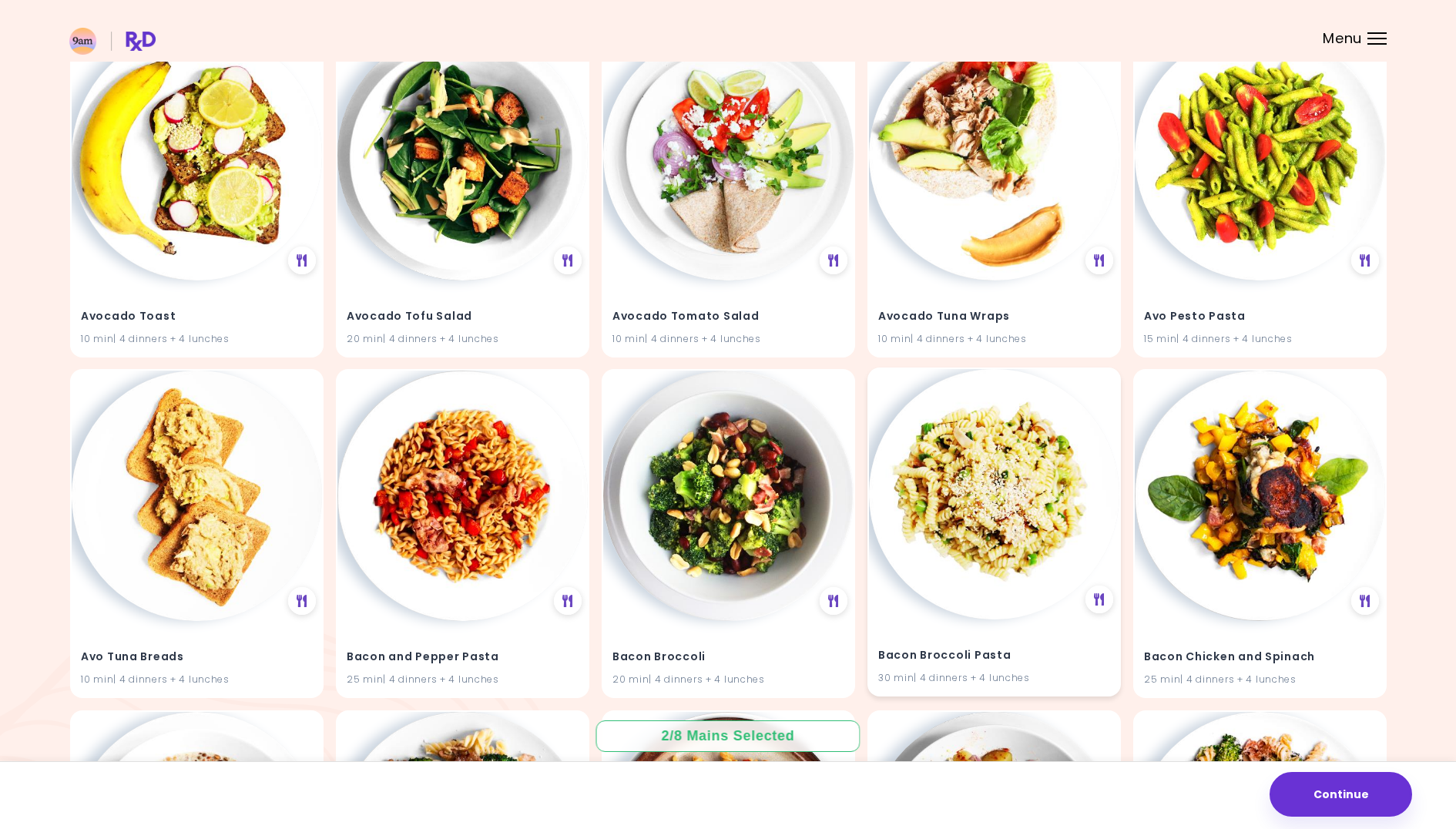
click at [1040, 476] on img at bounding box center [994, 494] width 250 height 250
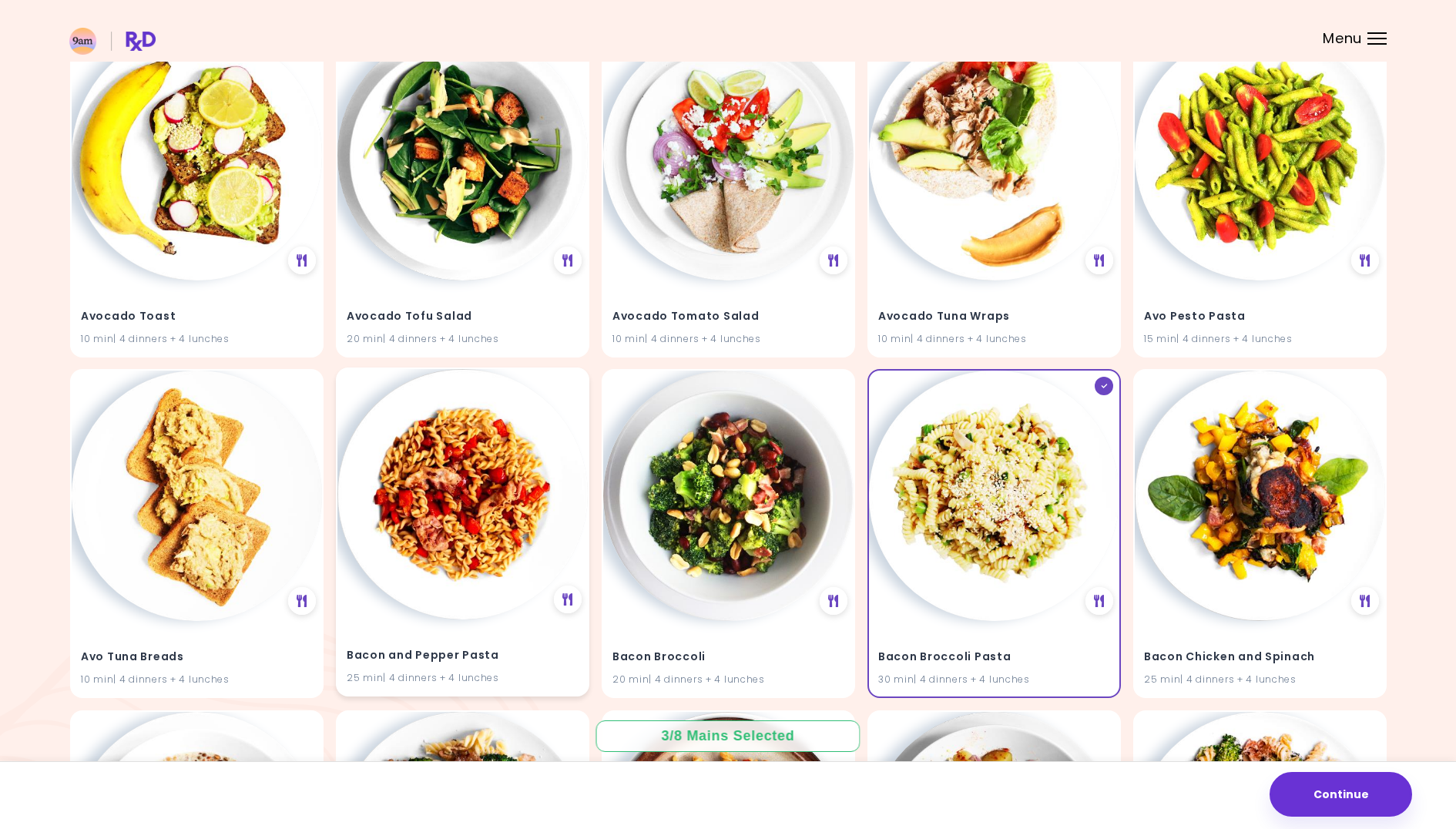
click at [447, 469] on img at bounding box center [462, 494] width 250 height 250
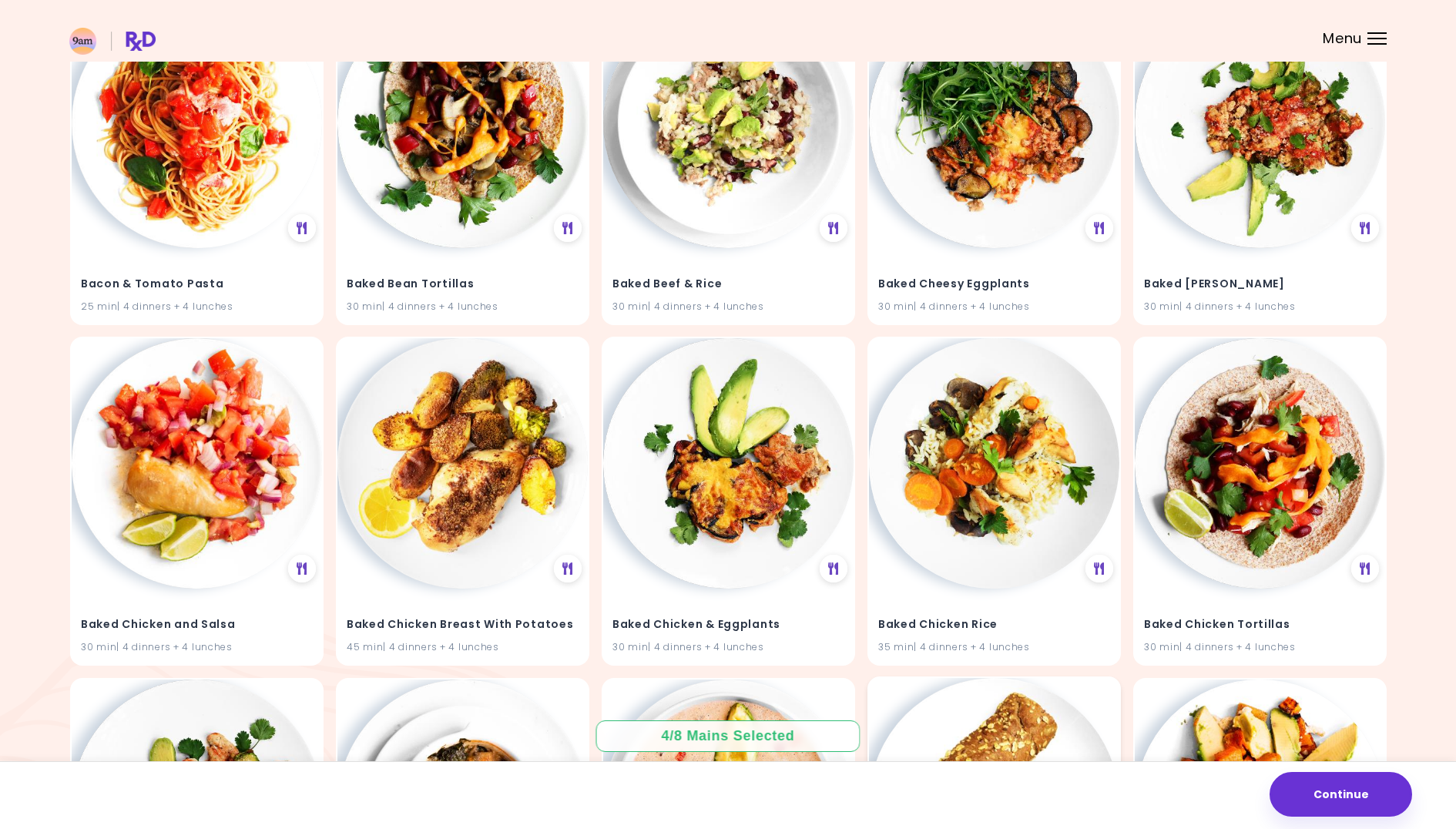
scroll to position [3543, 0]
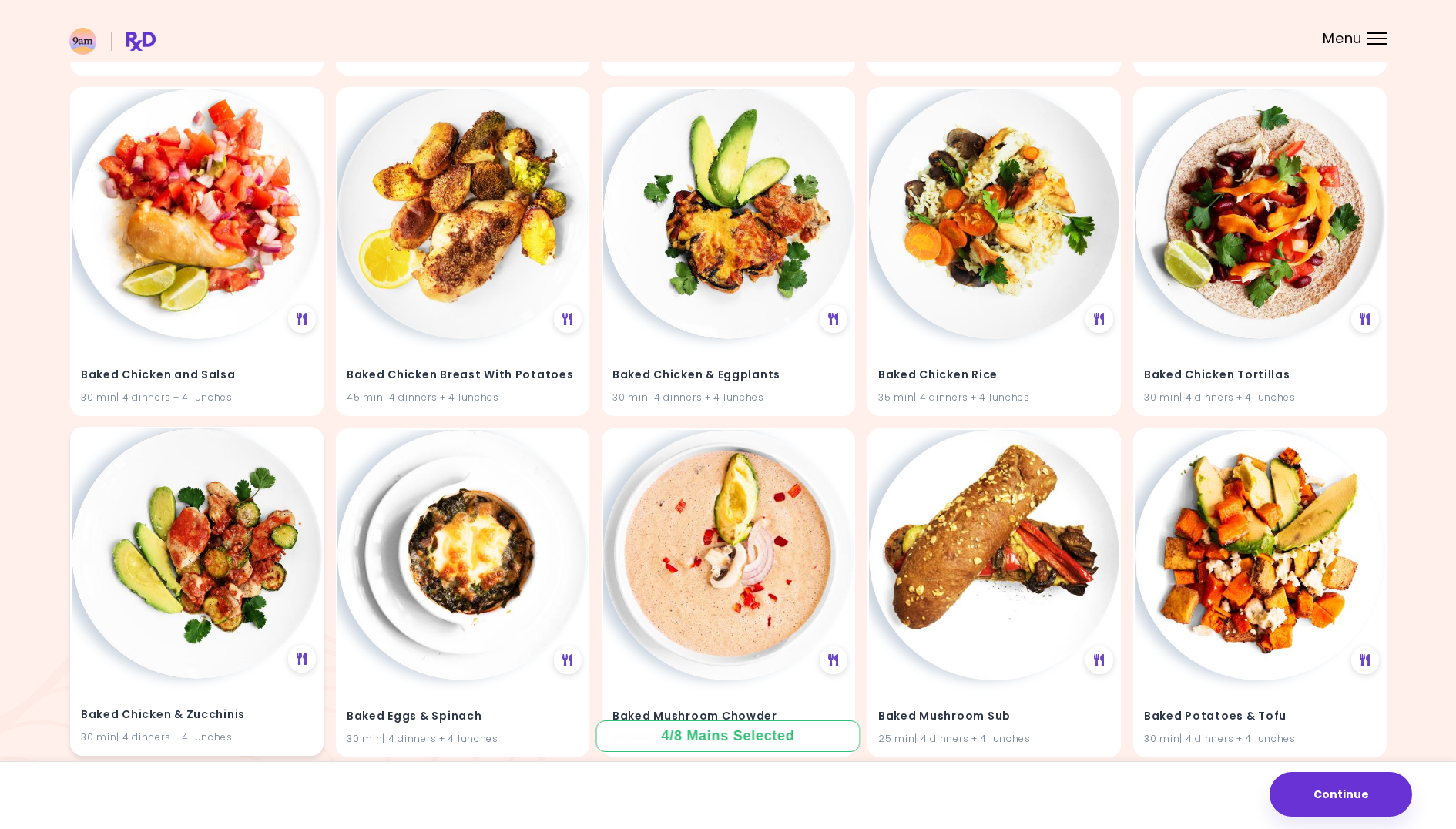
click at [188, 552] on img at bounding box center [196, 553] width 250 height 250
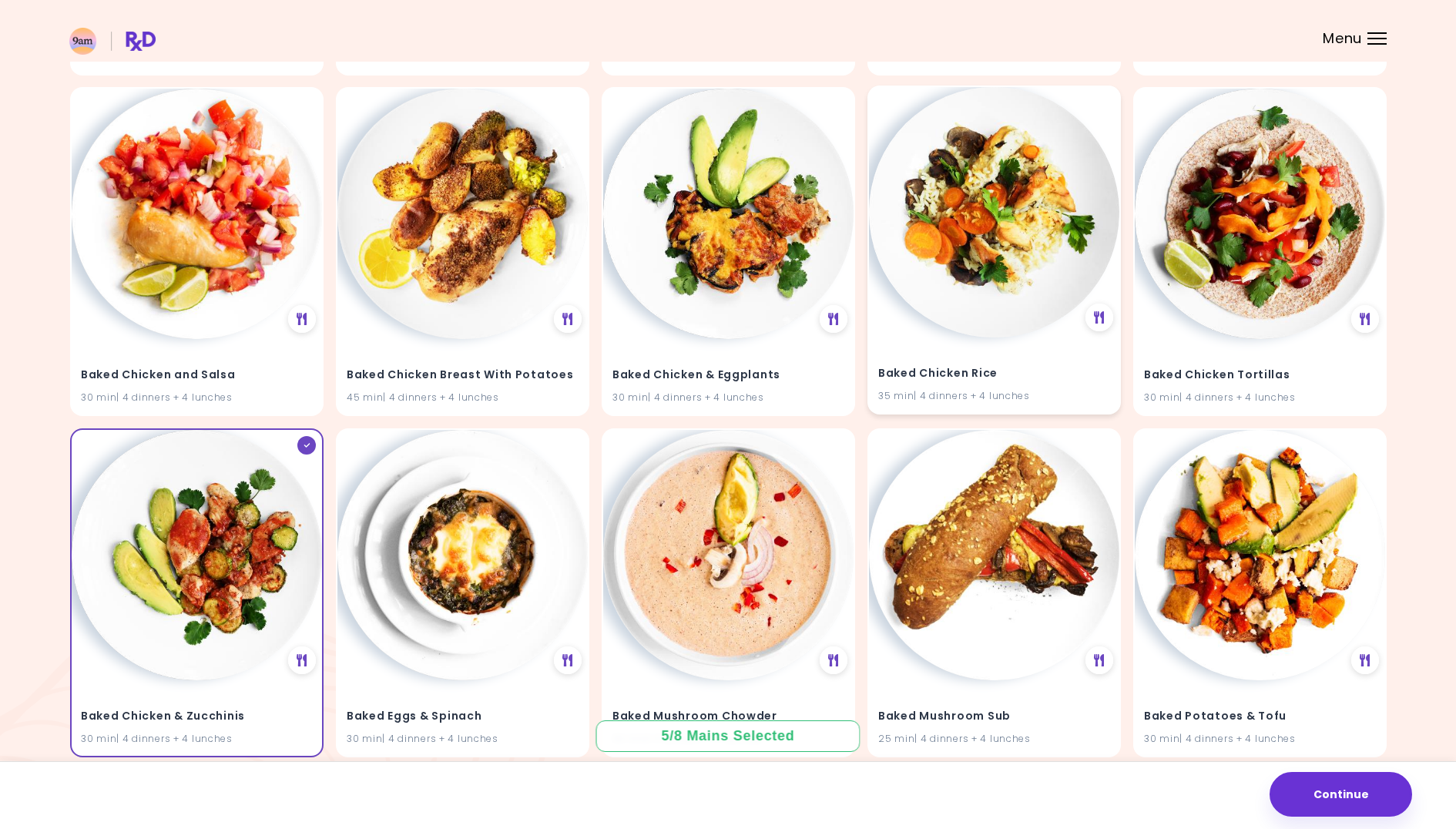
click at [1011, 337] on div "Baked Chicken Rice 35 min | 4 dinners + 4 lunches" at bounding box center [994, 374] width 250 height 76
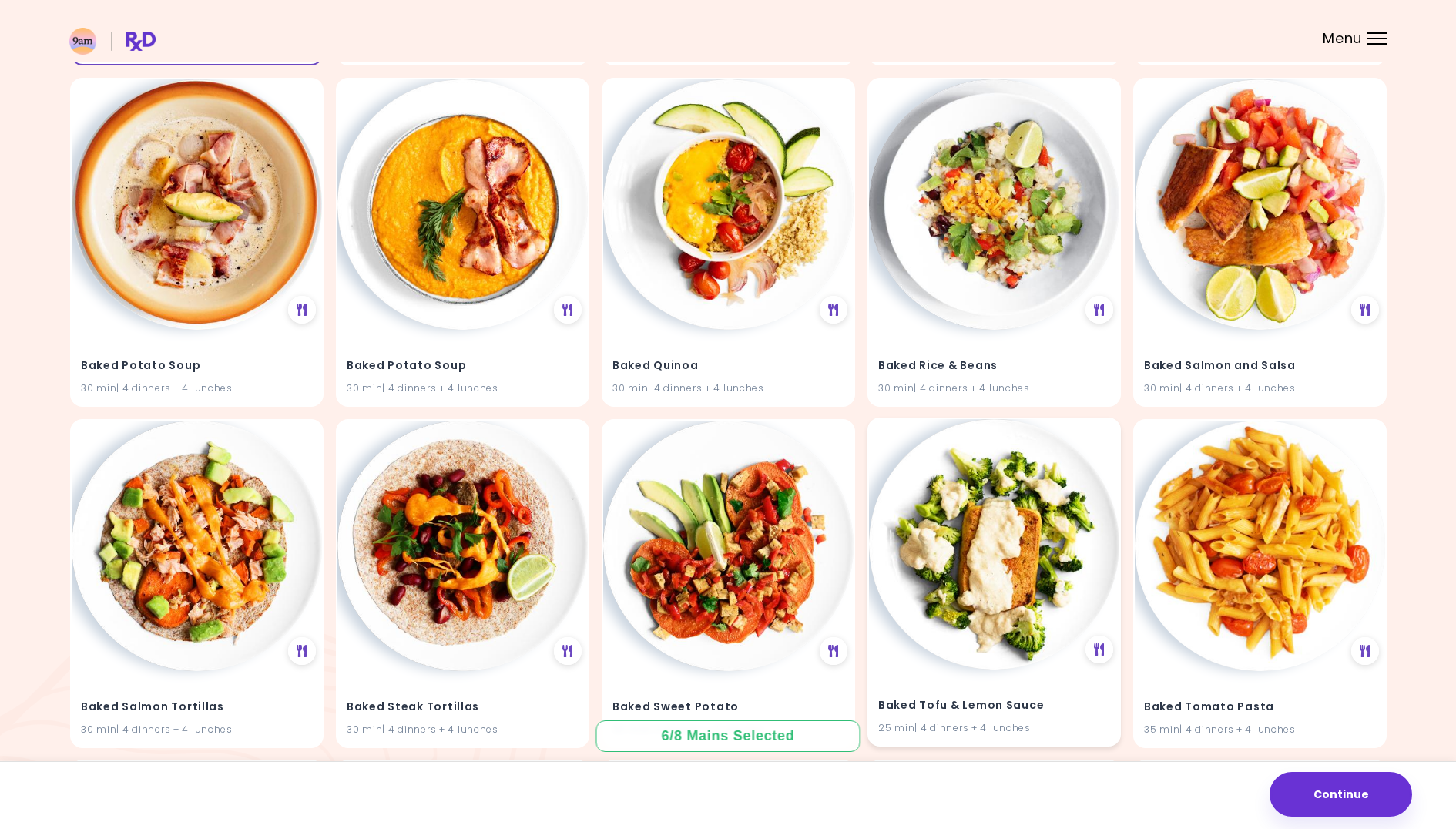
scroll to position [4581, 0]
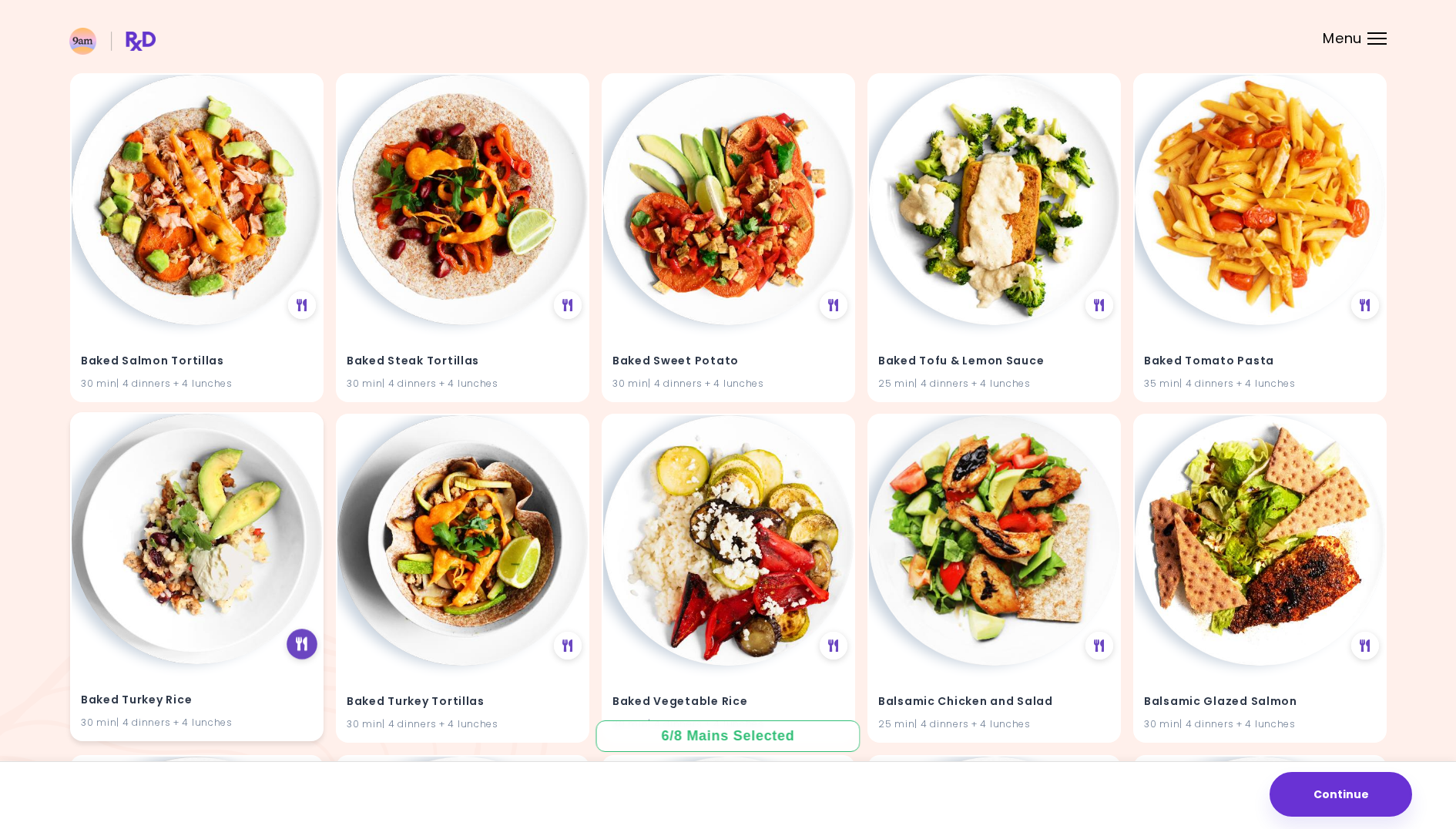
click at [311, 633] on div at bounding box center [301, 644] width 31 height 31
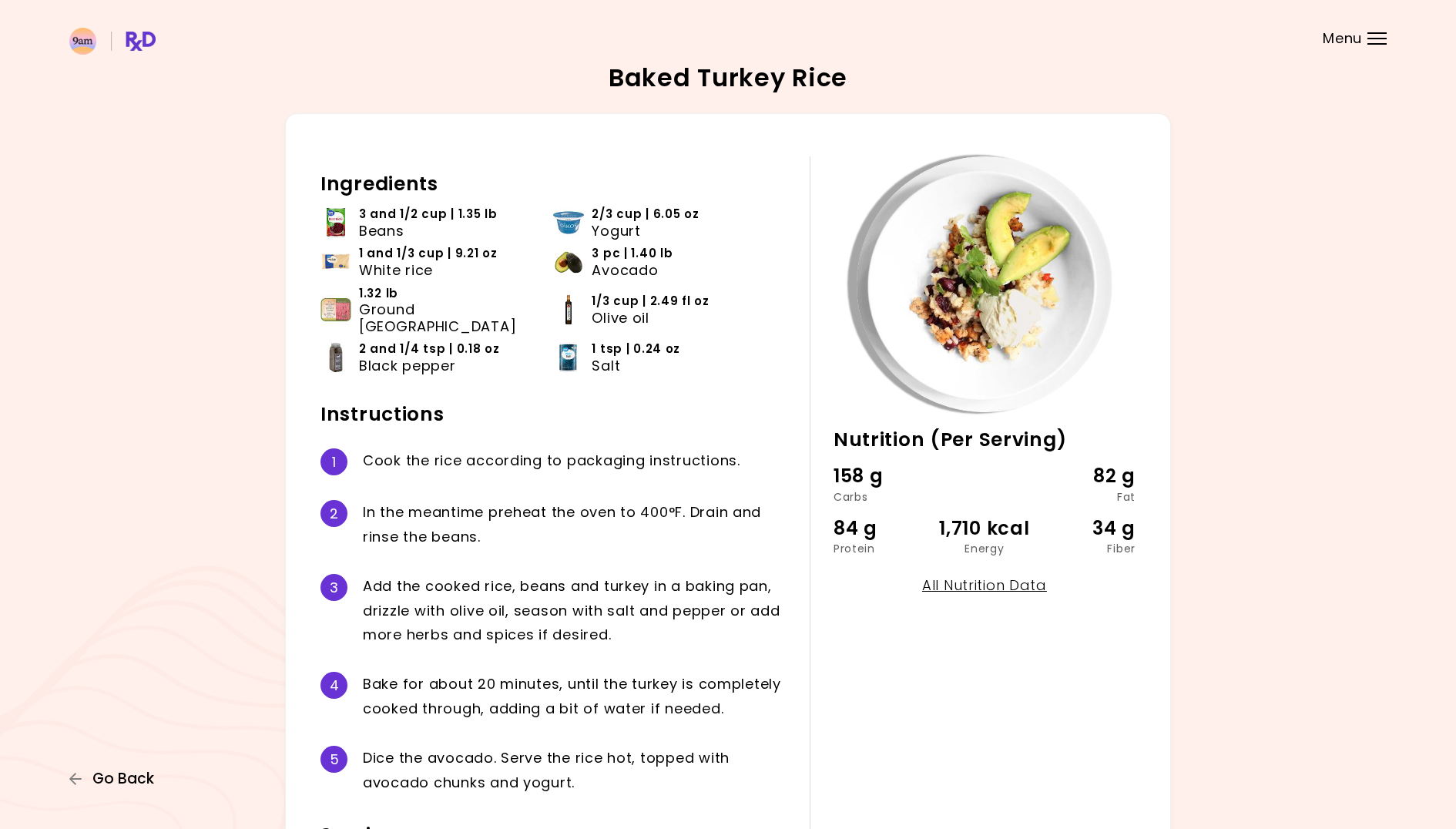
click at [126, 772] on span "Go Back" at bounding box center [123, 778] width 62 height 17
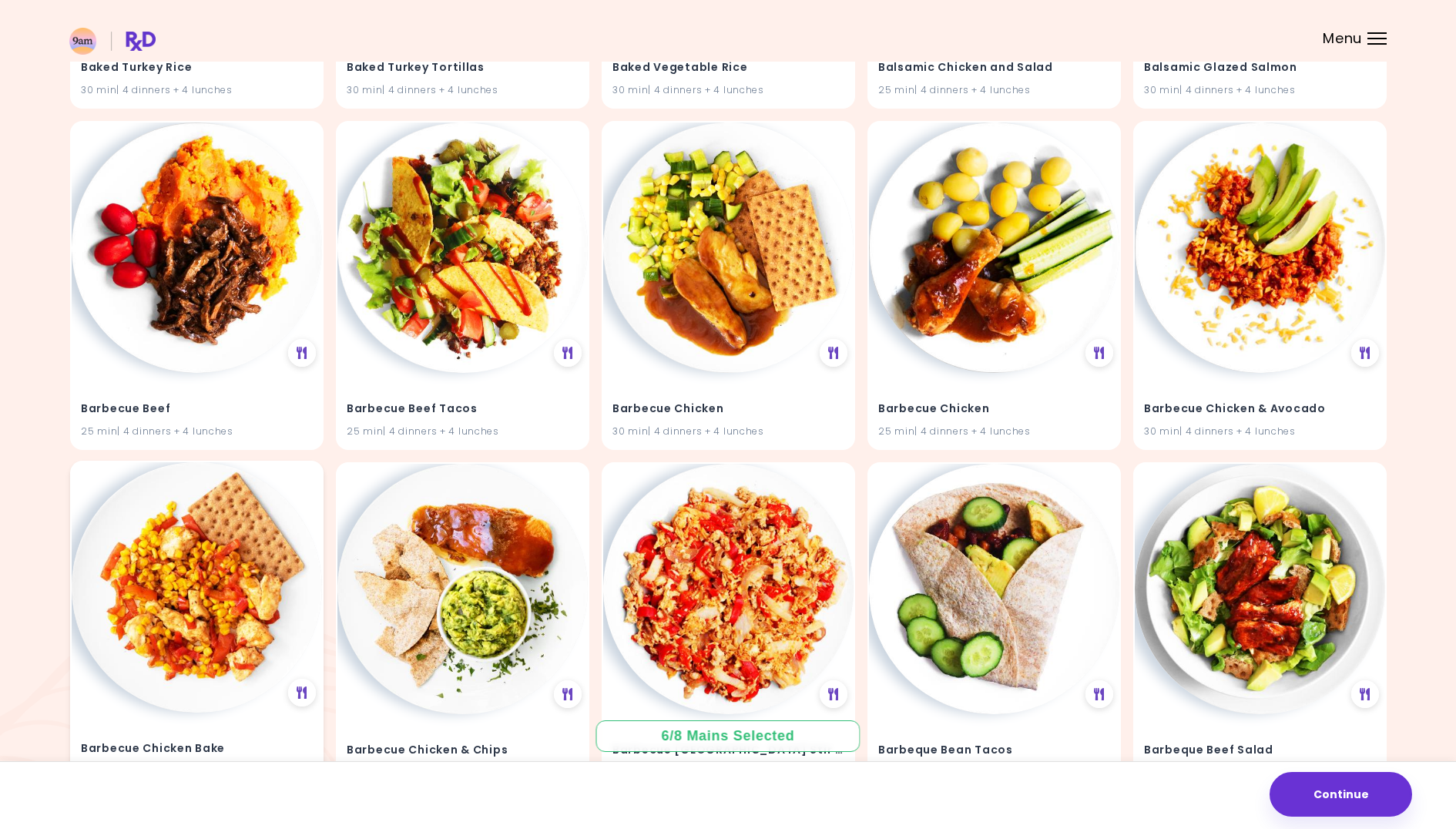
scroll to position [5183, 0]
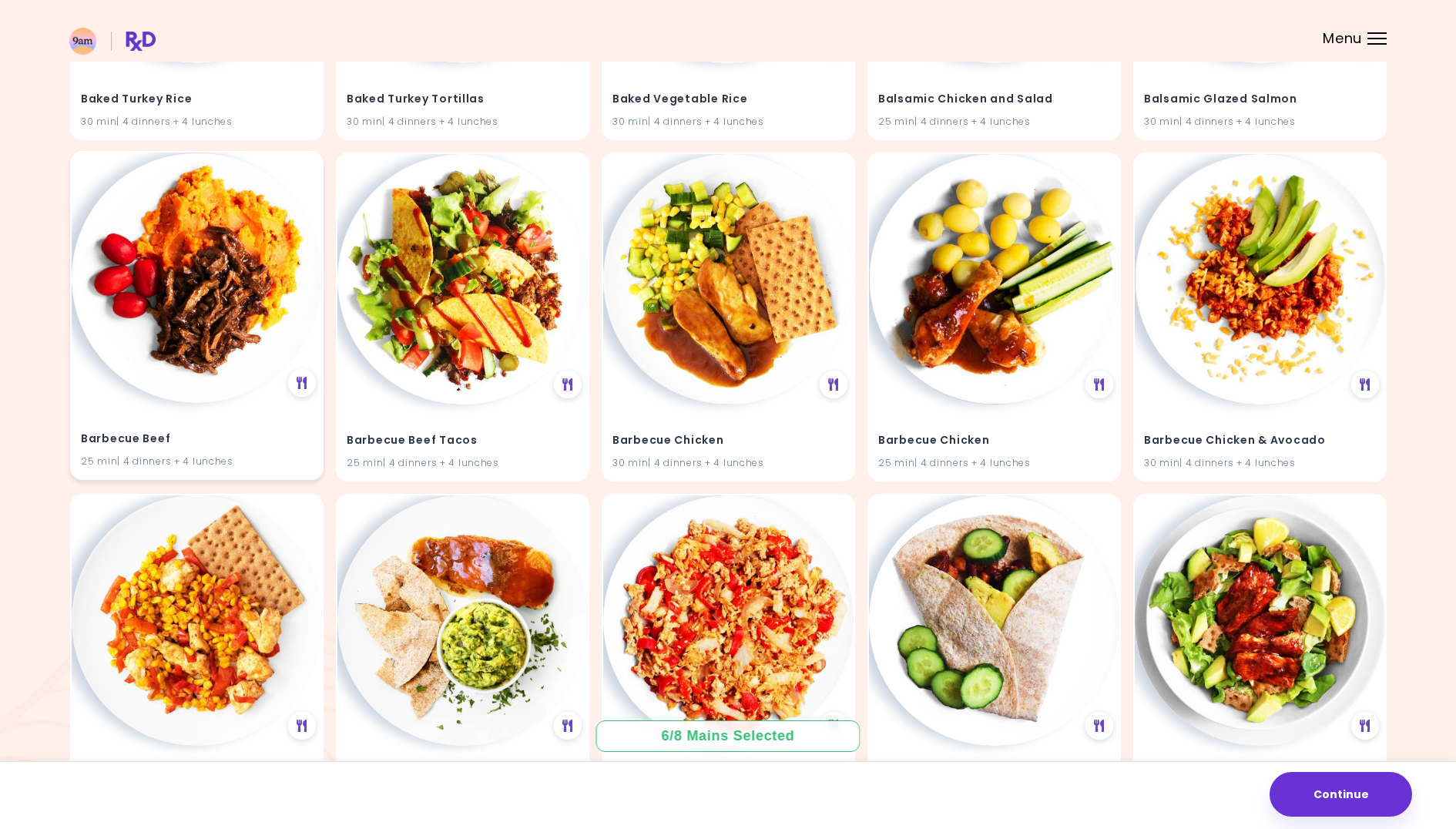
click at [212, 357] on img at bounding box center [196, 277] width 250 height 250
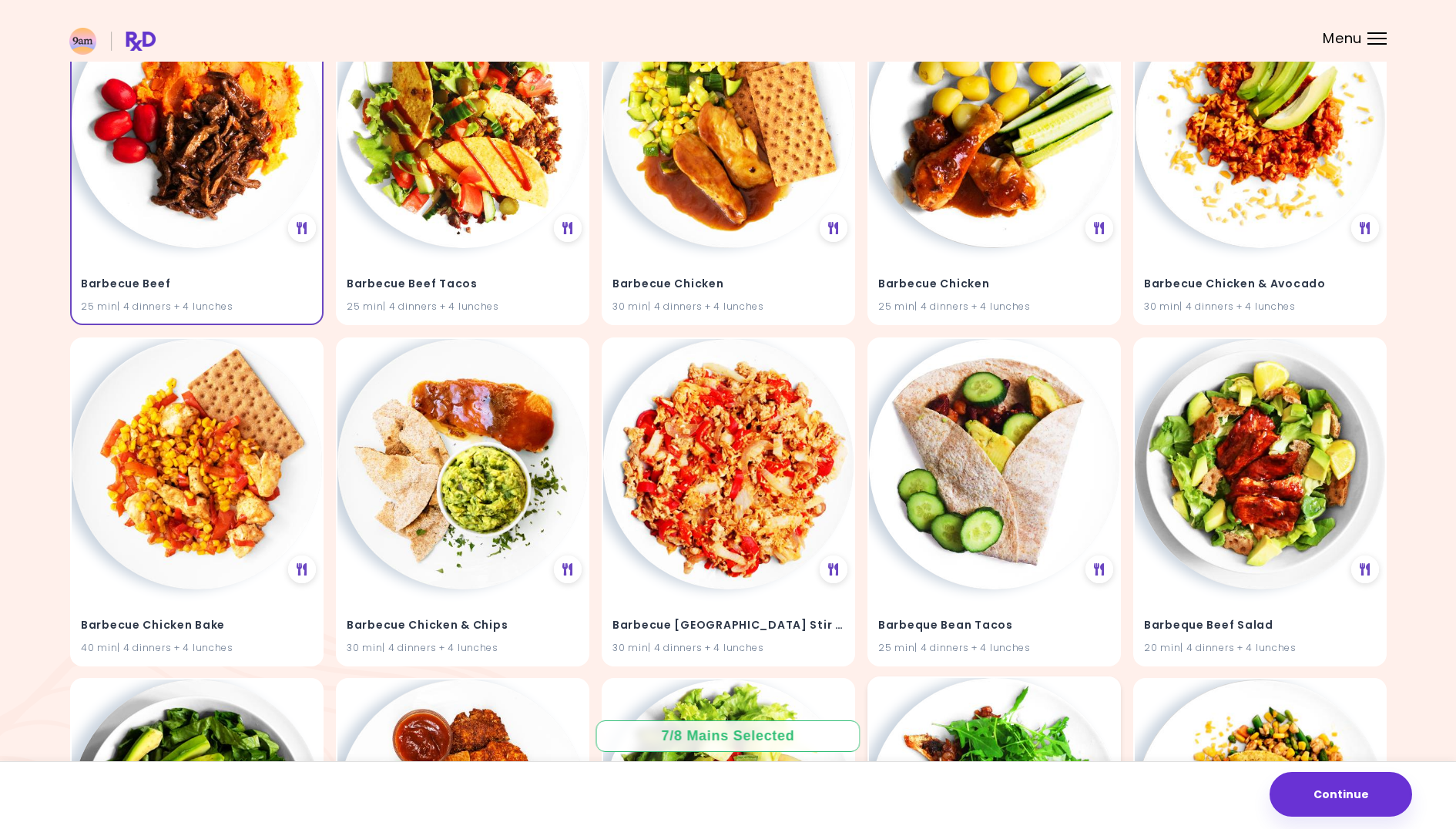
scroll to position [5690, 0]
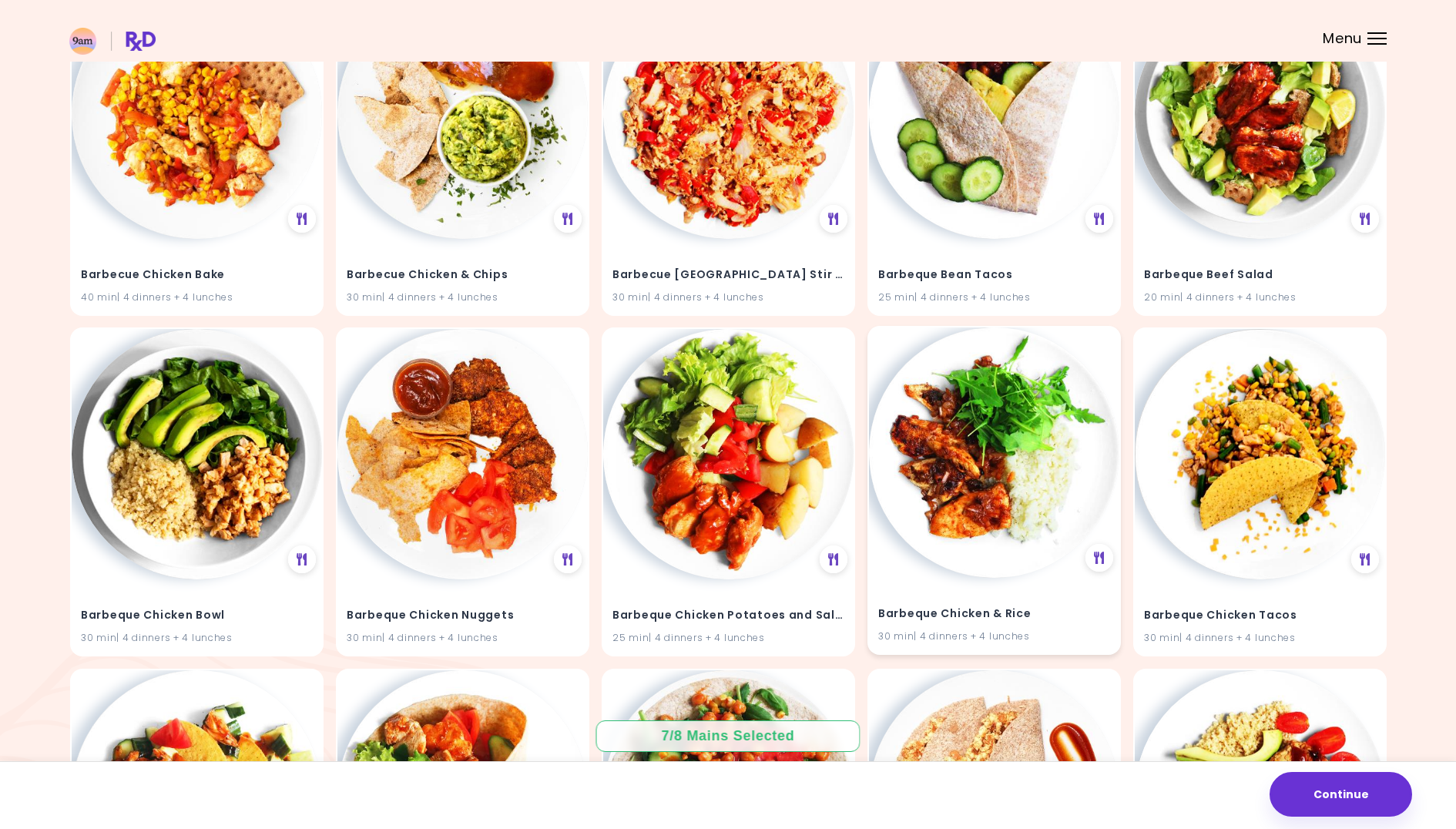
click at [992, 442] on img at bounding box center [994, 452] width 250 height 250
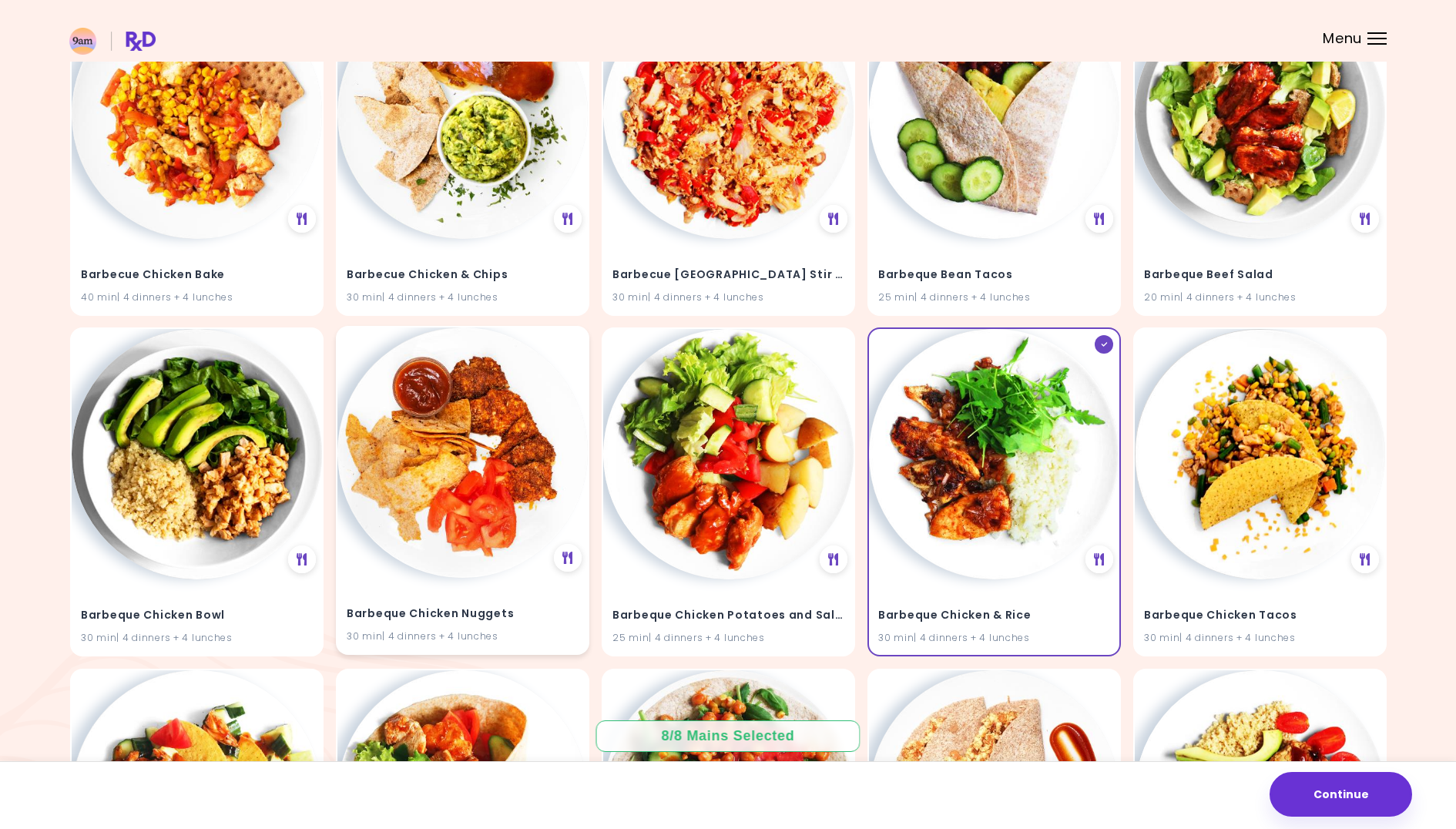
click at [487, 395] on img at bounding box center [462, 452] width 250 height 250
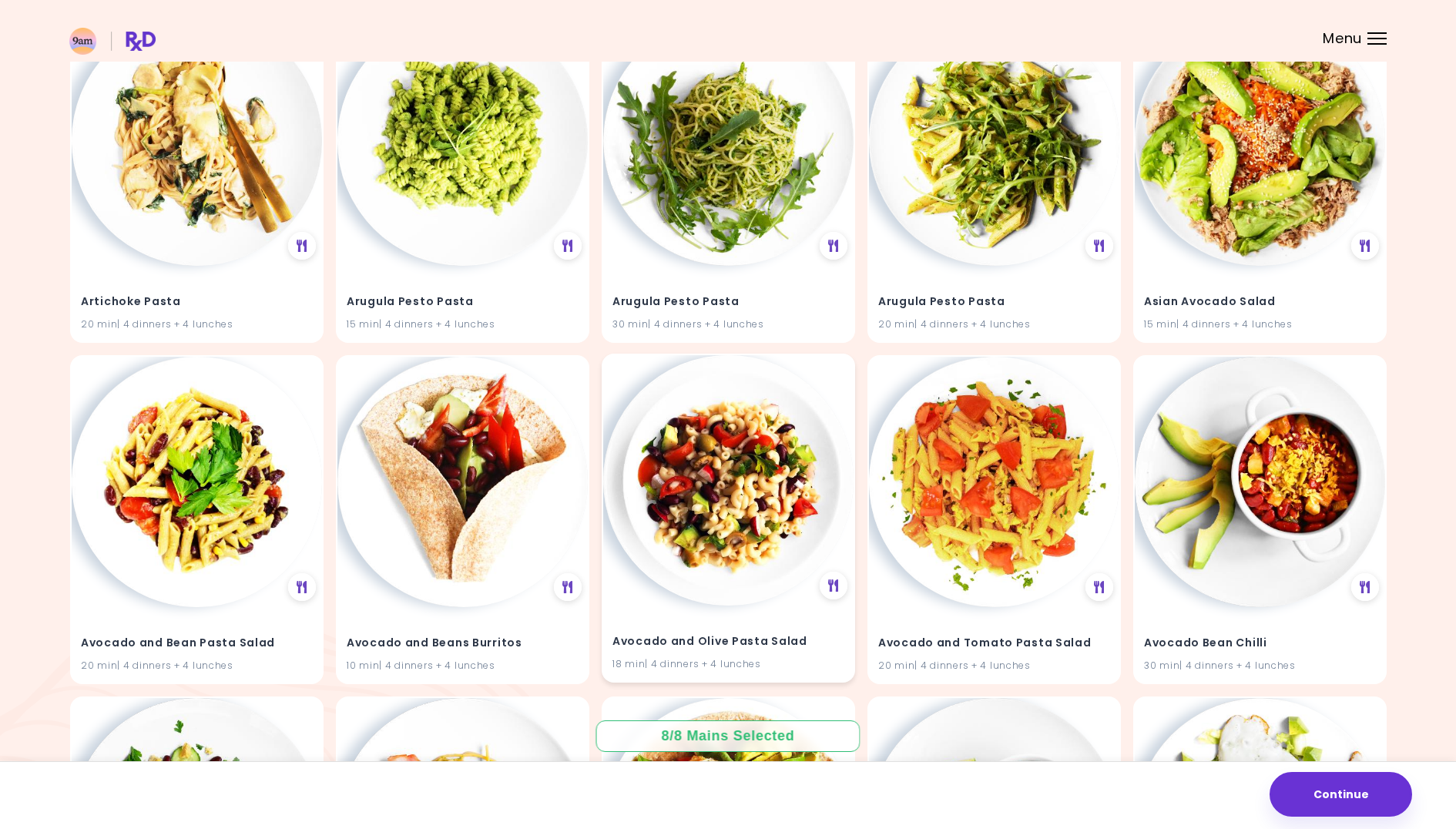
scroll to position [0, 0]
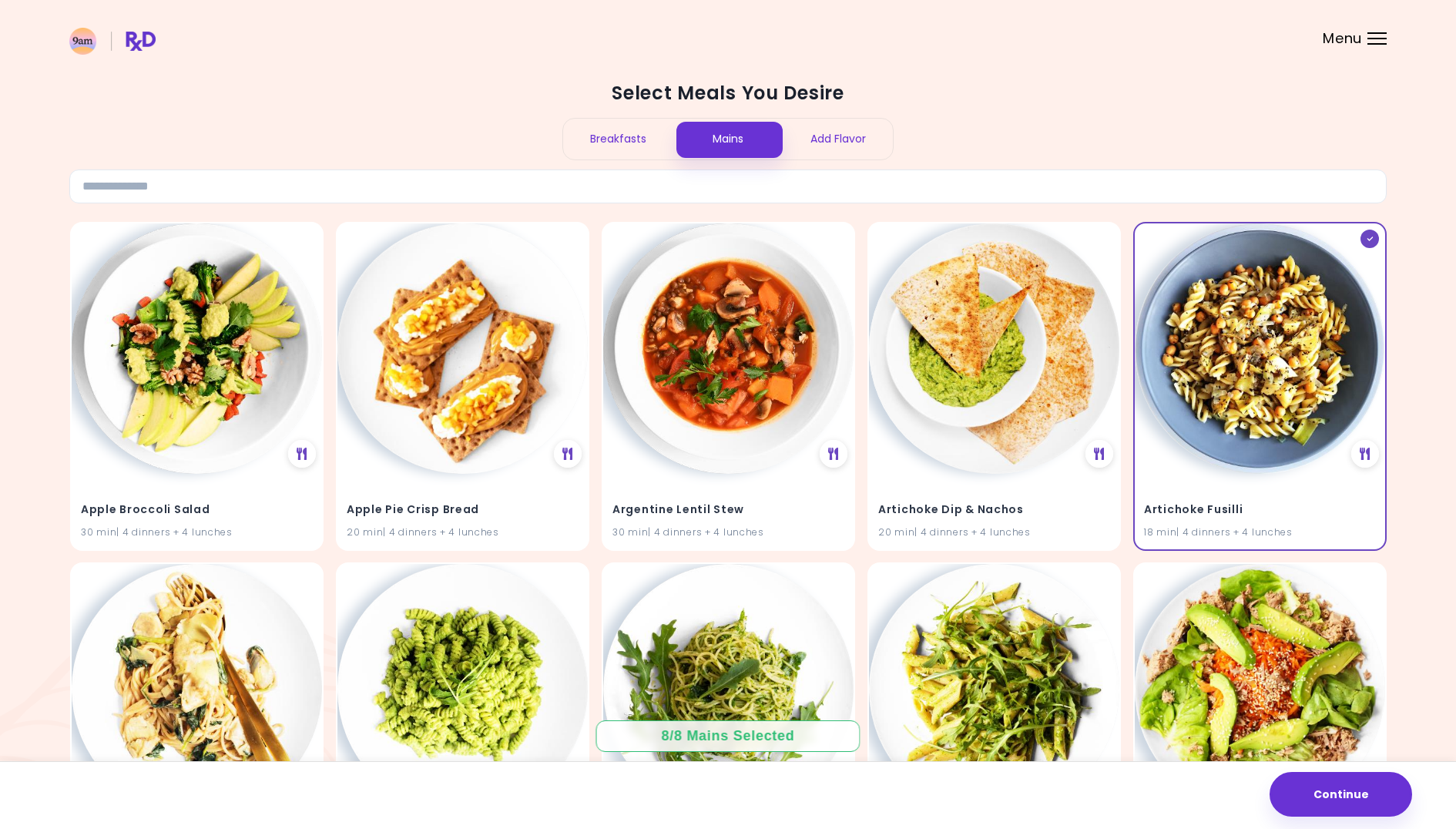
click at [628, 152] on div "Breakfasts" at bounding box center [618, 138] width 111 height 41
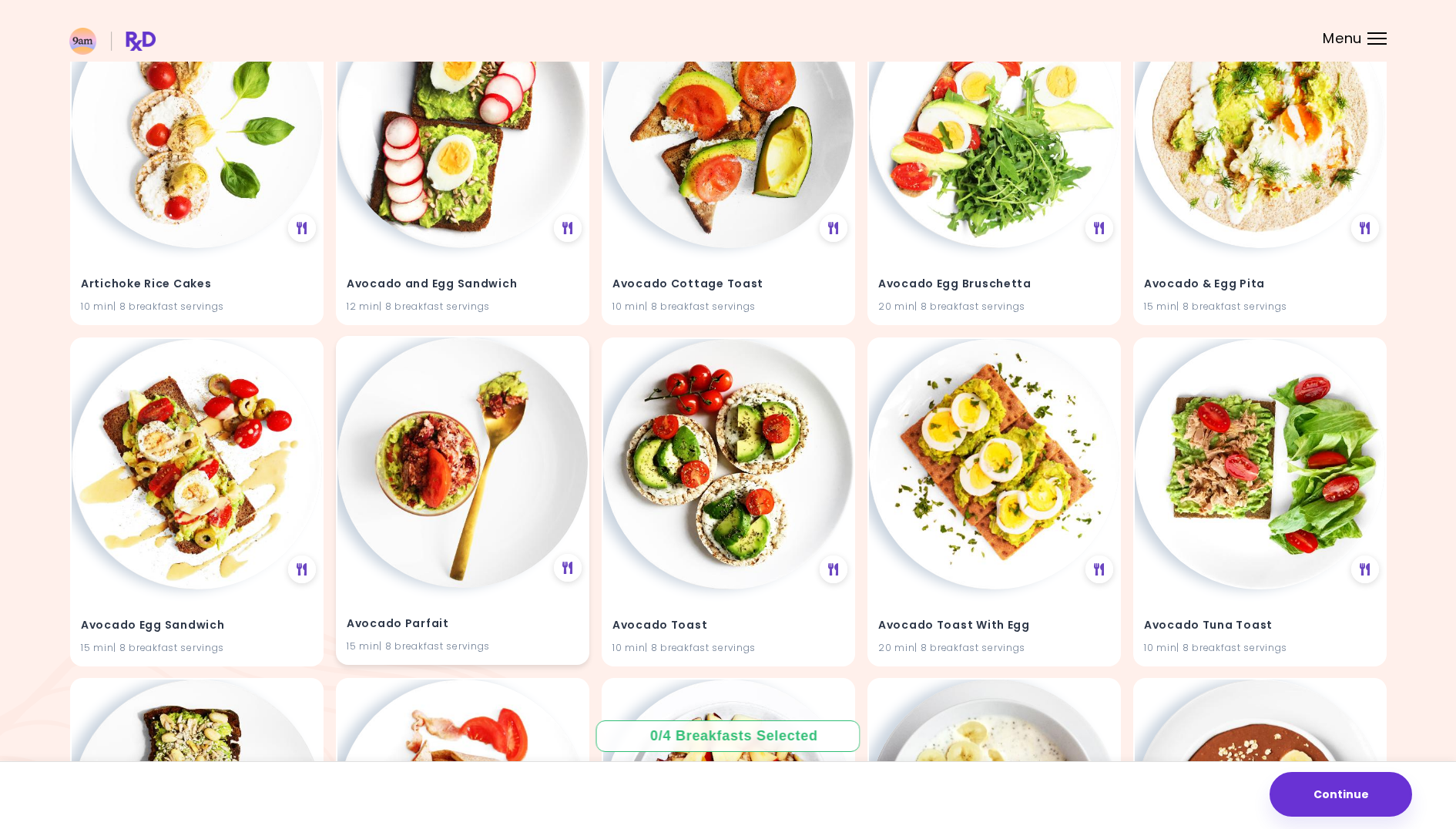
scroll to position [719, 0]
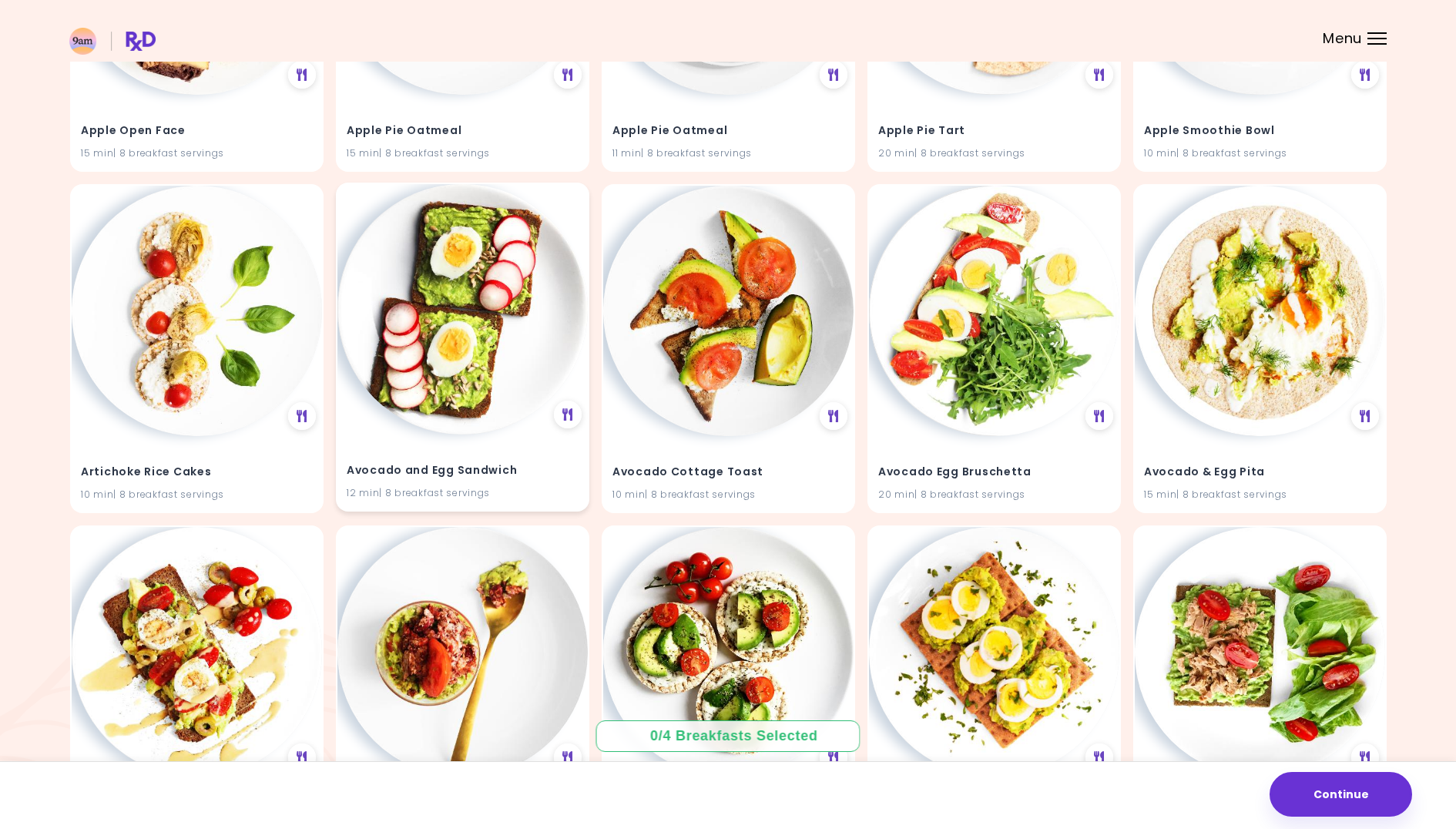
click at [462, 423] on img at bounding box center [462, 309] width 250 height 250
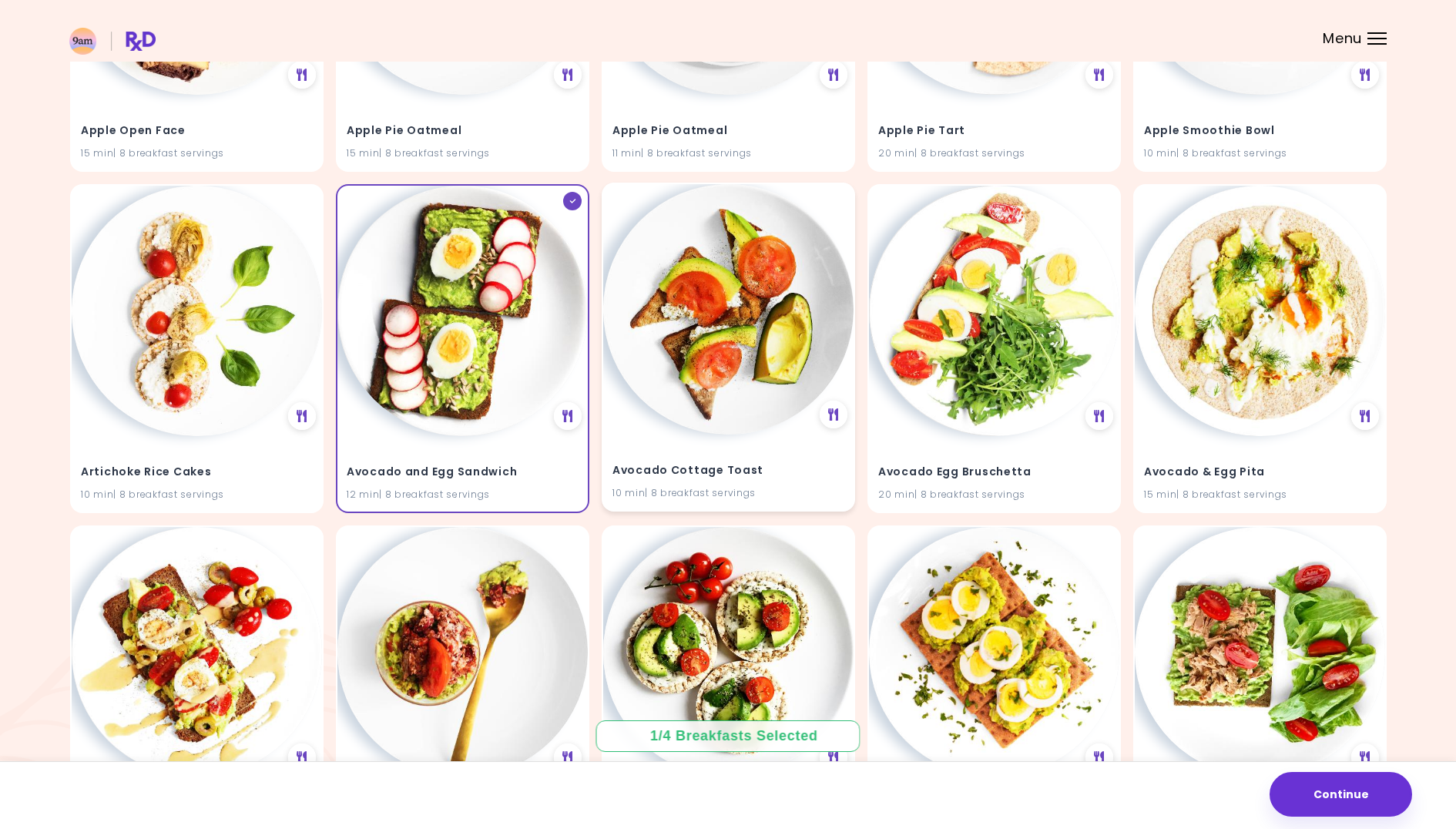
click at [681, 367] on img at bounding box center [728, 309] width 250 height 250
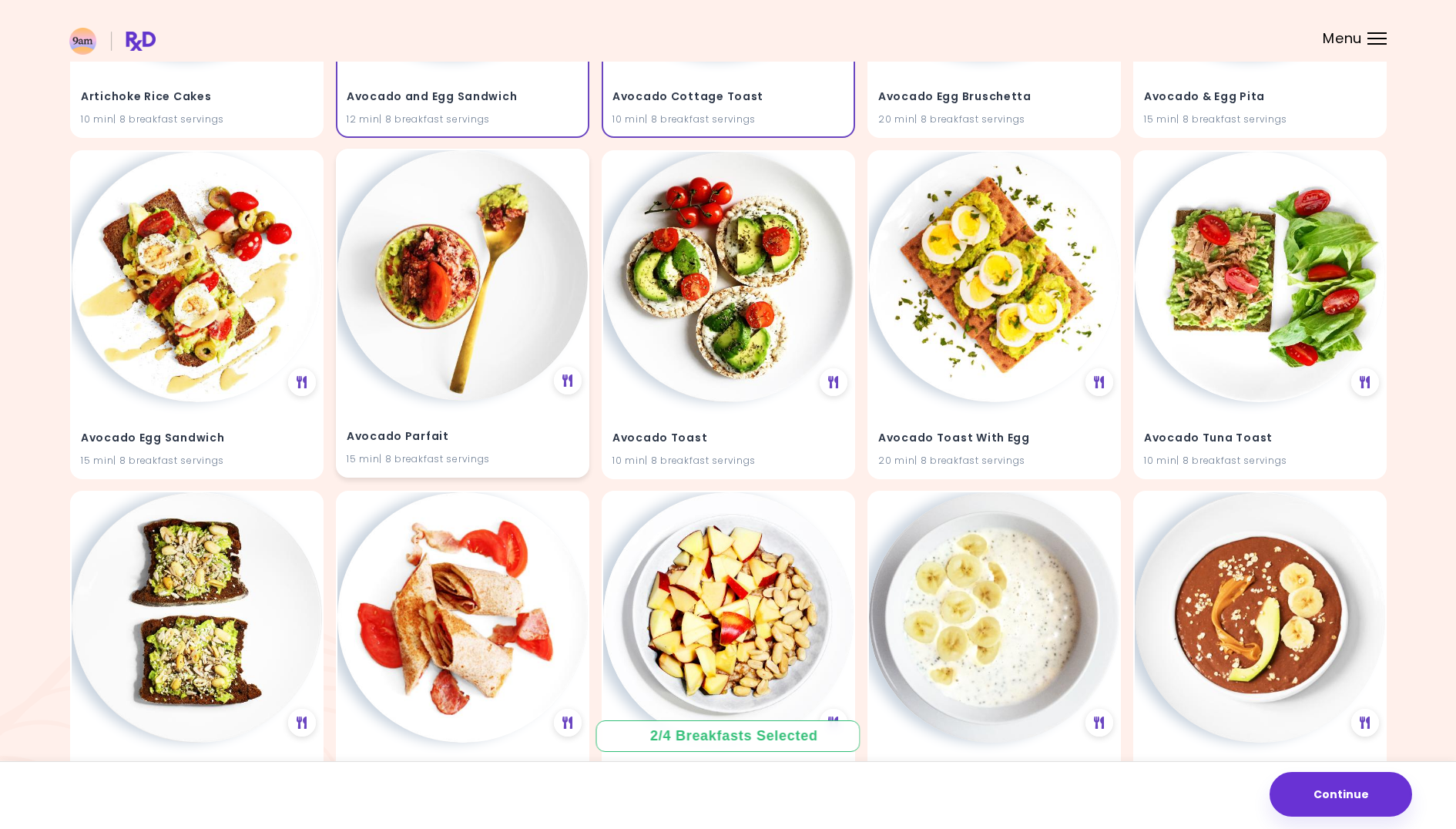
scroll to position [1507, 0]
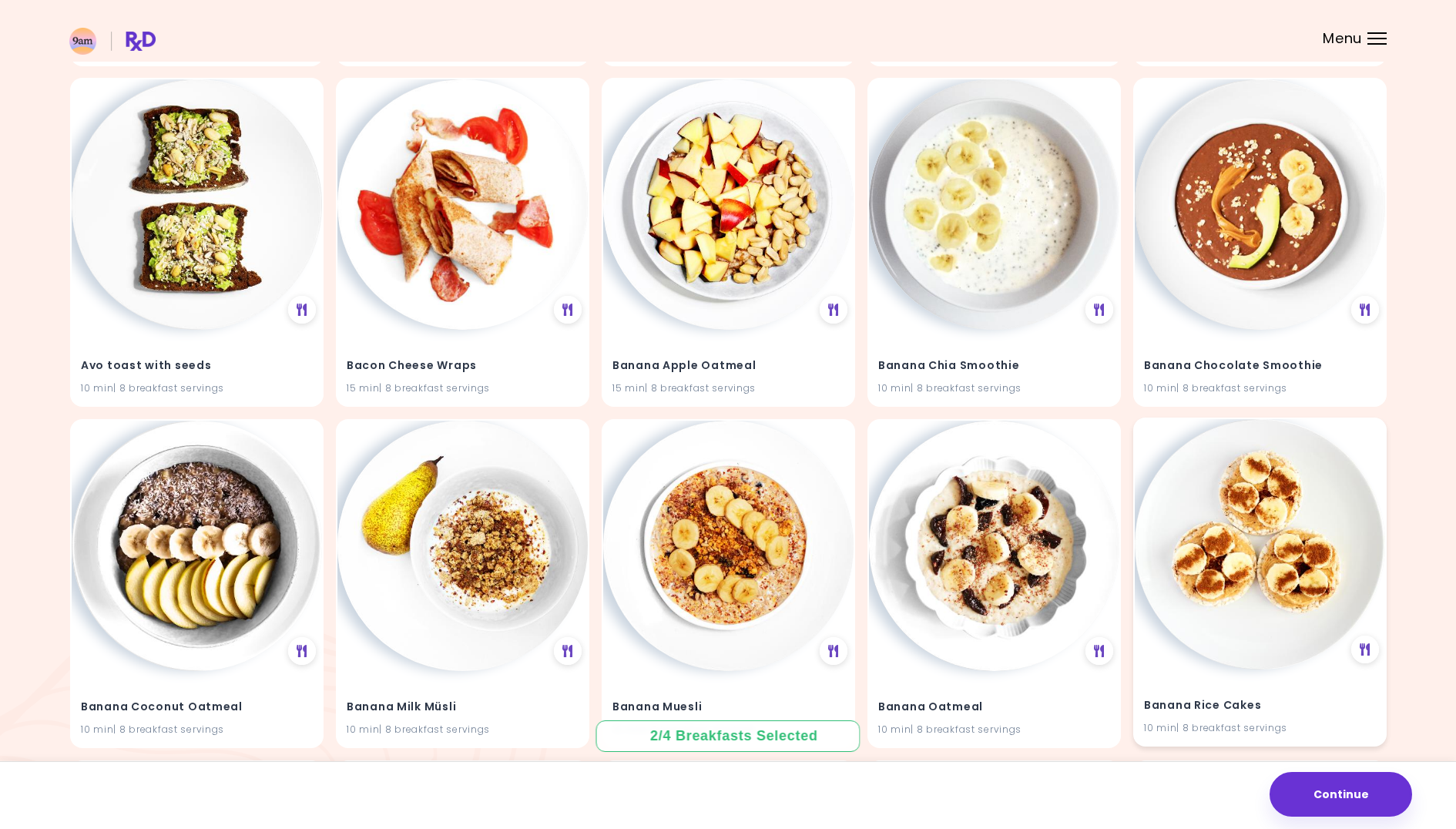
click at [1217, 556] on img at bounding box center [1260, 544] width 250 height 250
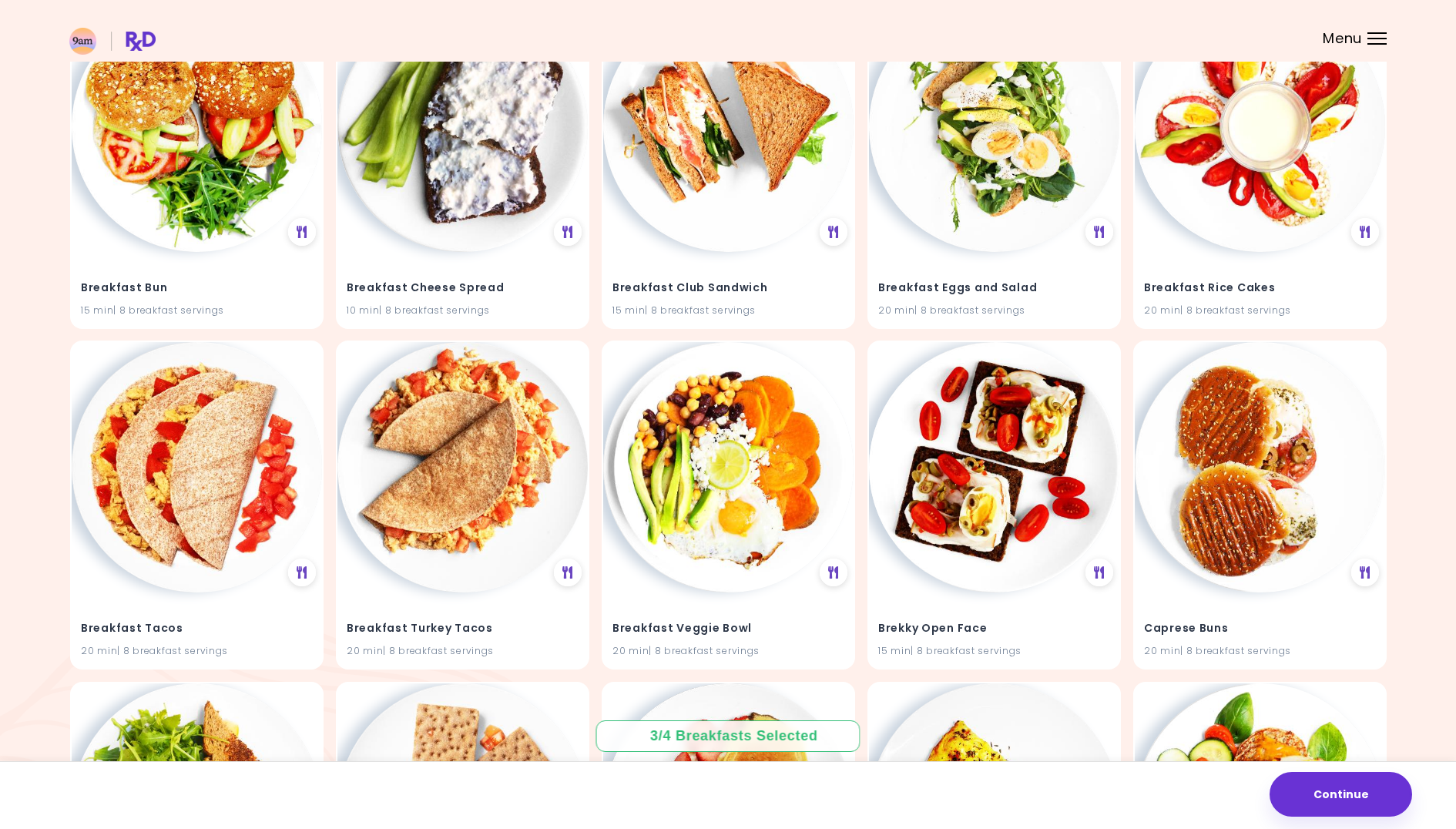
scroll to position [3477, 0]
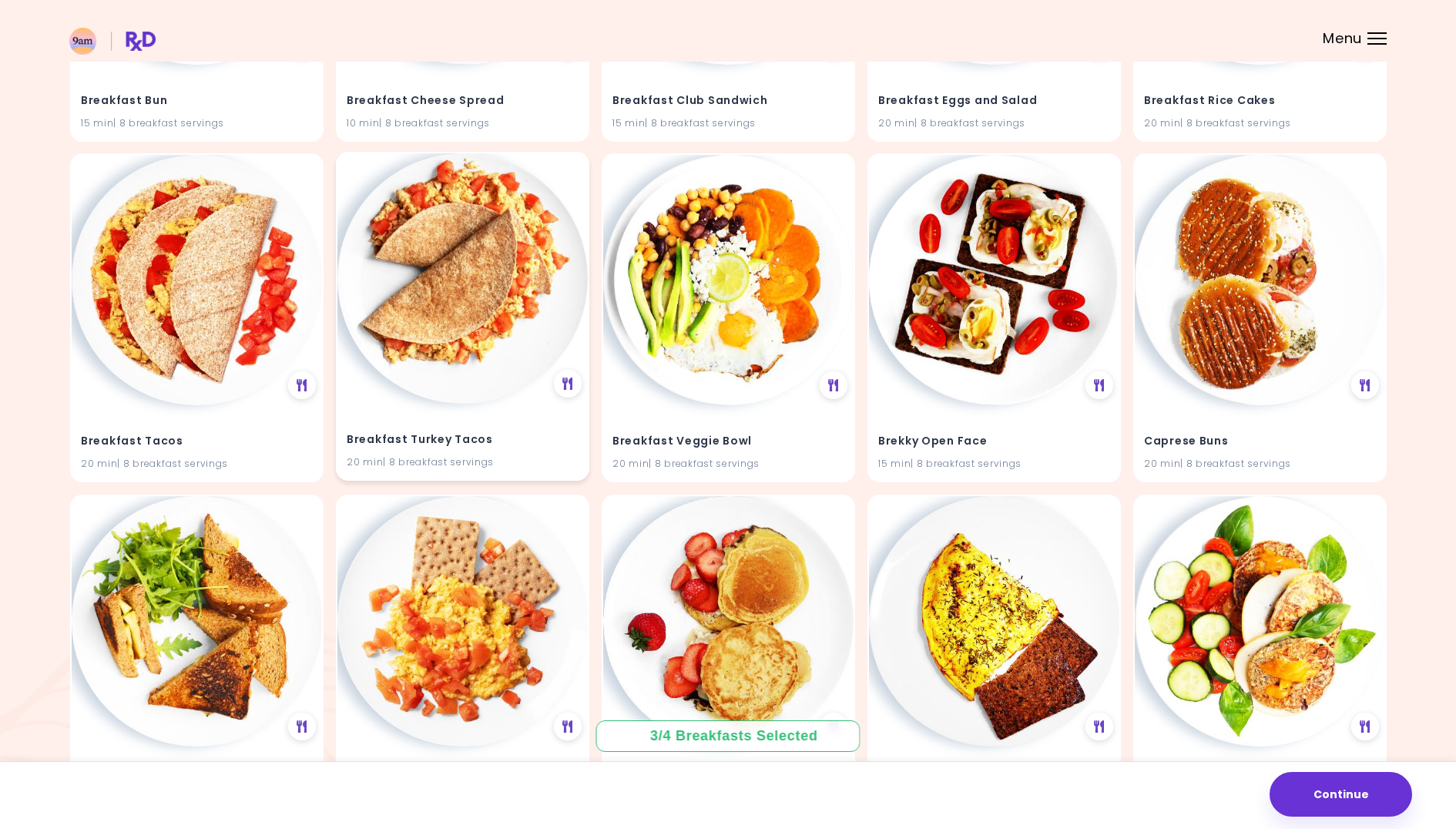
click at [421, 309] on img at bounding box center [462, 278] width 250 height 250
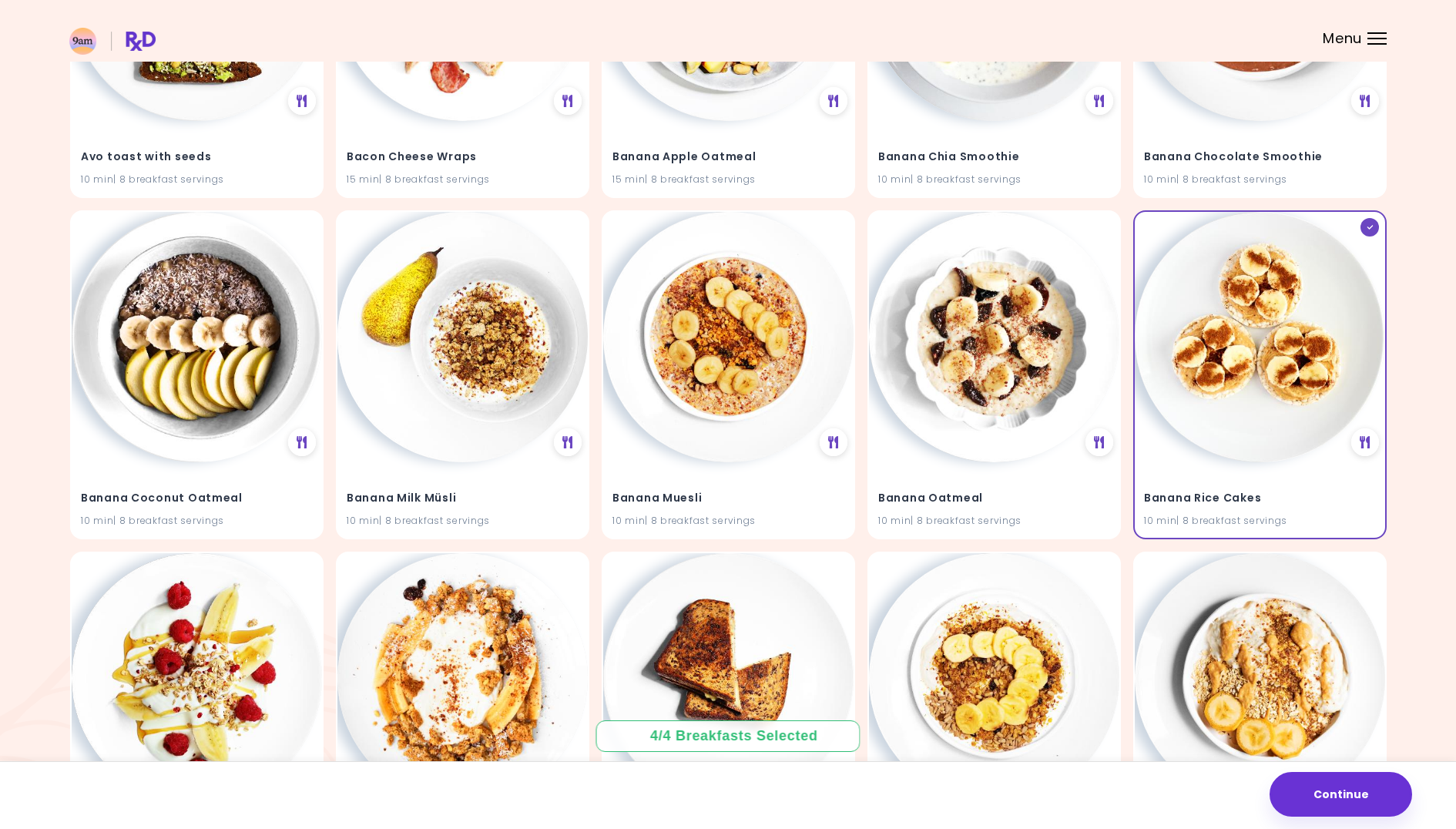
scroll to position [0, 0]
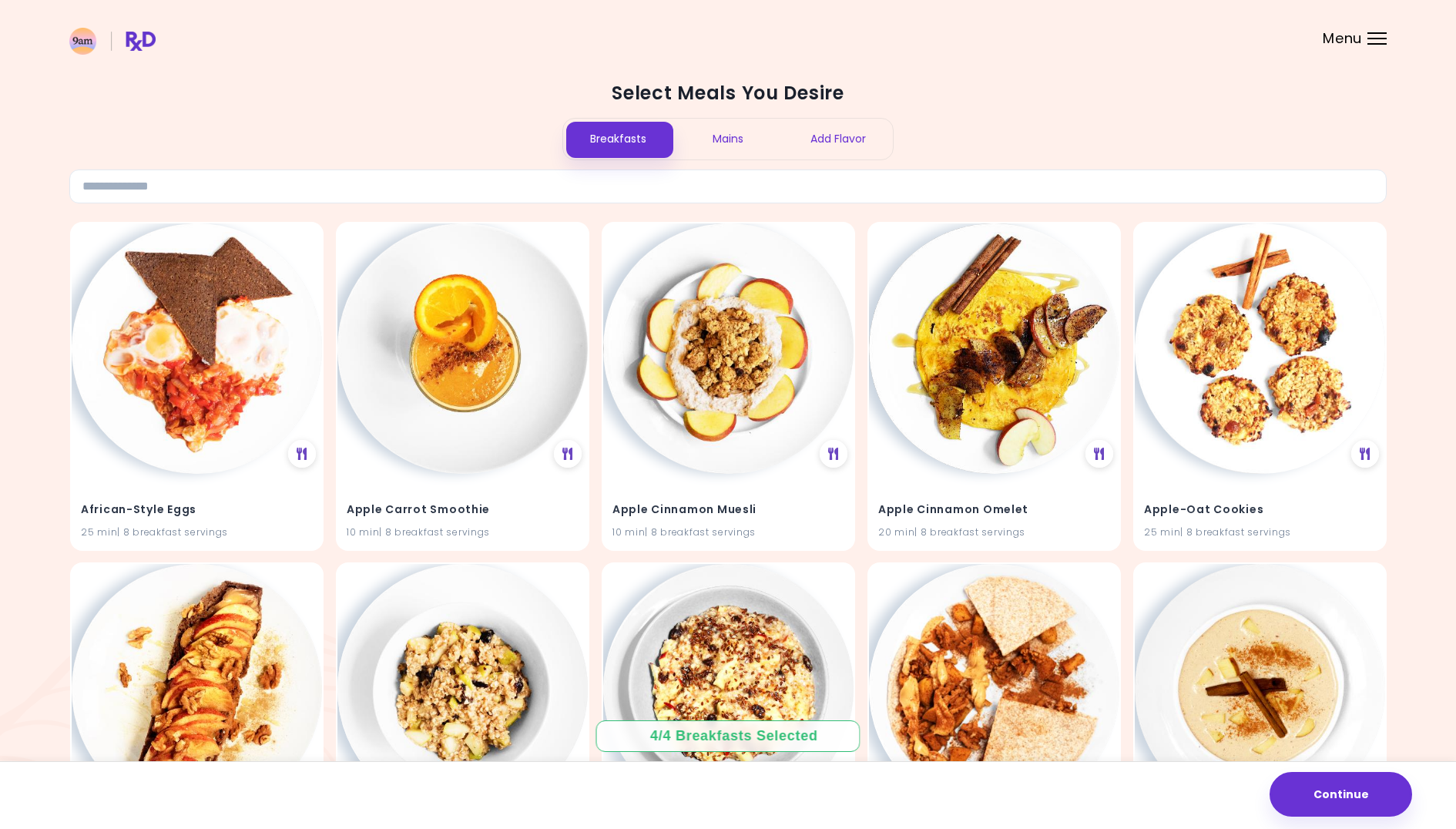
click at [833, 150] on div "Add Flavor" at bounding box center [838, 138] width 111 height 41
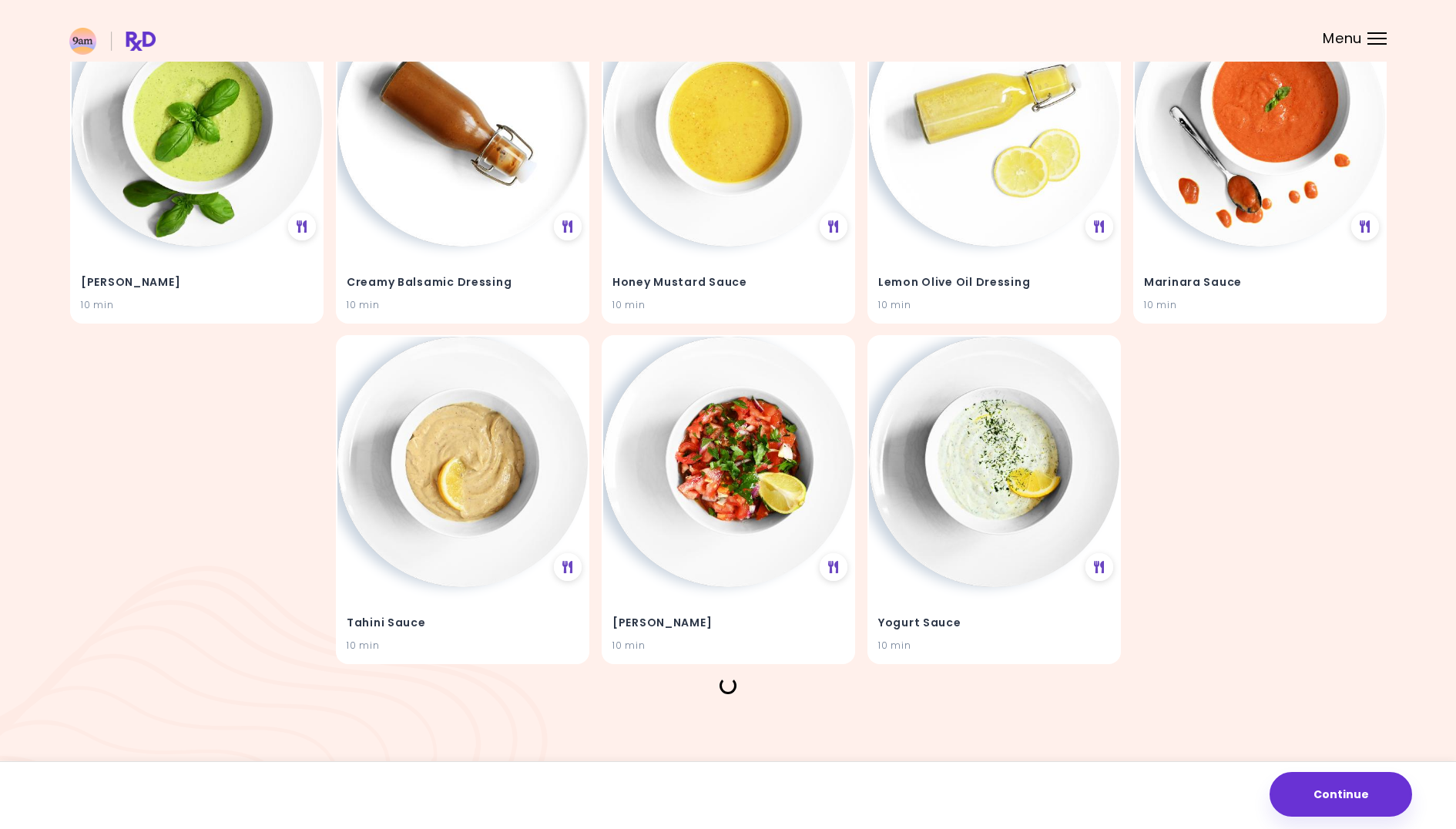
scroll to position [201, 0]
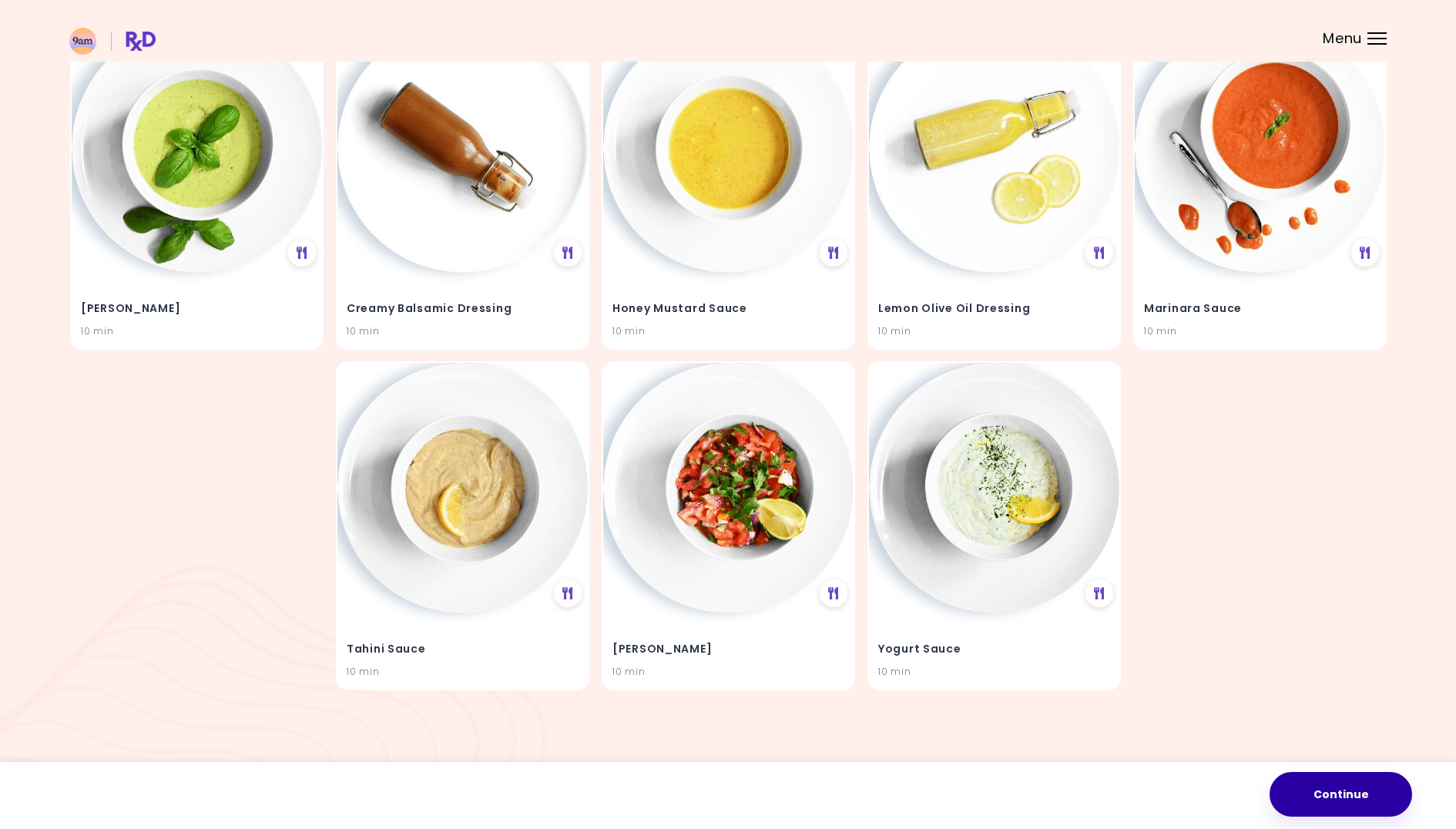
click at [1318, 802] on button "Continue" at bounding box center [1341, 794] width 142 height 45
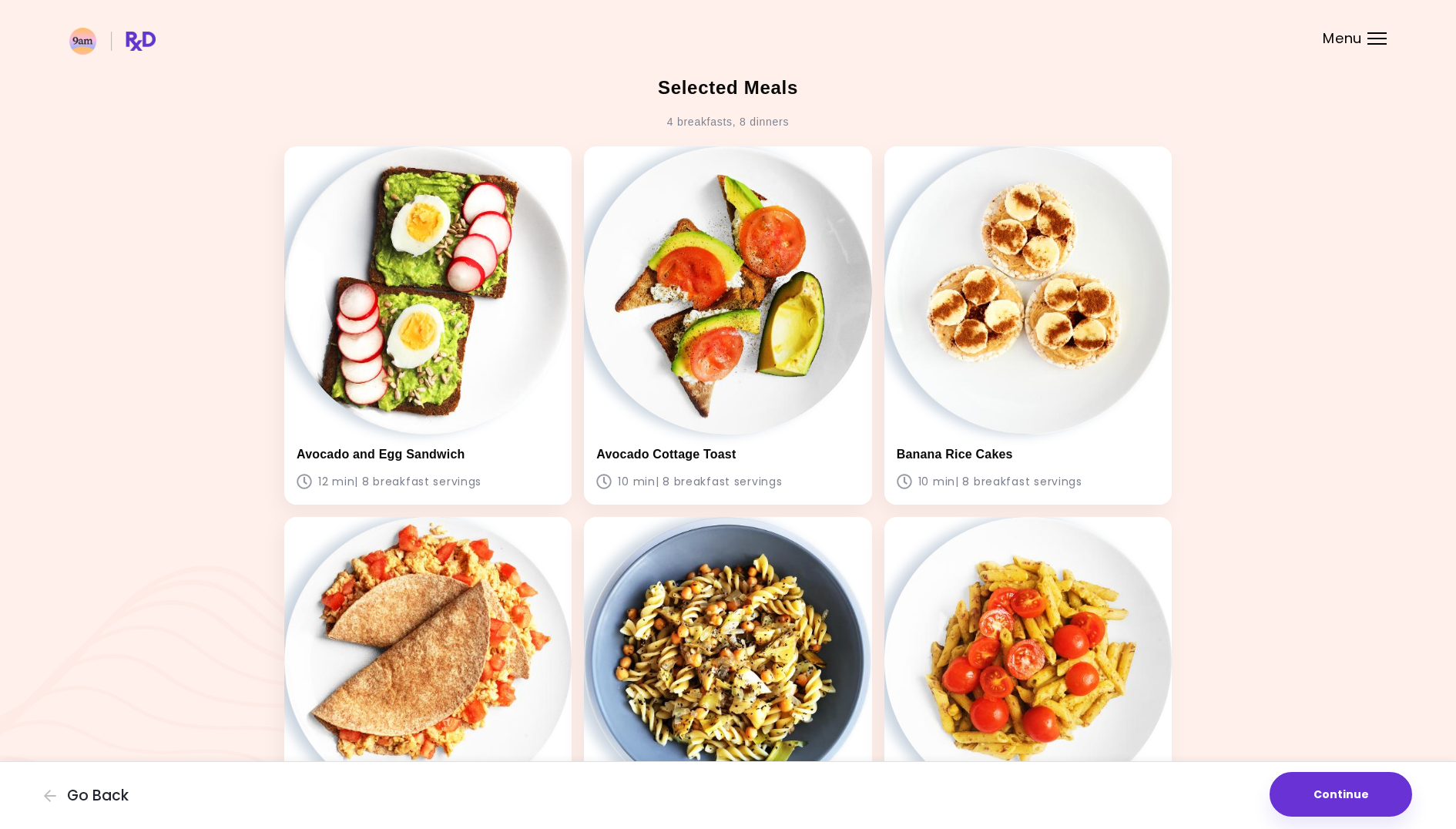
scroll to position [924, 0]
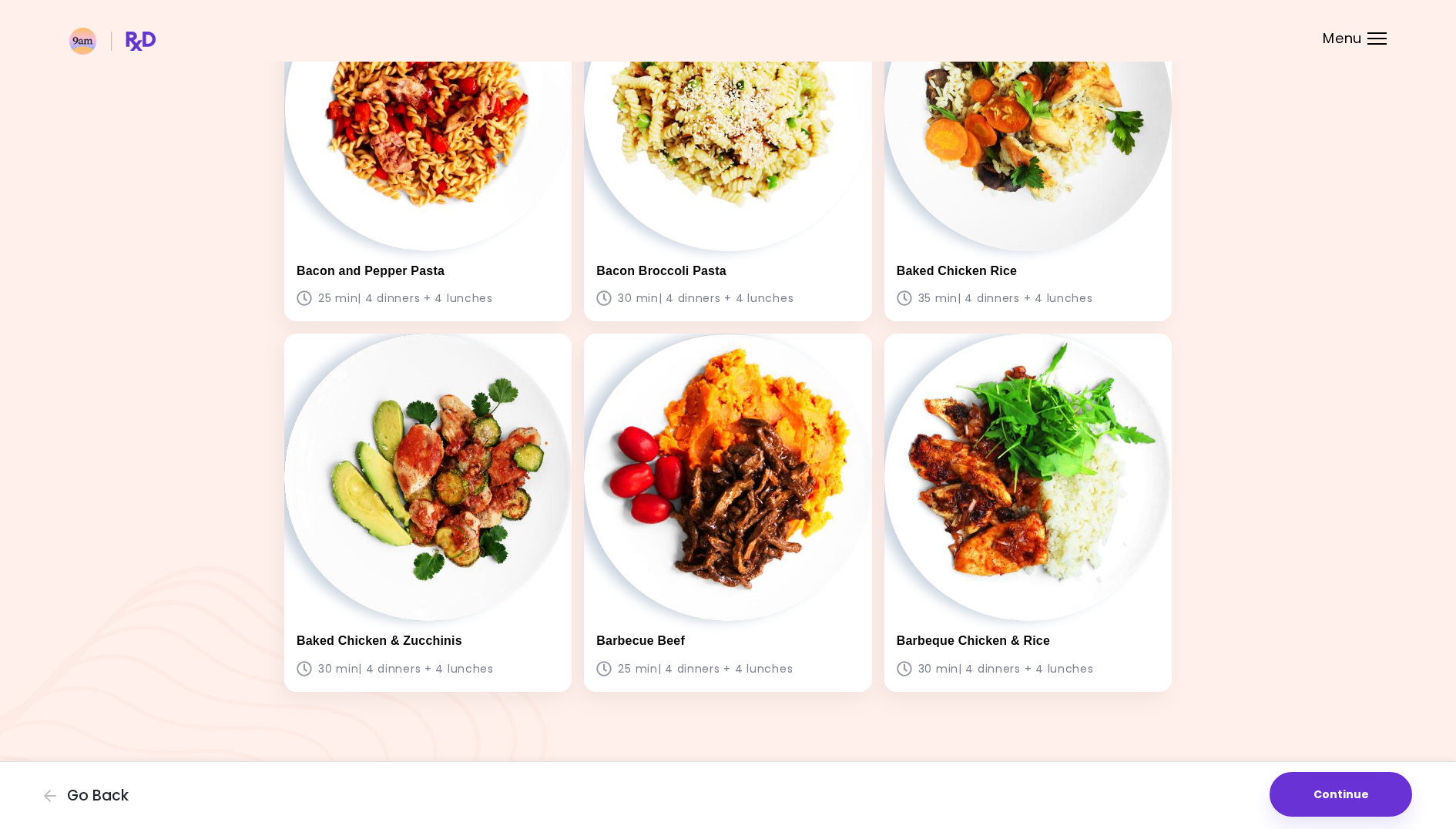
click at [1336, 797] on button "Continue" at bounding box center [1341, 794] width 142 height 45
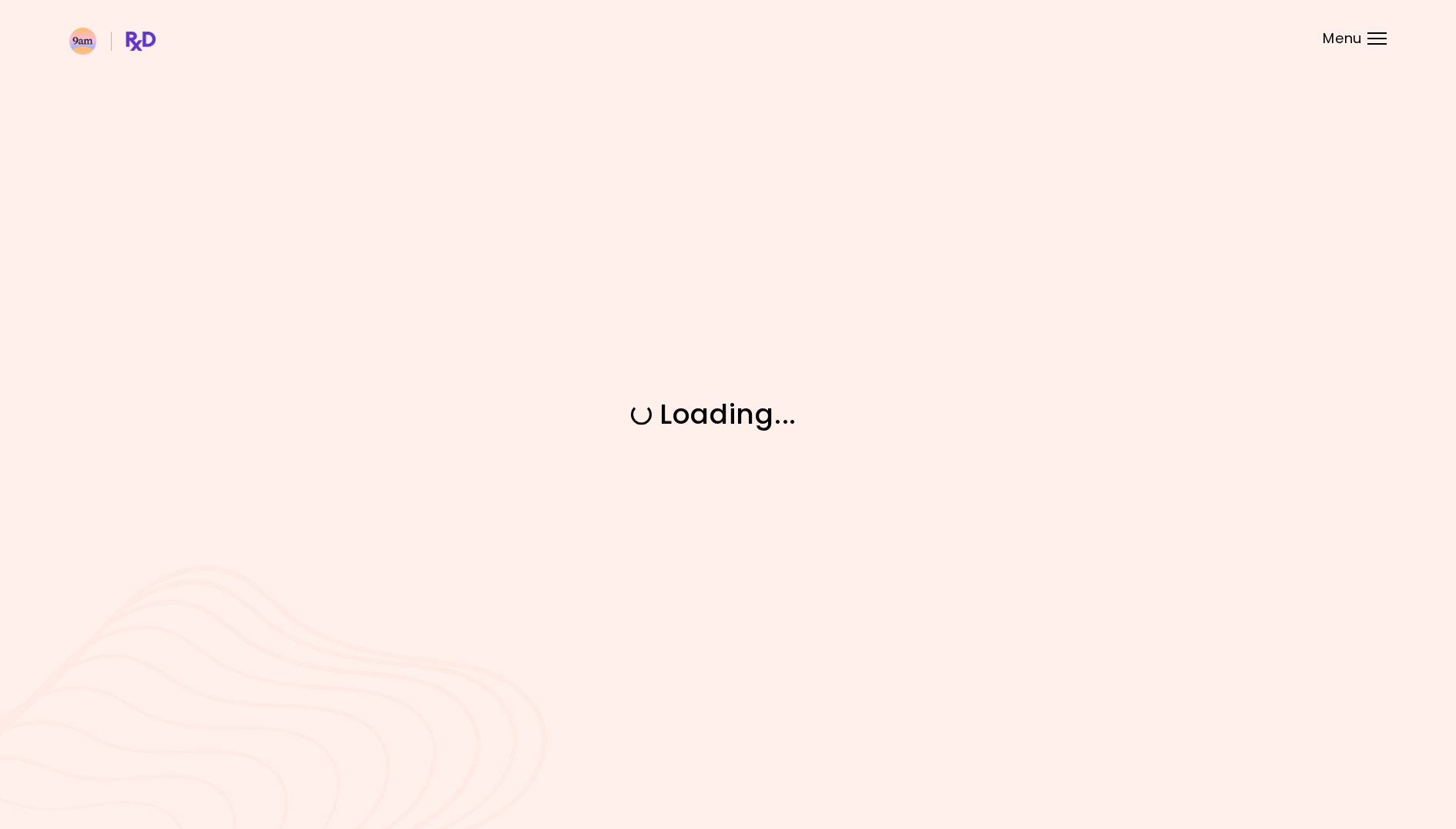
scroll to position [0, 0]
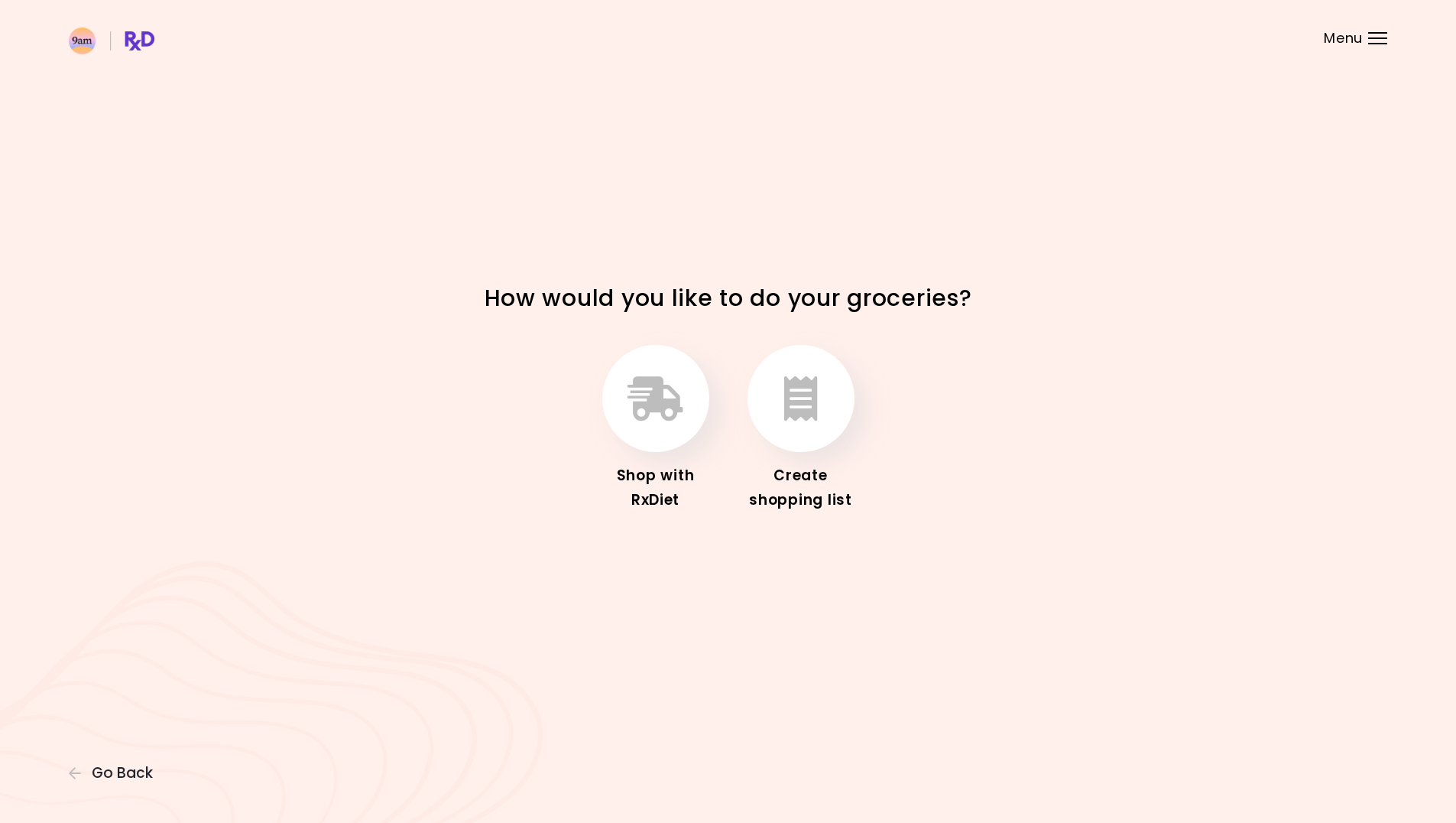
click at [682, 445] on div "Shop with RxDiet" at bounding box center [655, 428] width 122 height 167
click at [815, 406] on icon "button" at bounding box center [801, 398] width 34 height 44
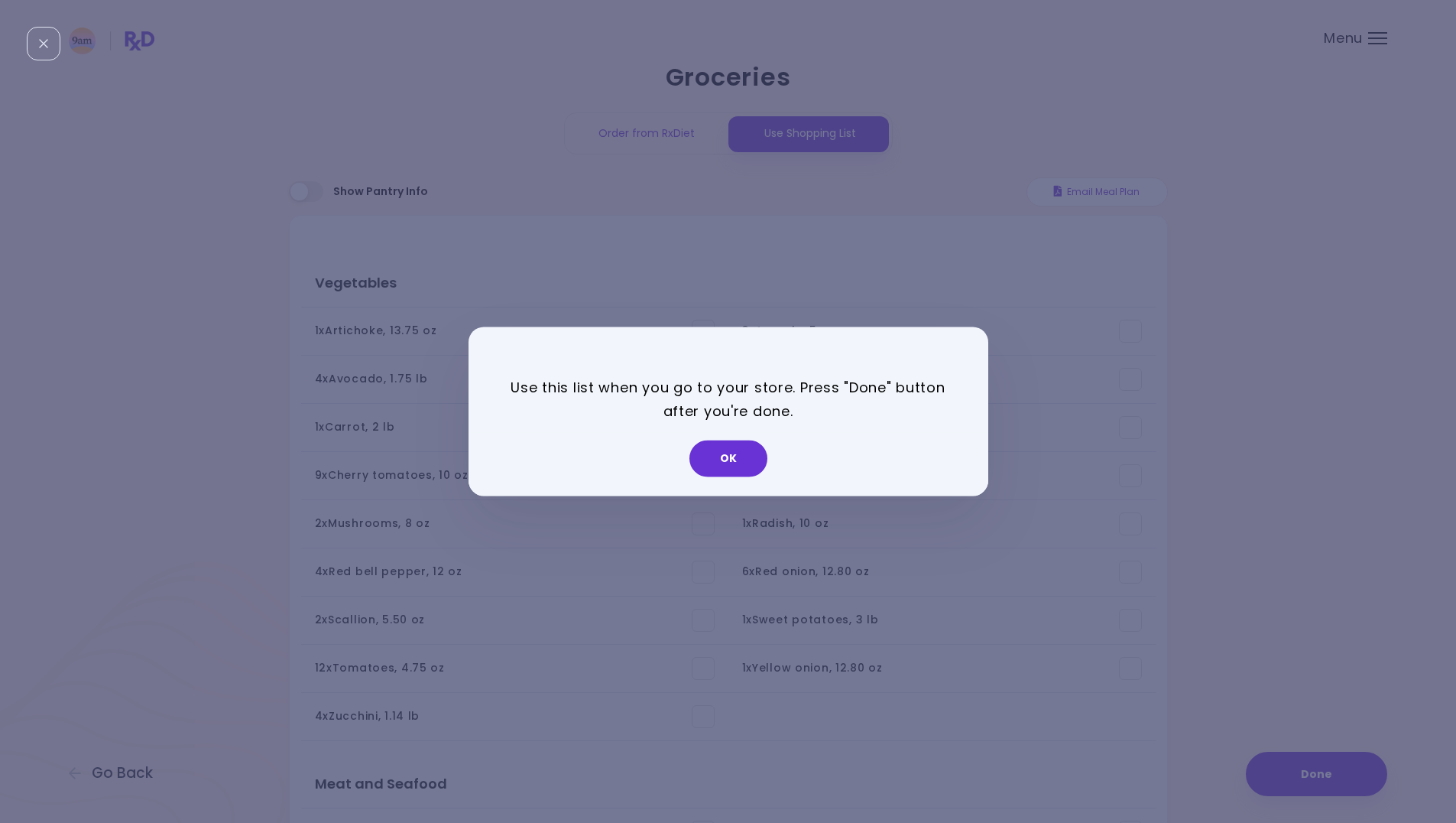
click at [719, 462] on button "OK" at bounding box center [728, 458] width 78 height 37
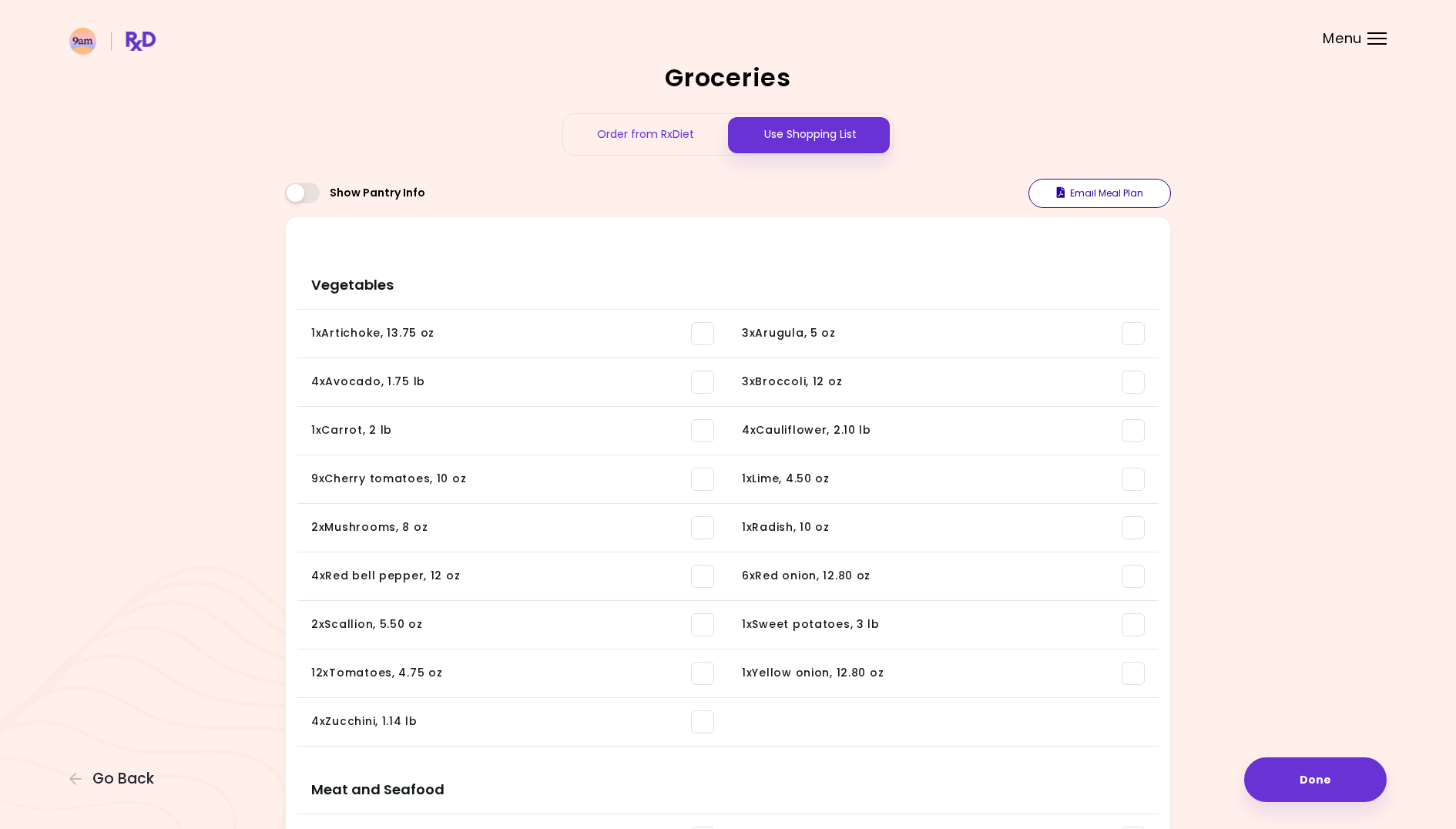
click at [1070, 196] on button "Email Meal Plan" at bounding box center [1100, 193] width 142 height 29
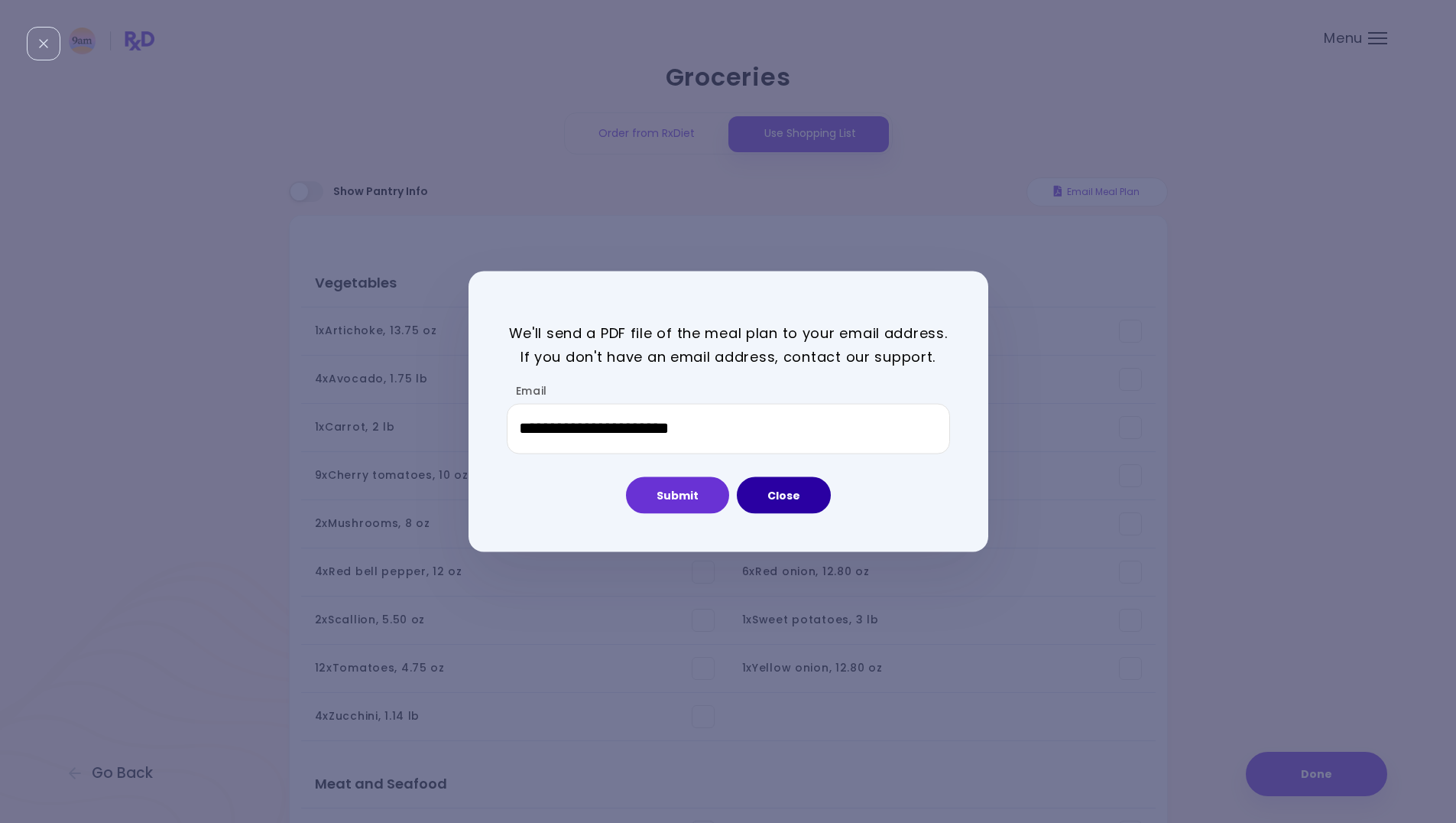
click at [789, 484] on button "Close" at bounding box center [783, 495] width 94 height 37
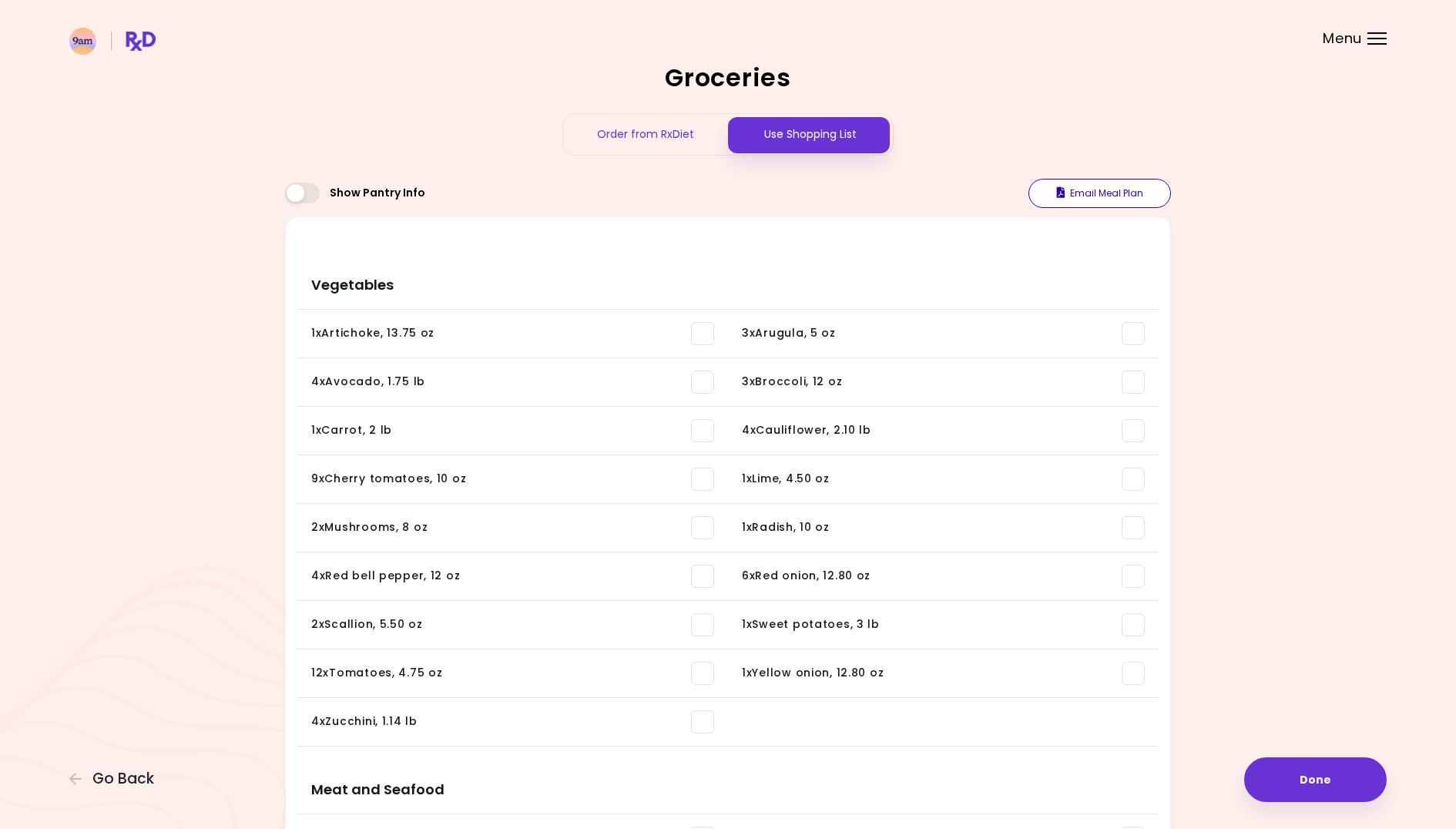
click at [1065, 199] on button "Email Meal Plan" at bounding box center [1100, 193] width 142 height 29
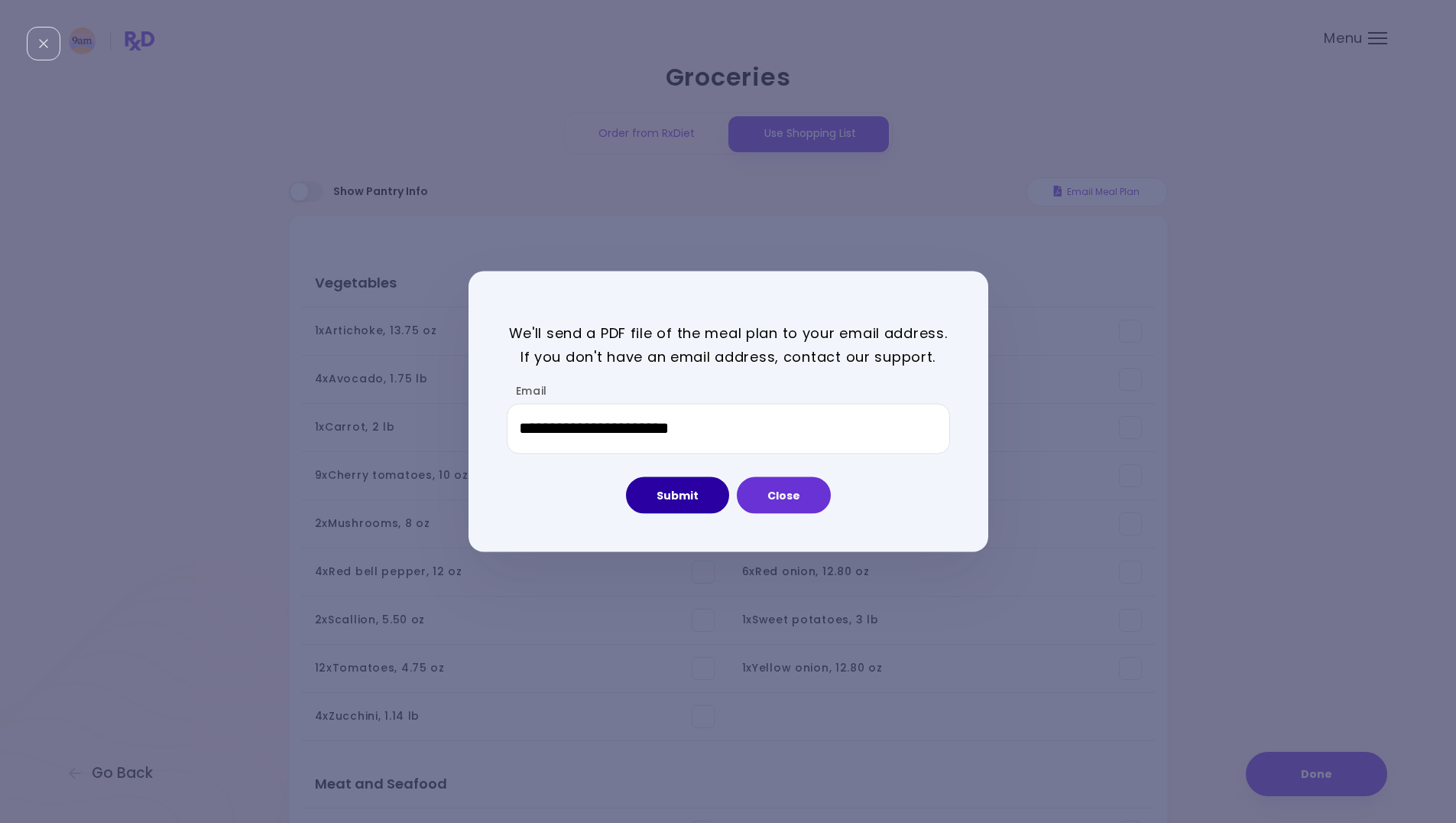
click at [669, 489] on button "Submit" at bounding box center [678, 495] width 103 height 37
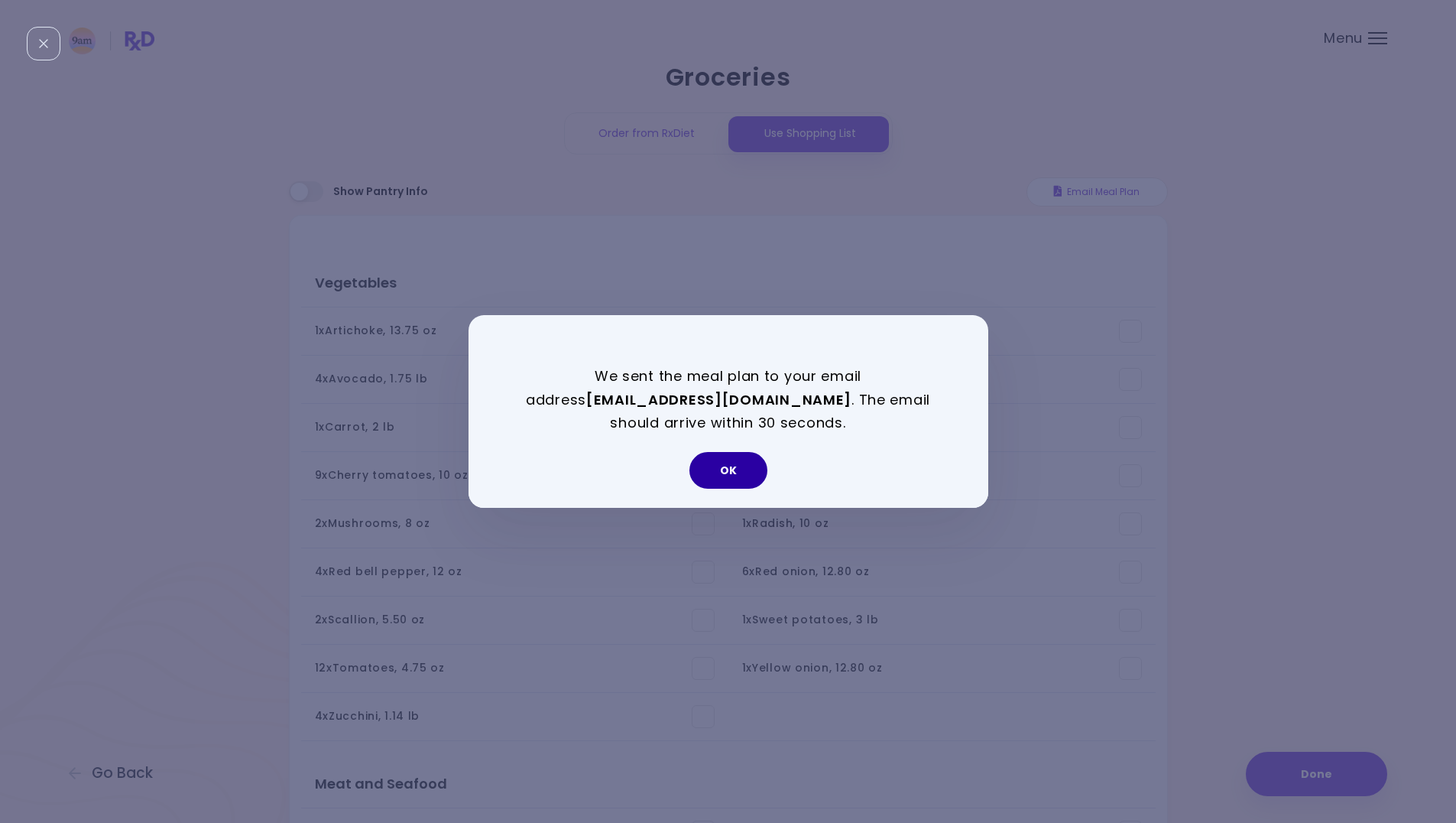
click at [721, 473] on button "OK" at bounding box center [728, 470] width 78 height 37
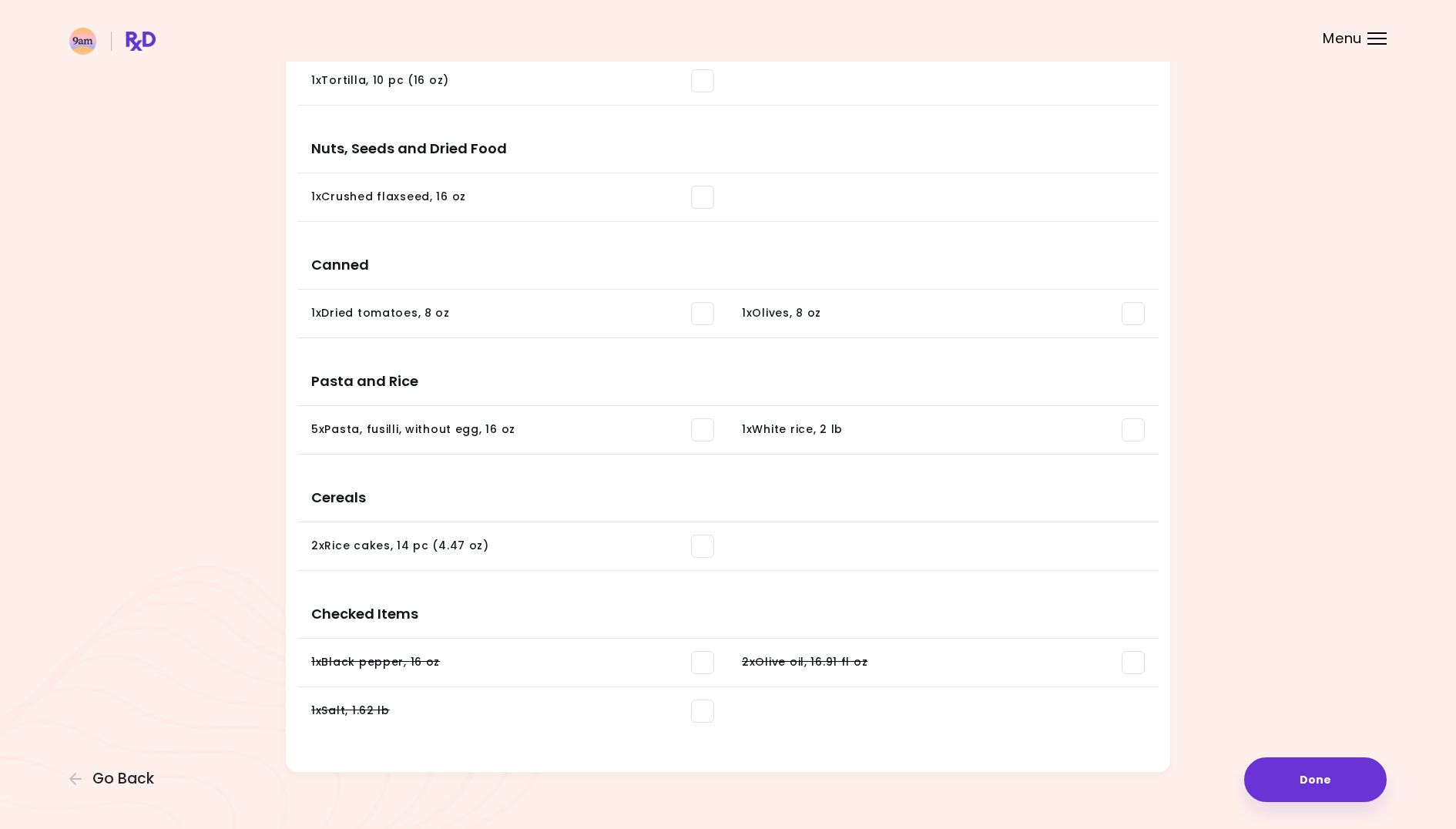
scroll to position [1646, 0]
click at [1129, 437] on span at bounding box center [1133, 432] width 23 height 23
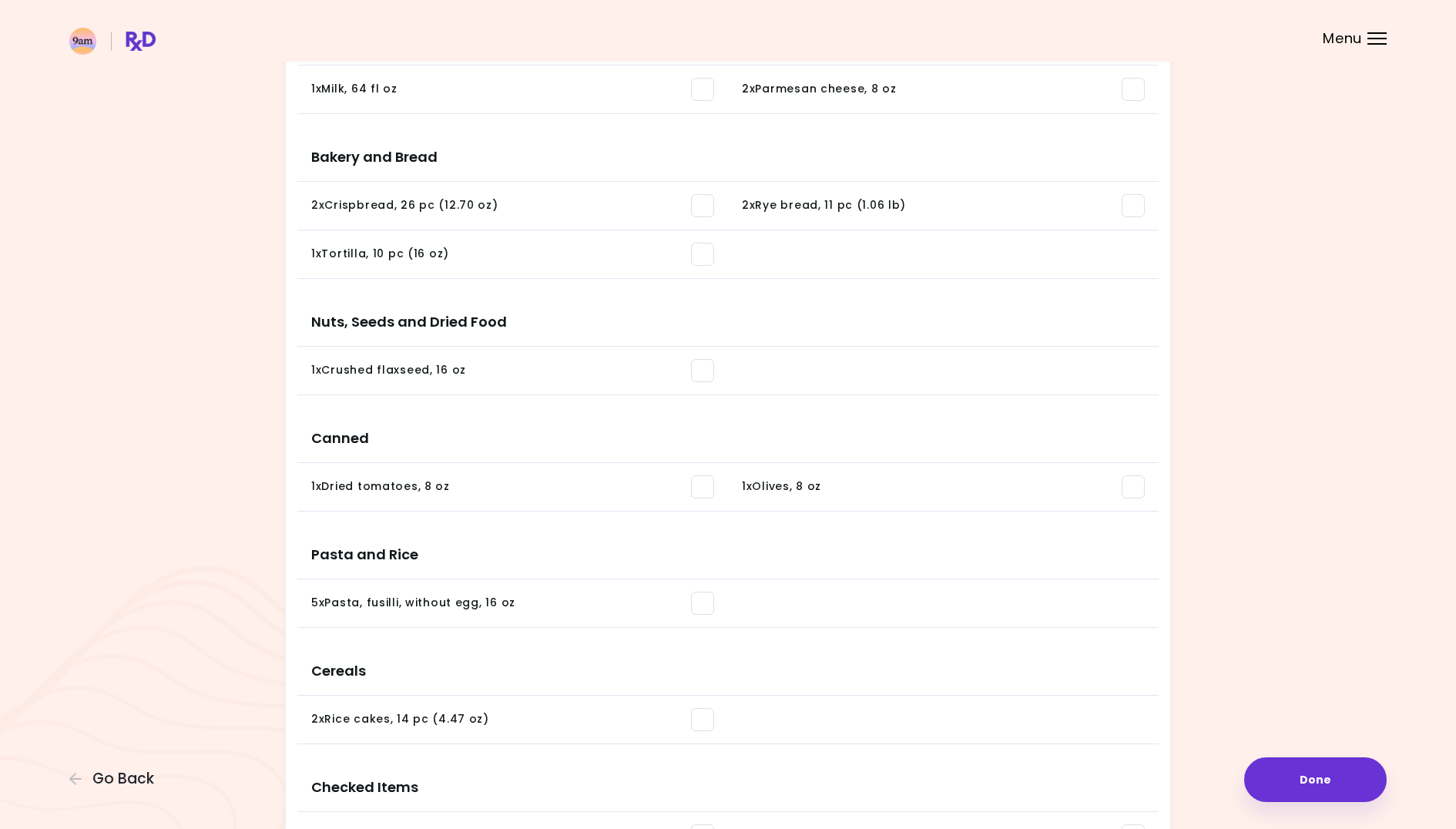
scroll to position [1446, 0]
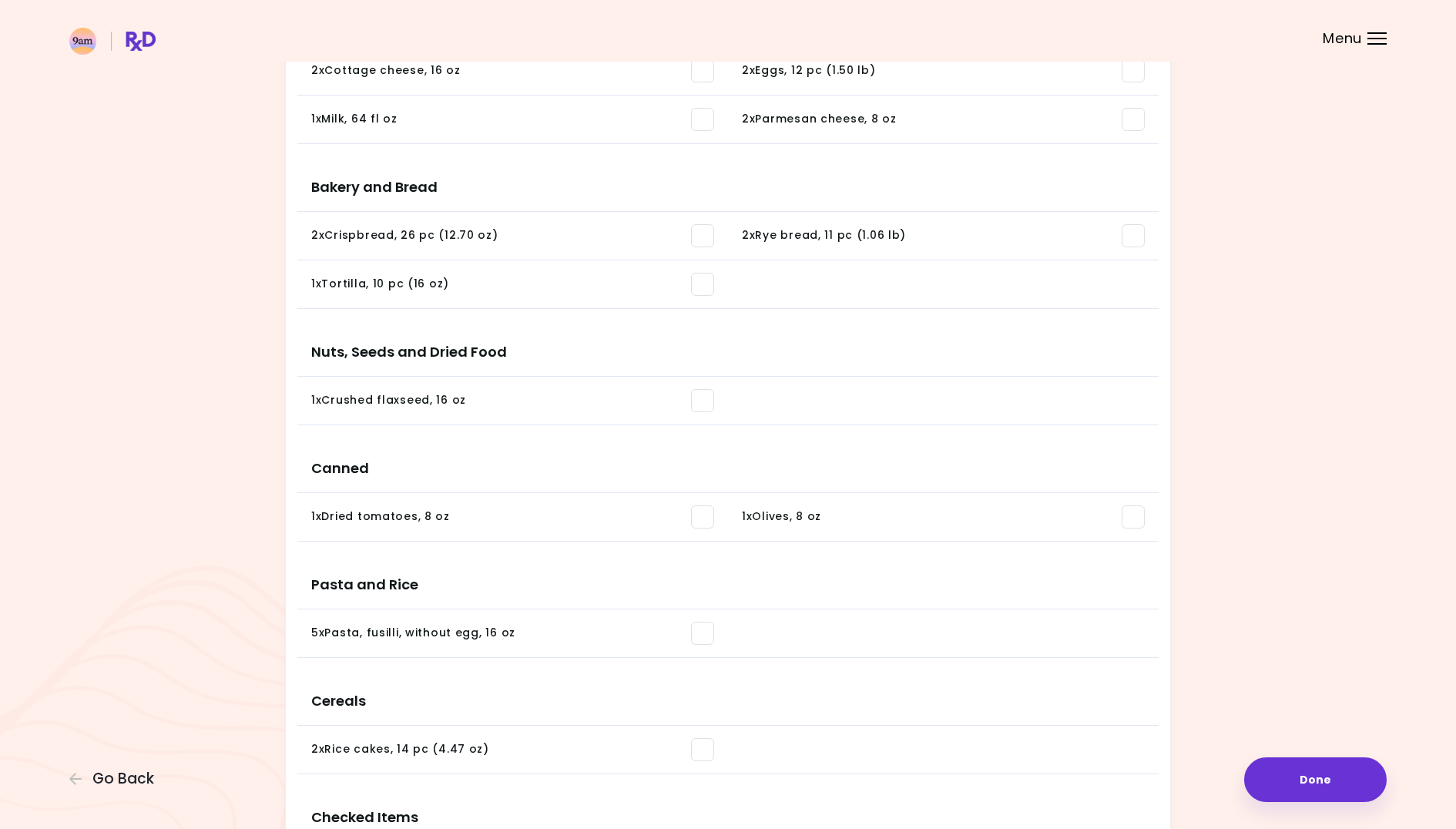
click at [1134, 515] on span at bounding box center [1133, 517] width 23 height 23
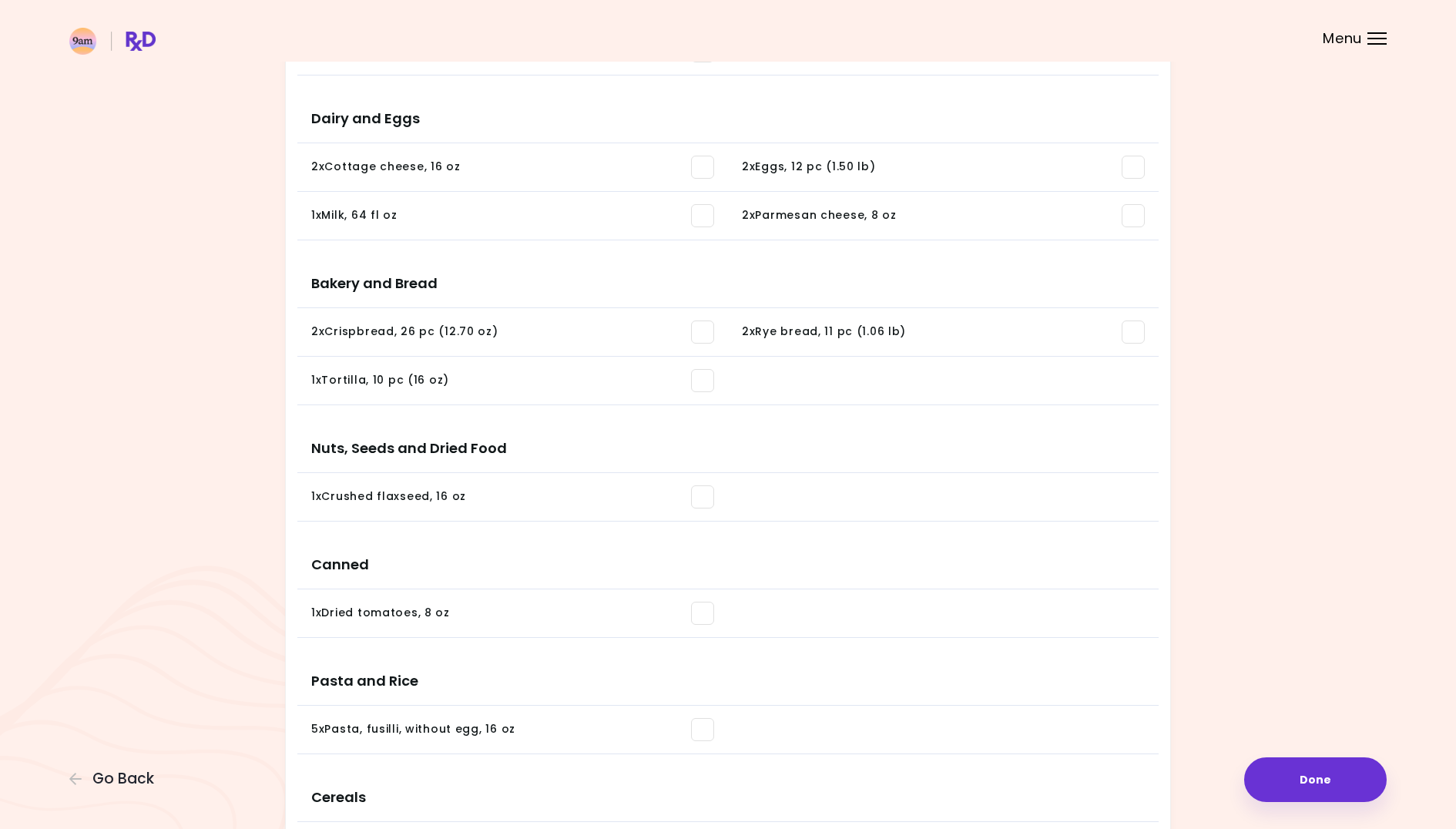
scroll to position [1136, 0]
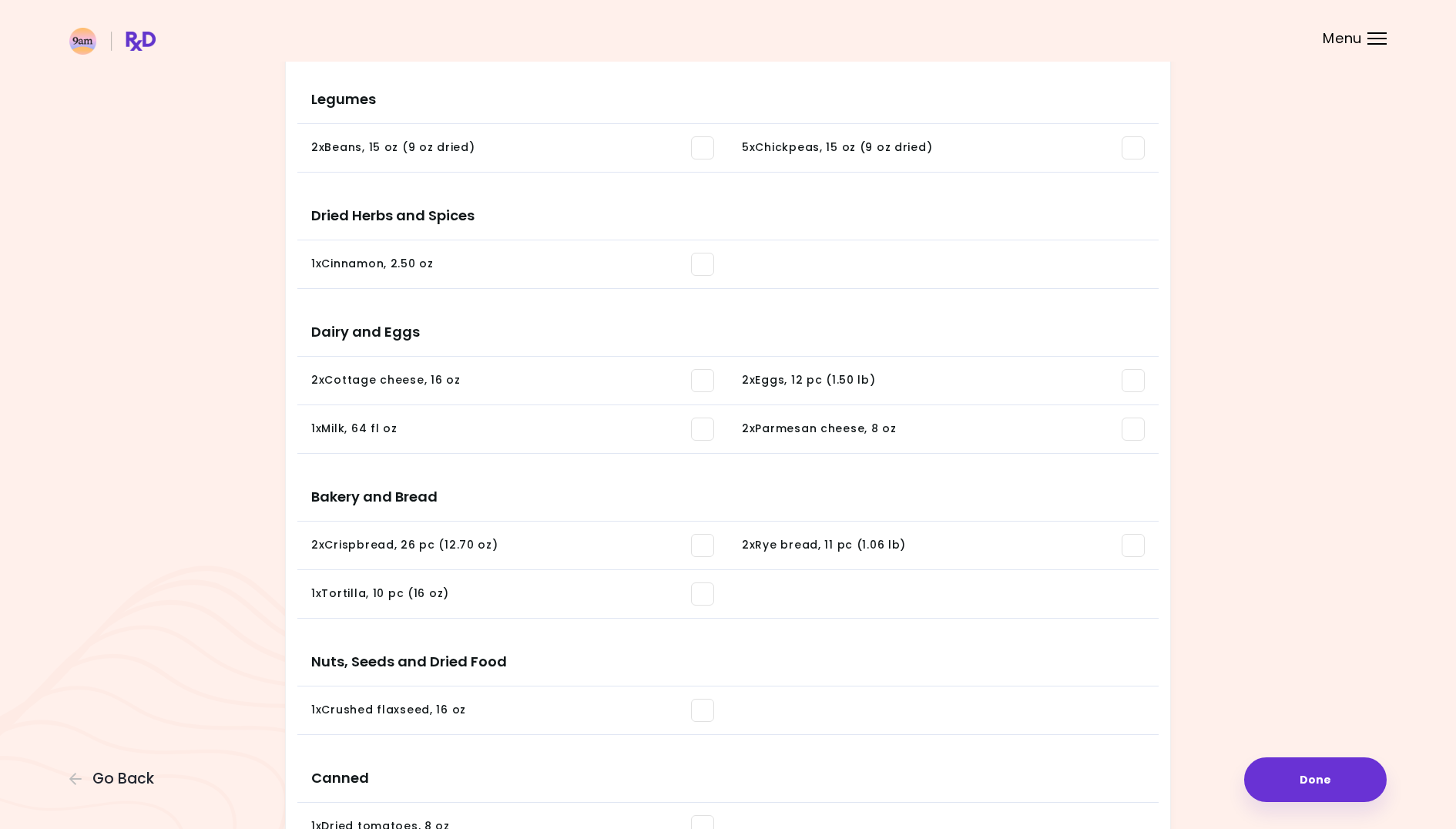
click at [1129, 434] on span at bounding box center [1133, 428] width 23 height 23
click at [1143, 387] on span at bounding box center [1133, 380] width 23 height 23
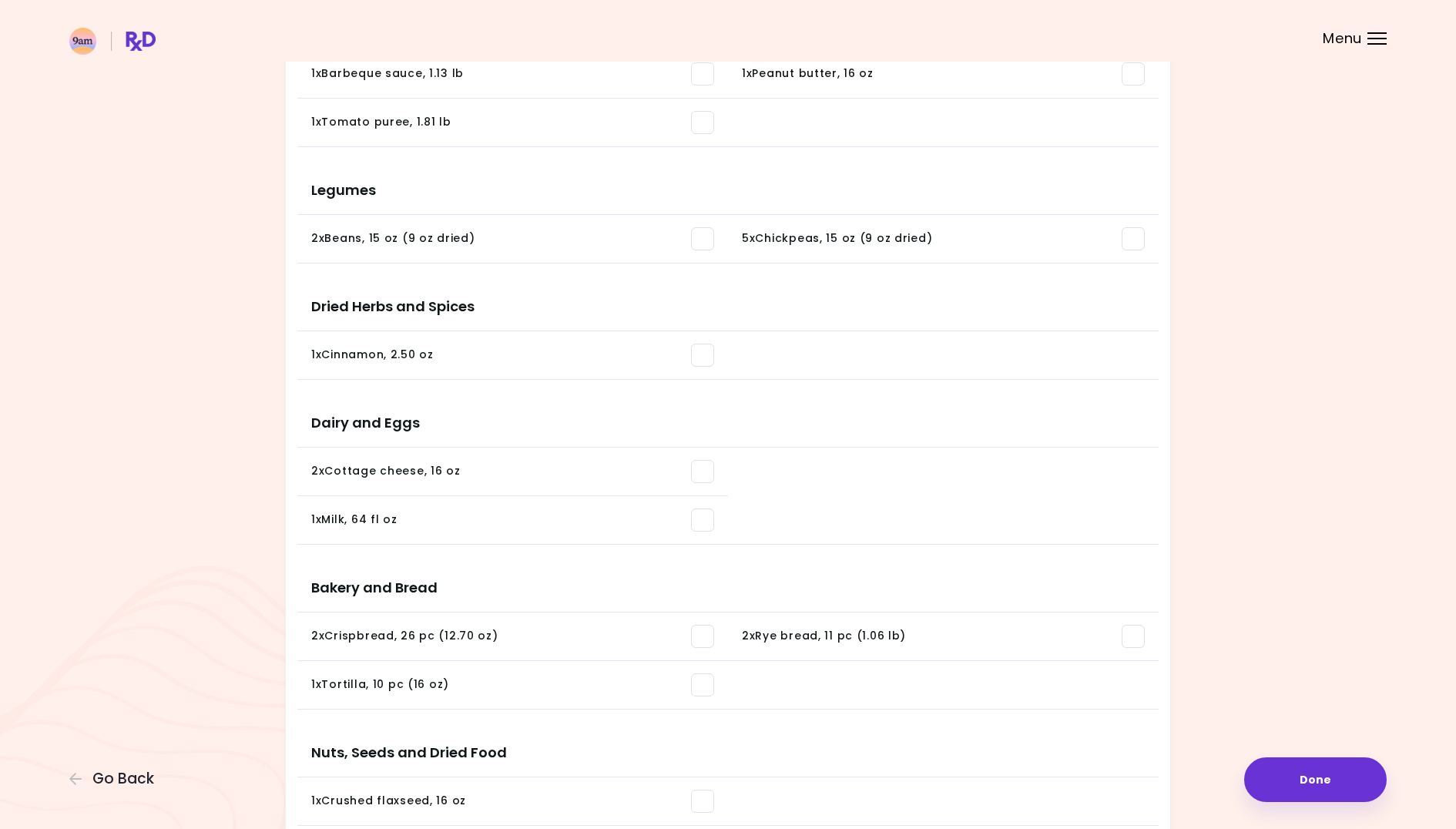
scroll to position [758, 0]
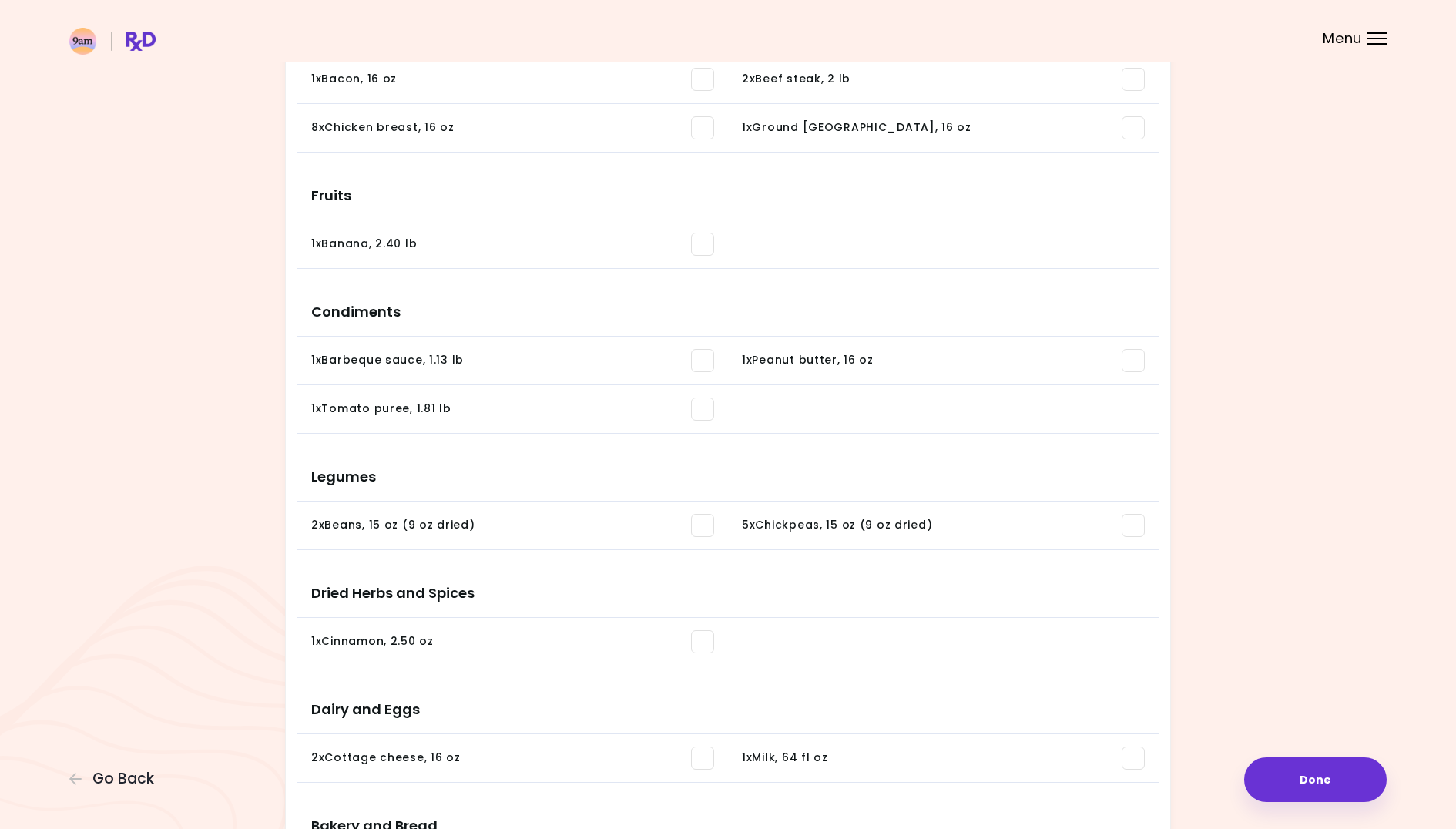
click at [1127, 362] on span at bounding box center [1133, 360] width 23 height 23
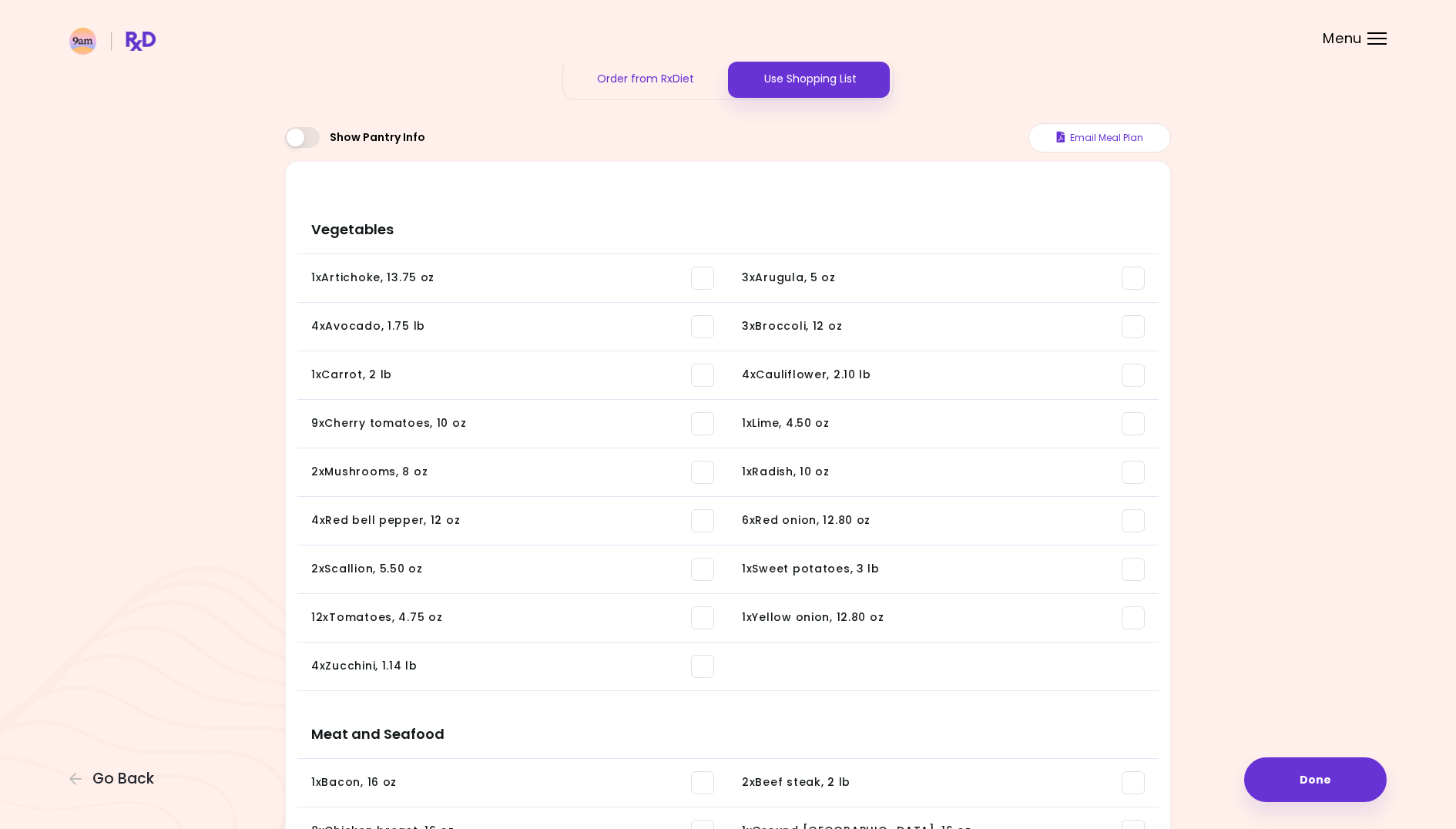
scroll to position [0, 0]
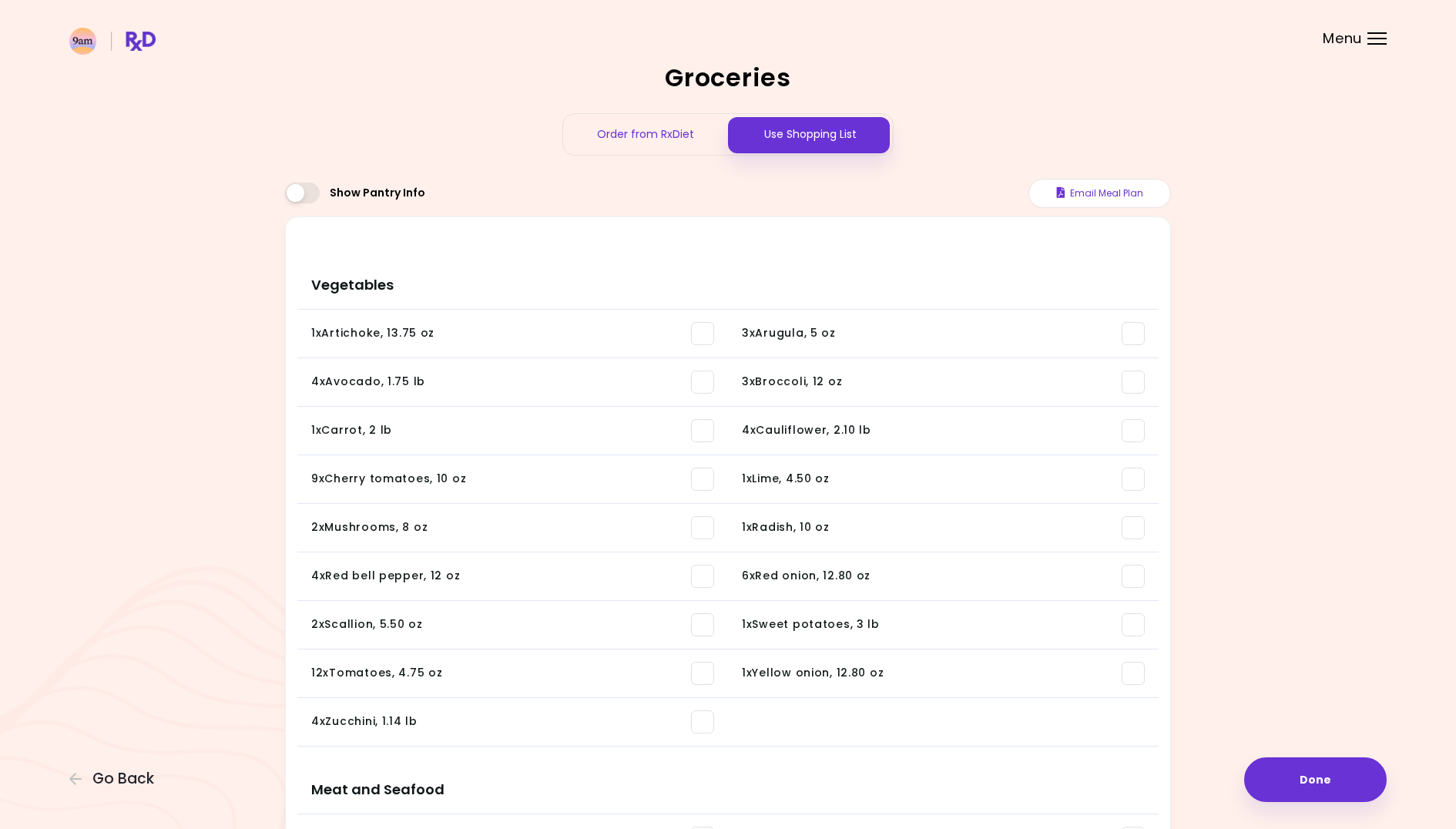
click at [706, 430] on span at bounding box center [702, 430] width 23 height 23
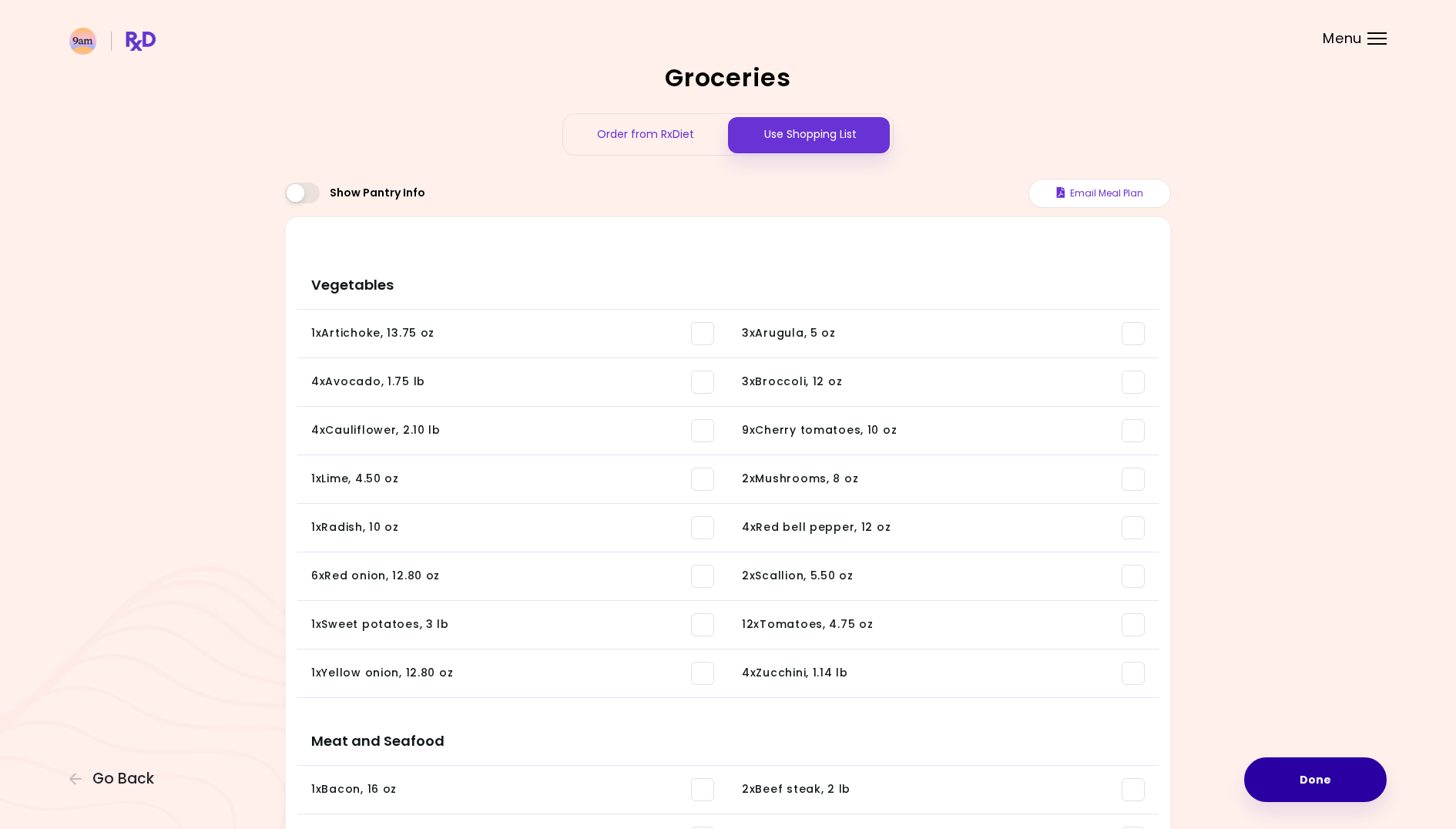
click at [1305, 773] on button "Done" at bounding box center [1315, 780] width 142 height 45
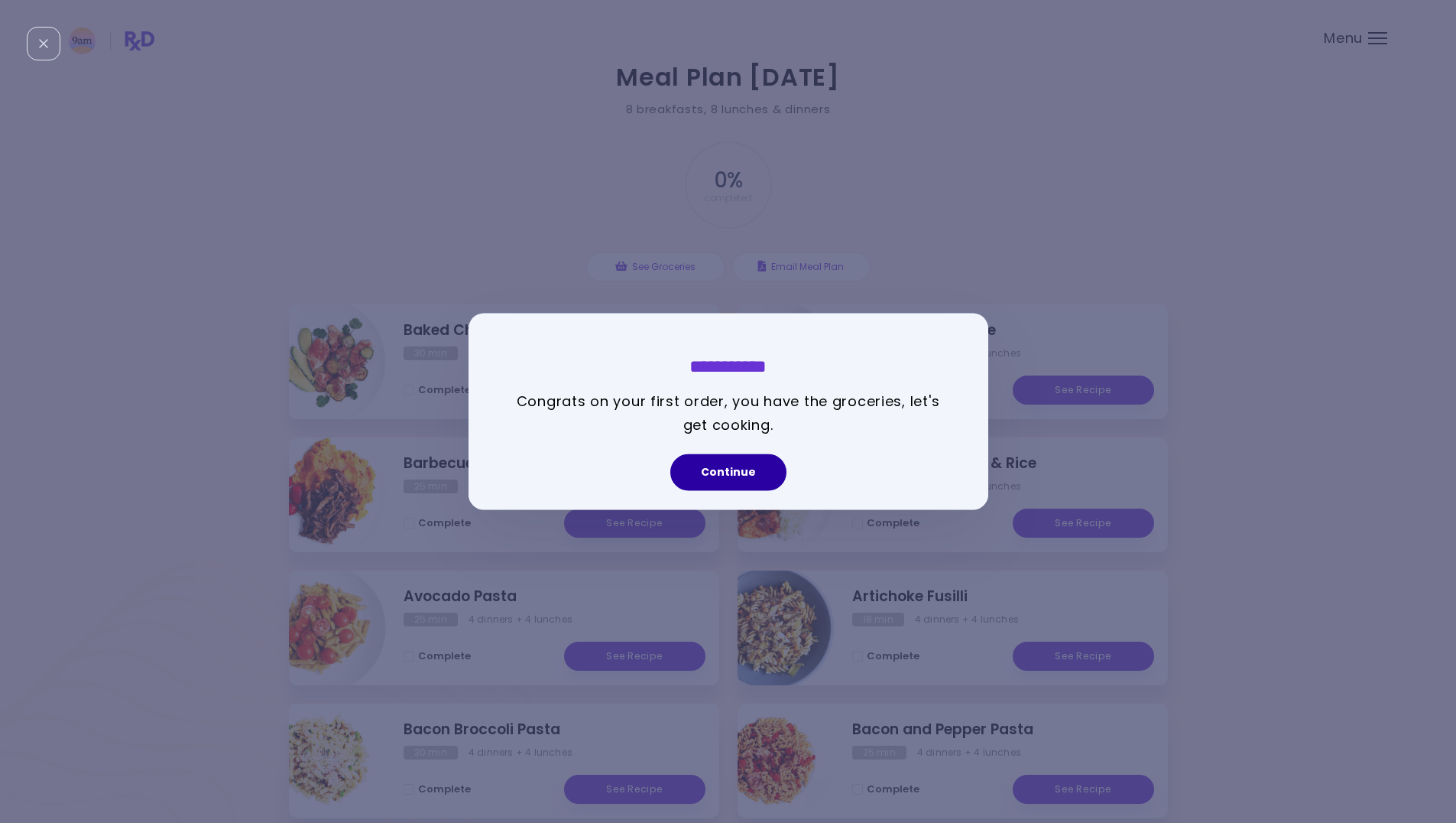
click at [749, 466] on button "Continue" at bounding box center [728, 473] width 116 height 37
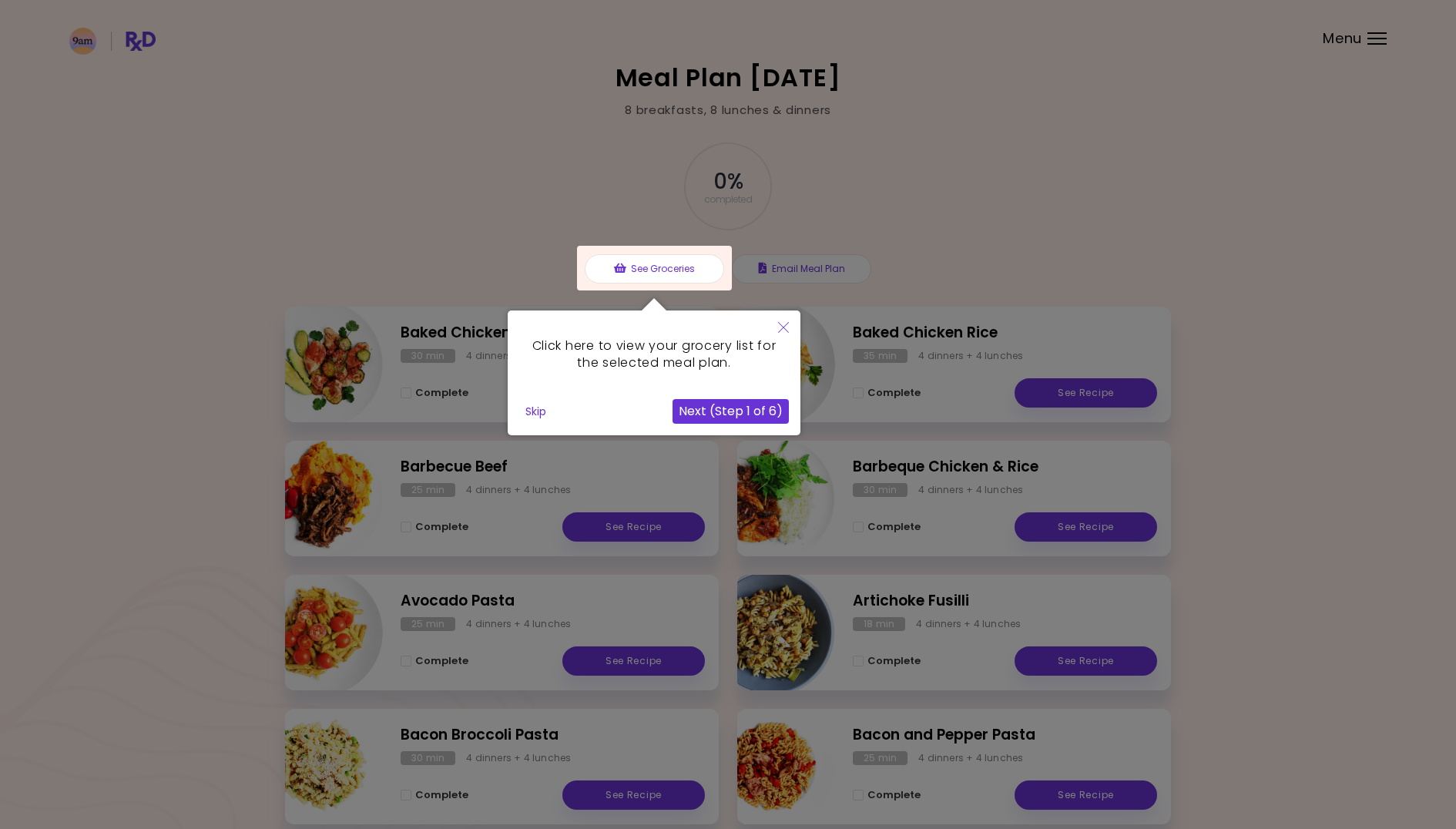
click at [1353, 420] on div at bounding box center [728, 587] width 1456 height 1176
click at [783, 329] on icon "Close" at bounding box center [784, 327] width 11 height 11
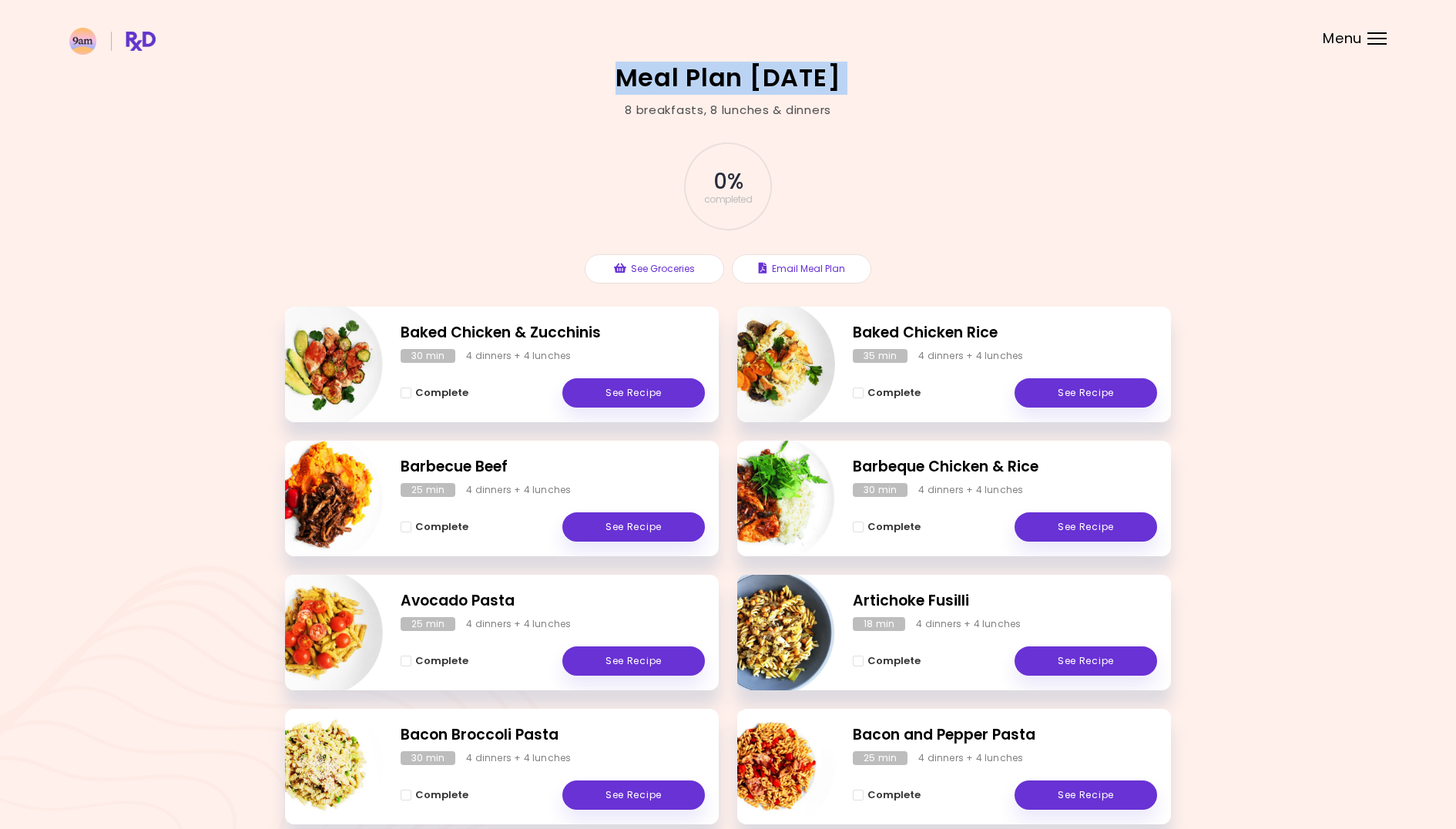
drag, startPoint x: 600, startPoint y: 84, endPoint x: 872, endPoint y: 118, distance: 274.1
click at [875, 99] on div "Meal Plan [DATE] 8 breakfasts , 8 lunches & dinners 0 % completed See Groceries…" at bounding box center [728, 588] width 1456 height 1176
drag, startPoint x: 873, startPoint y: 159, endPoint x: 994, endPoint y: 161, distance: 121.0
click at [873, 159] on div "0 % completed" at bounding box center [728, 187] width 462 height 105
drag, startPoint x: 620, startPoint y: 112, endPoint x: 1005, endPoint y: 126, distance: 385.3
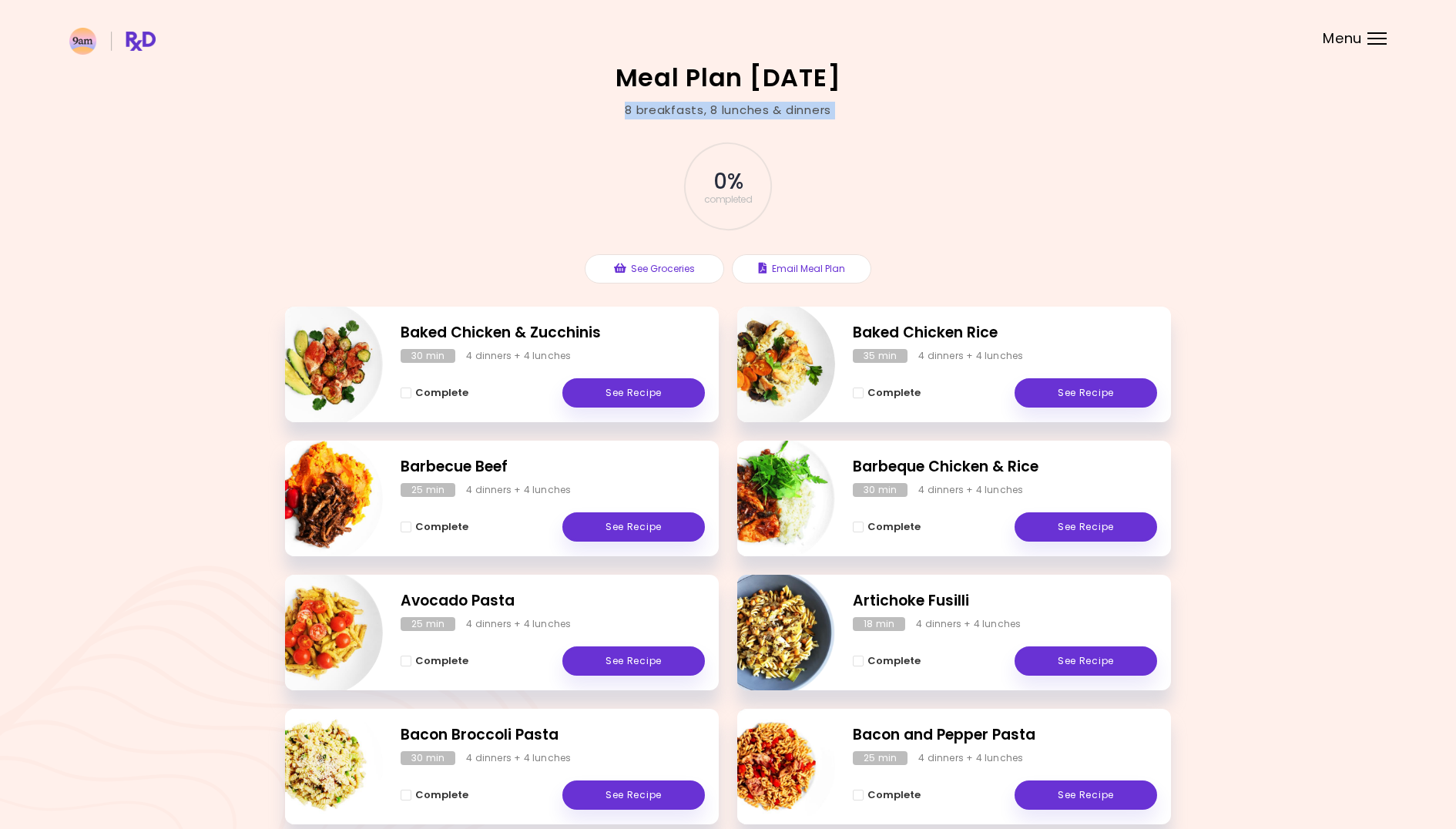
click at [974, 99] on div "Meal Plan [DATE] 8 breakfasts , 8 lunches & dinners 0 % completed See Groceries…" at bounding box center [728, 588] width 1456 height 1176
click at [1000, 145] on div "0 % completed See Groceries Email Meal Plan" at bounding box center [728, 212] width 886 height 188
click at [1371, 52] on header at bounding box center [728, 31] width 1456 height 62
click at [1378, 44] on div at bounding box center [1377, 44] width 19 height 2
